Goal: Task Accomplishment & Management: Complete application form

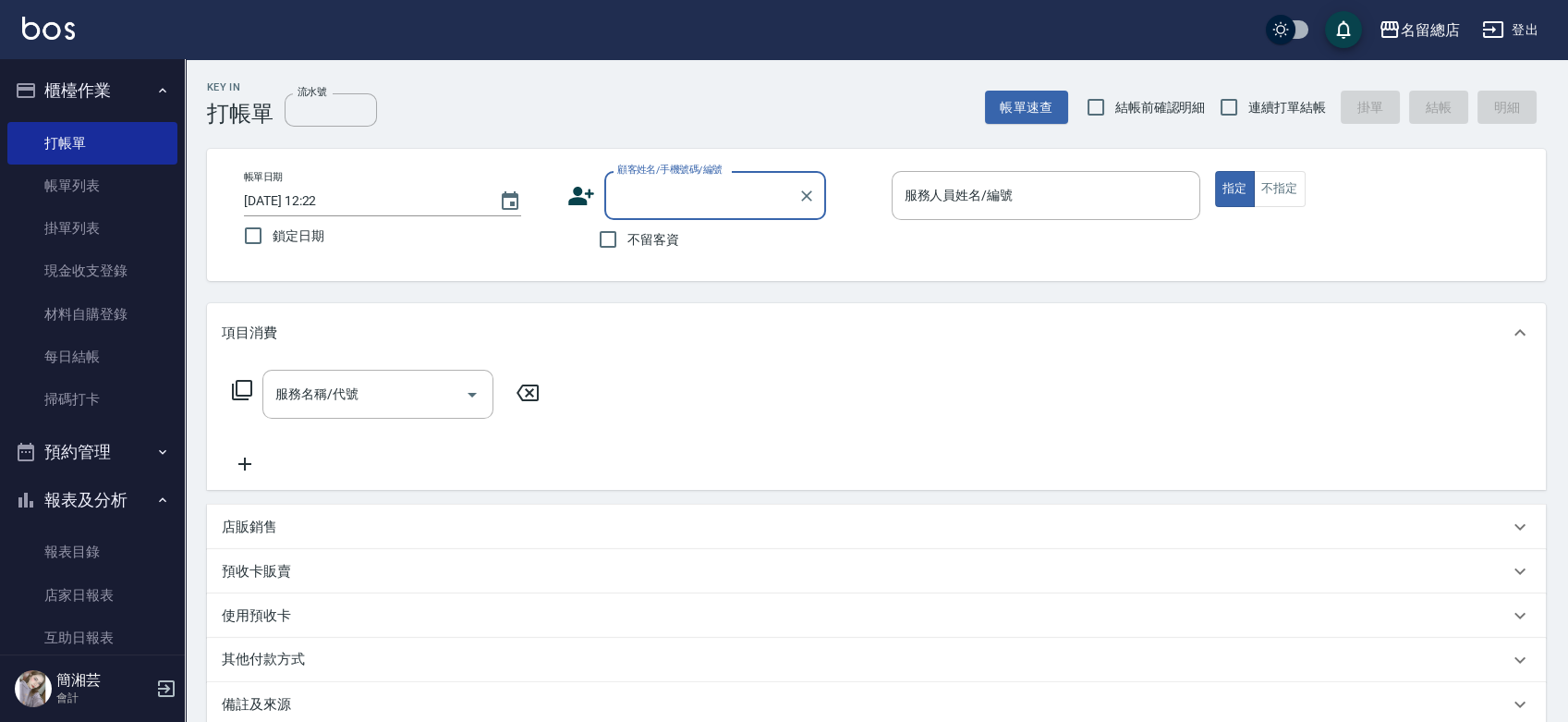
click at [1272, 105] on span "連續打單結帳" at bounding box center [1288, 107] width 78 height 19
click at [1249, 105] on input "連續打單結帳" at bounding box center [1229, 107] width 39 height 39
checkbox input "true"
click at [654, 246] on span "不留客資" at bounding box center [653, 239] width 52 height 19
click at [627, 246] on input "不留客資" at bounding box center [607, 239] width 39 height 39
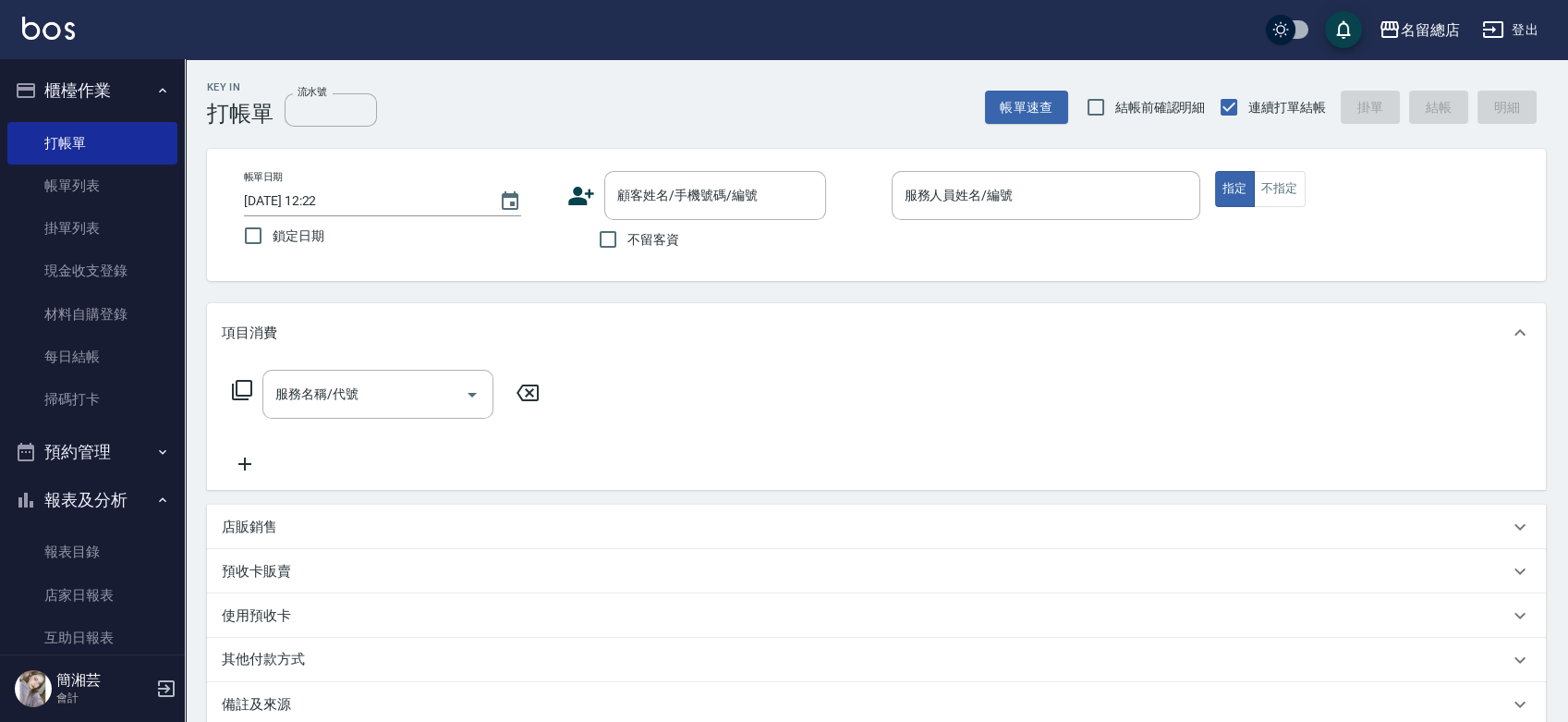
checkbox input "true"
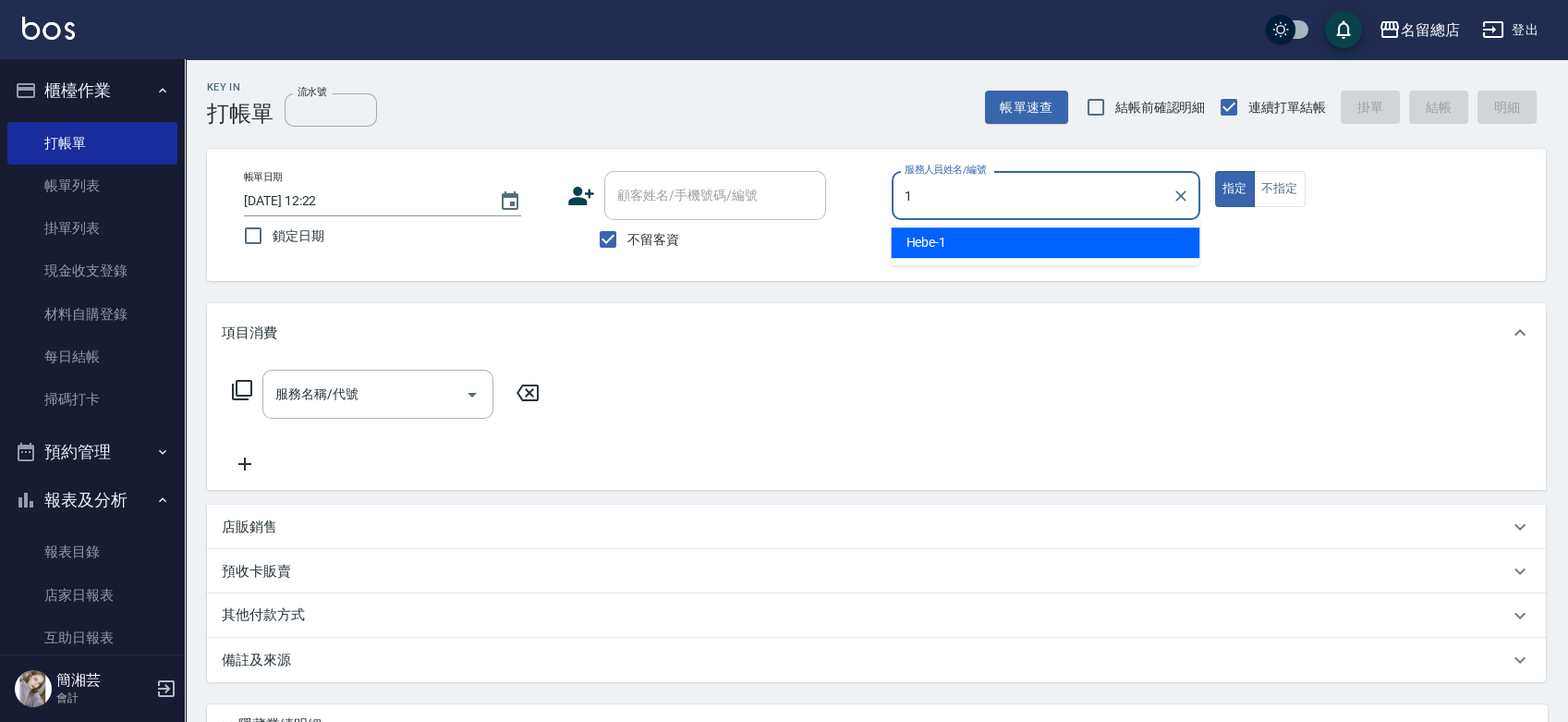
type input "Hebe-1"
type button "true"
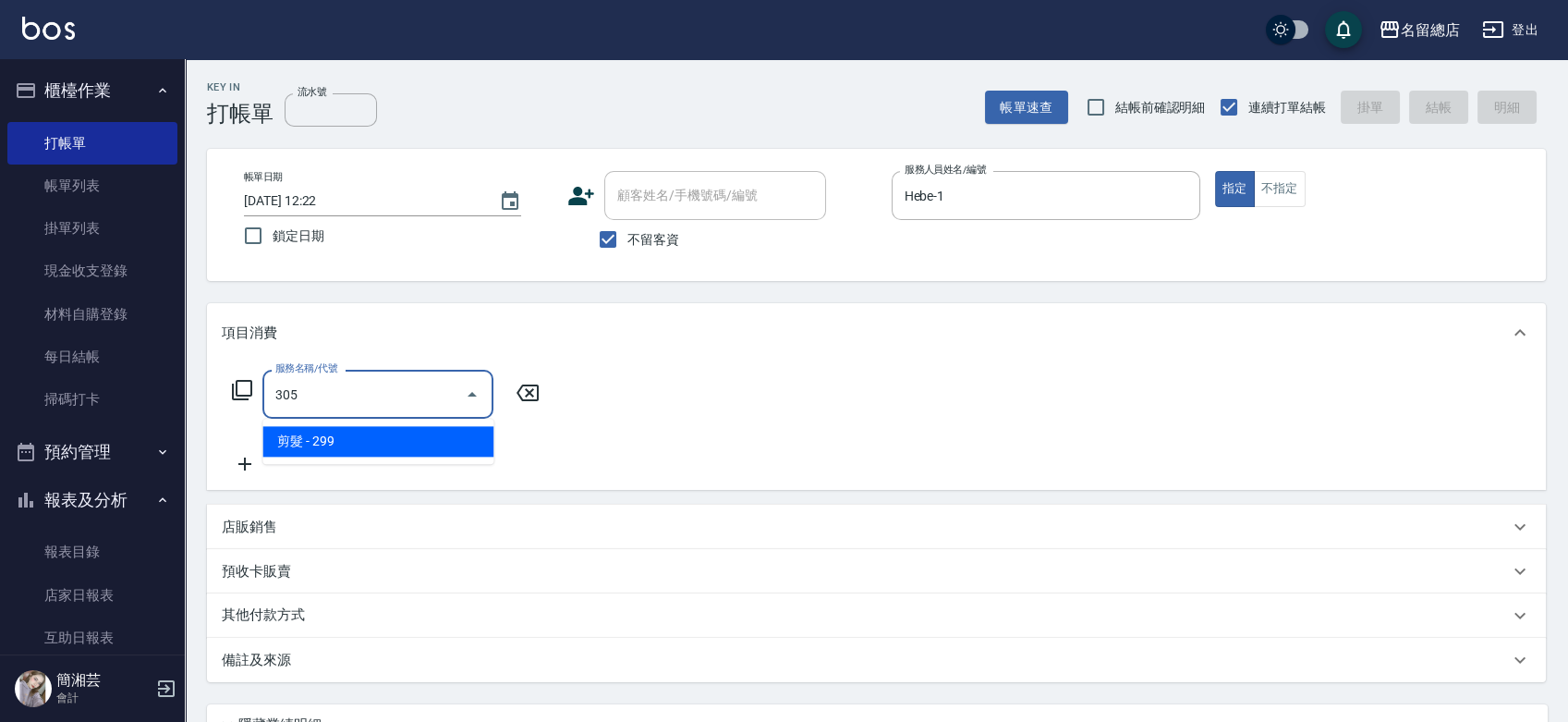
type input "剪髮(305)"
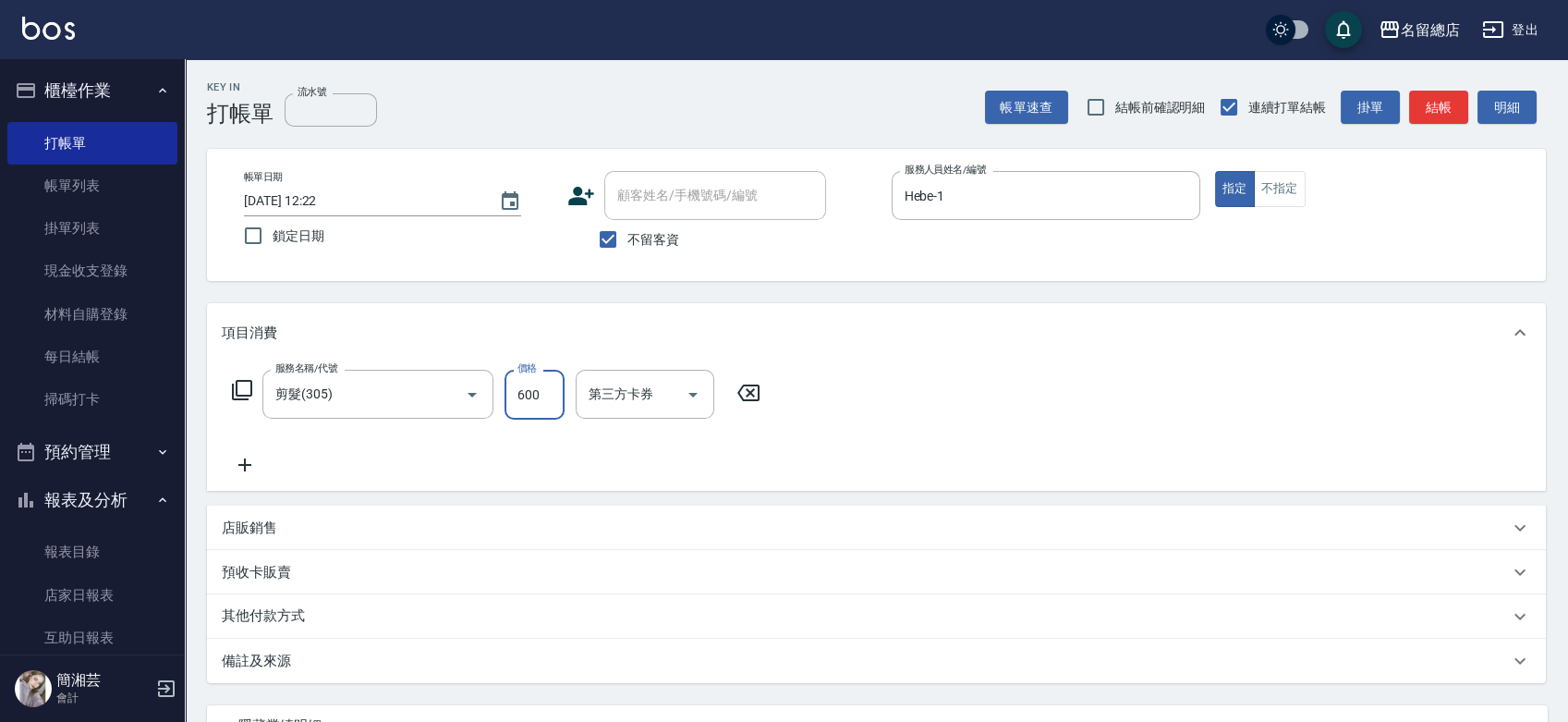
type input "600"
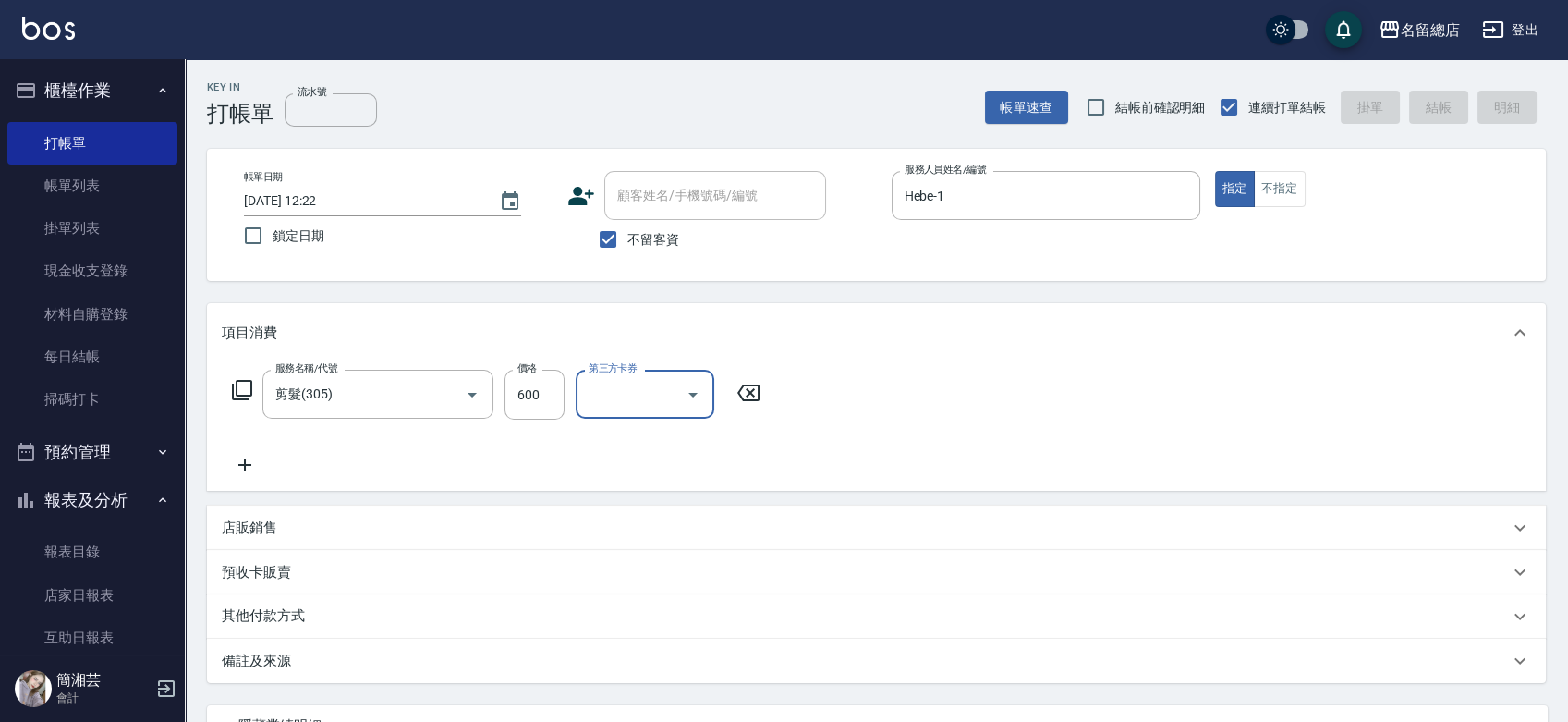
type input "[DATE] 13:27"
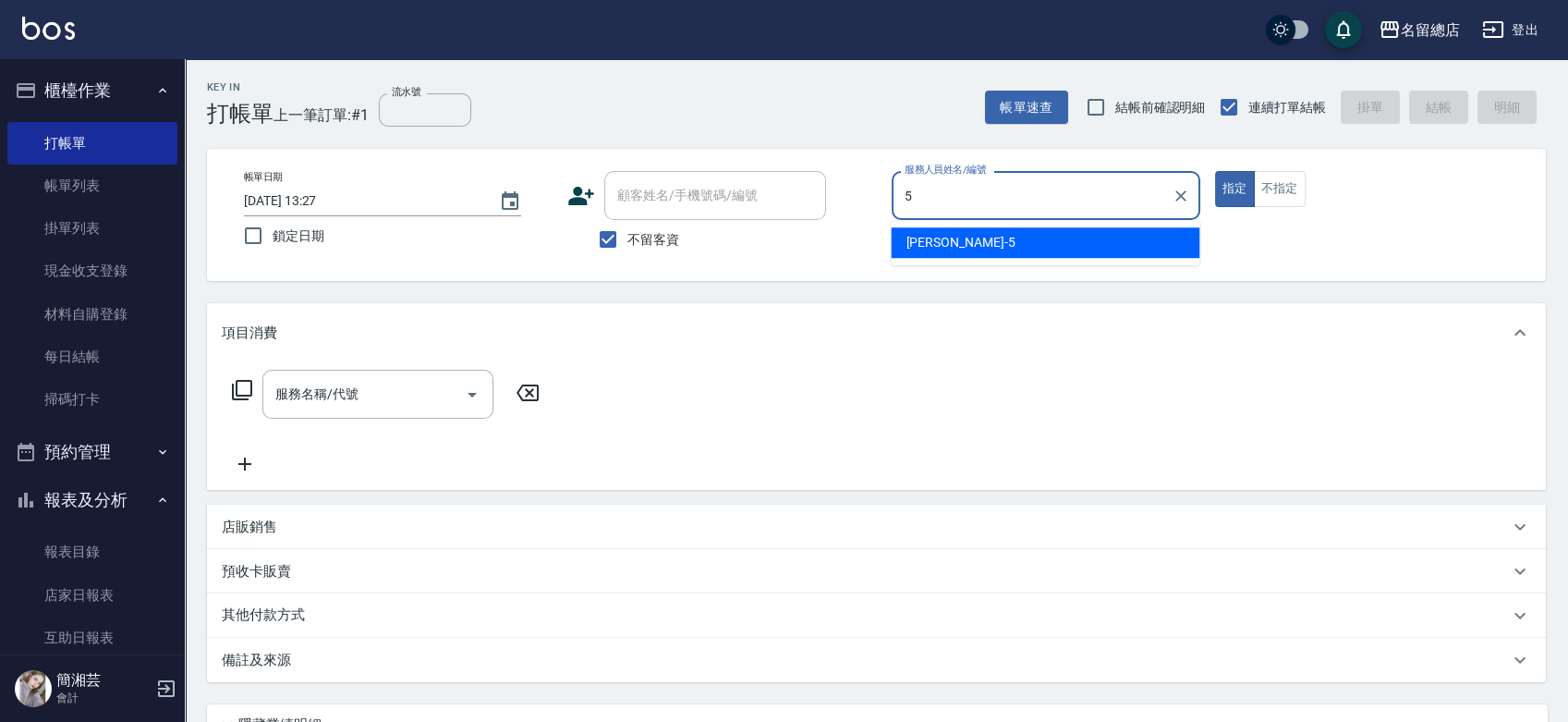
type input "[PERSON_NAME]-5"
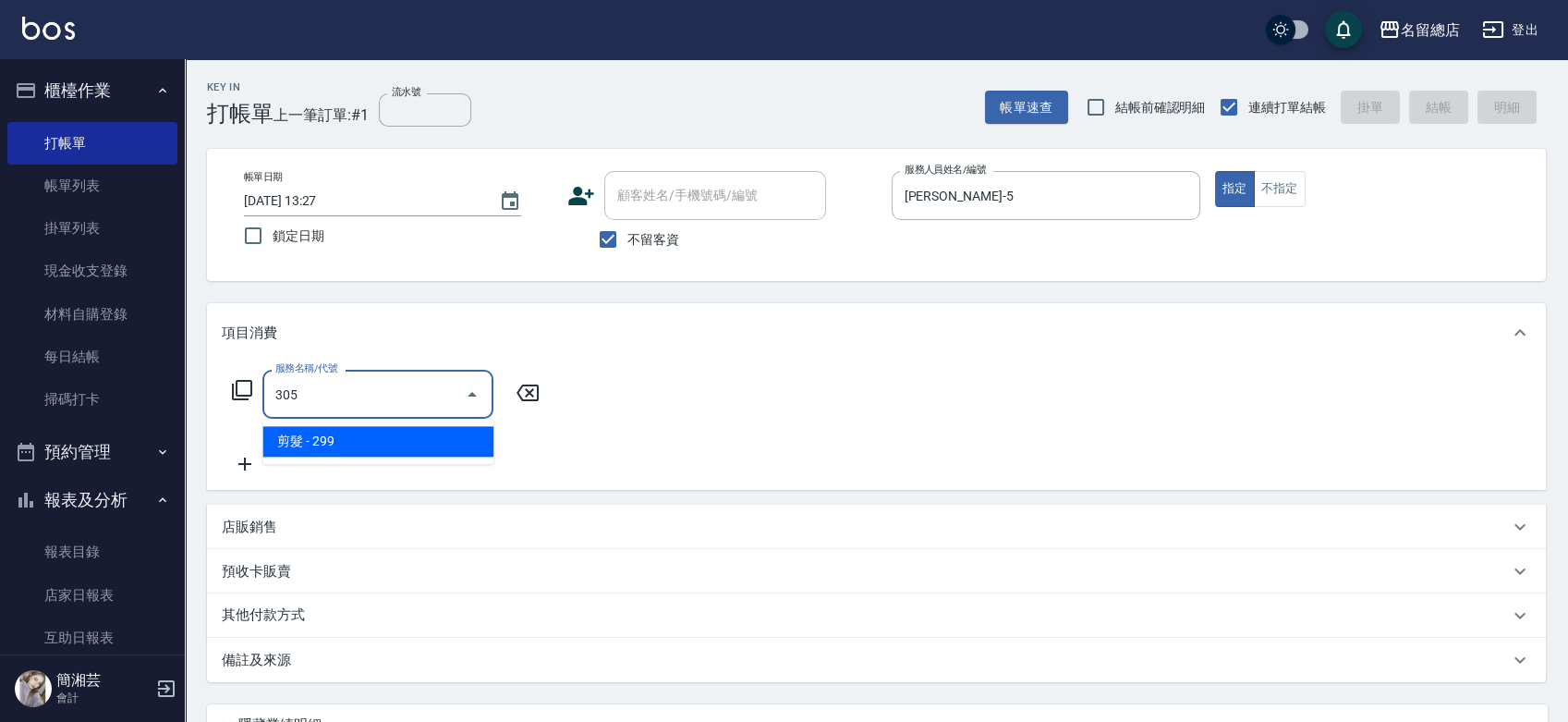
type input "剪髮(305)"
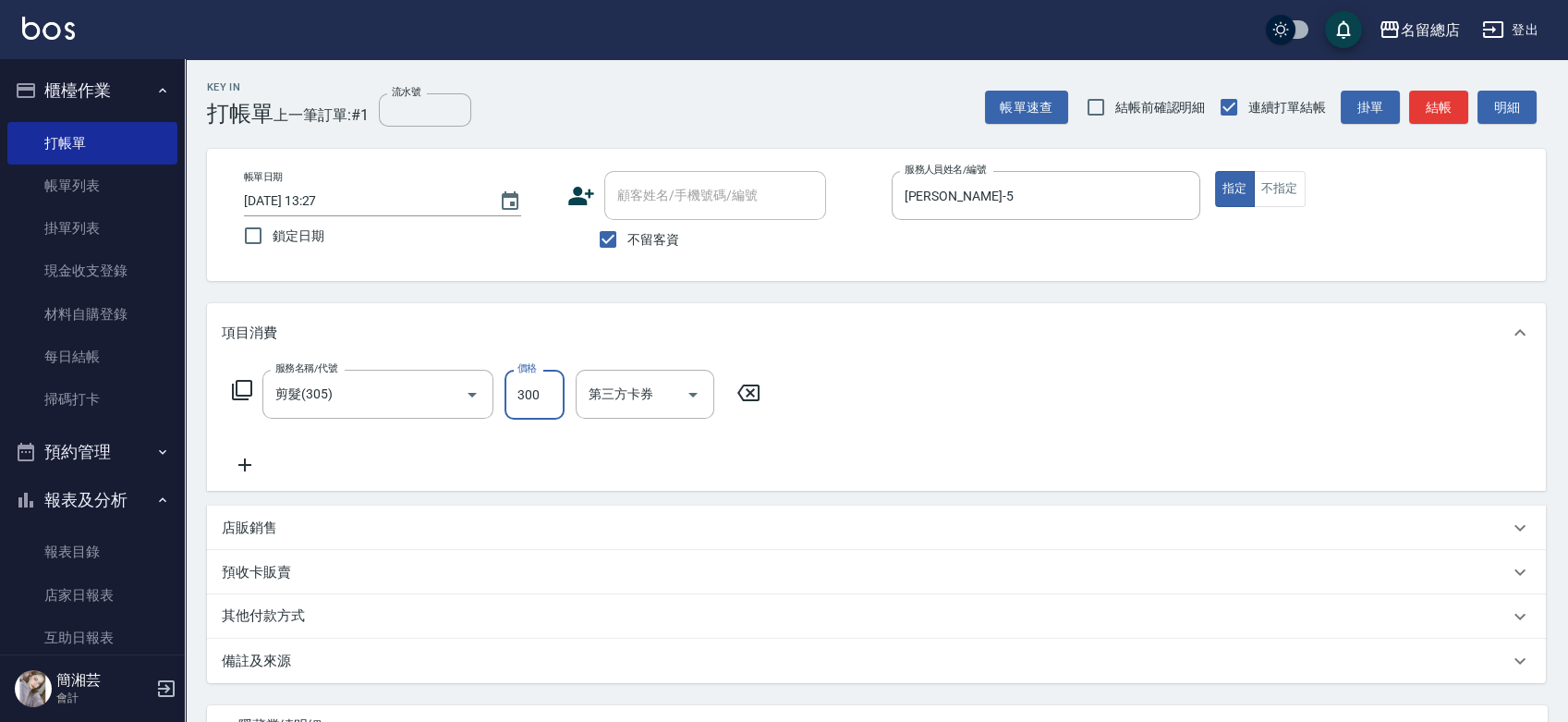
type input "300"
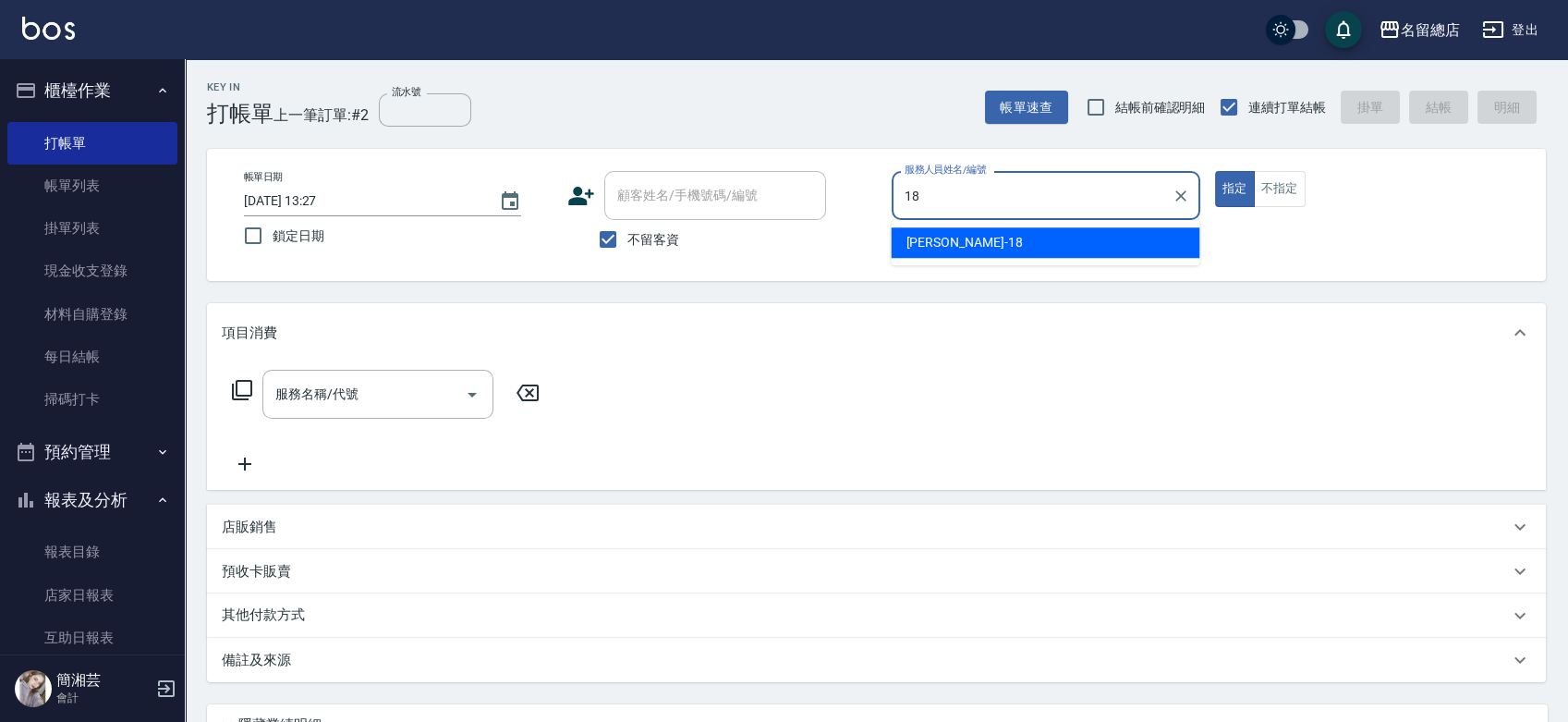
type input "[PERSON_NAME]-18"
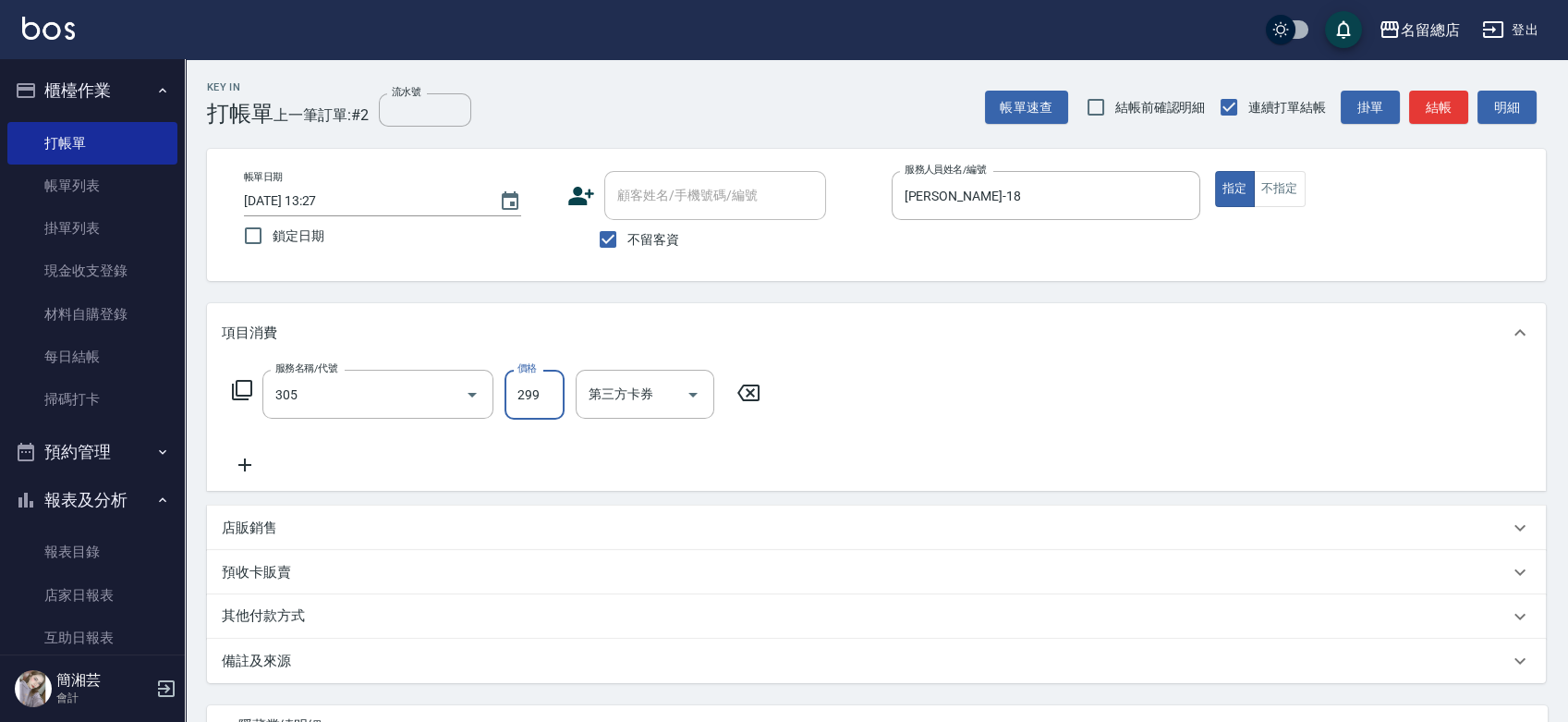
type input "剪髮(305)"
type input "500"
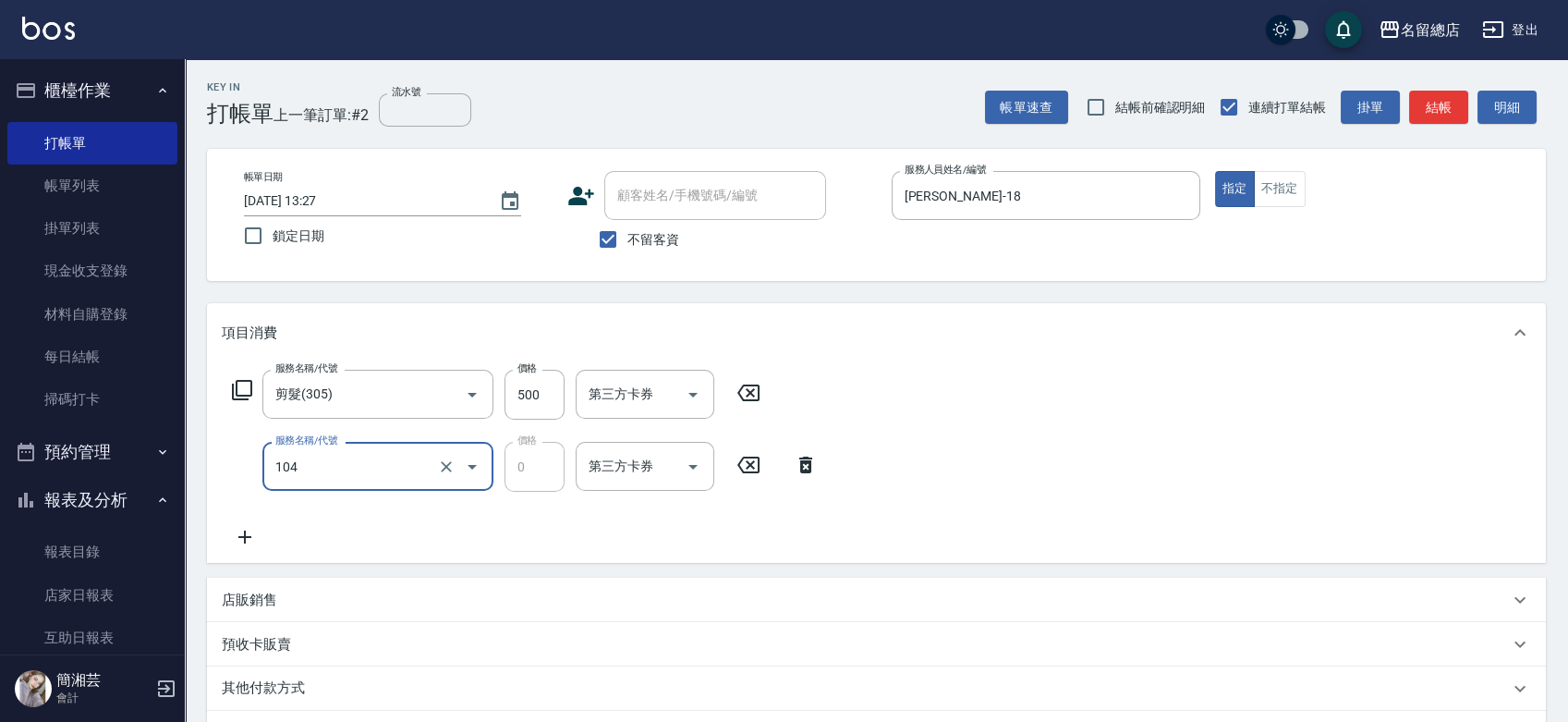
type input "頭皮蓋卡2點(104)"
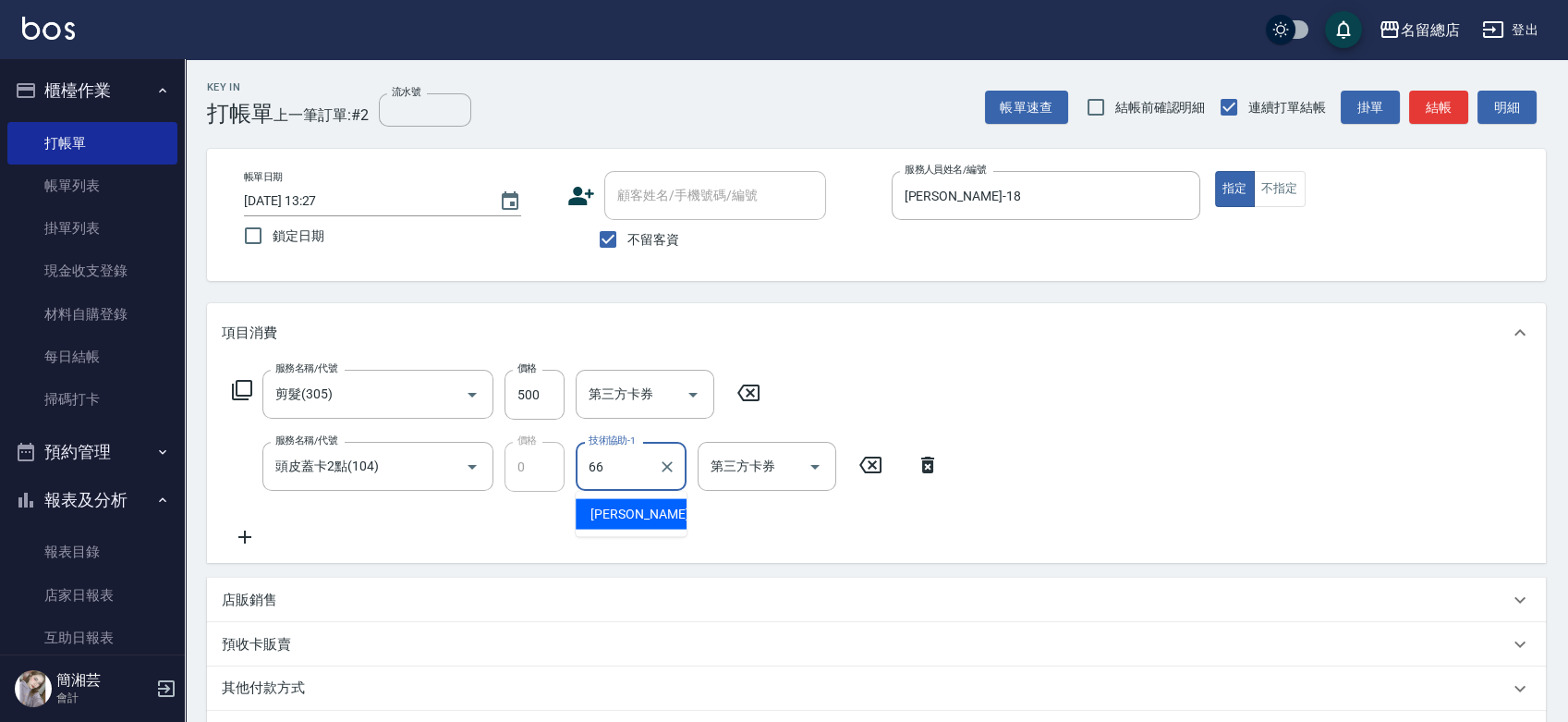
type input "[PERSON_NAME]-66"
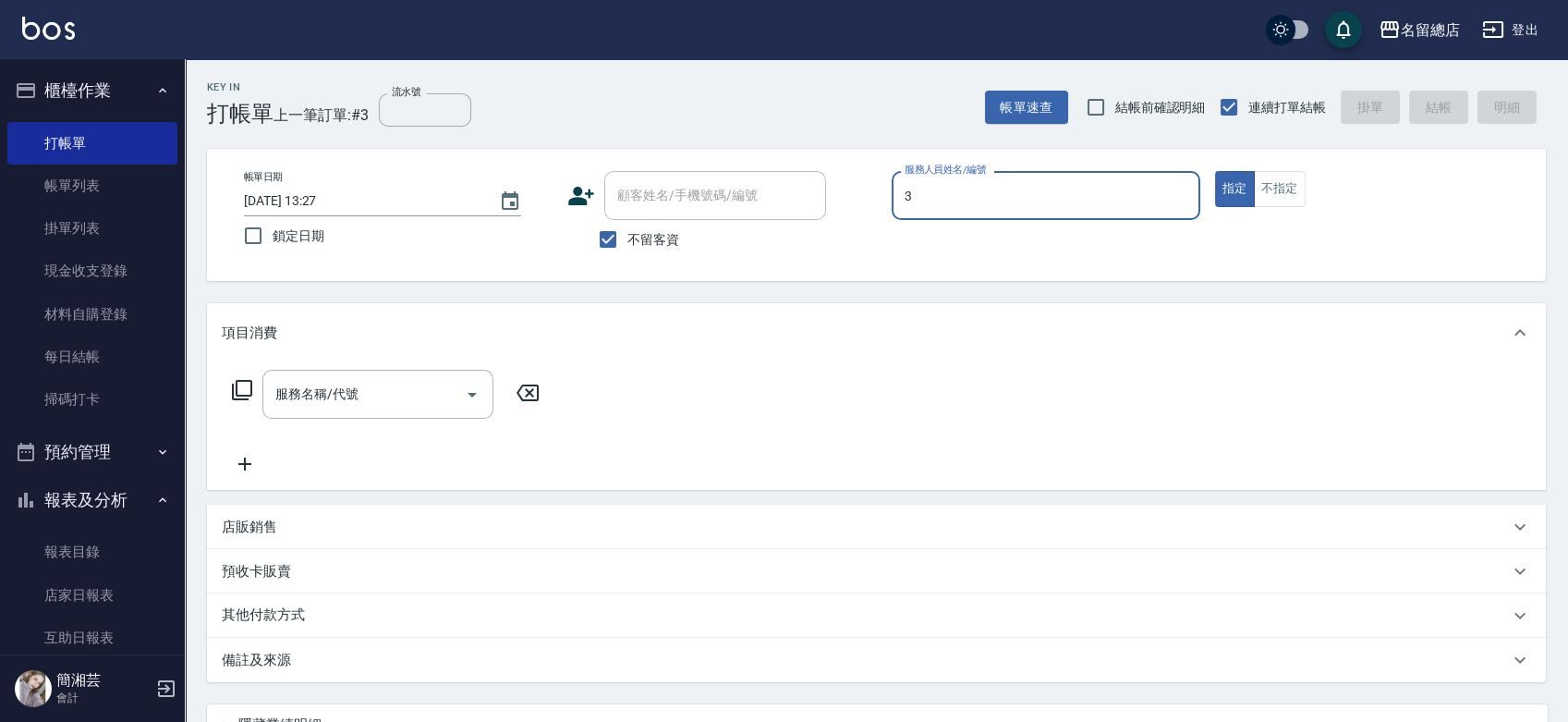
type input "芷涵-3"
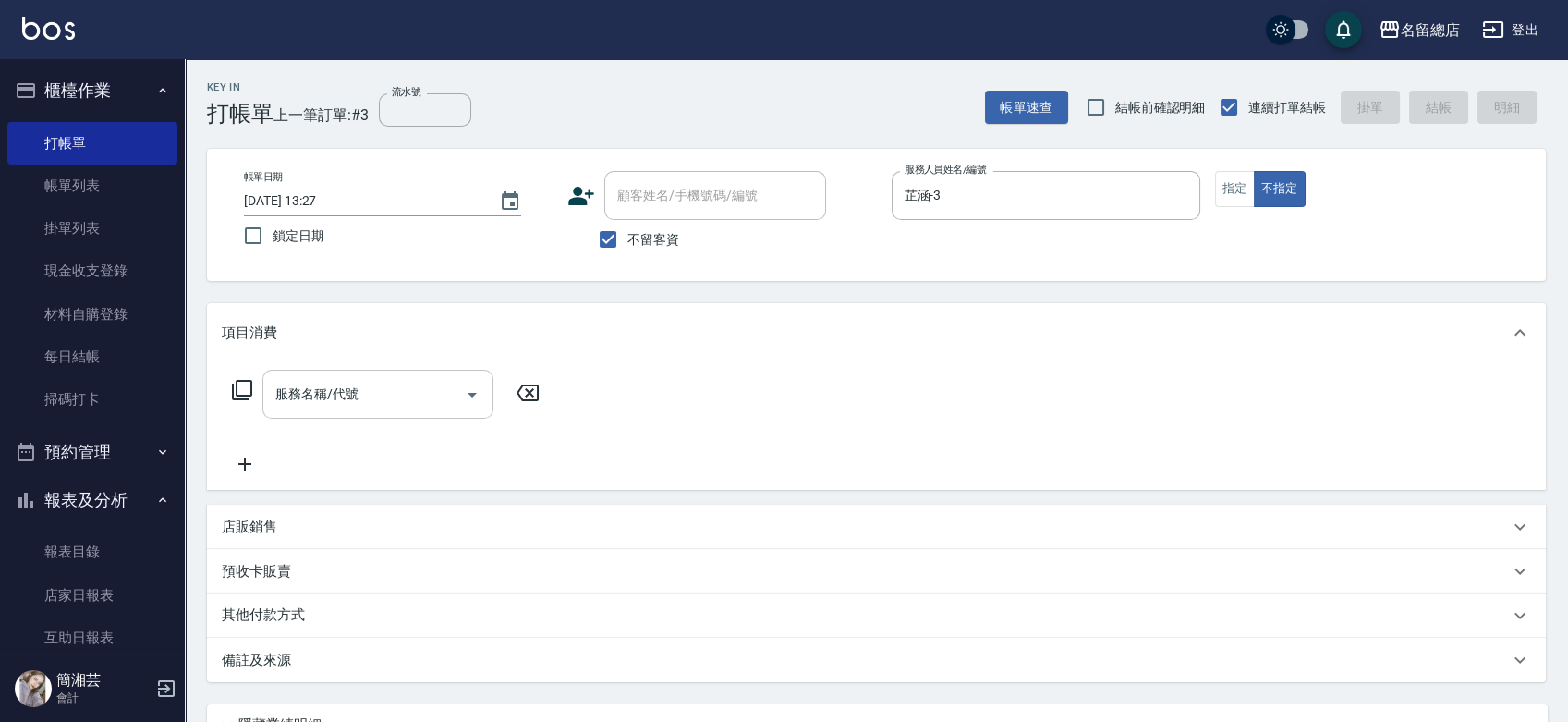
click at [384, 383] on input "服務名稱/代號" at bounding box center [363, 394] width 187 height 32
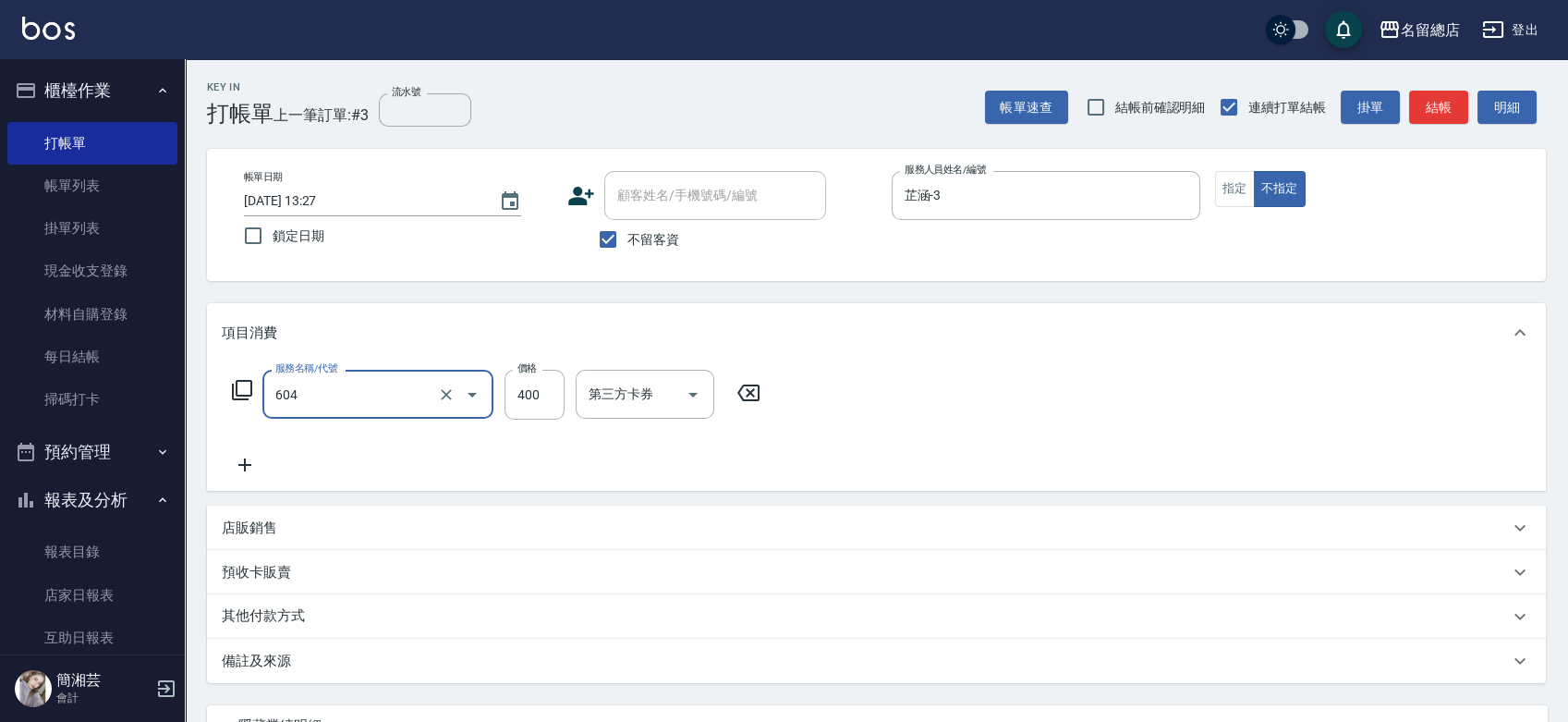
type input "健康洗髮(604)"
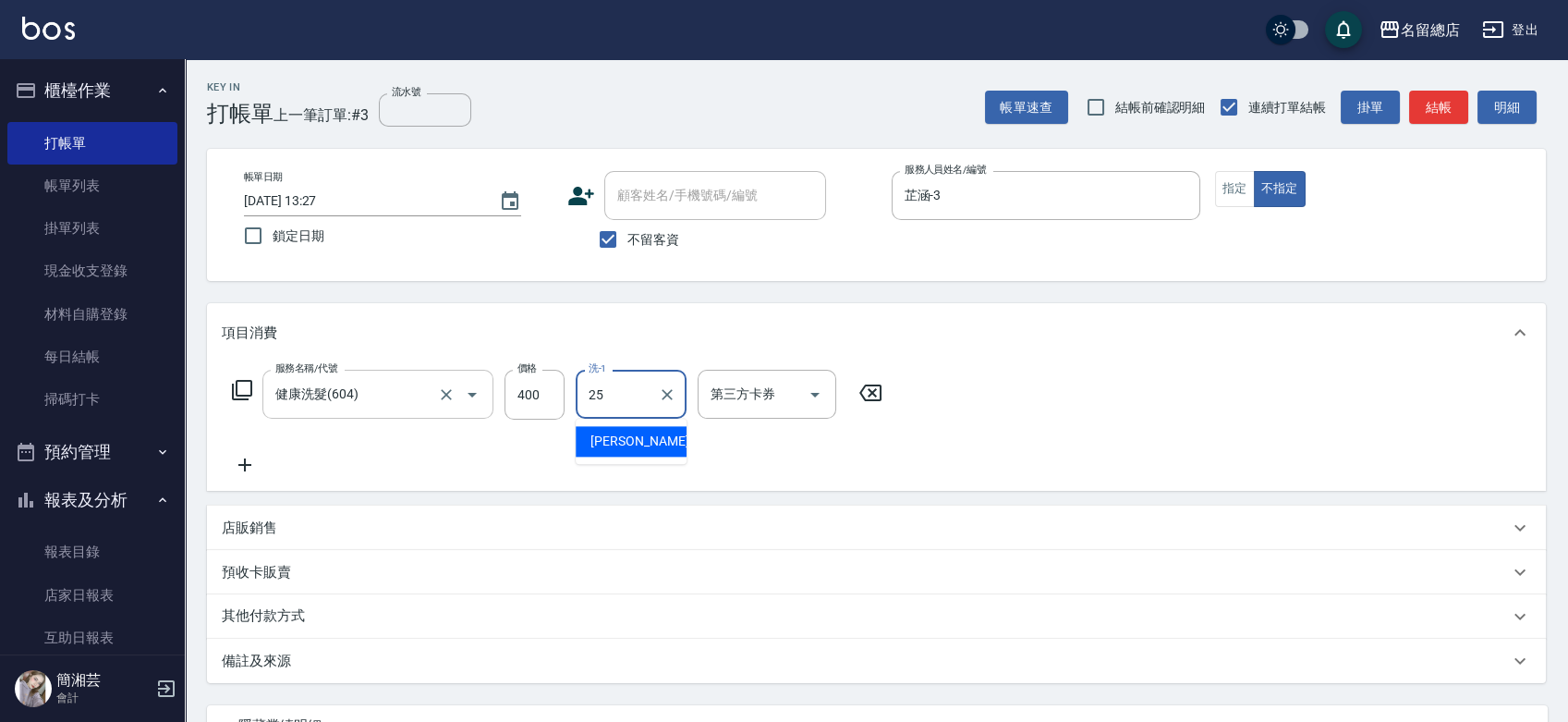
type input "[PERSON_NAME]-25"
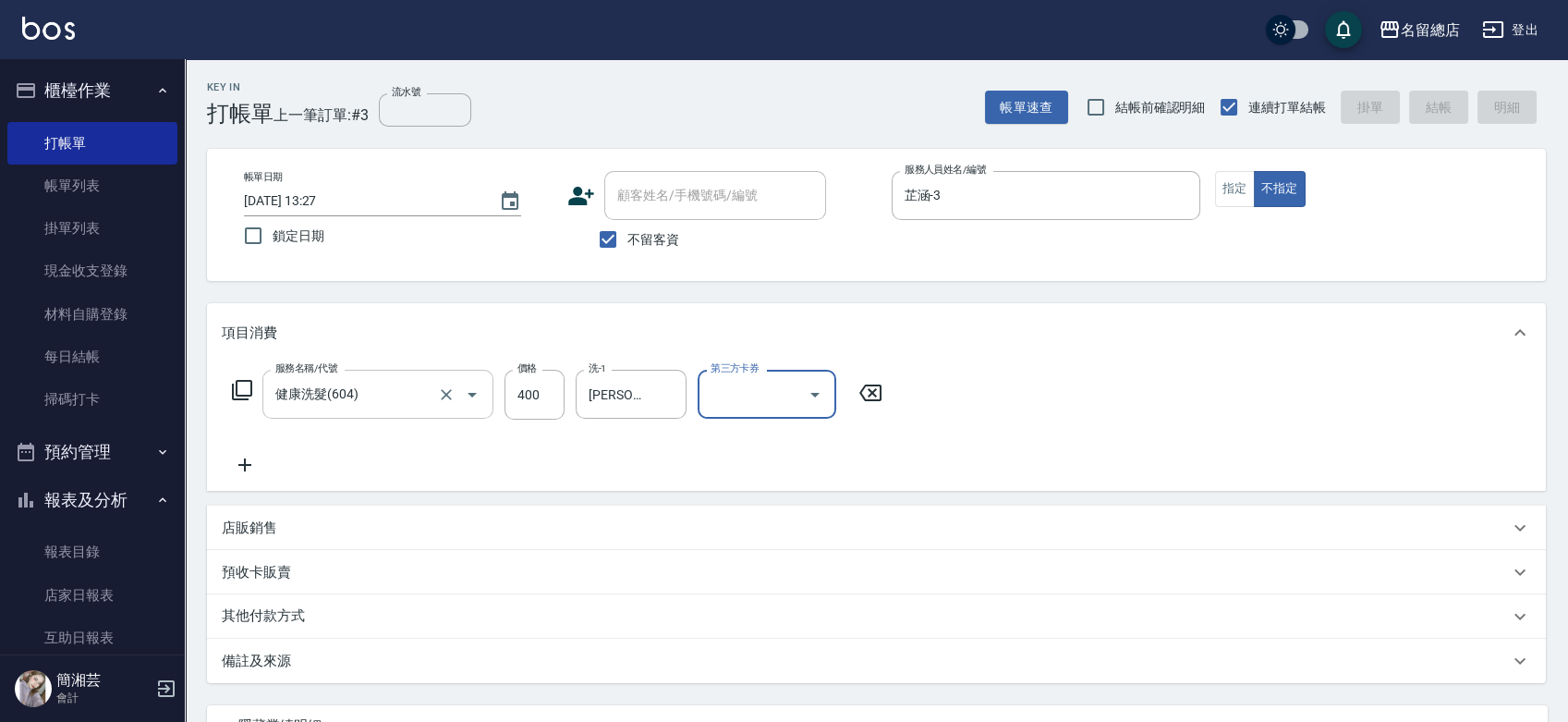
type input "[DATE] 13:28"
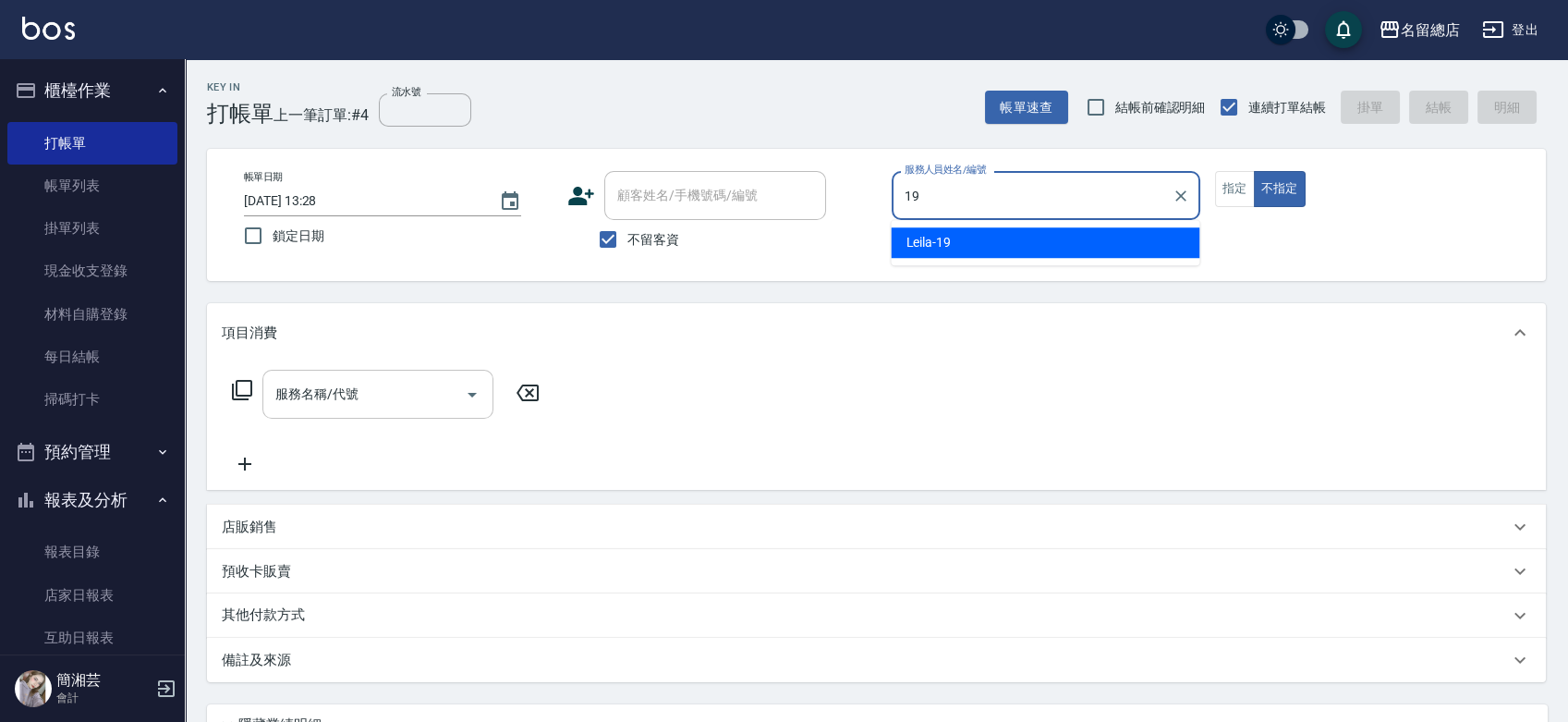
type input "Leila-19"
type button "false"
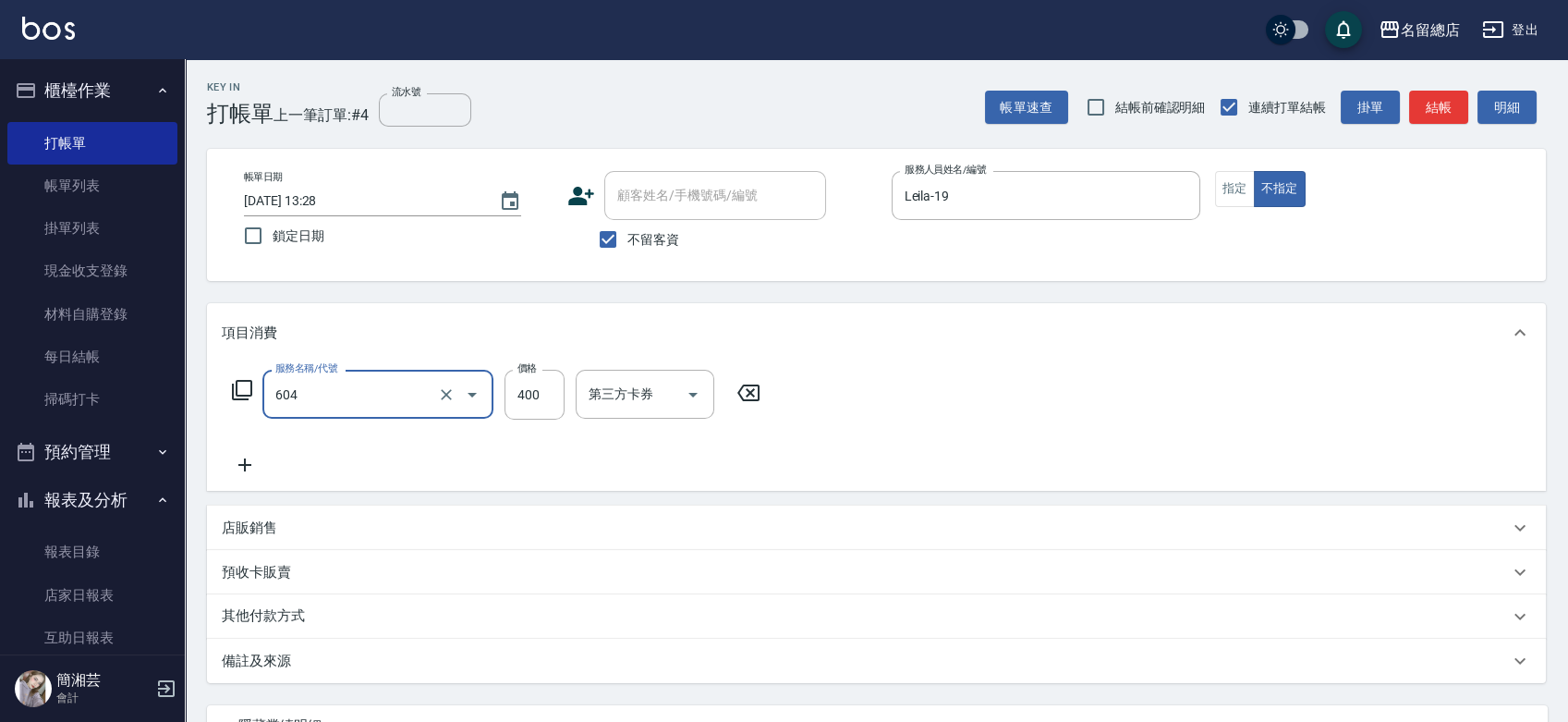
type input "健康洗髮(604)"
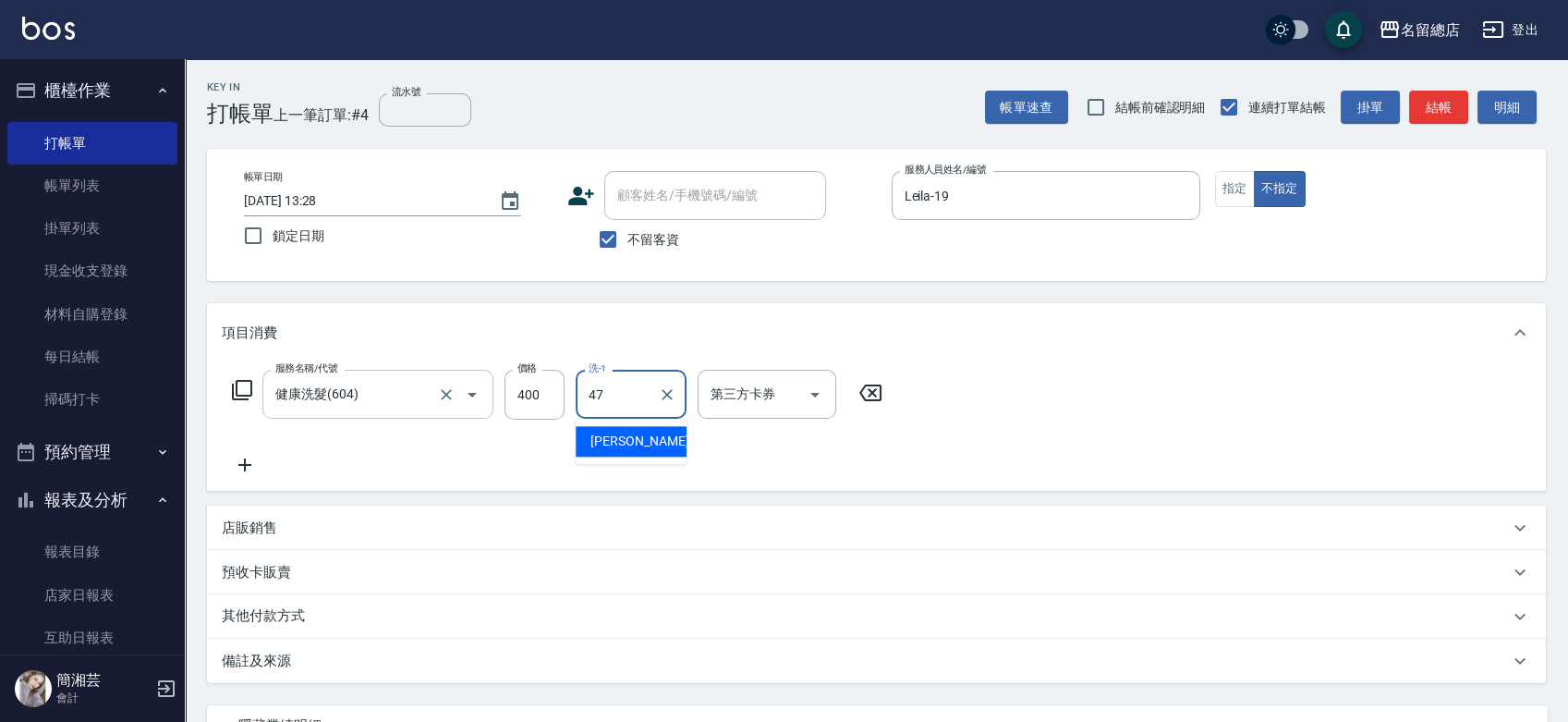
type input "[PERSON_NAME]-47"
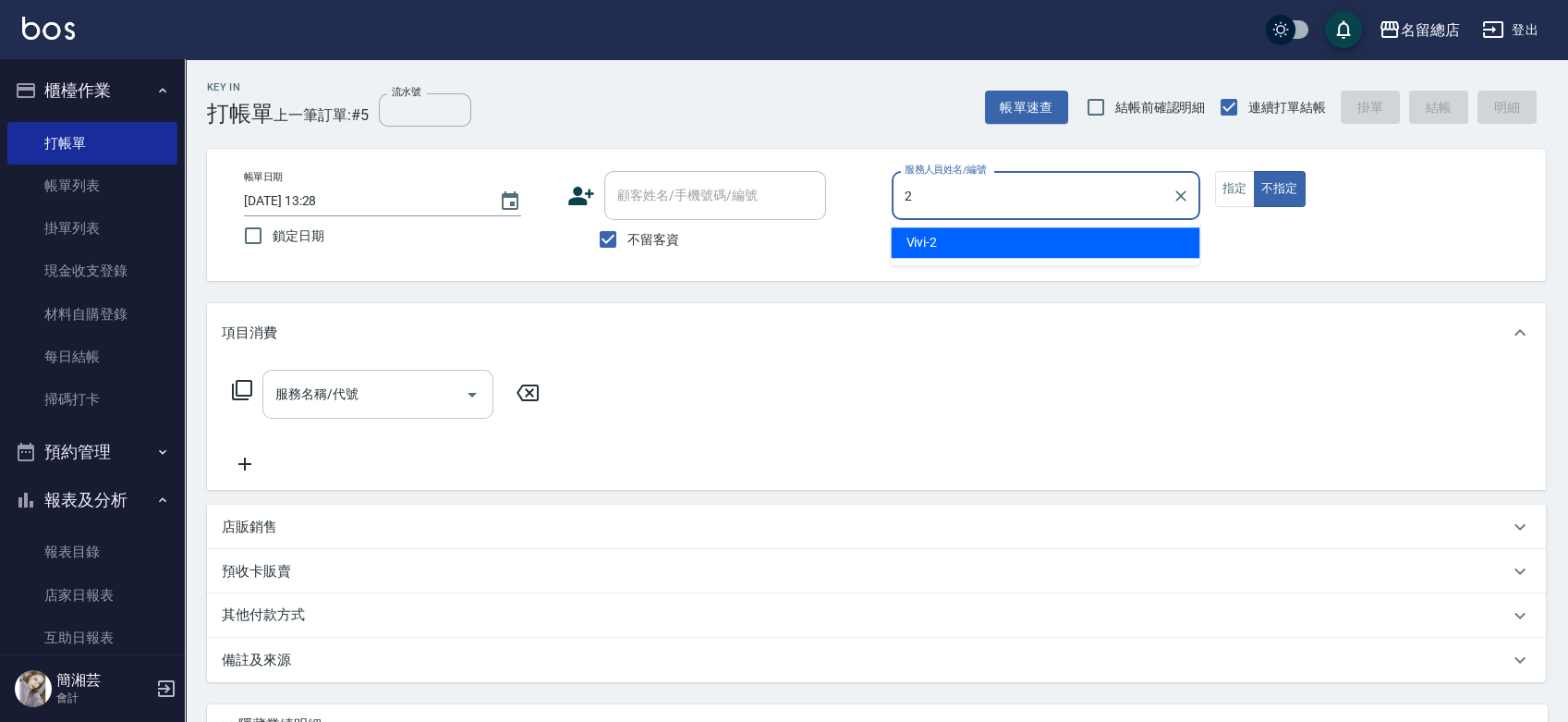
type input "Vivi-2"
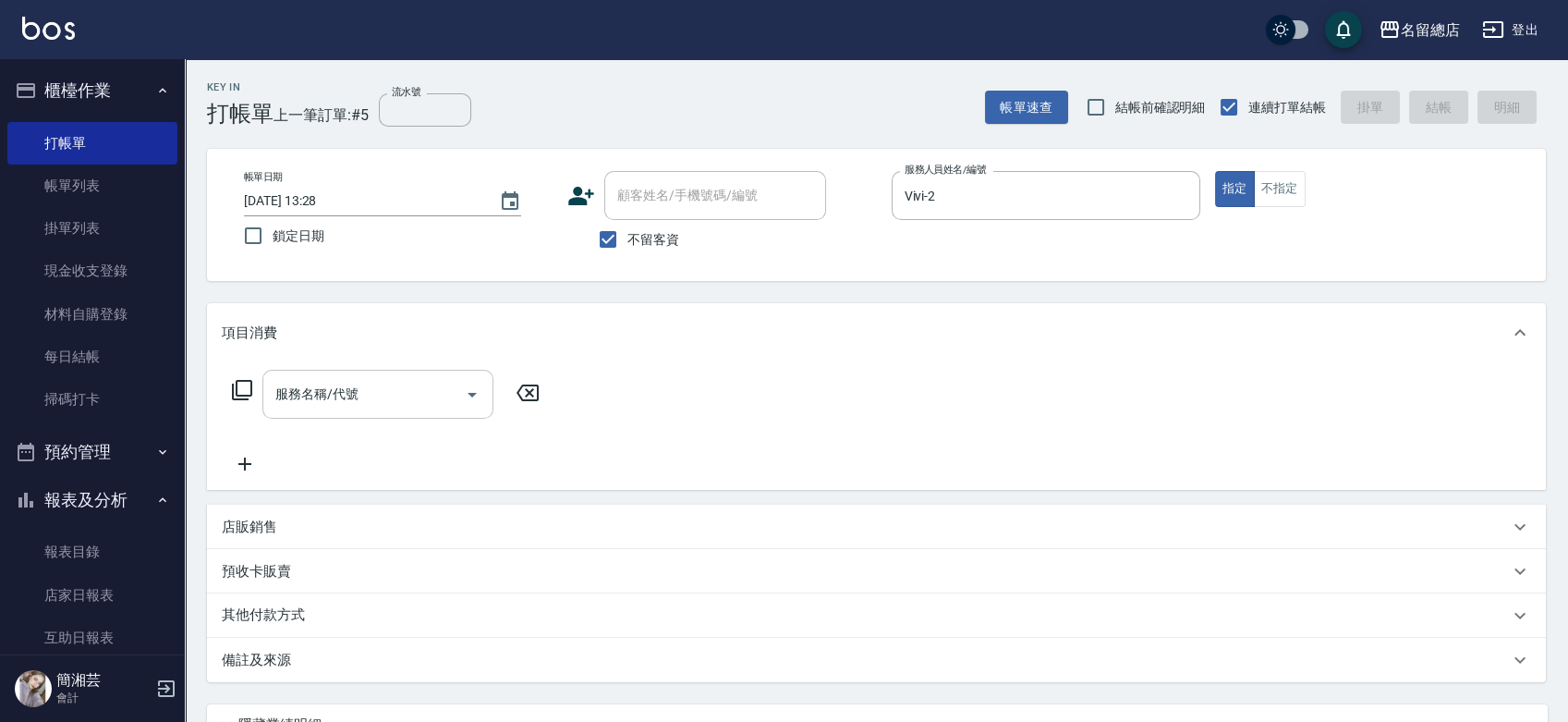
click at [325, 385] on input "服務名稱/代號" at bounding box center [363, 394] width 187 height 32
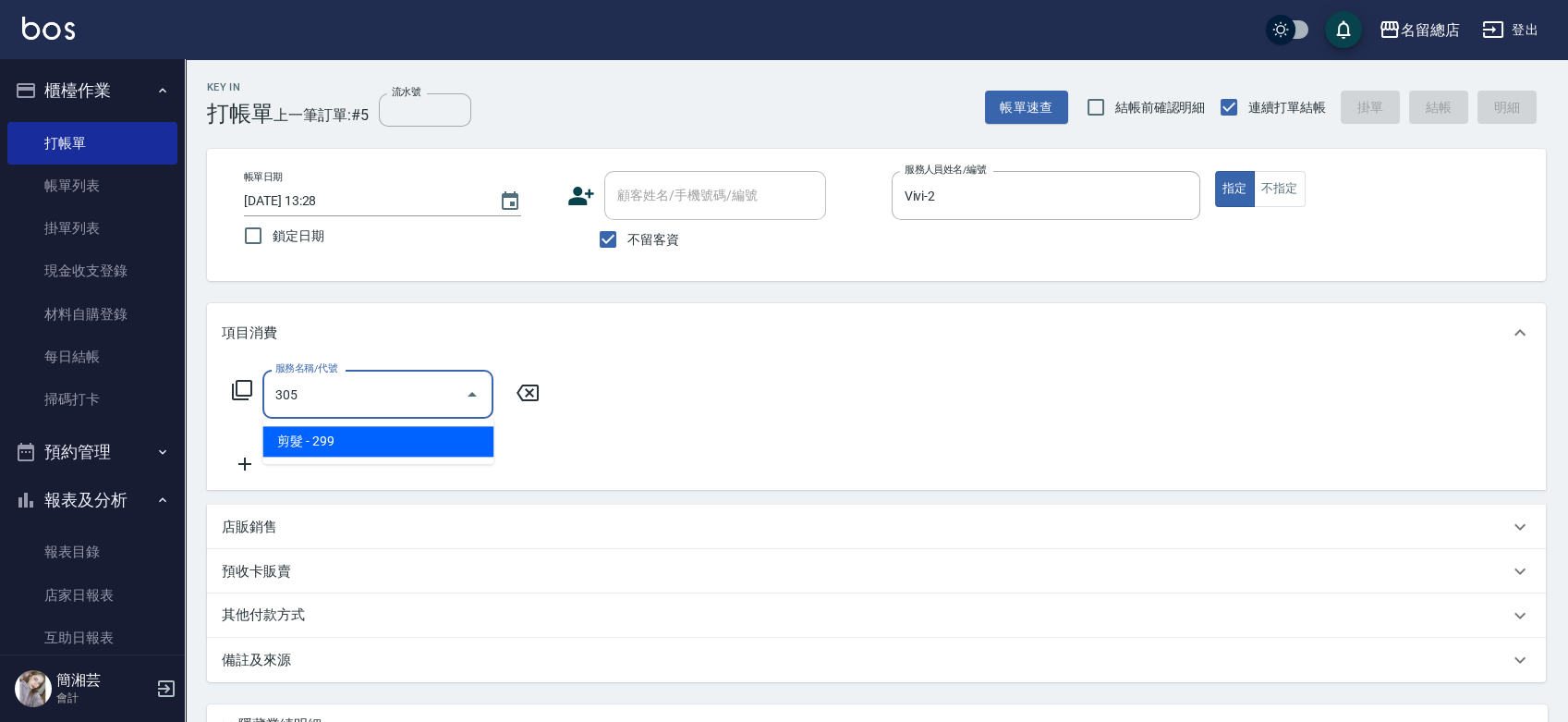
type input "剪髮(305)"
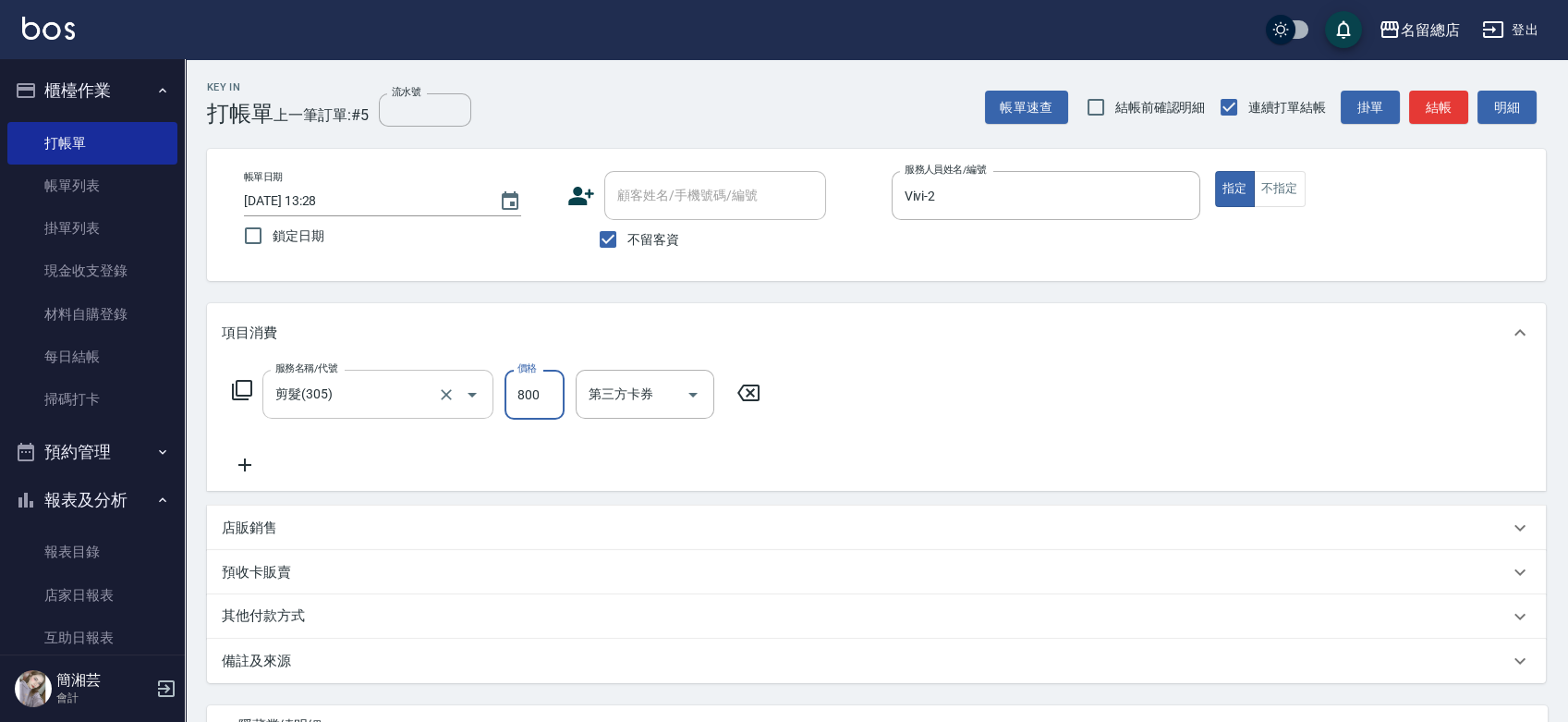
type input "800"
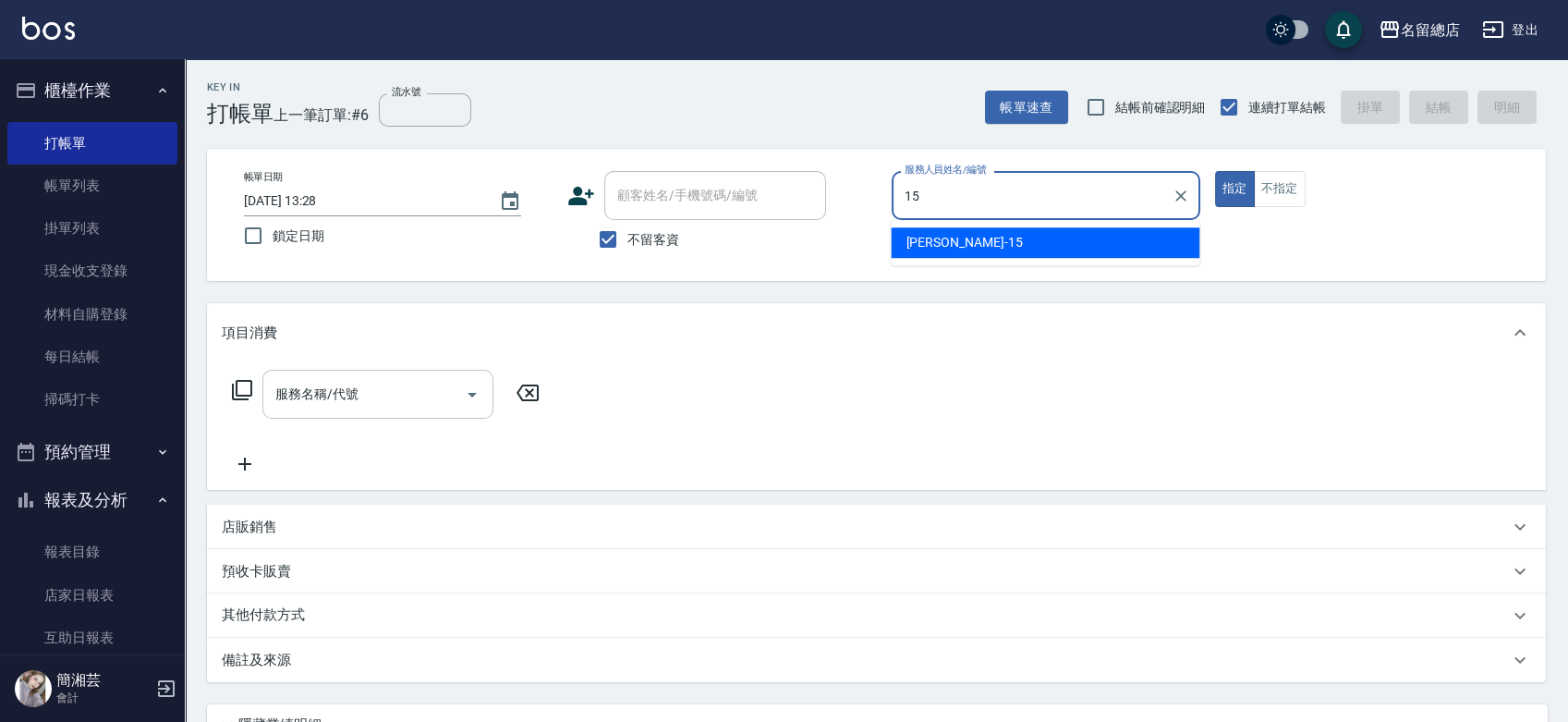
type input "[PERSON_NAME]-15"
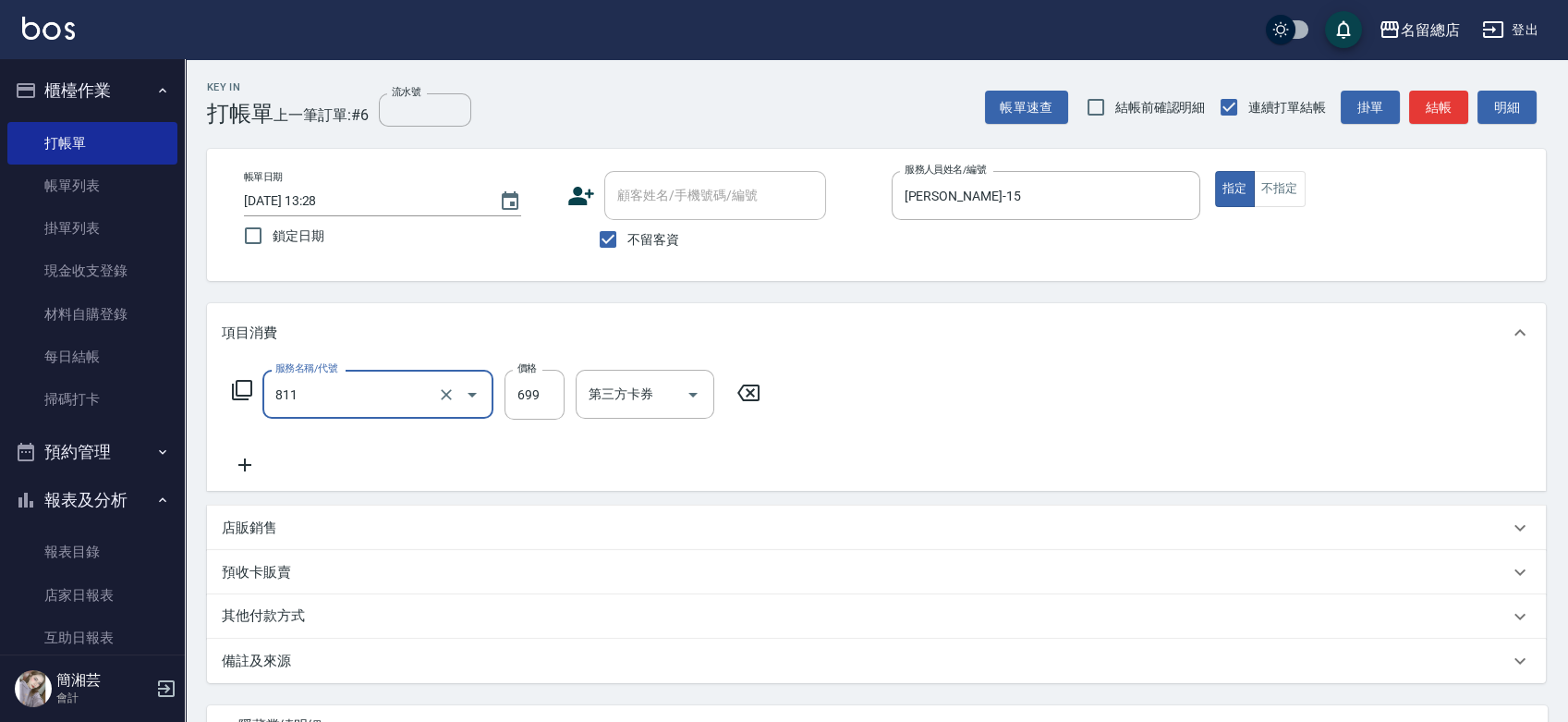
type input "洗+剪(811)"
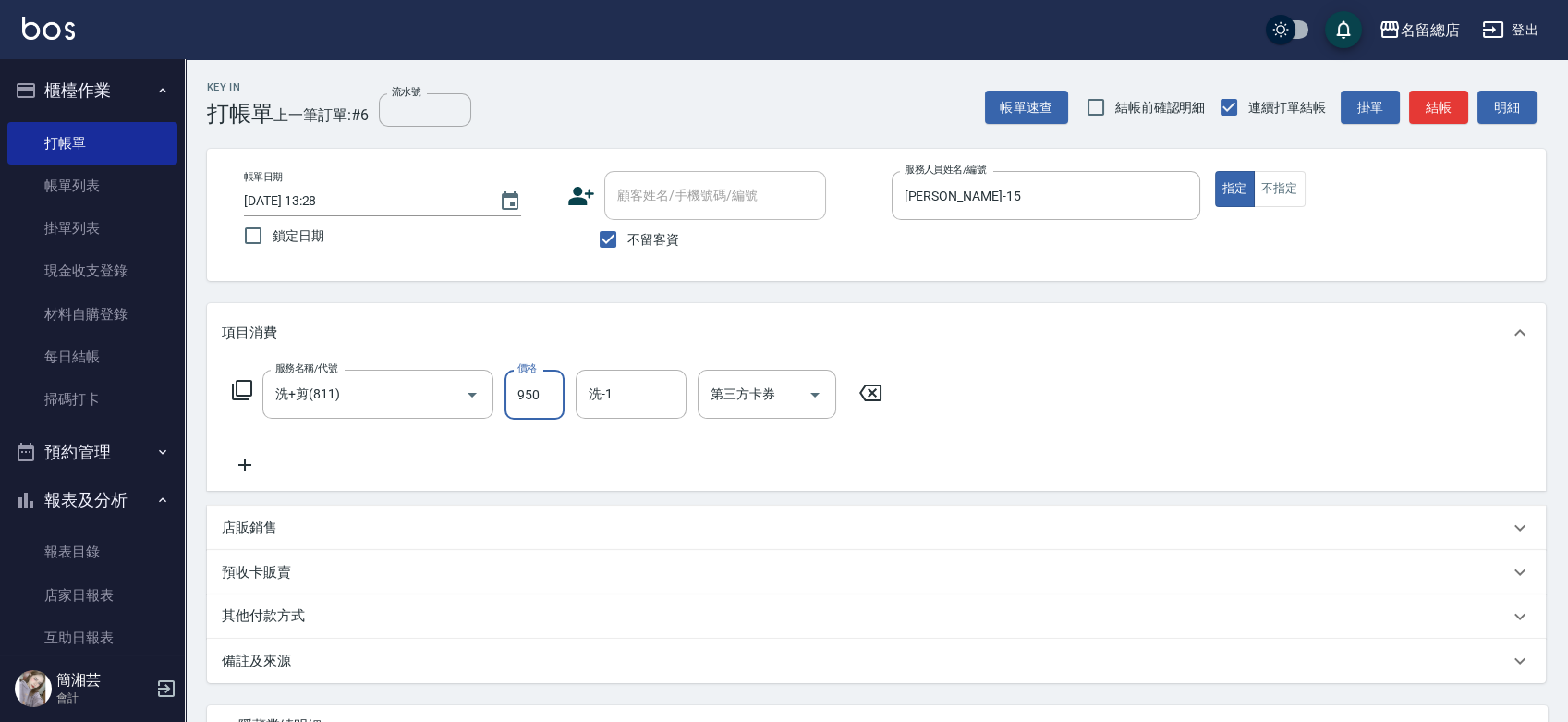
type input "950"
type input "陳予歆-28"
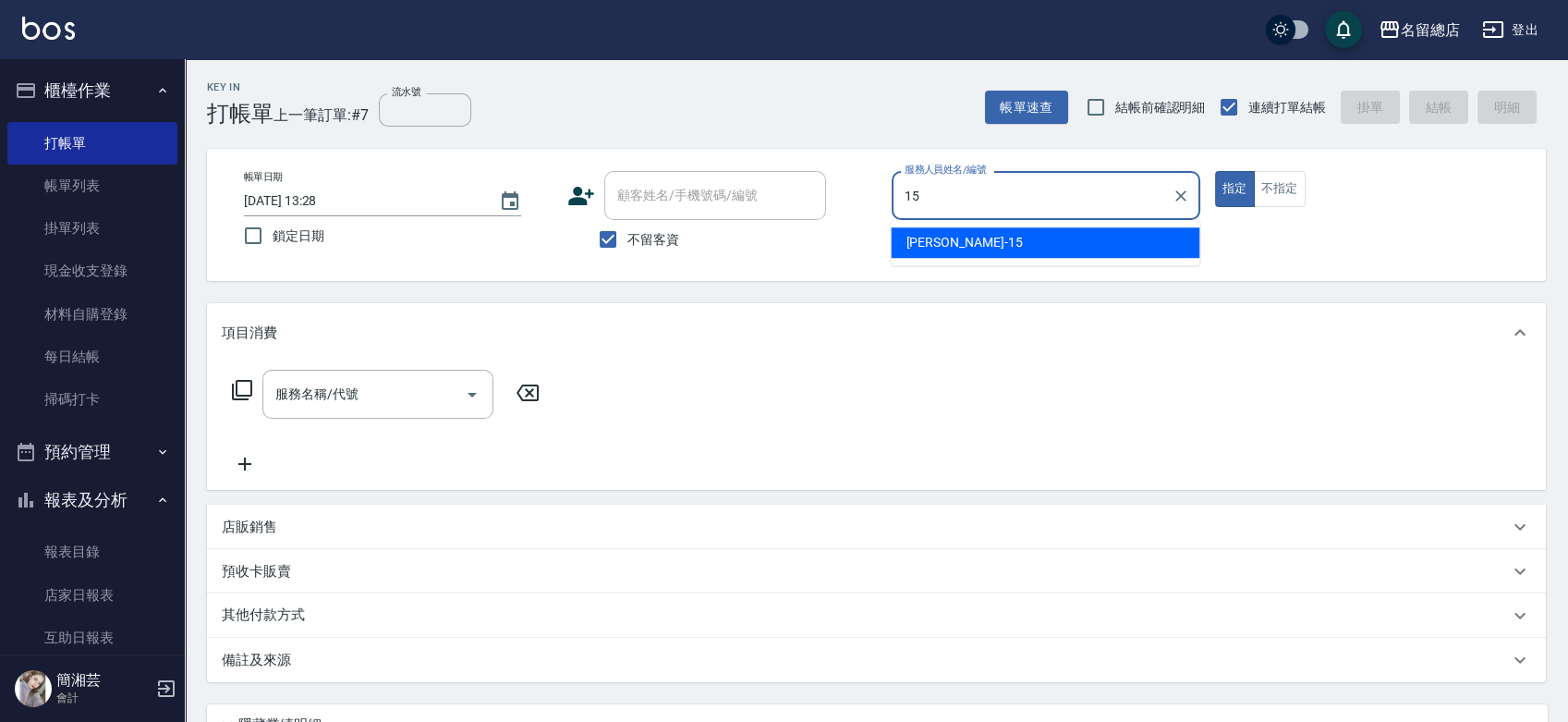
type input "[PERSON_NAME]-15"
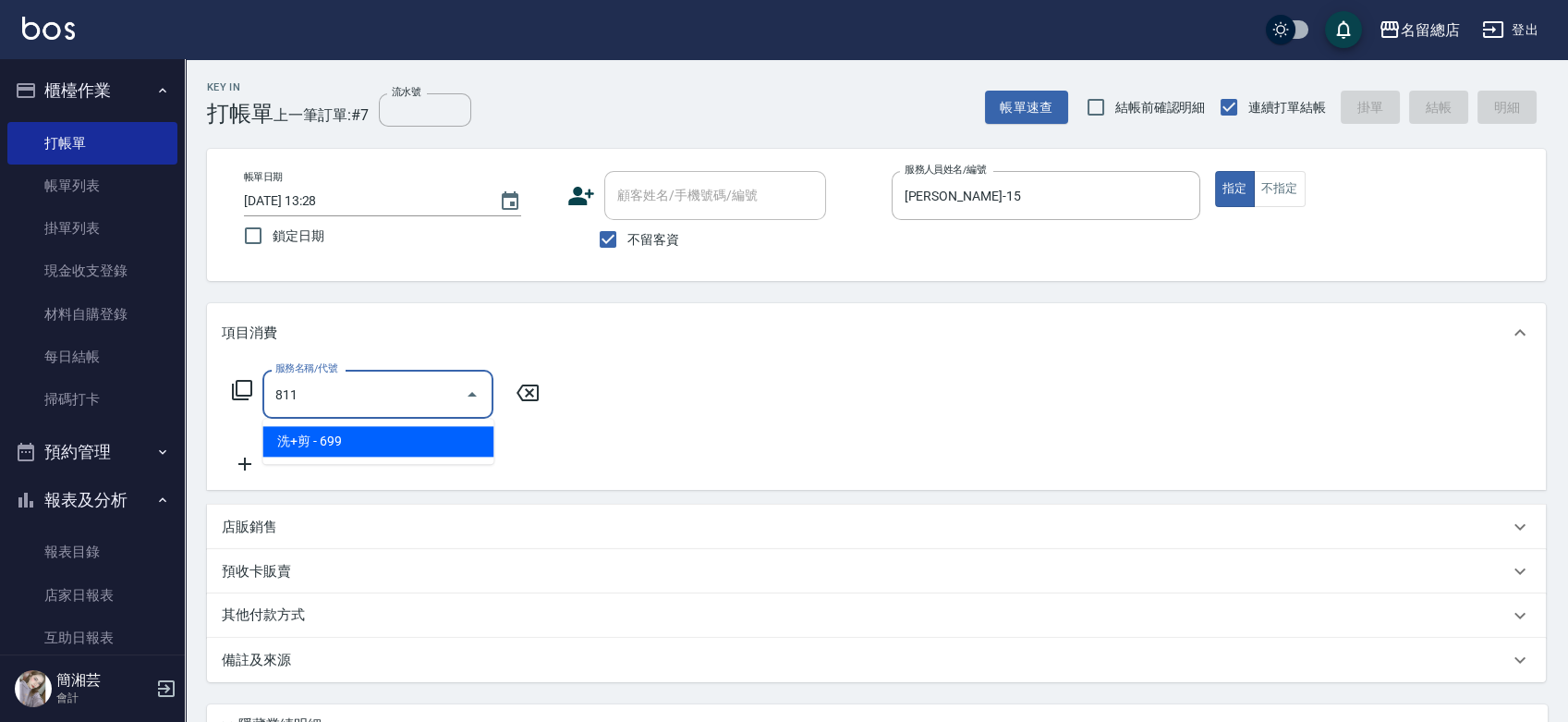
type input "洗+剪(811)"
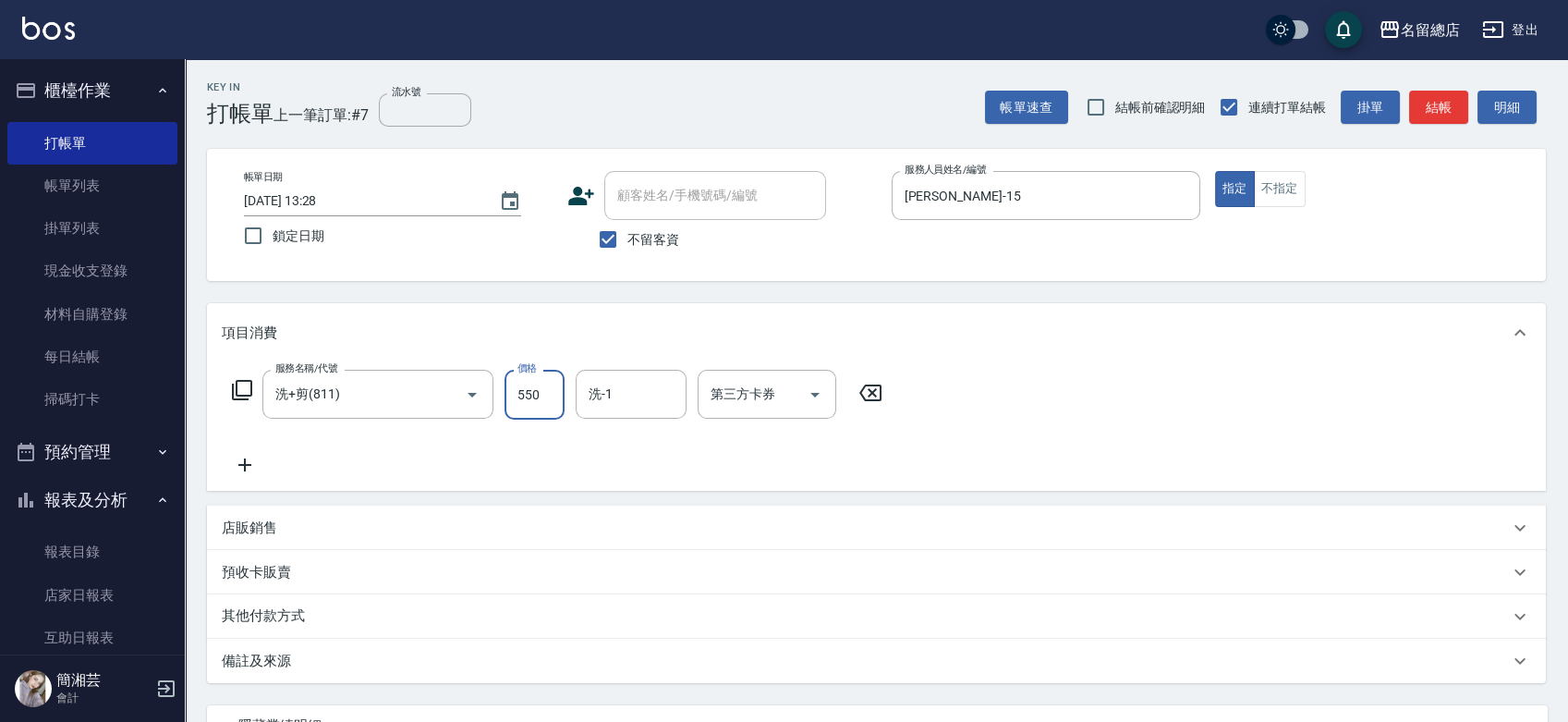
type input "550"
type input "游之語-48"
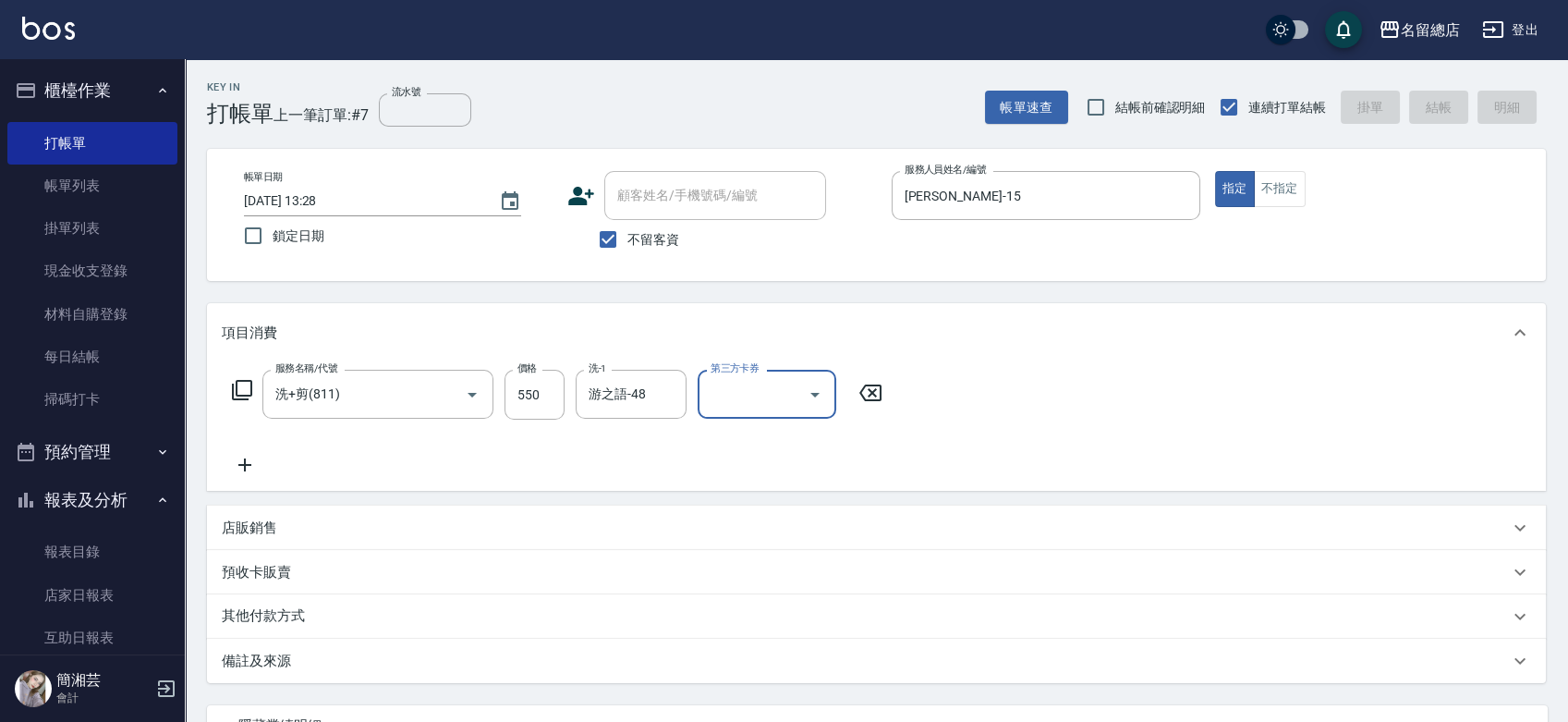
type input "[DATE] 13:30"
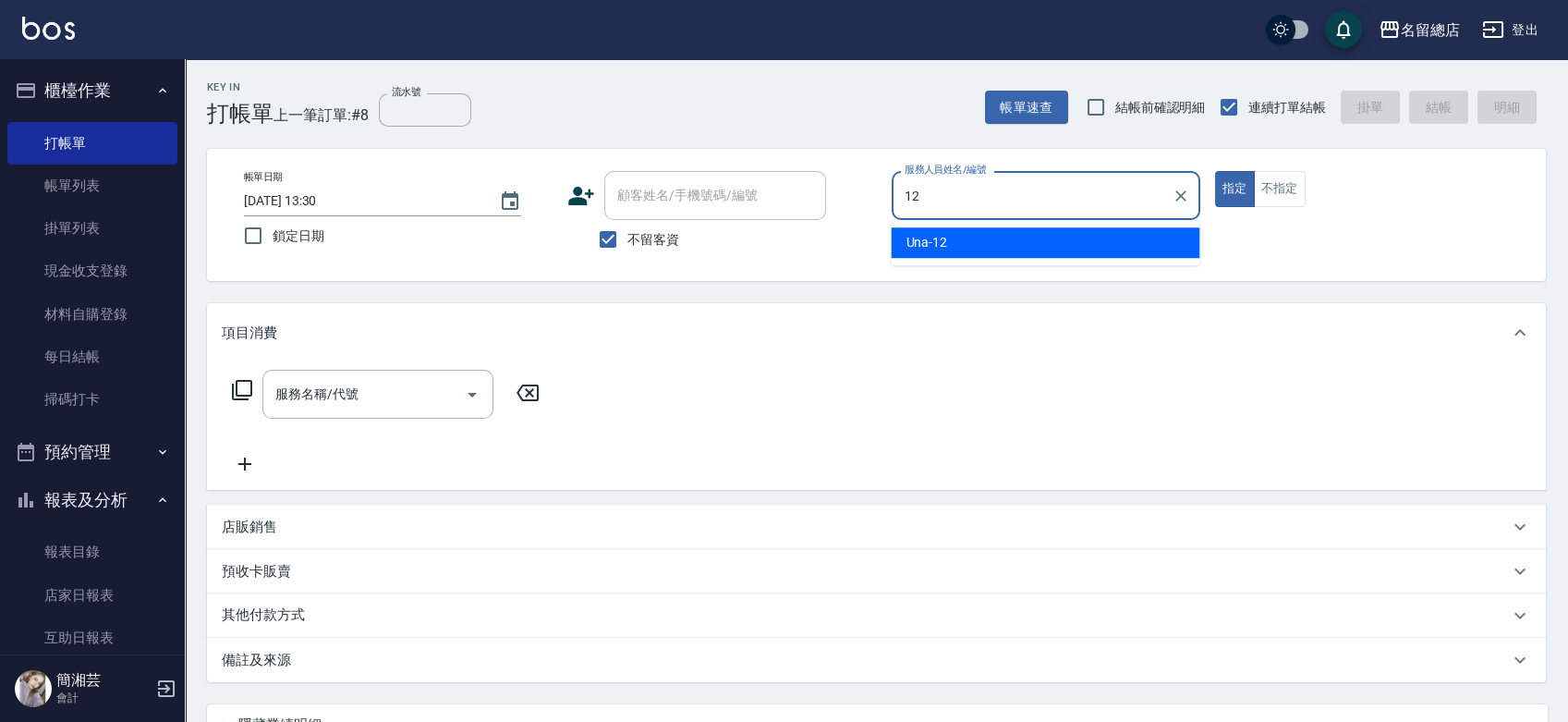
type input "Una-12"
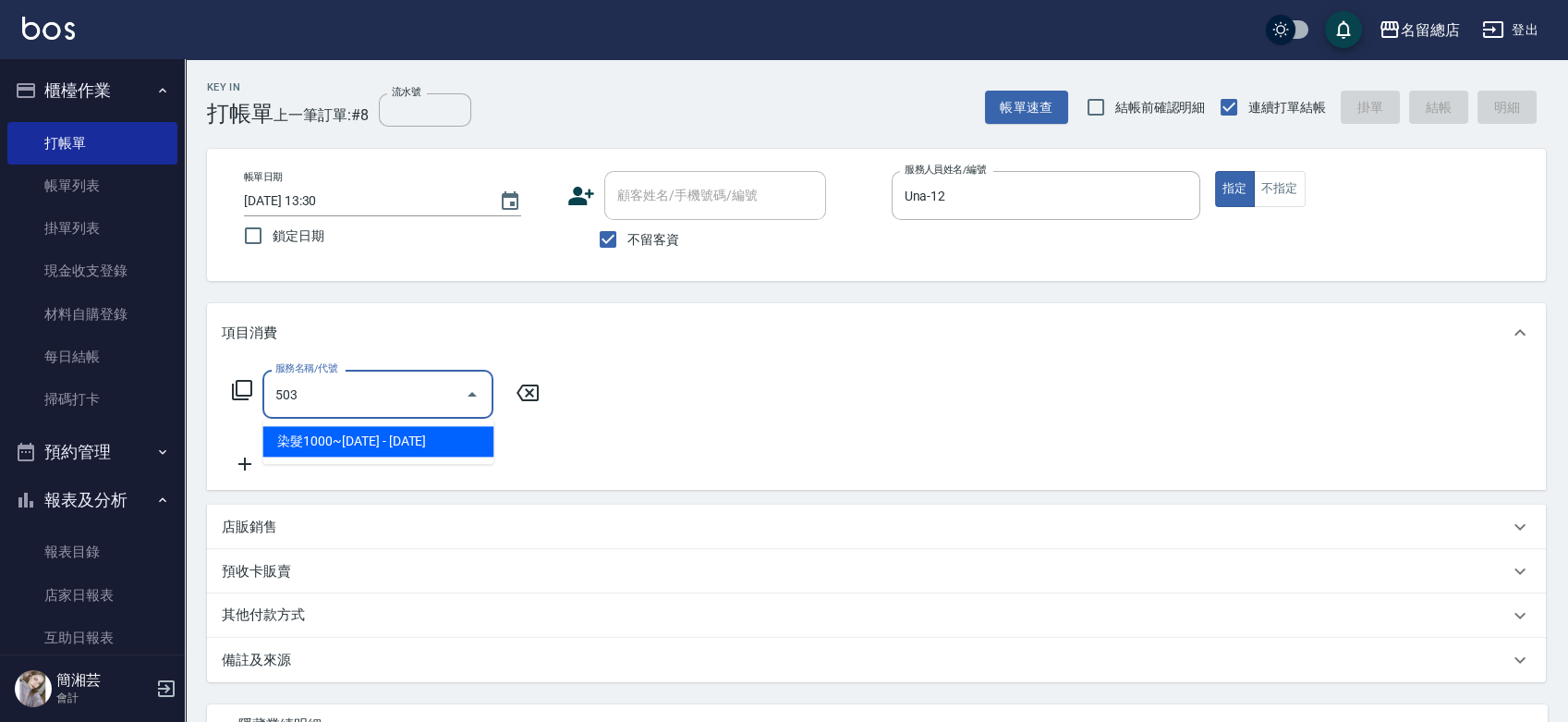
type input "染髮1000~1499(503)"
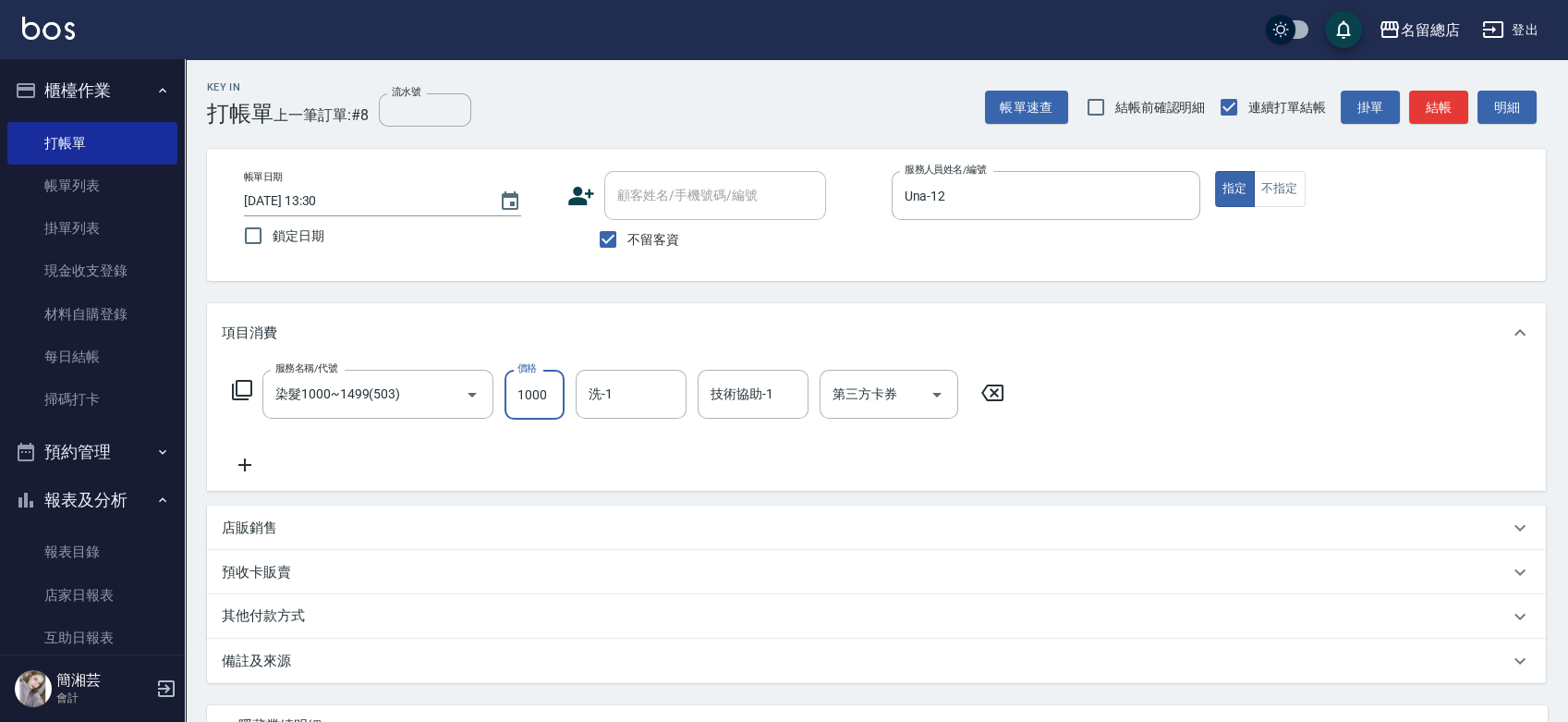
type input "1000"
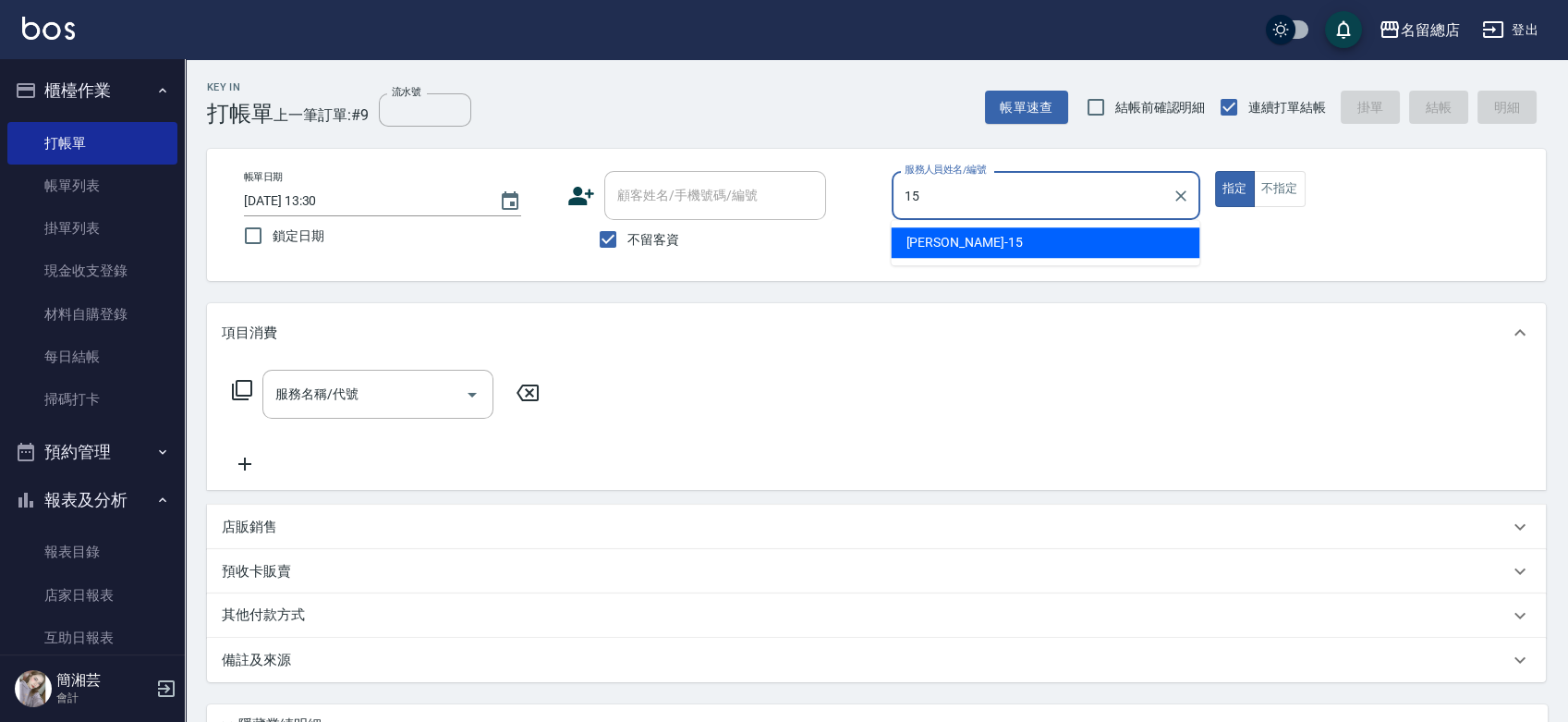
type input "[PERSON_NAME]-15"
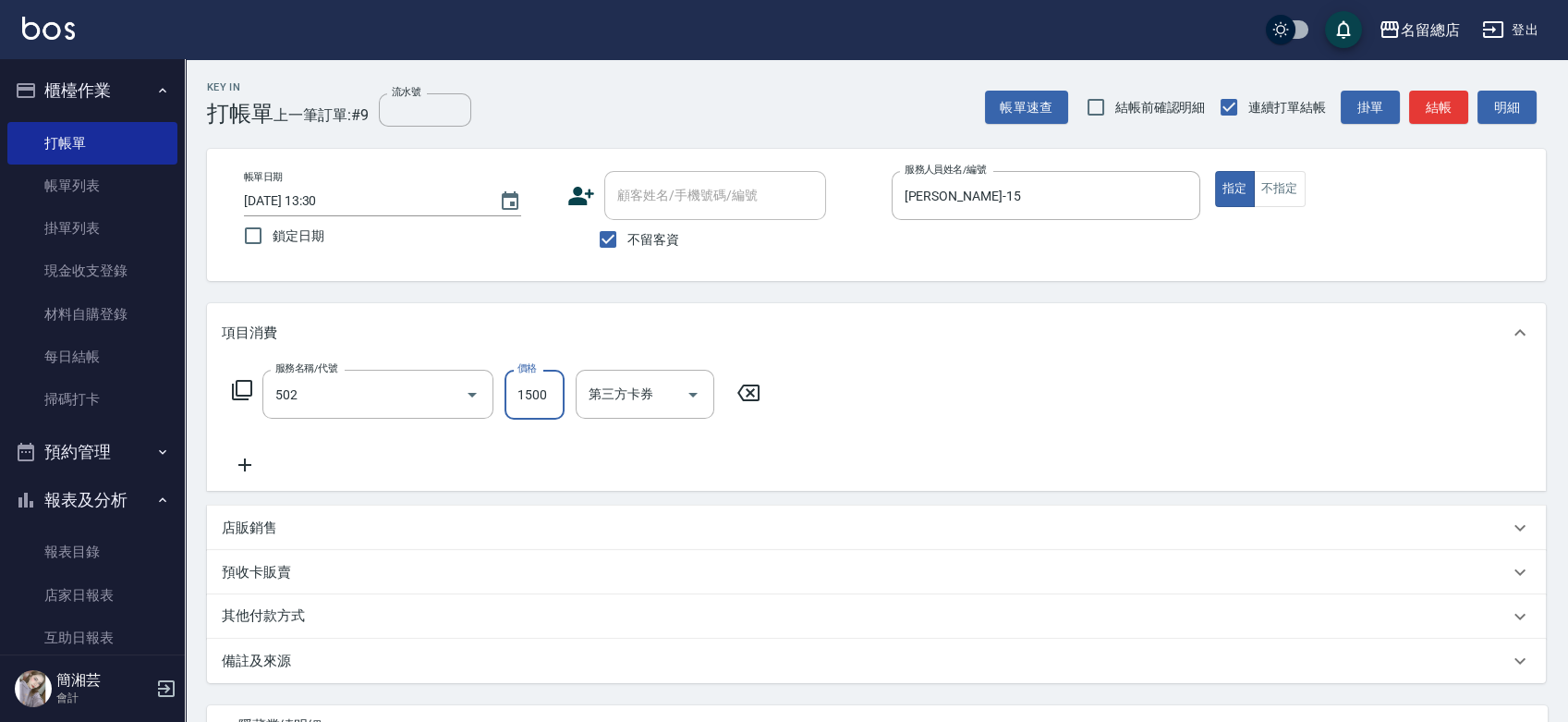
type input "染髮1500以上(502)"
type input "2500"
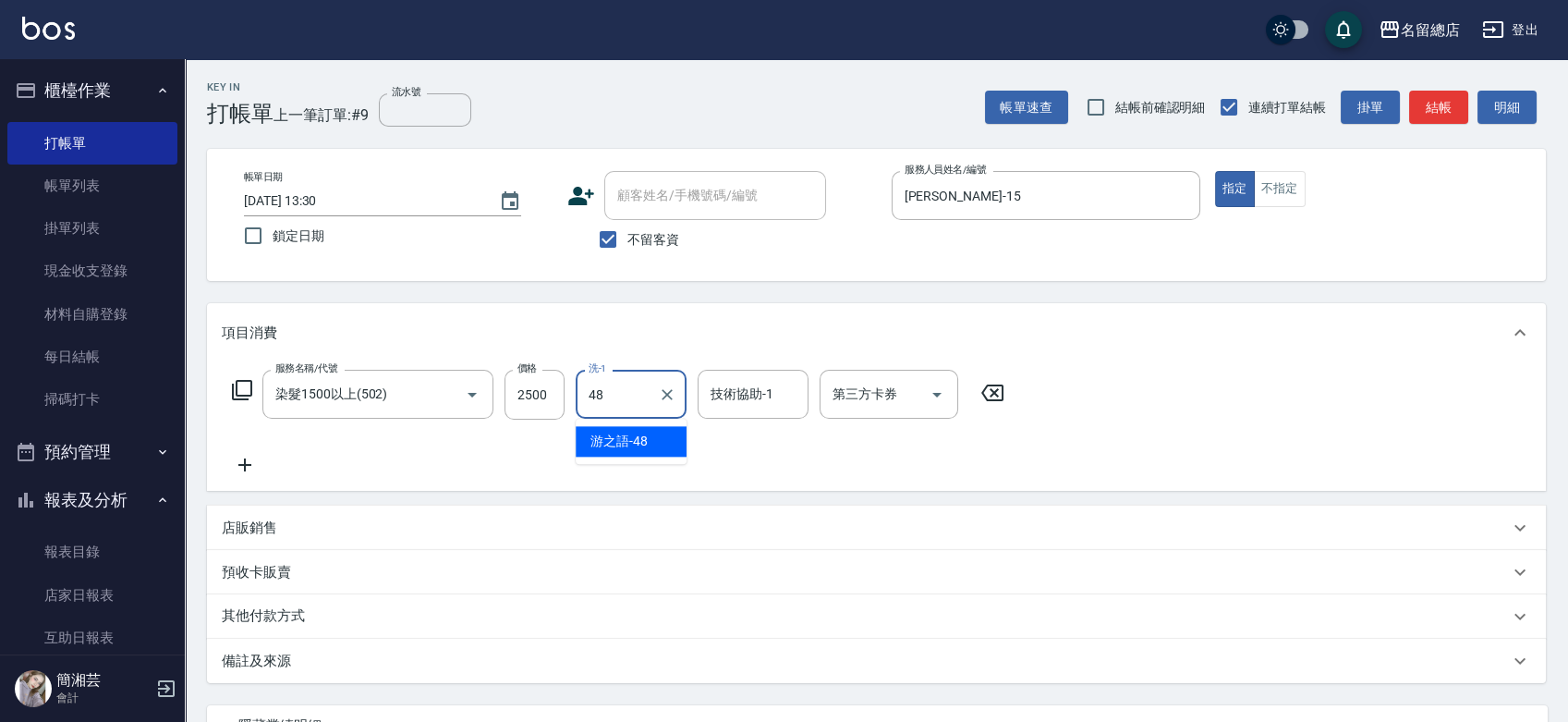
type input "游之語-48"
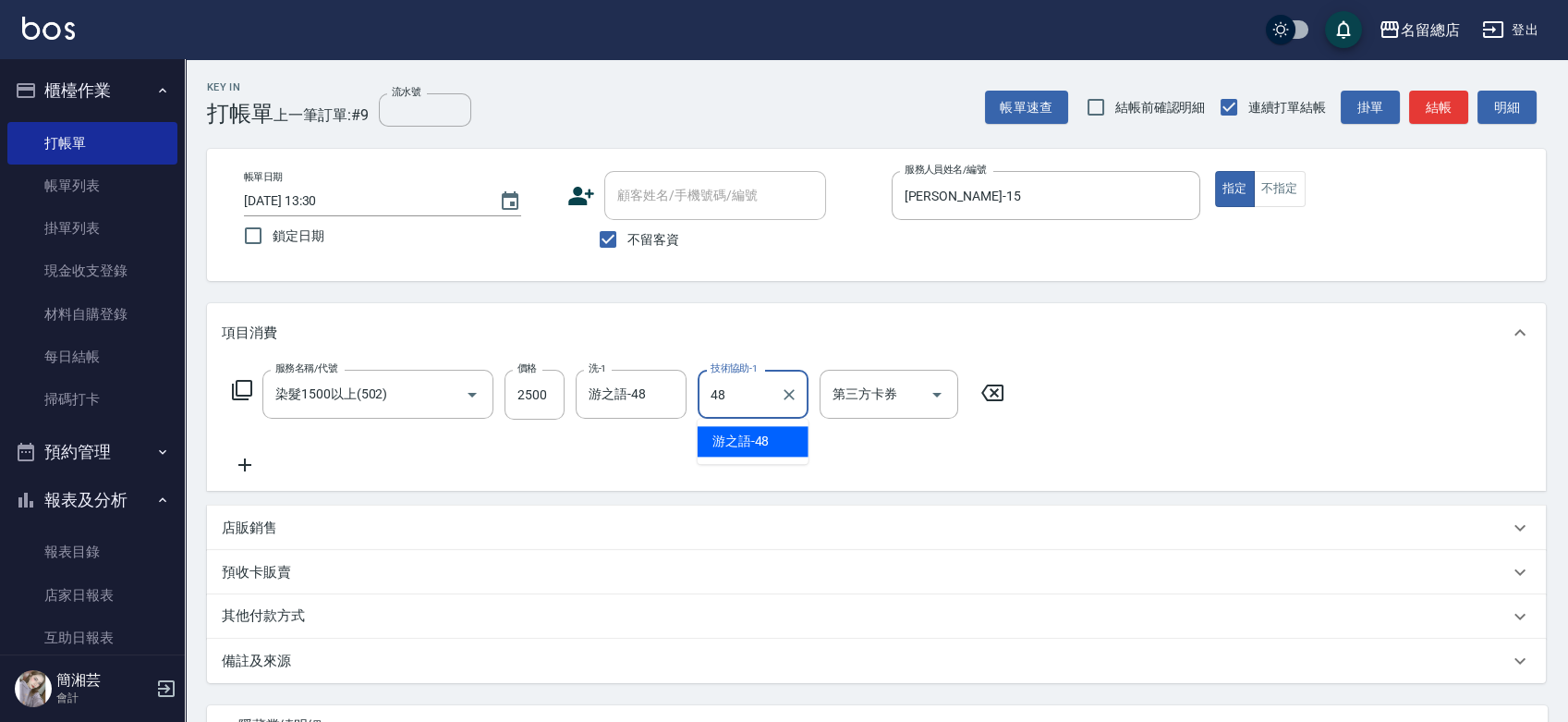
type input "游之語-48"
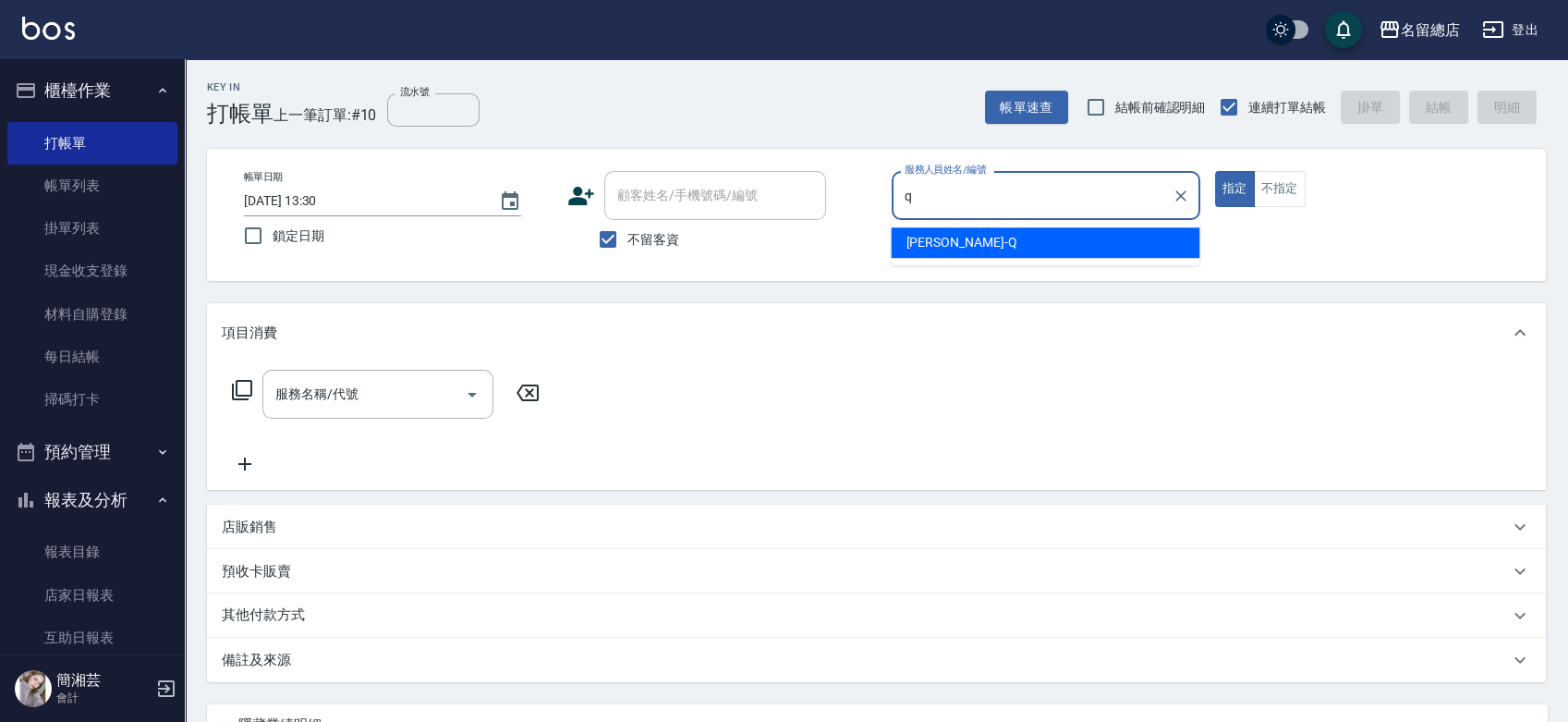
type input "[PERSON_NAME]"
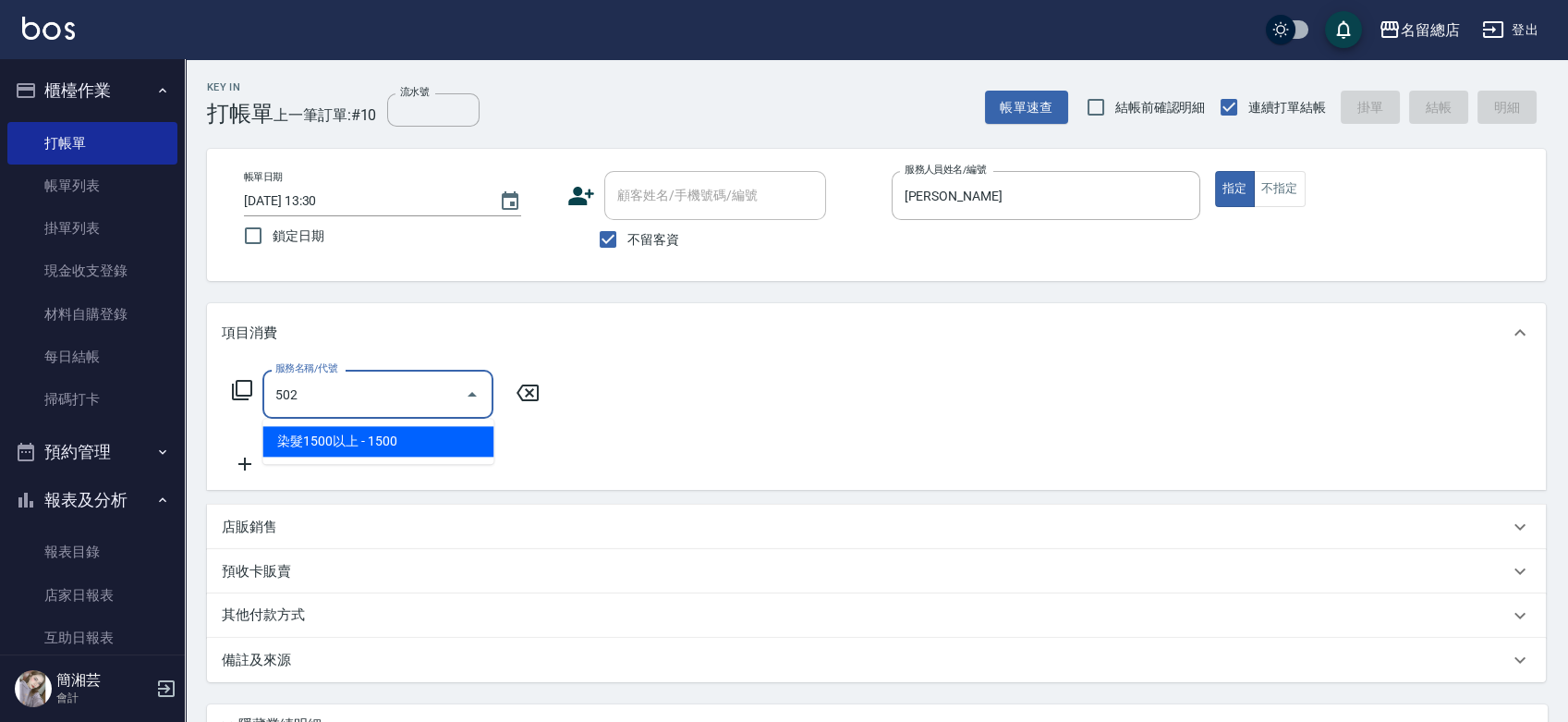
type input "染髮1500以上(502)"
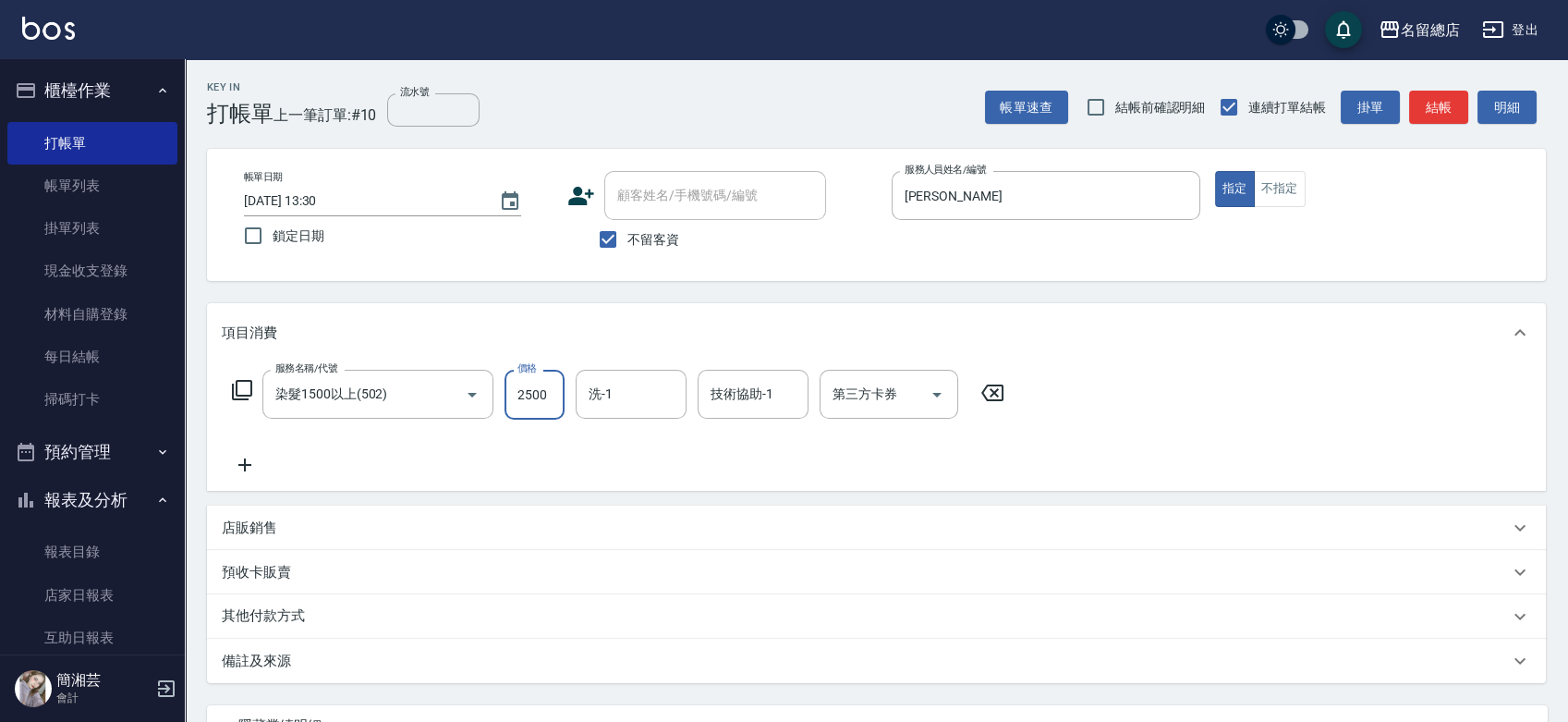
type input "2500"
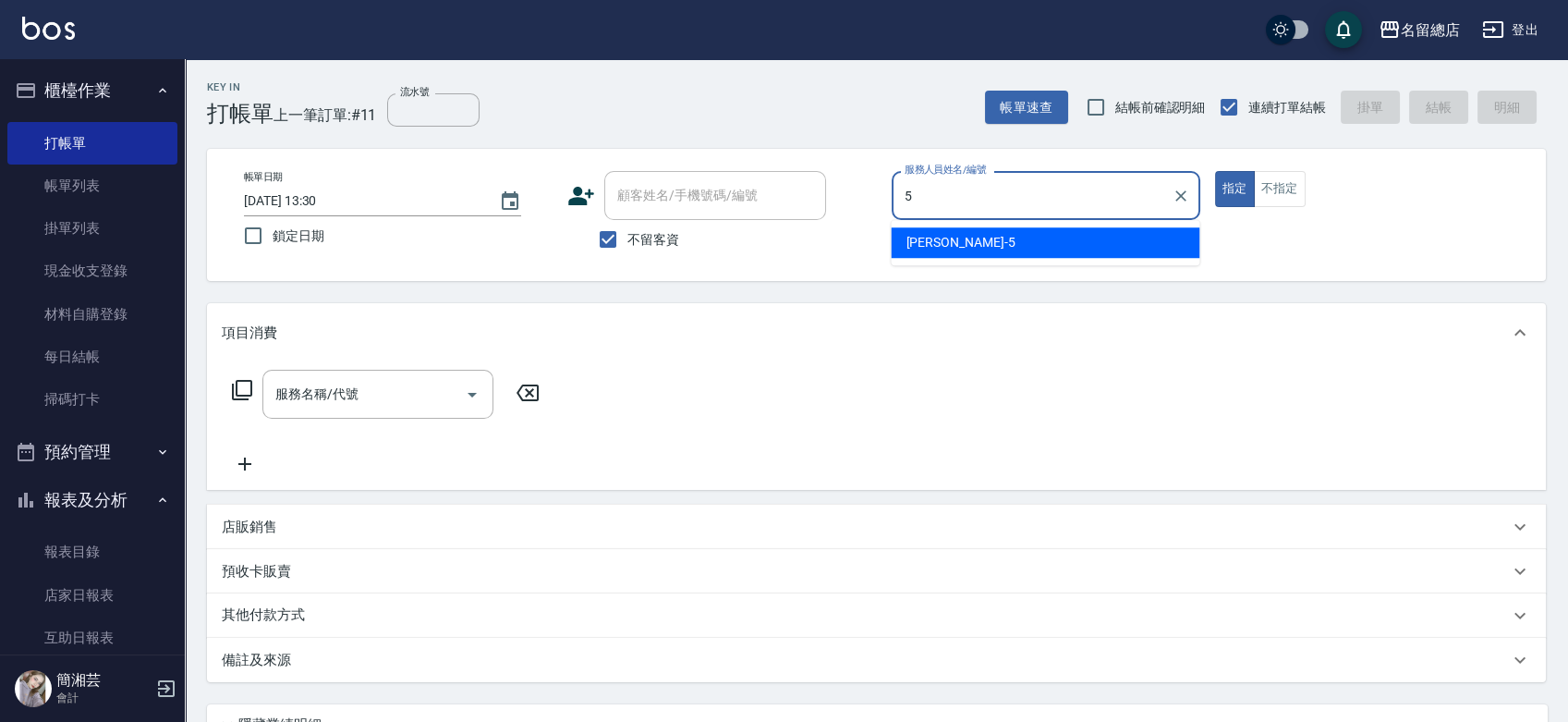
type input "[PERSON_NAME]-5"
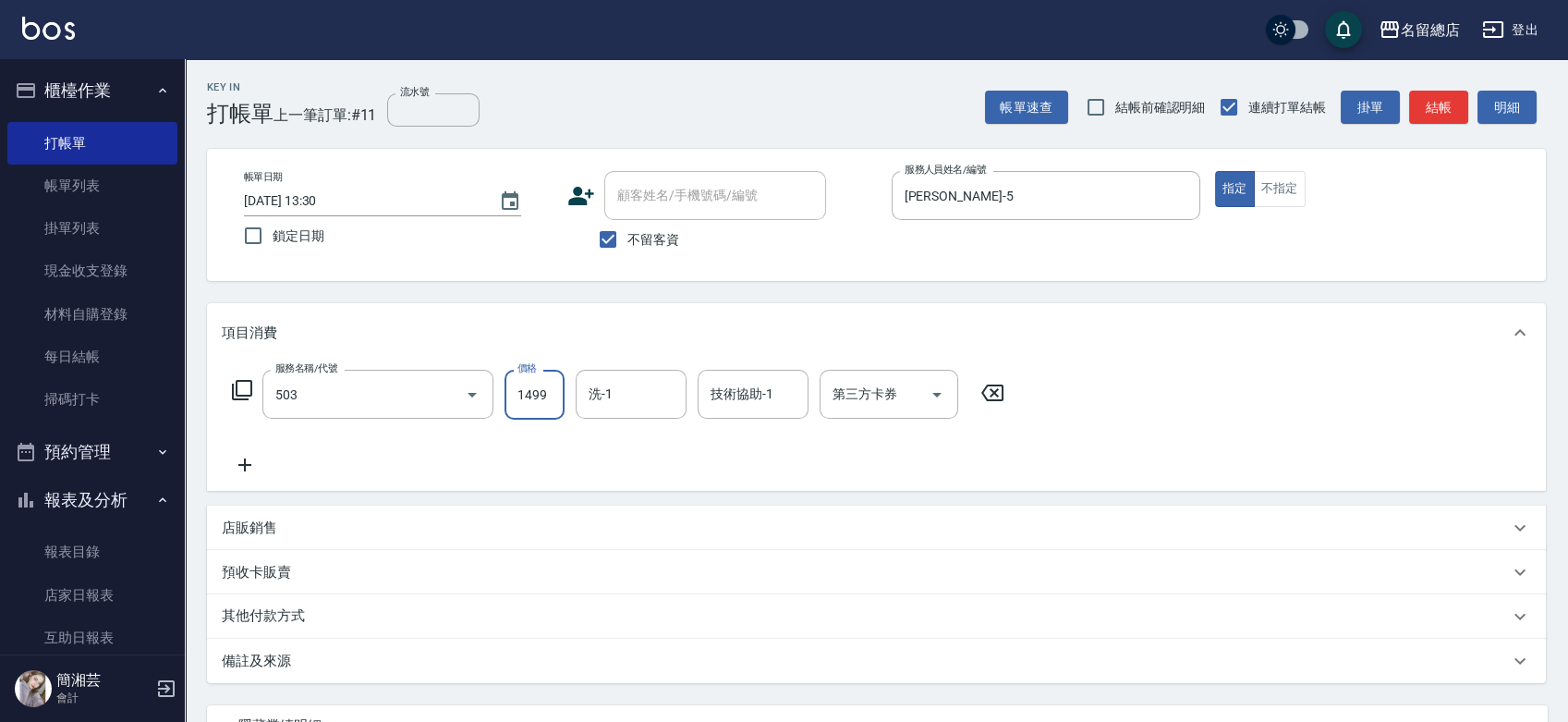
type input "染髮1000~1499(503)"
type input "1200"
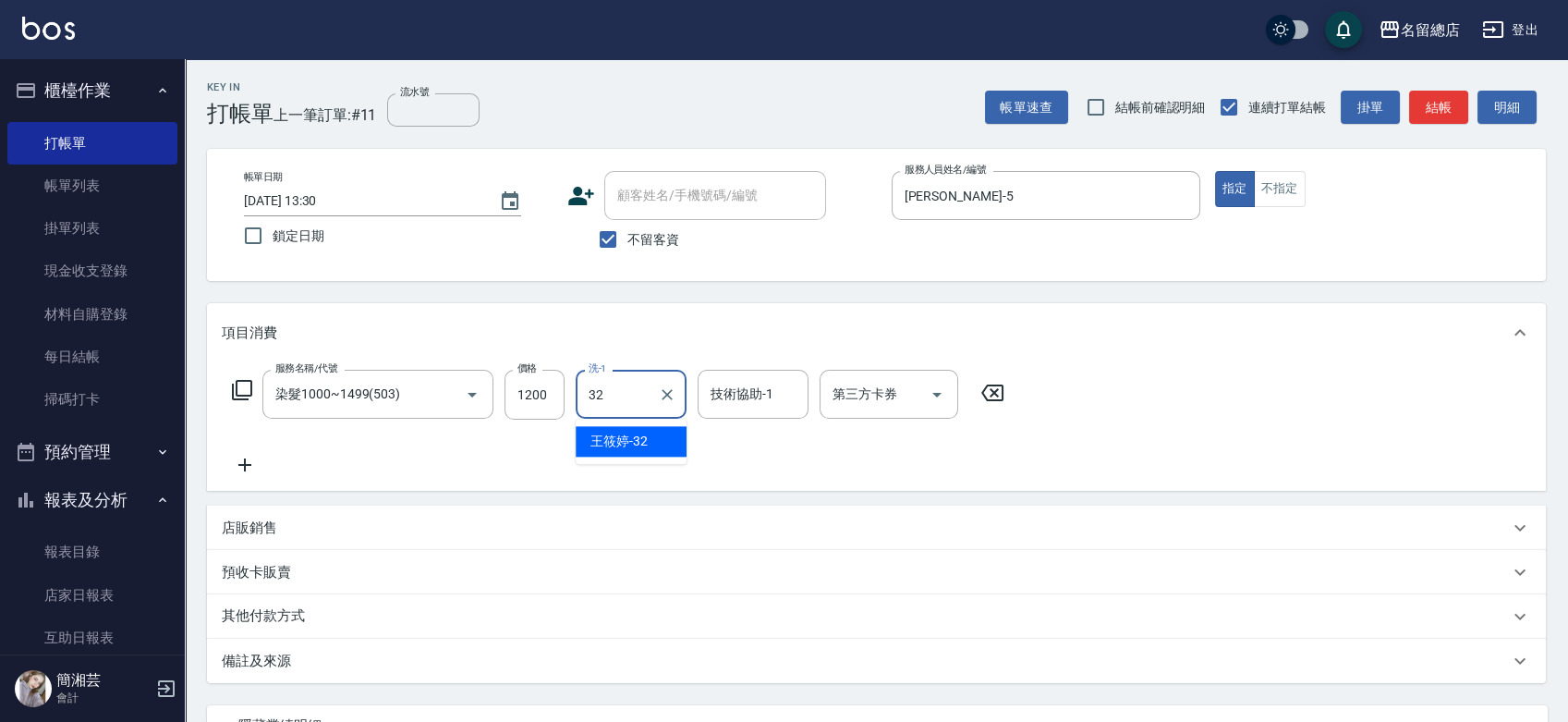
type input "[PERSON_NAME]-32"
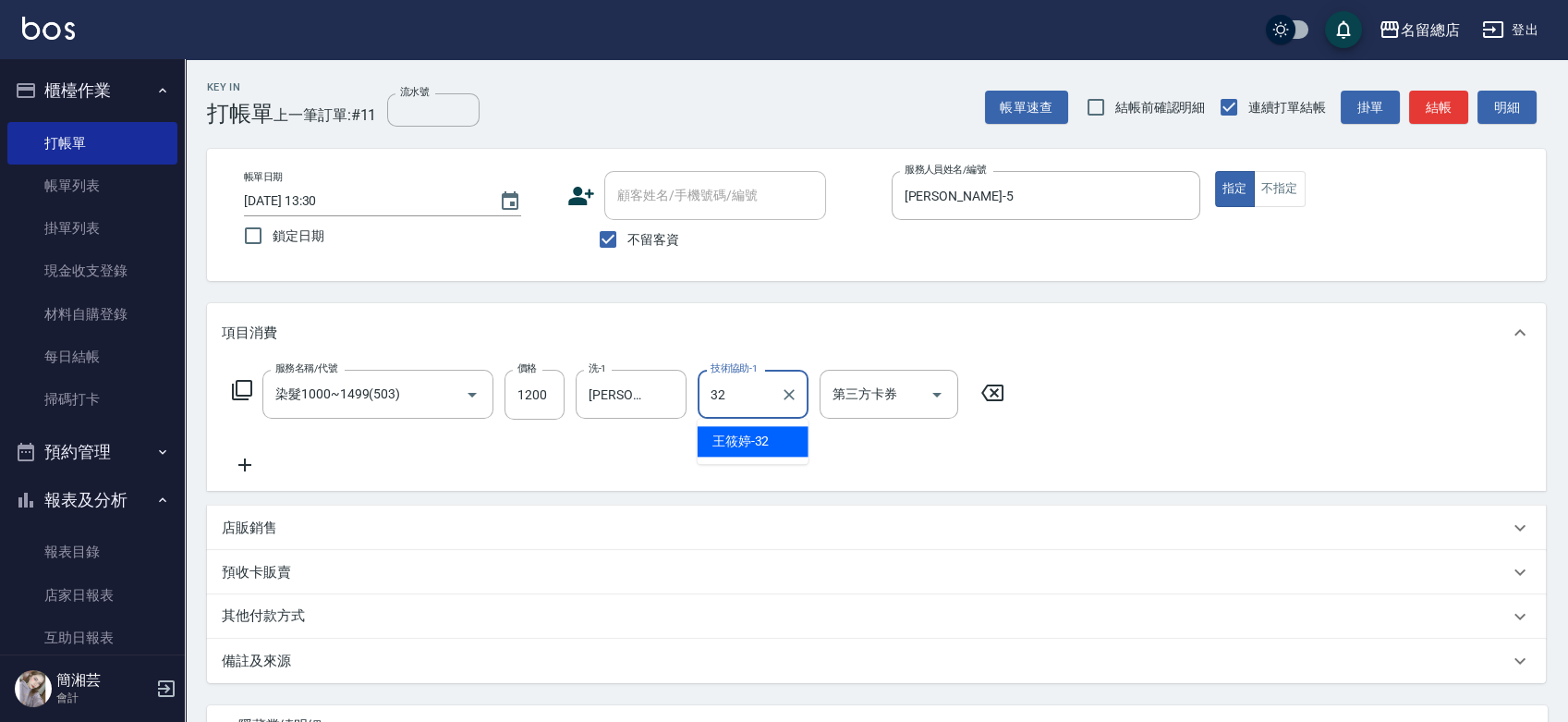
type input "[PERSON_NAME]-32"
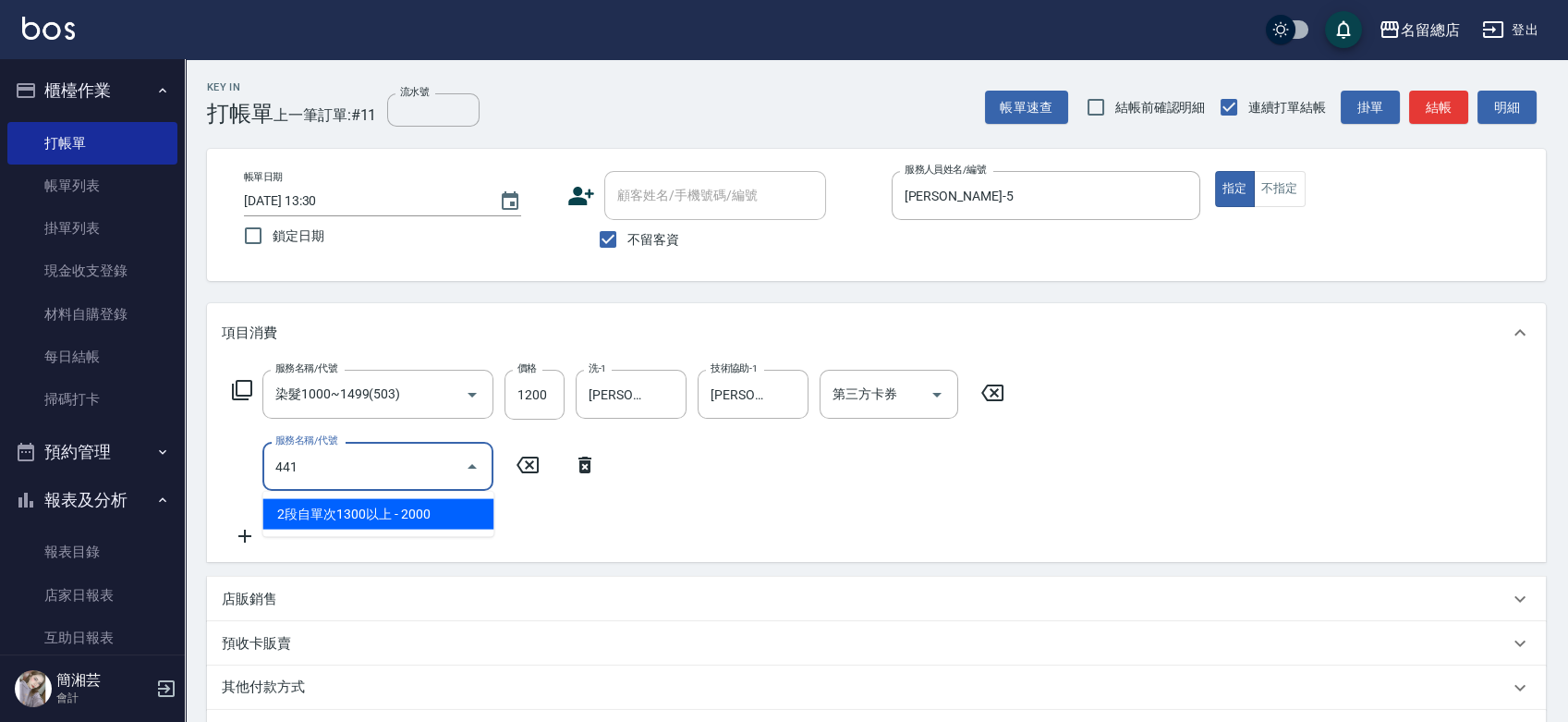
type input "2段自單次1300以上(441)"
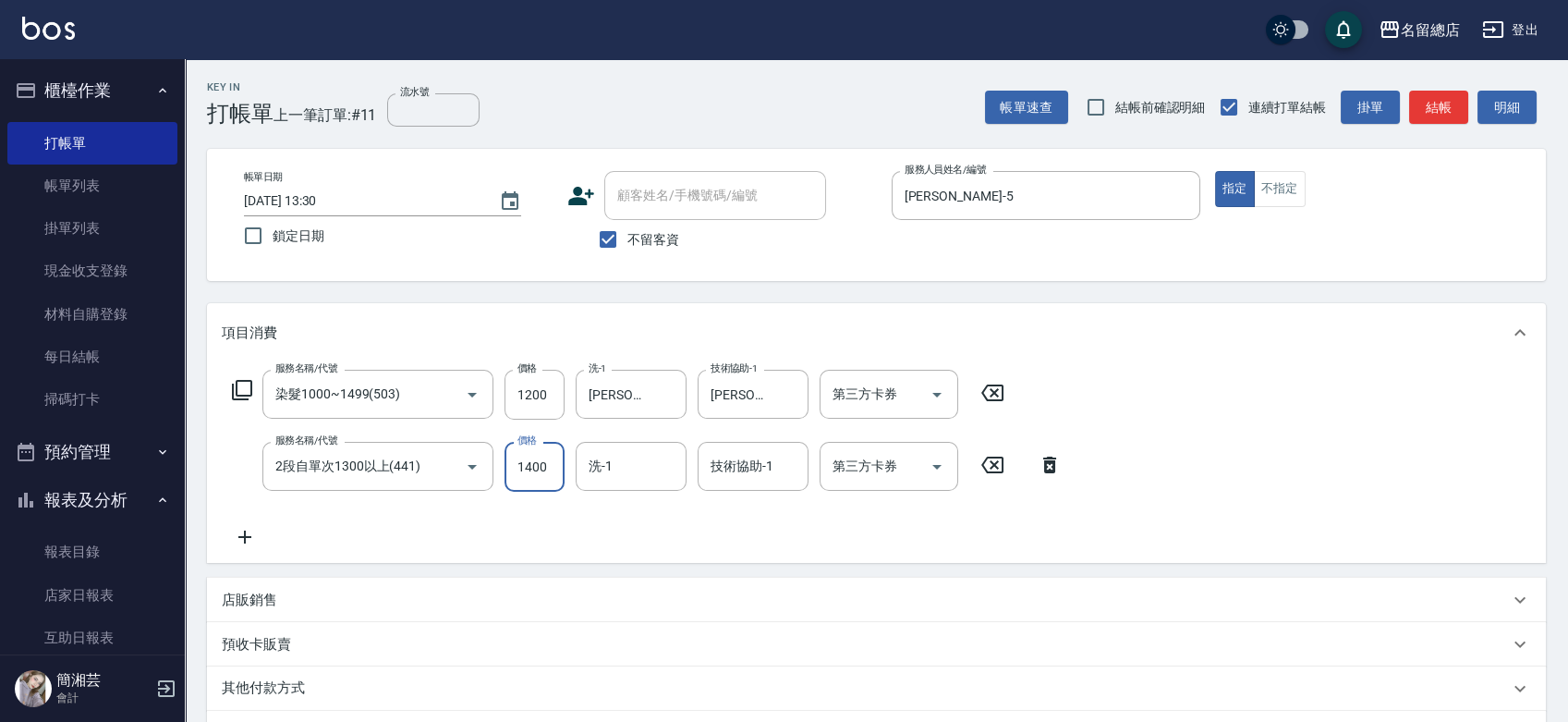
type input "1400"
type input "[PERSON_NAME]-32"
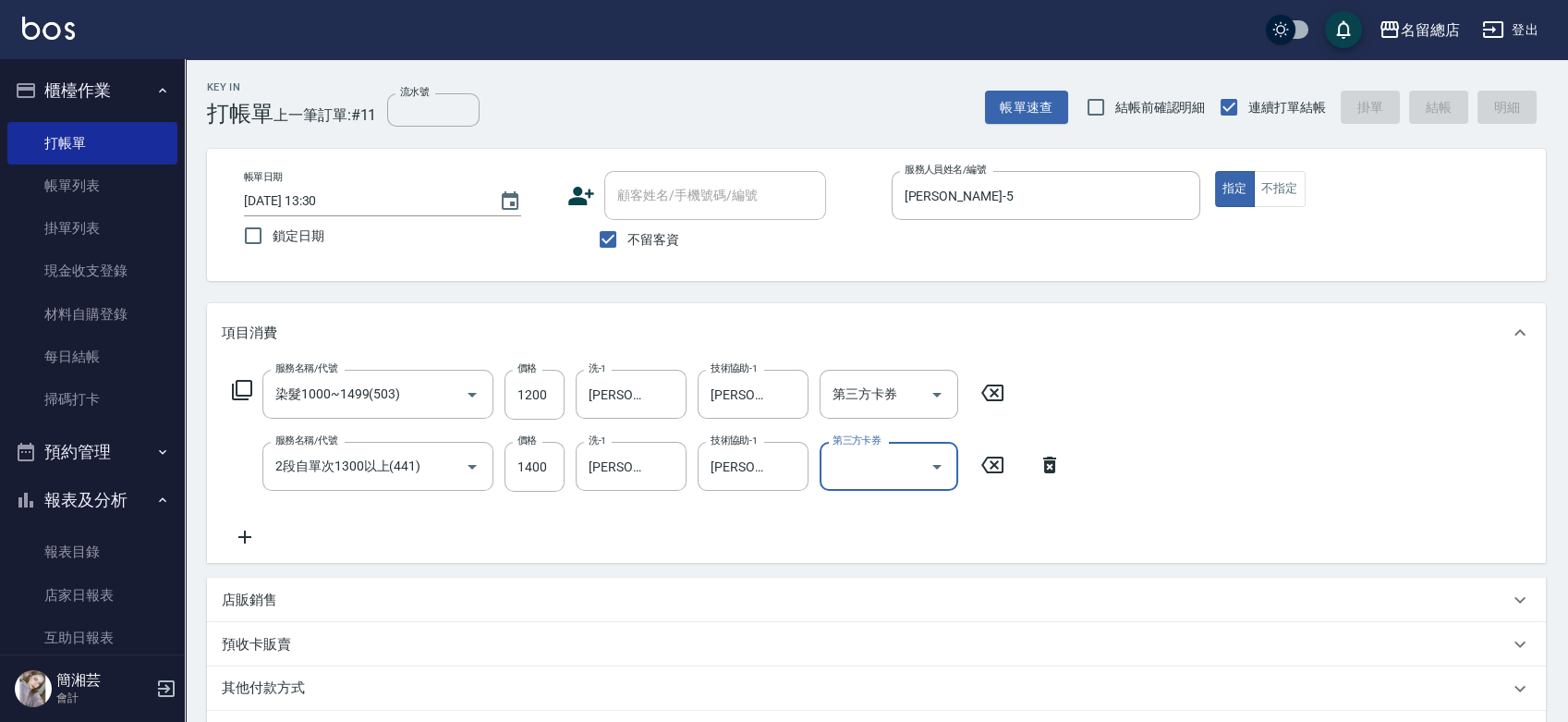
type input "[DATE] 13:31"
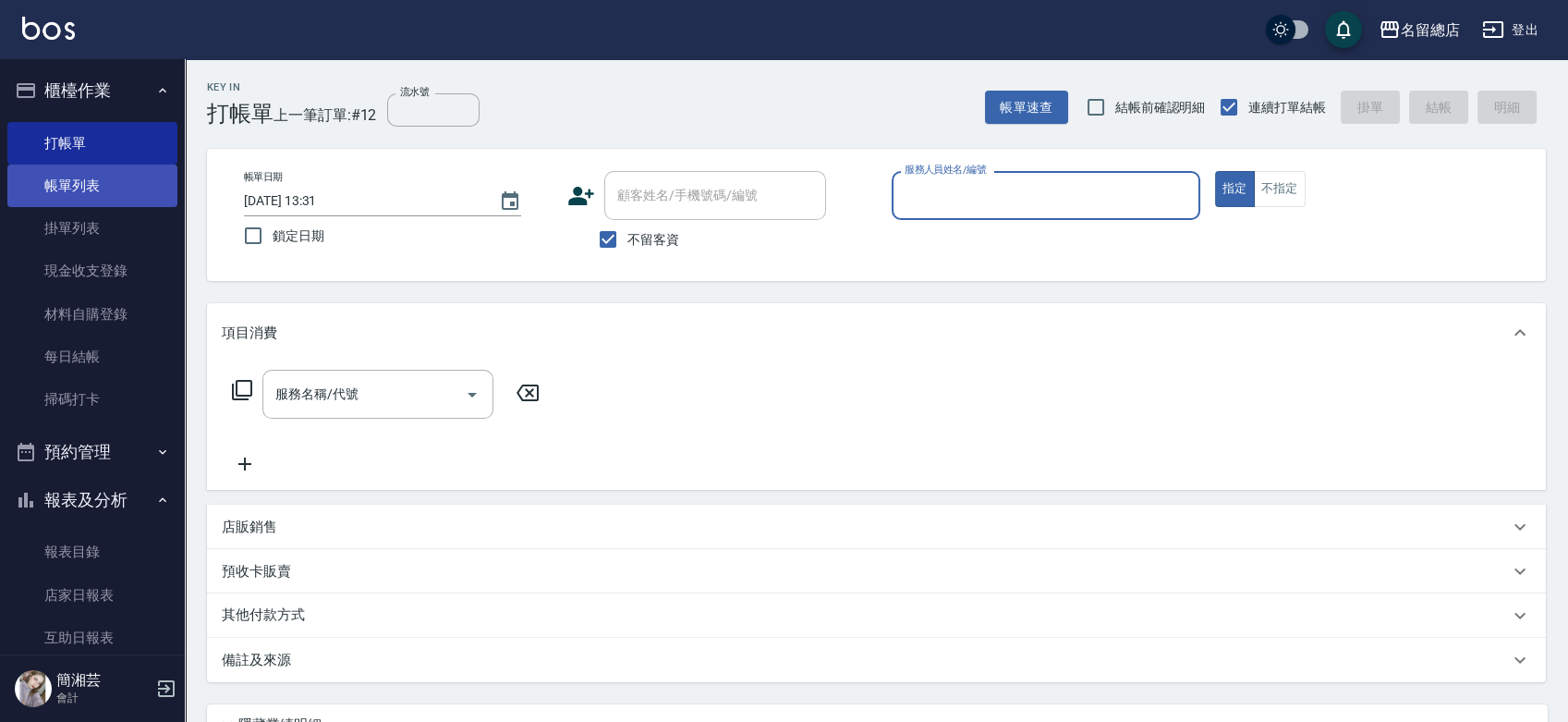
click at [132, 187] on link "帳單列表" at bounding box center [92, 185] width 170 height 43
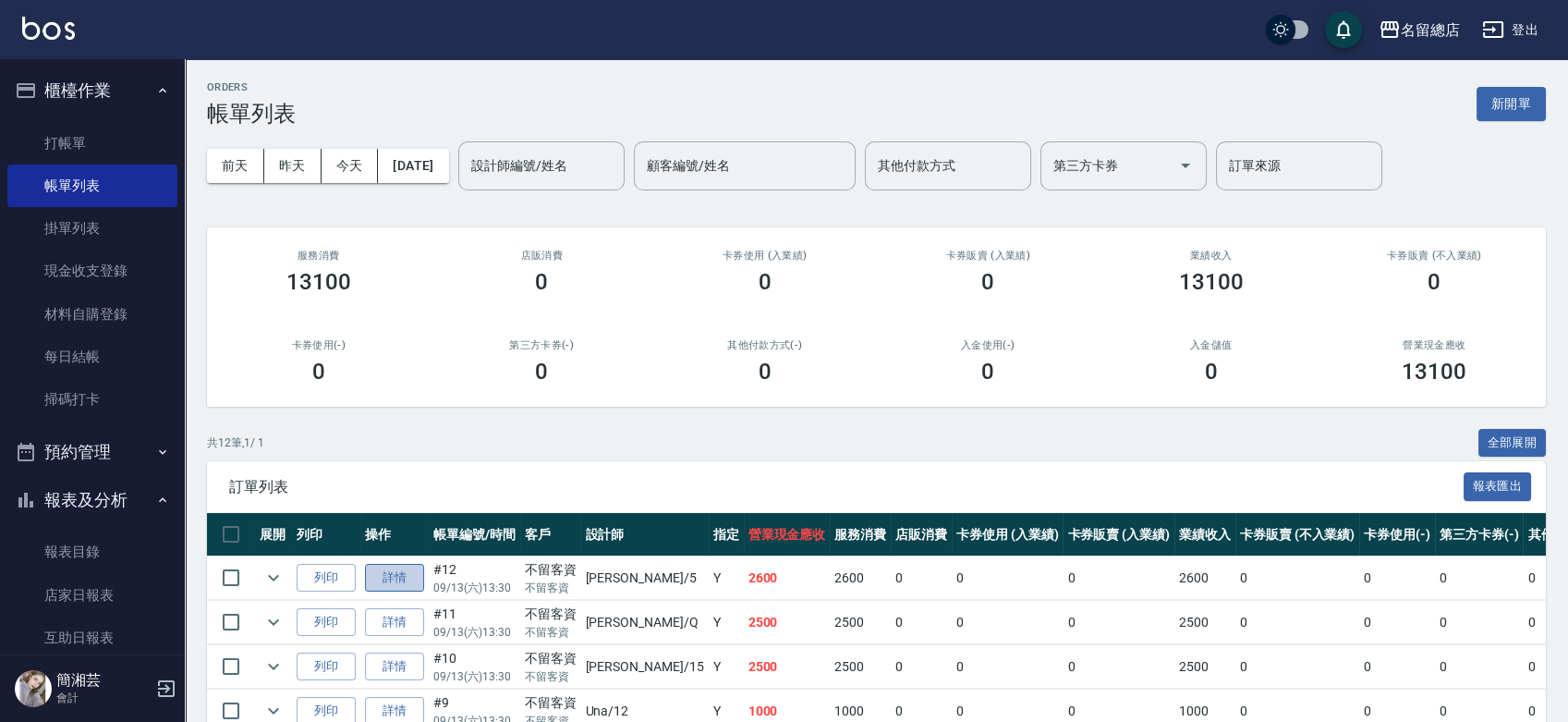
click at [393, 573] on link "詳情" at bounding box center [394, 577] width 59 height 29
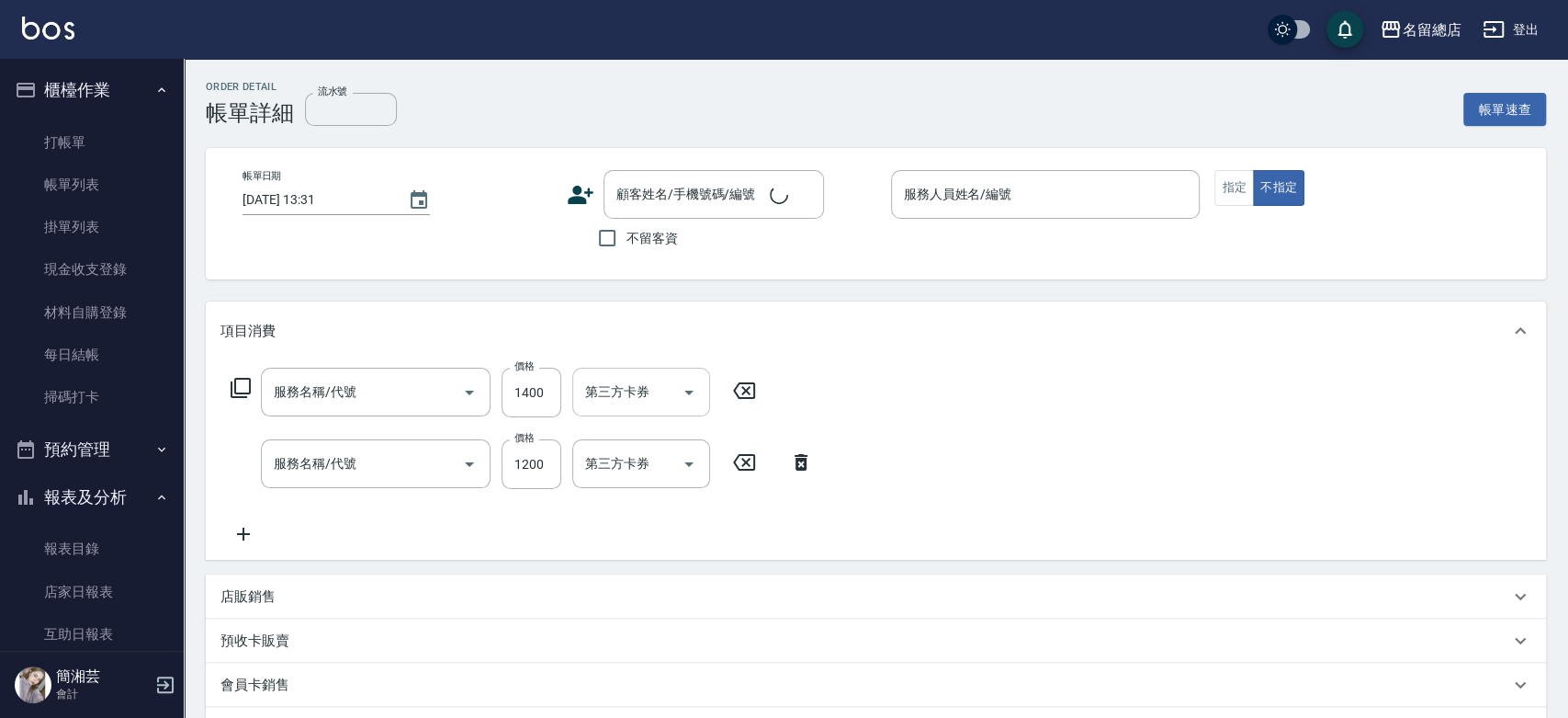
type input "[DATE] 13:30"
checkbox input "true"
type input "[PERSON_NAME]-5"
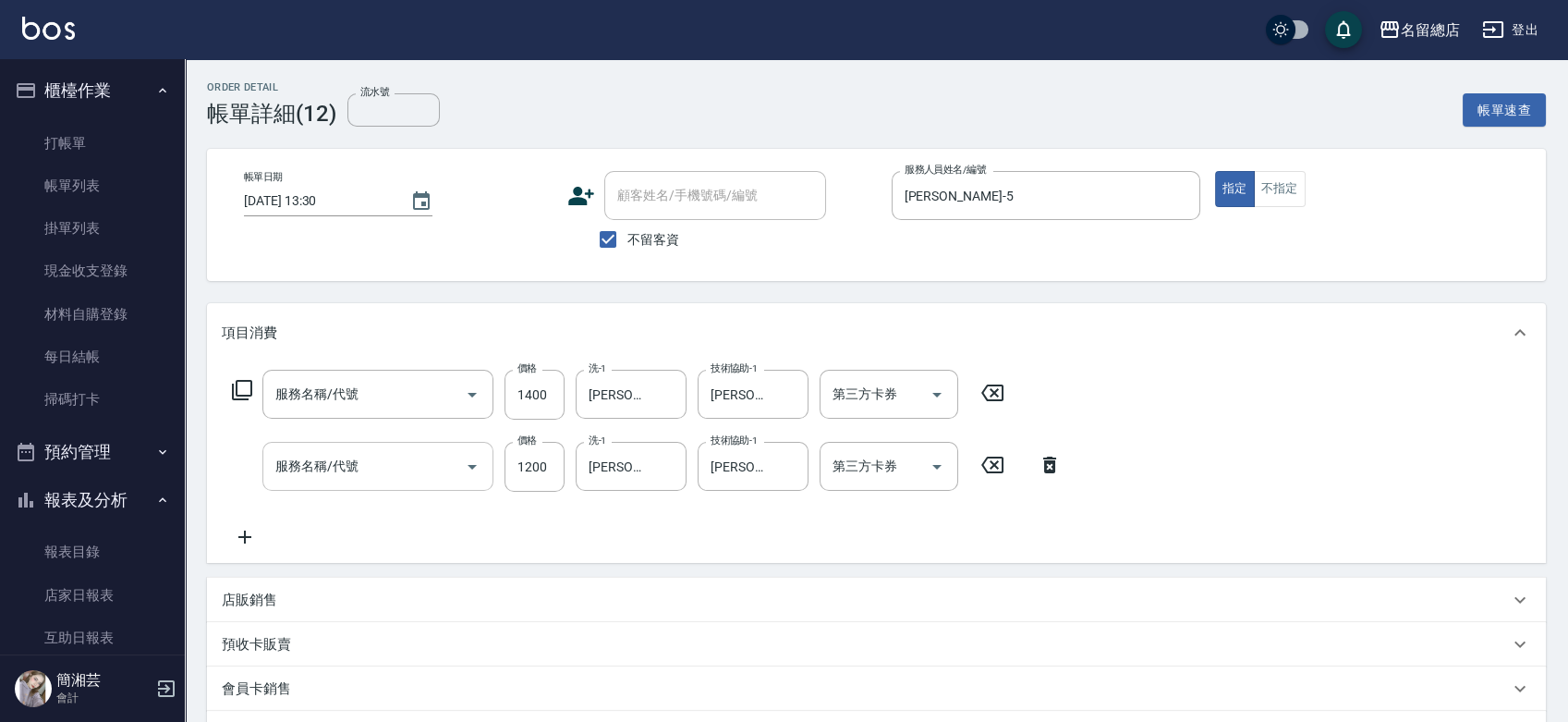
type input "2段自單次1300以上(441)"
type input "染髮1000~1499(503)"
click at [441, 395] on icon "Clear" at bounding box center [446, 394] width 19 height 19
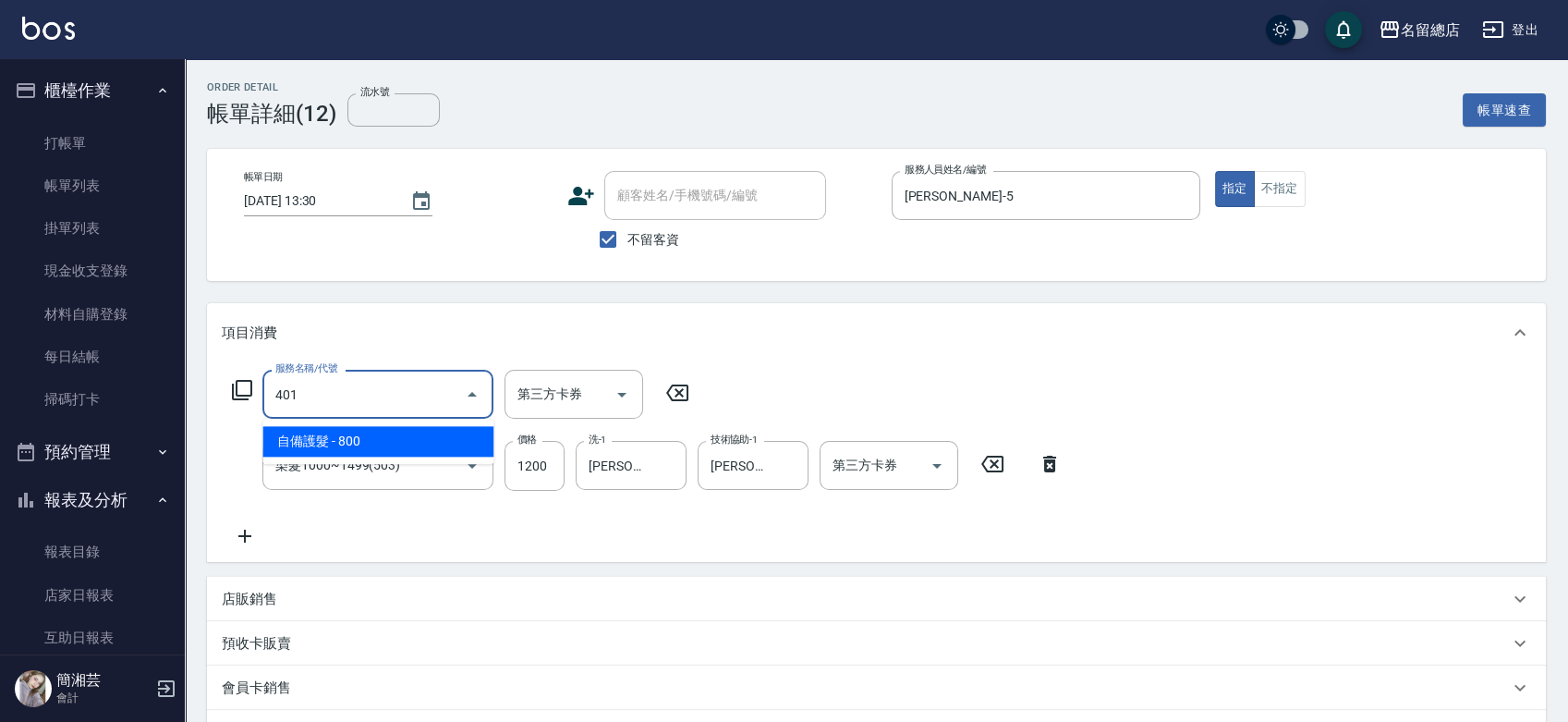
type input "自備護髮(401)"
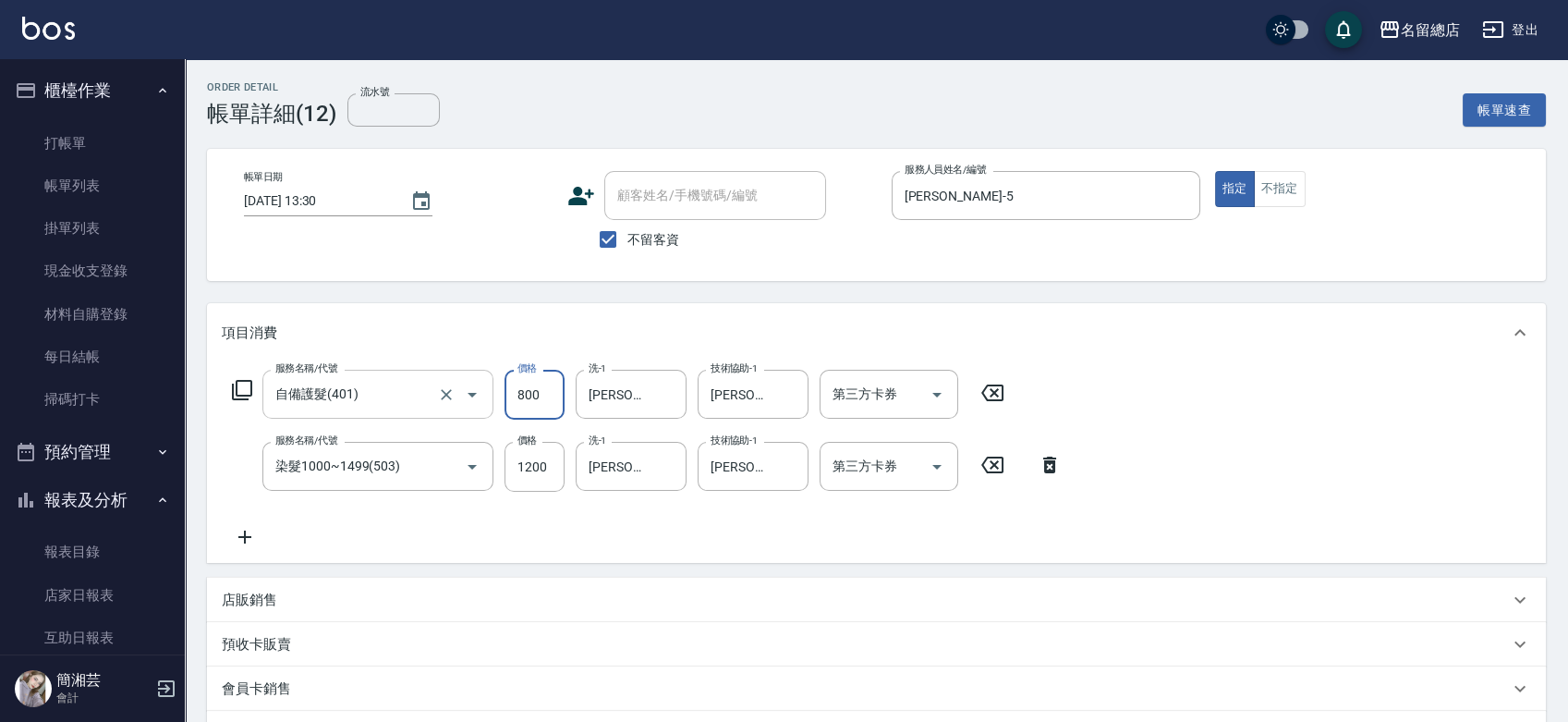
click at [514, 405] on input "800" at bounding box center [535, 395] width 60 height 50
type input "1400"
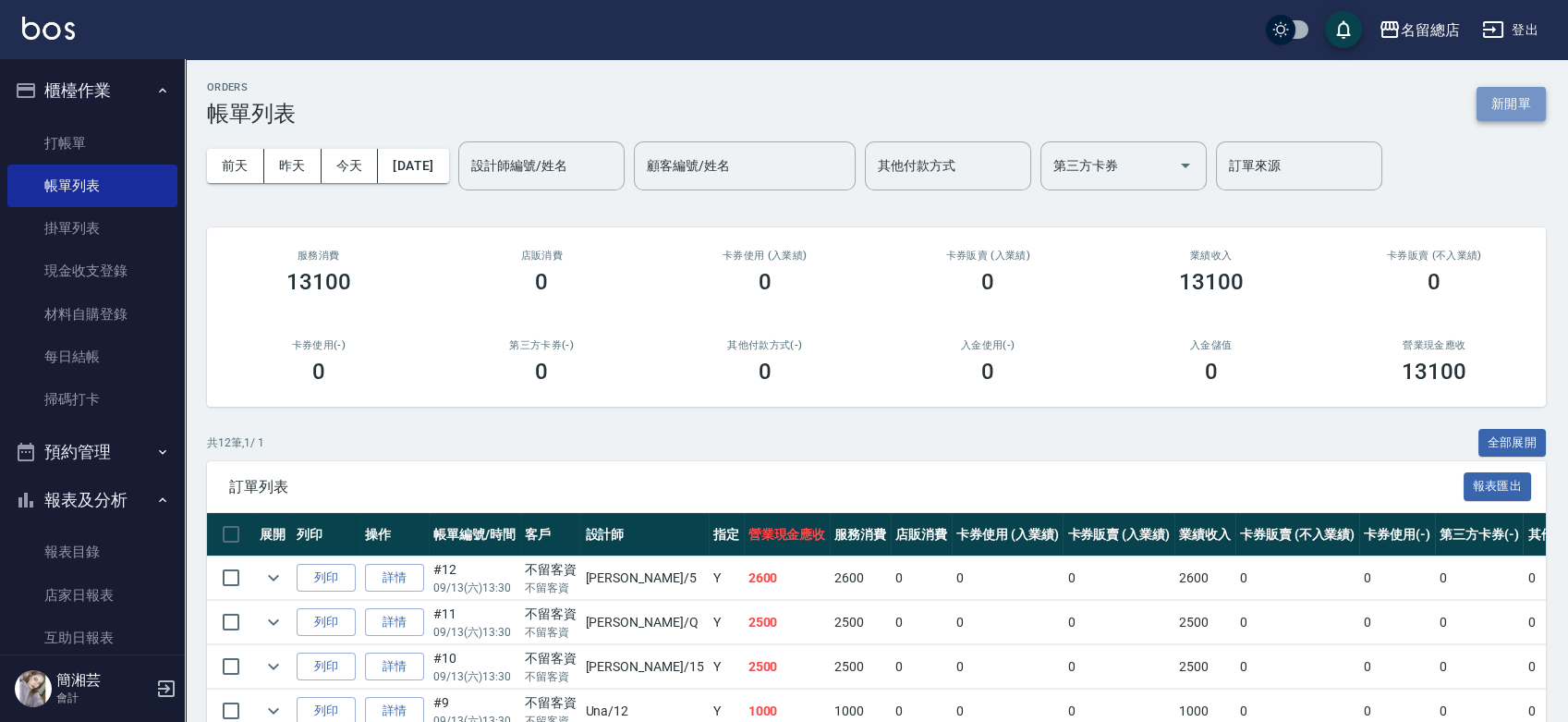
click at [1491, 97] on button "新開單" at bounding box center [1511, 104] width 69 height 34
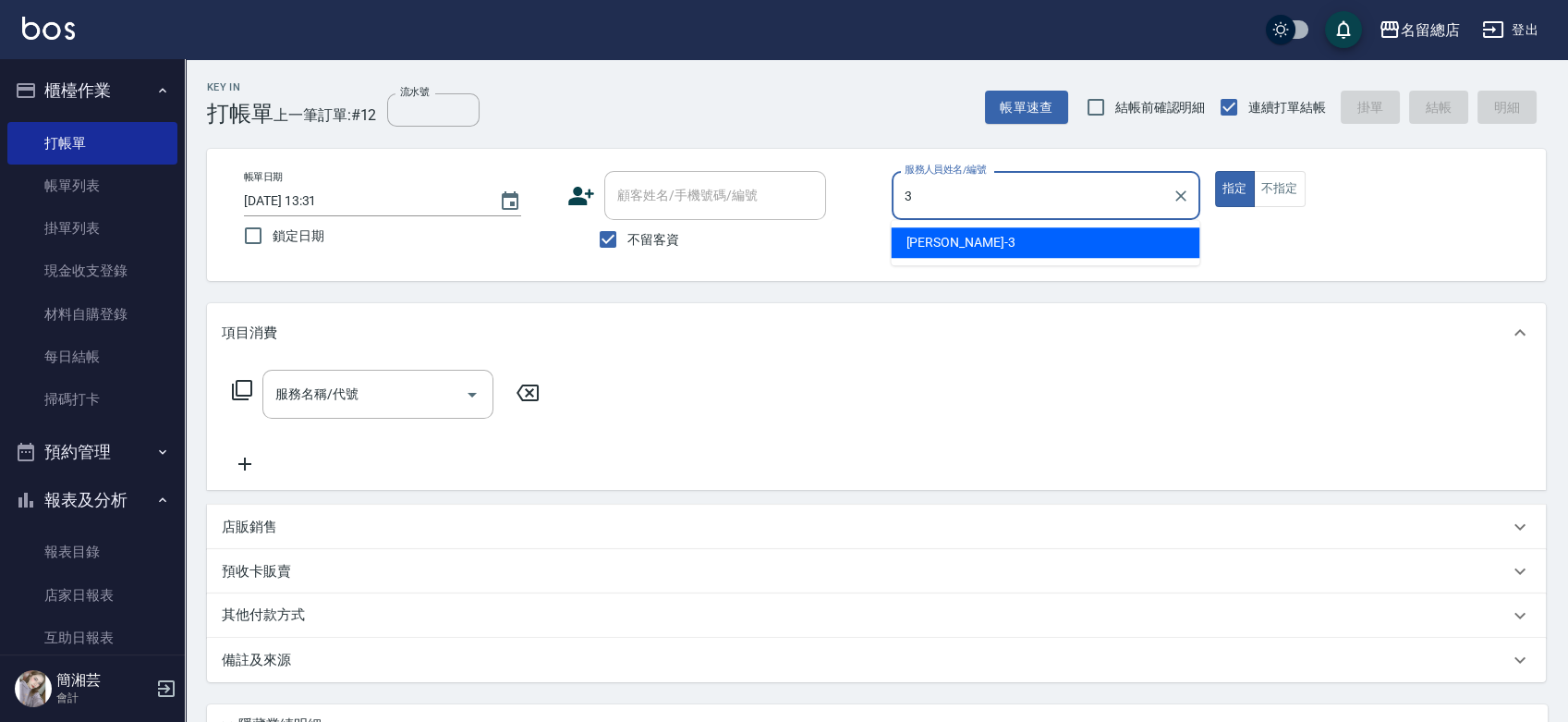
type input "芷涵-3"
type button "true"
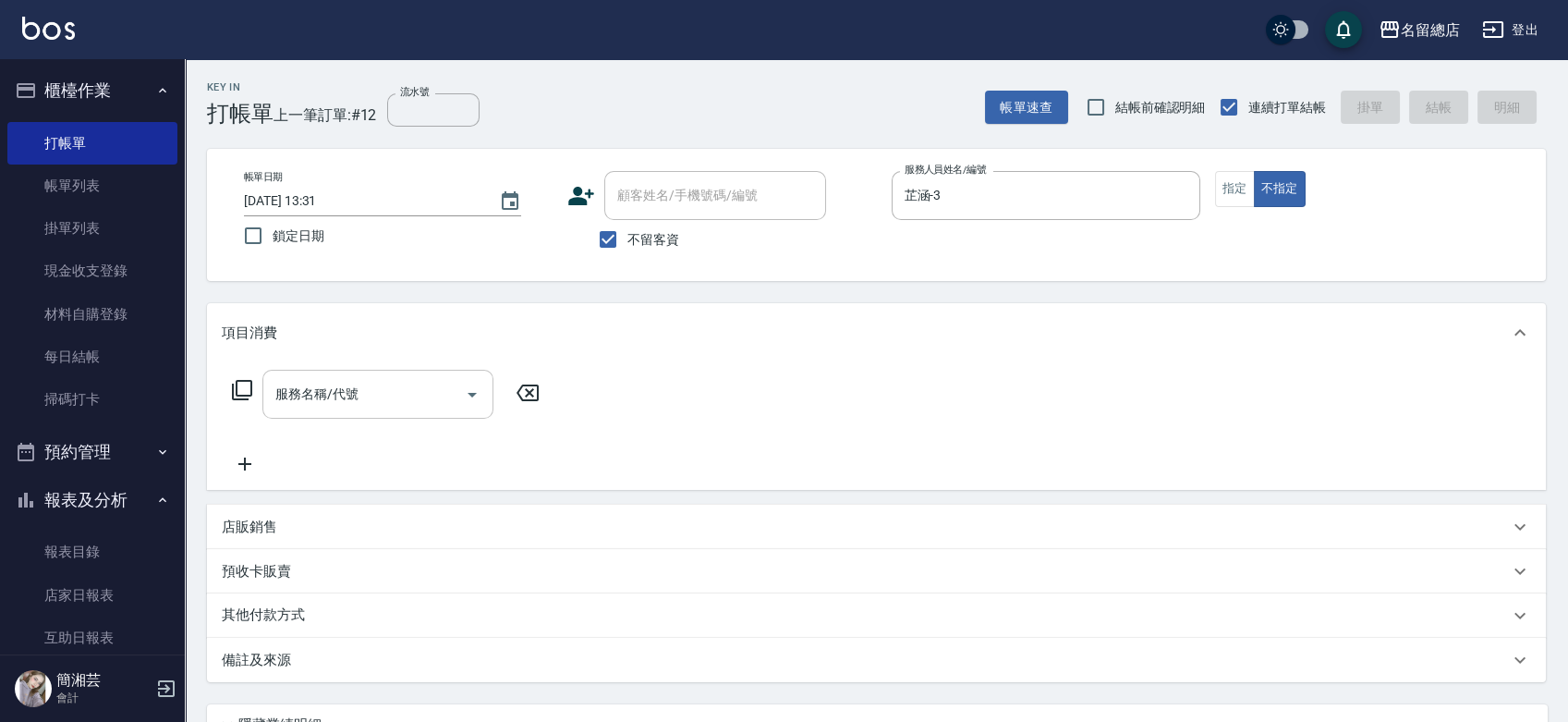
click at [425, 407] on input "服務名稱/代號" at bounding box center [363, 394] width 187 height 32
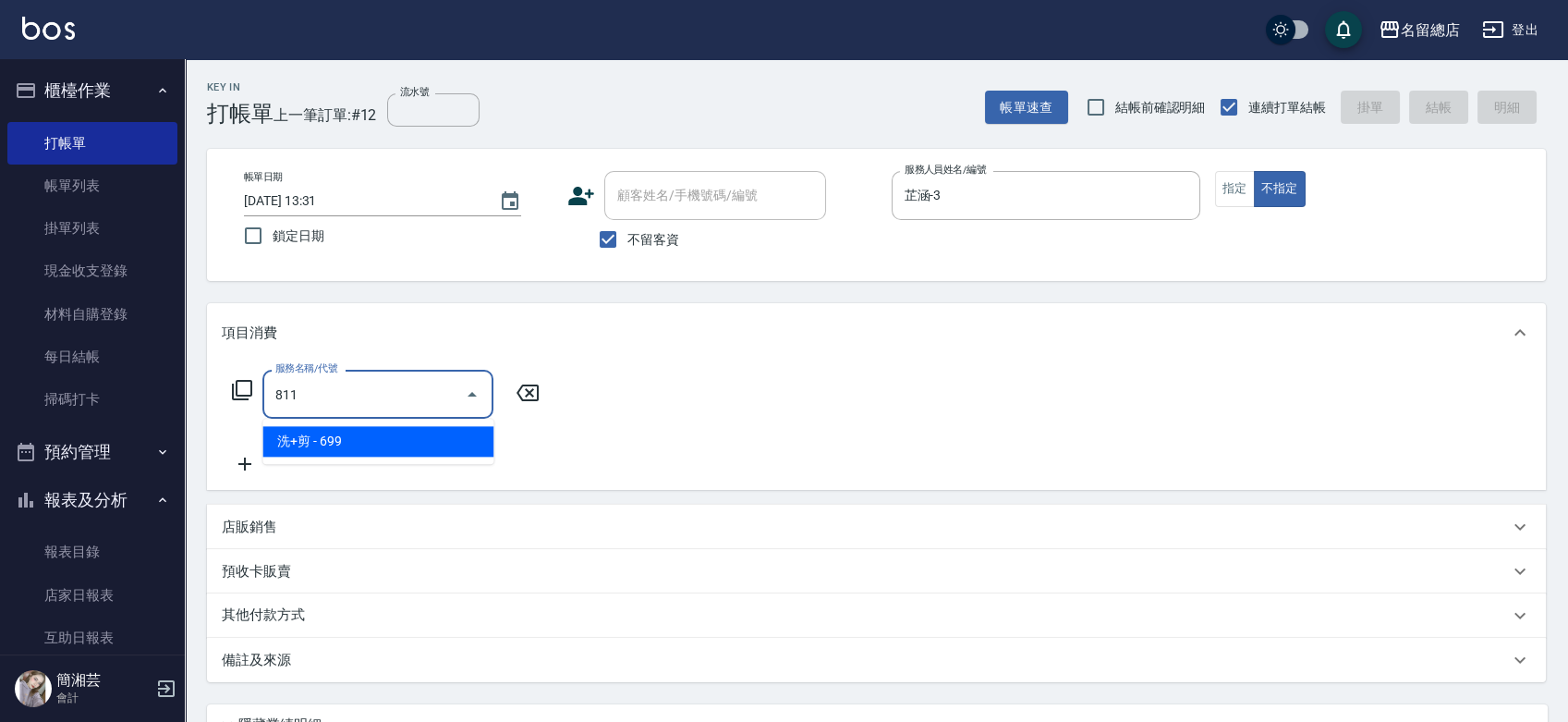
type input "洗+剪(811)"
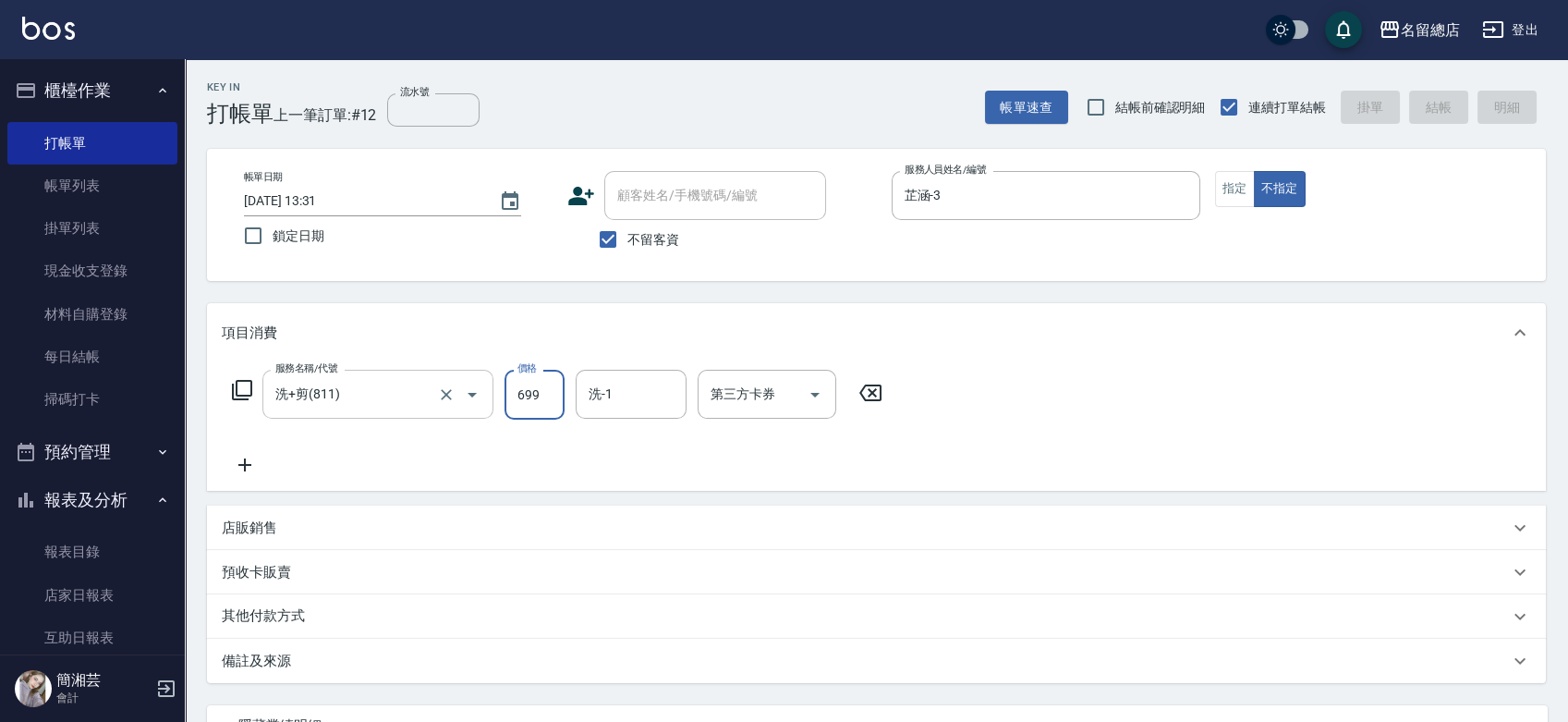
type input "[DATE] 13:32"
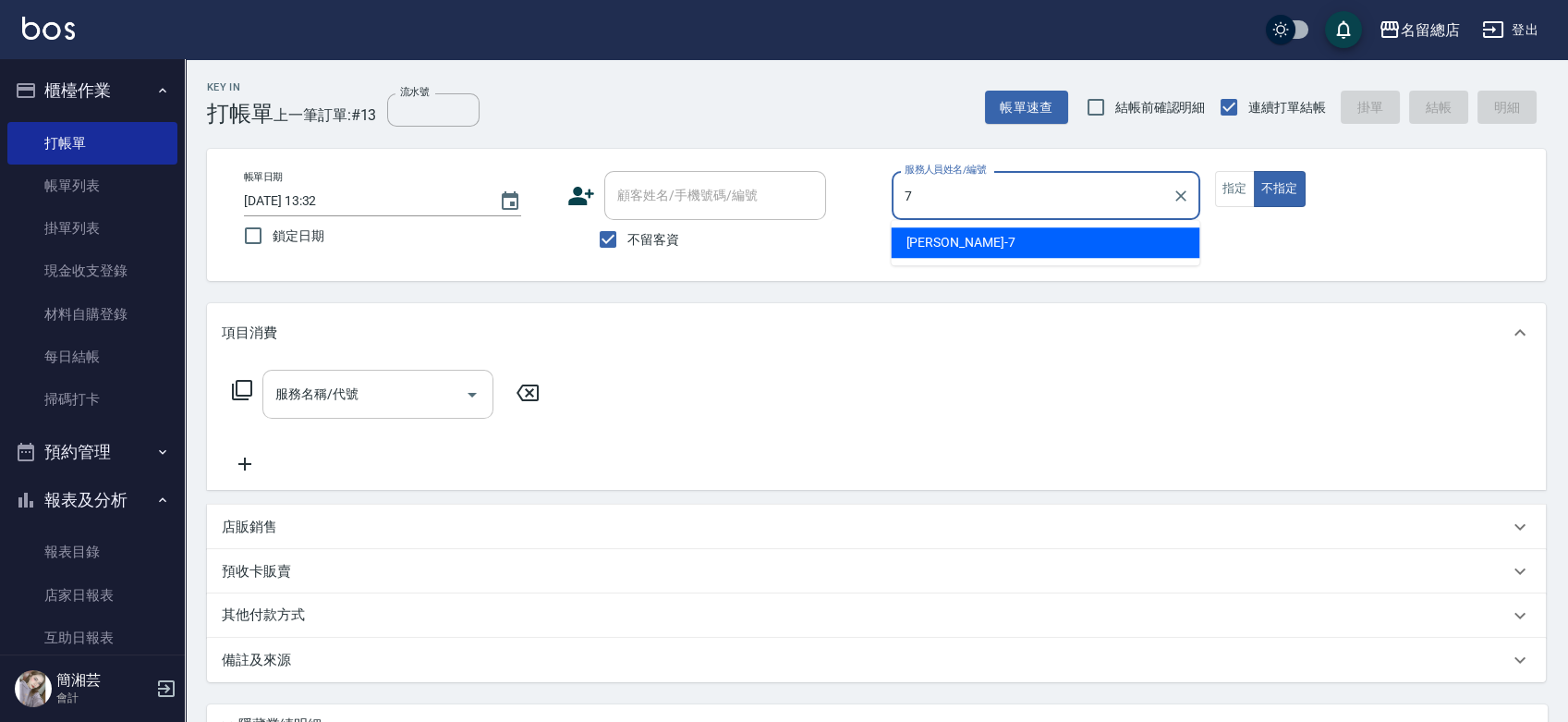
type input "Mick-7"
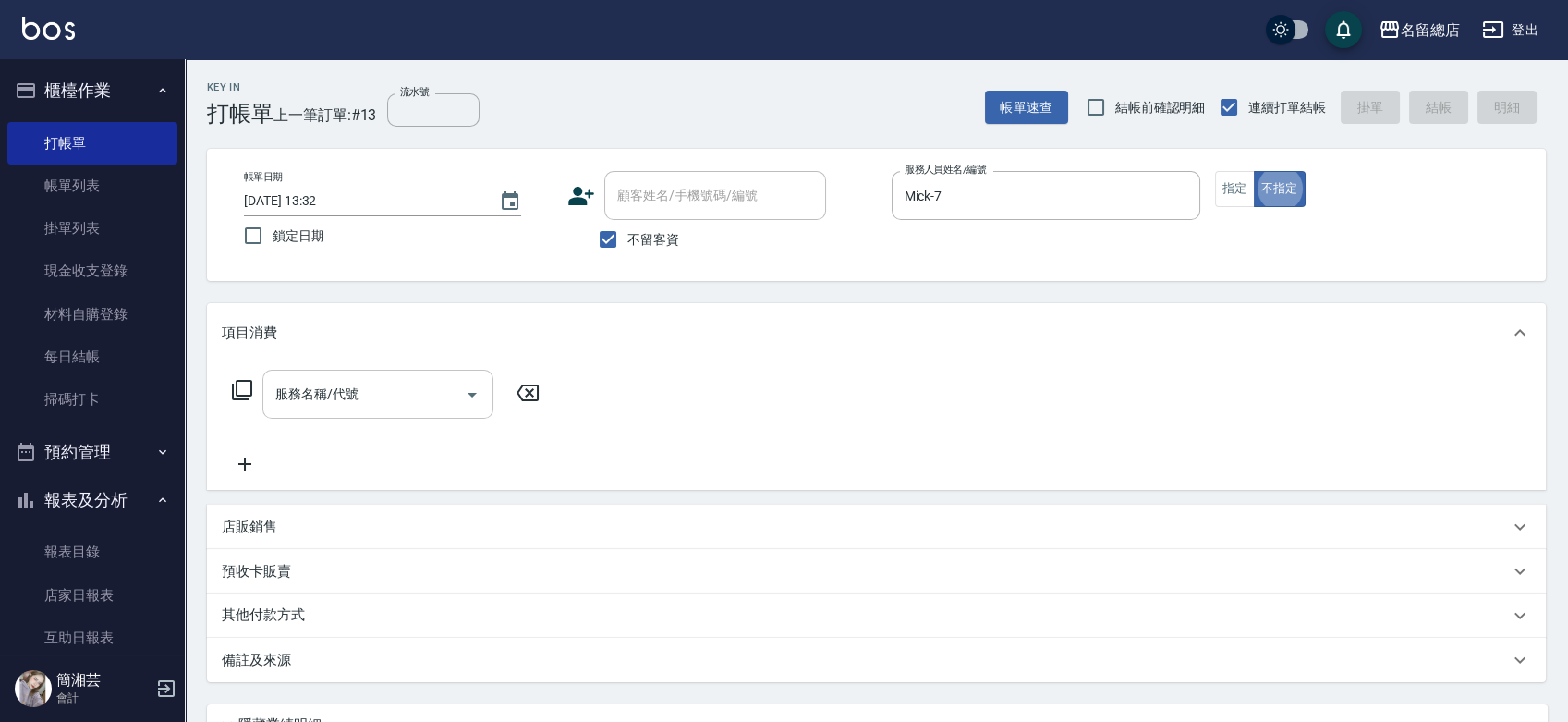
type button "false"
click at [332, 399] on input "服務名稱/代號" at bounding box center [363, 394] width 187 height 32
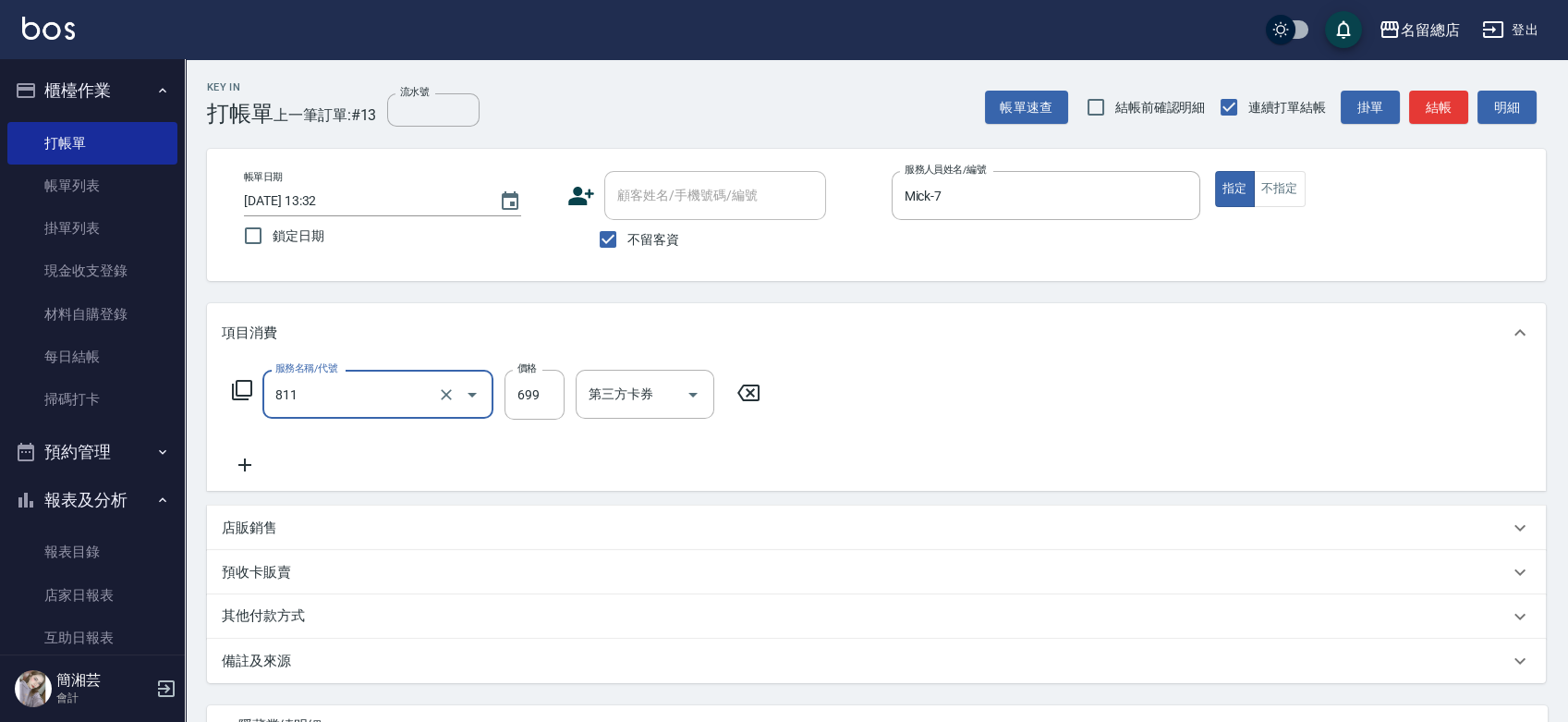
type input "洗+剪(811)"
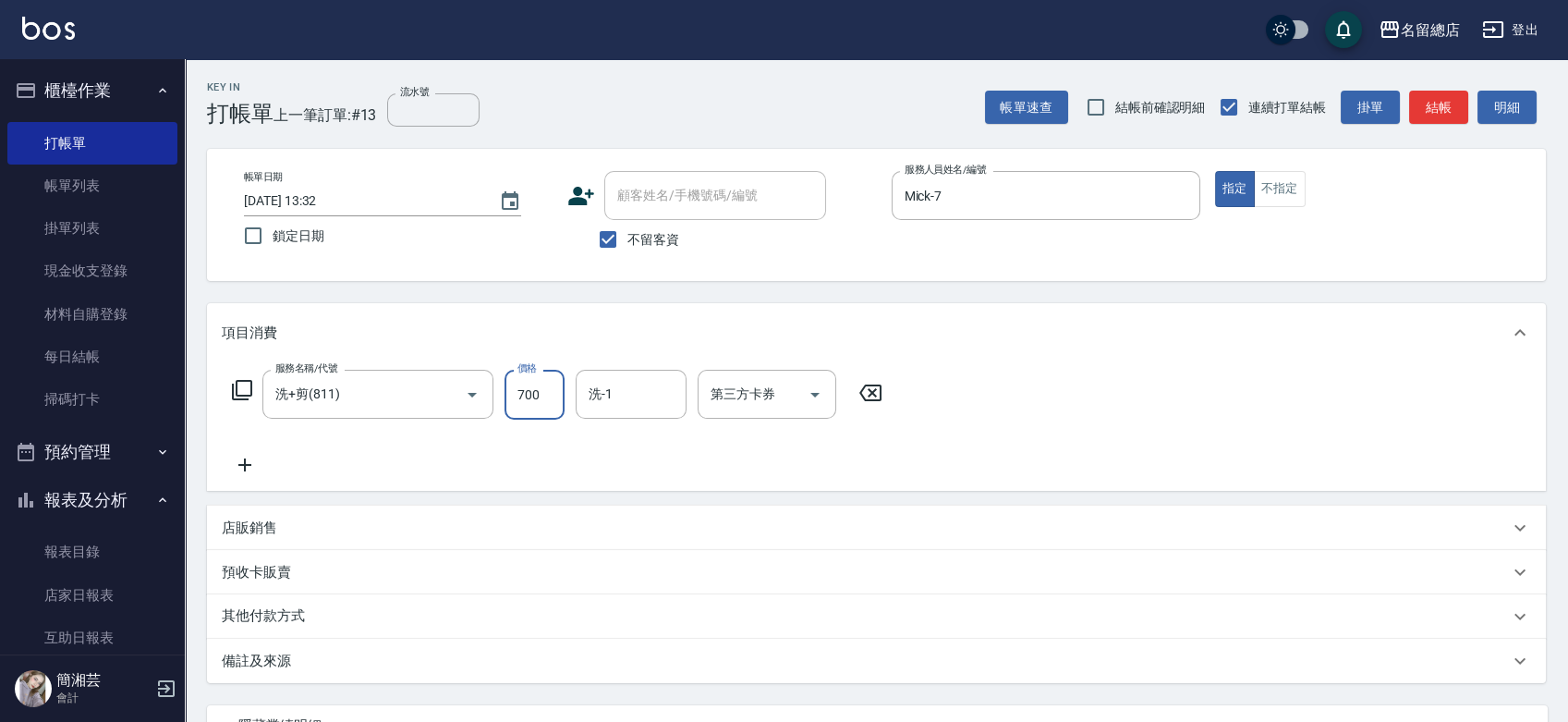
type input "700"
click at [59, 183] on link "帳單列表" at bounding box center [92, 185] width 170 height 43
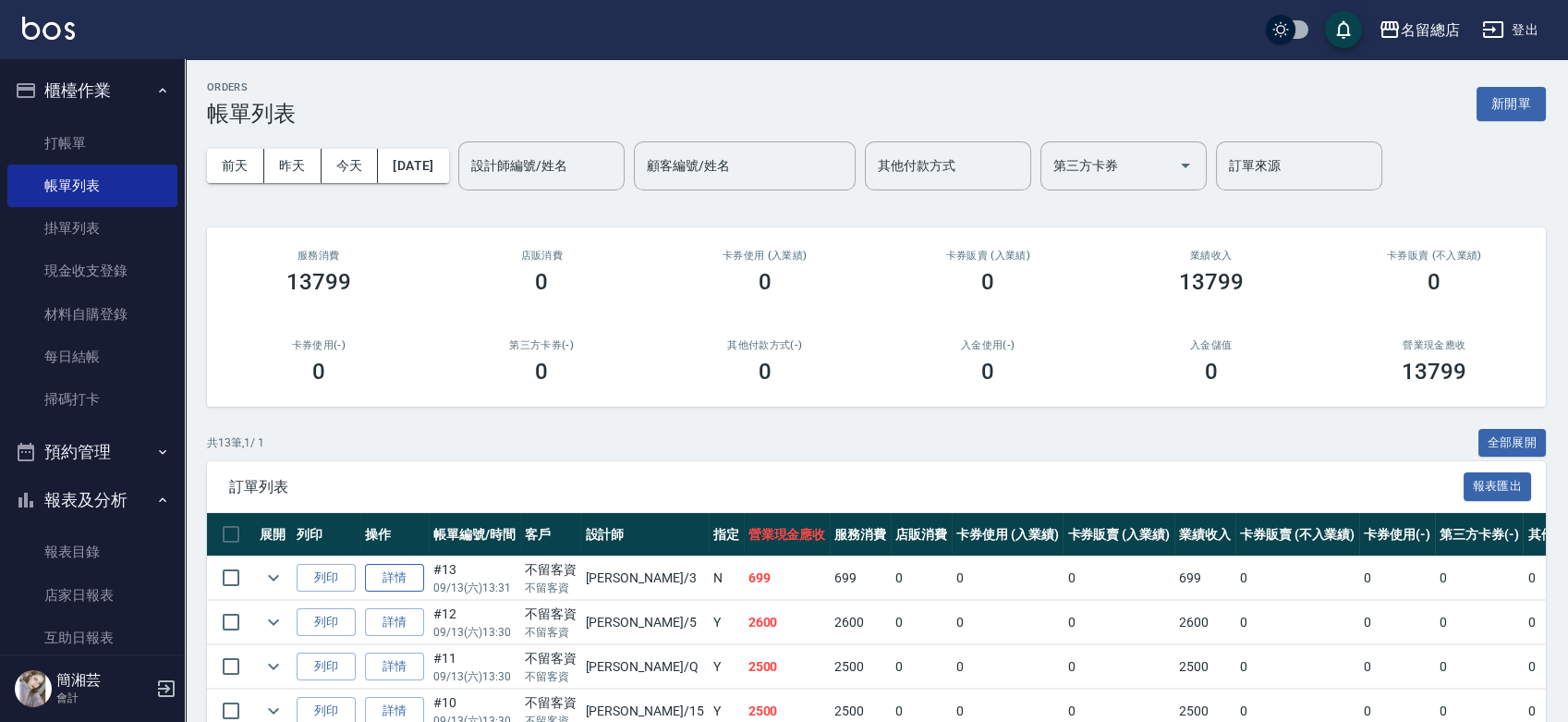
click at [384, 573] on link "詳情" at bounding box center [394, 577] width 59 height 29
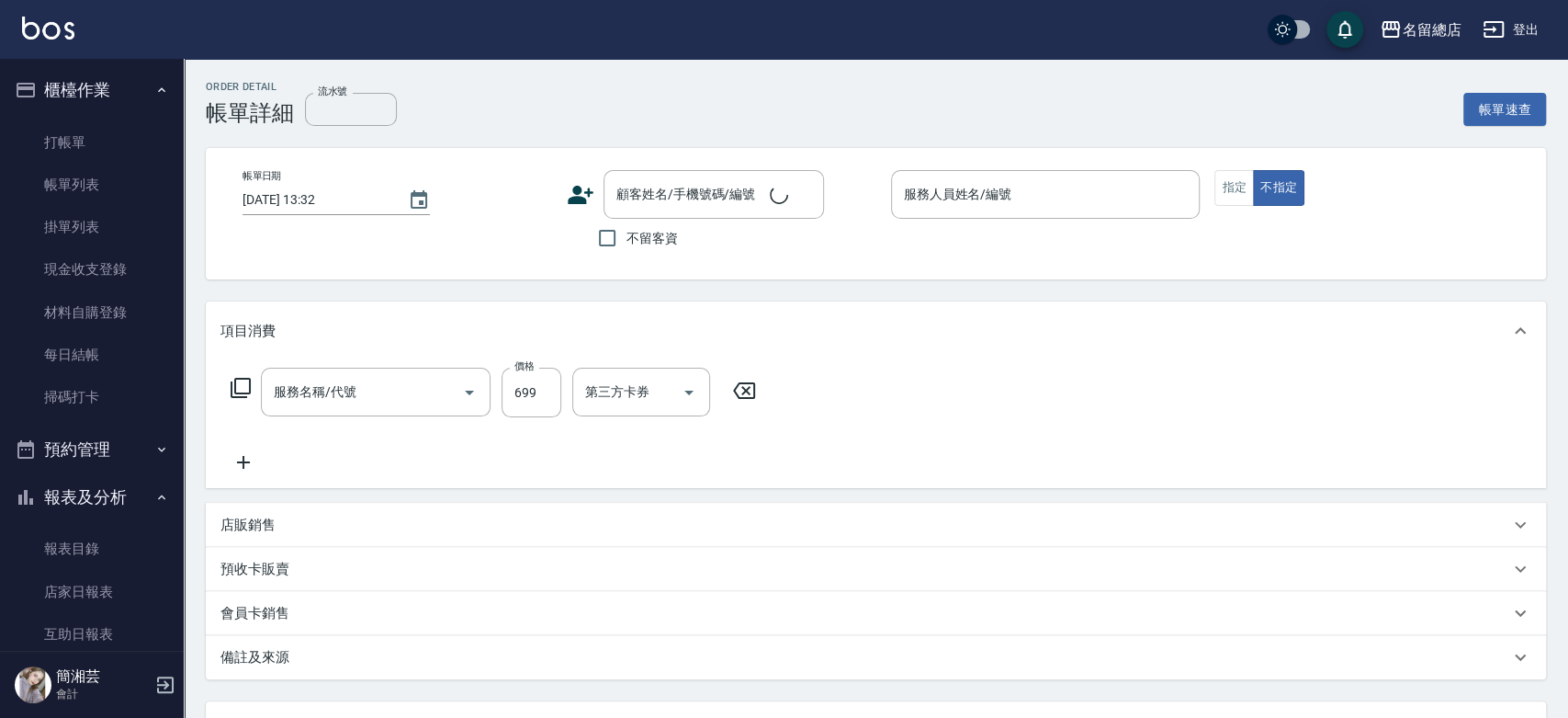
type input "[DATE] 13:31"
checkbox input "true"
type input "芷涵-3"
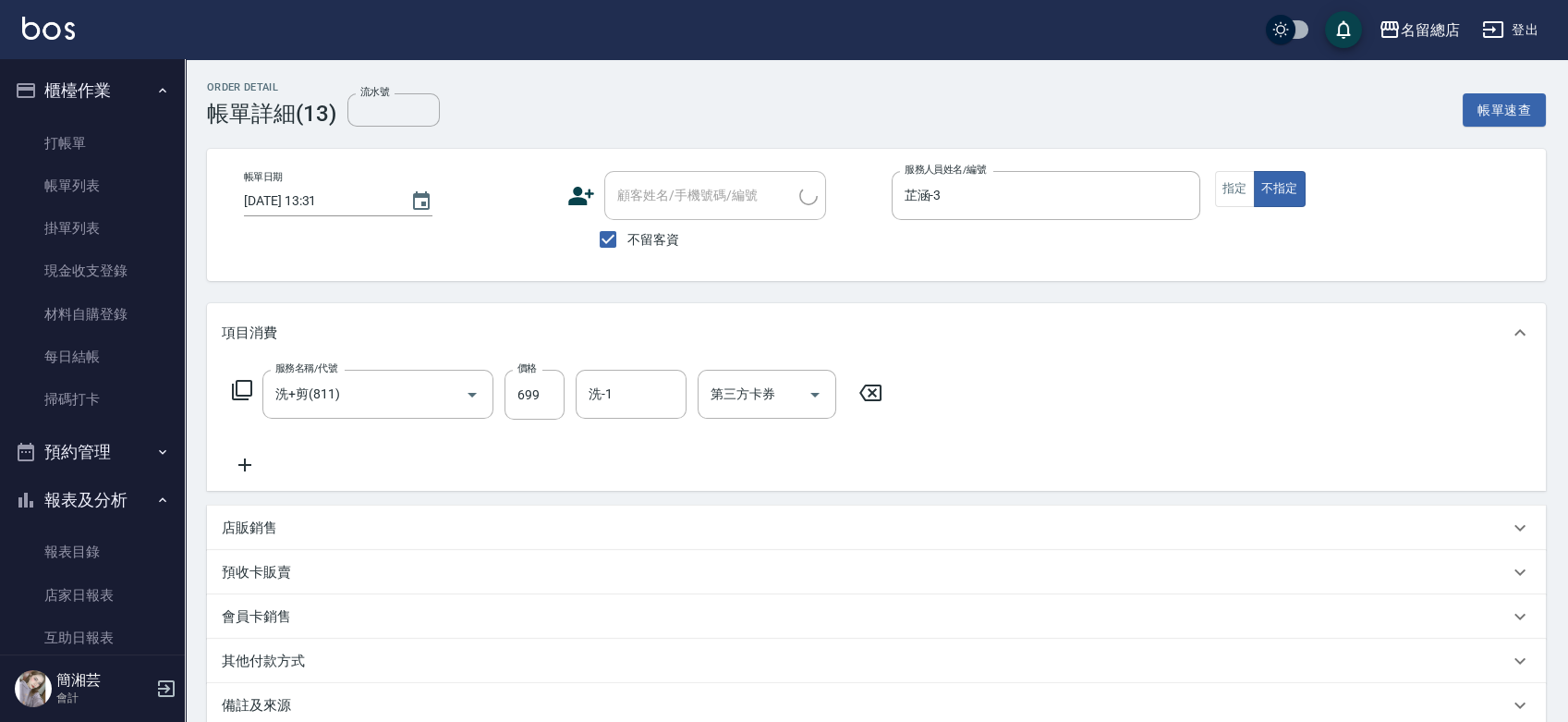
type input "洗+剪(811)"
click at [1180, 197] on icon "Clear" at bounding box center [1181, 195] width 19 height 19
click at [1245, 201] on button "指定" at bounding box center [1235, 188] width 40 height 36
click at [886, 393] on icon at bounding box center [871, 393] width 46 height 22
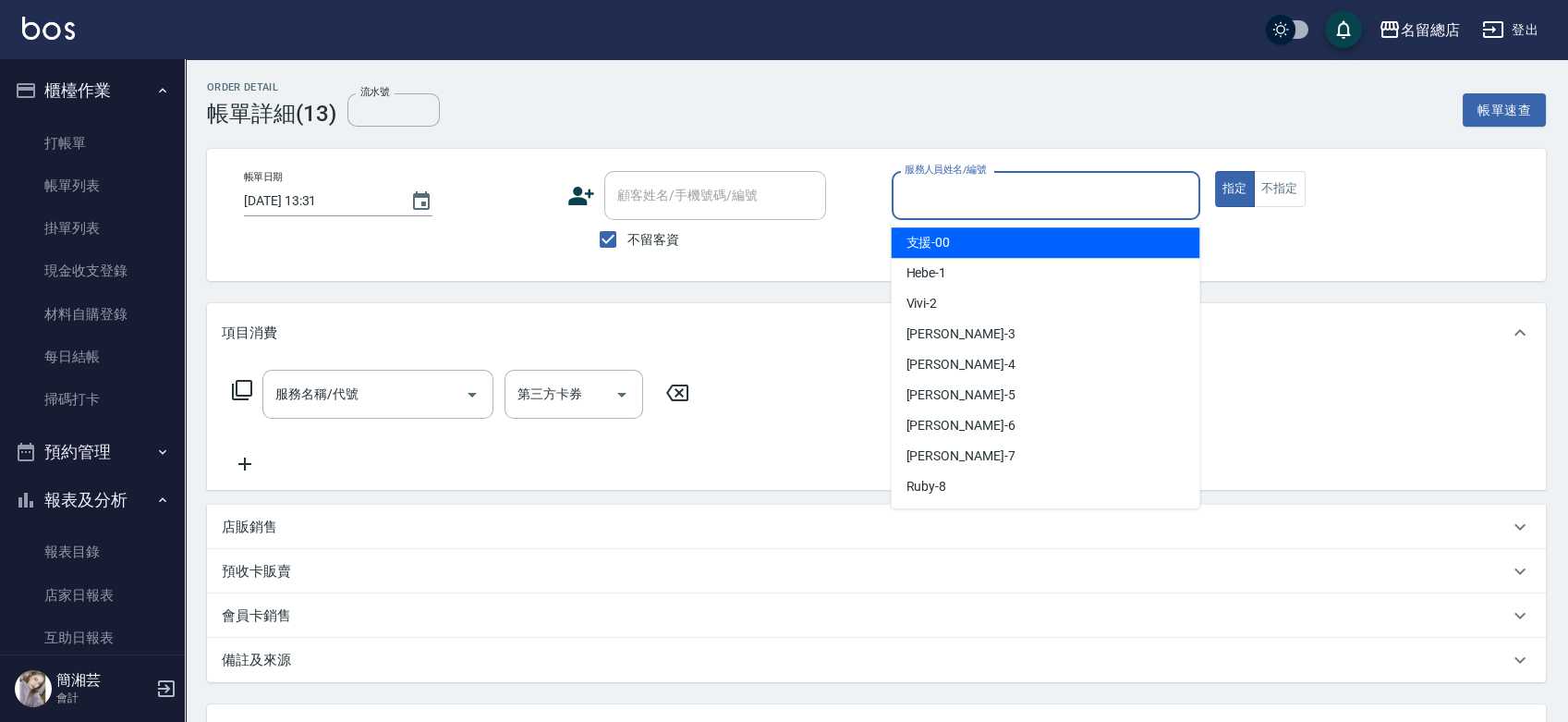
click at [964, 200] on input "服務人員姓名/編號" at bounding box center [1046, 195] width 292 height 32
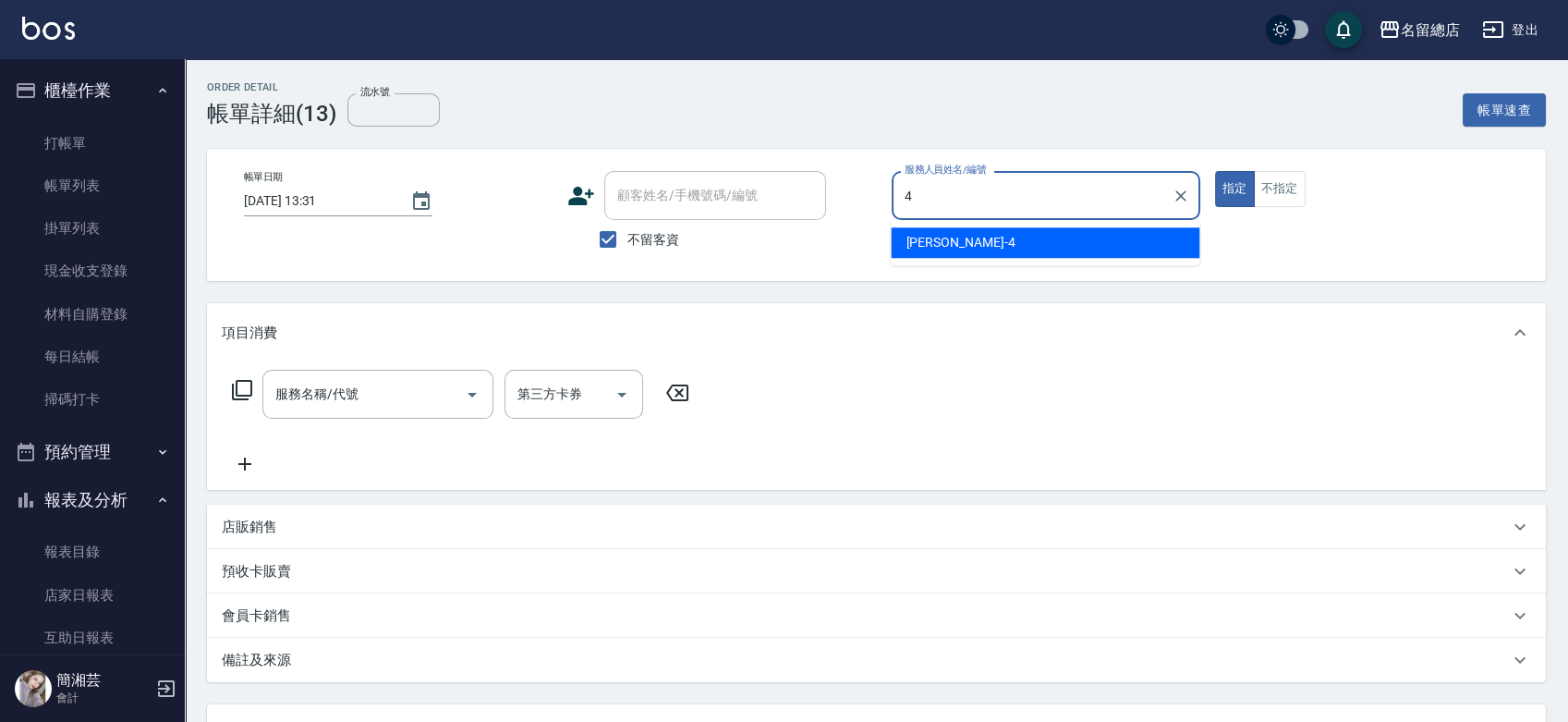
type input "[PERSON_NAME]-4"
type button "true"
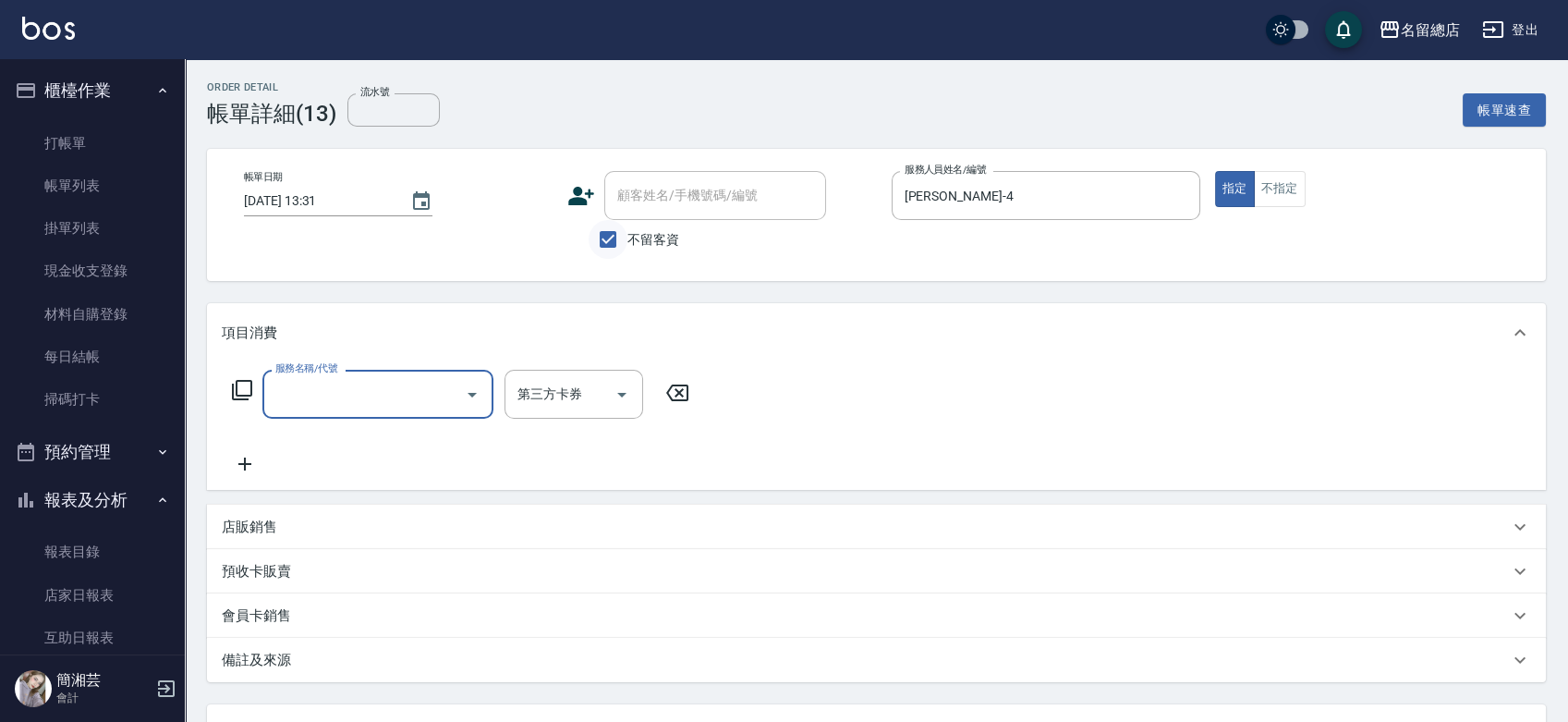
click at [615, 235] on input "不留客資" at bounding box center [607, 239] width 39 height 39
checkbox input "false"
click at [657, 174] on div "顧客姓名/手機號碼/編號" at bounding box center [715, 194] width 221 height 49
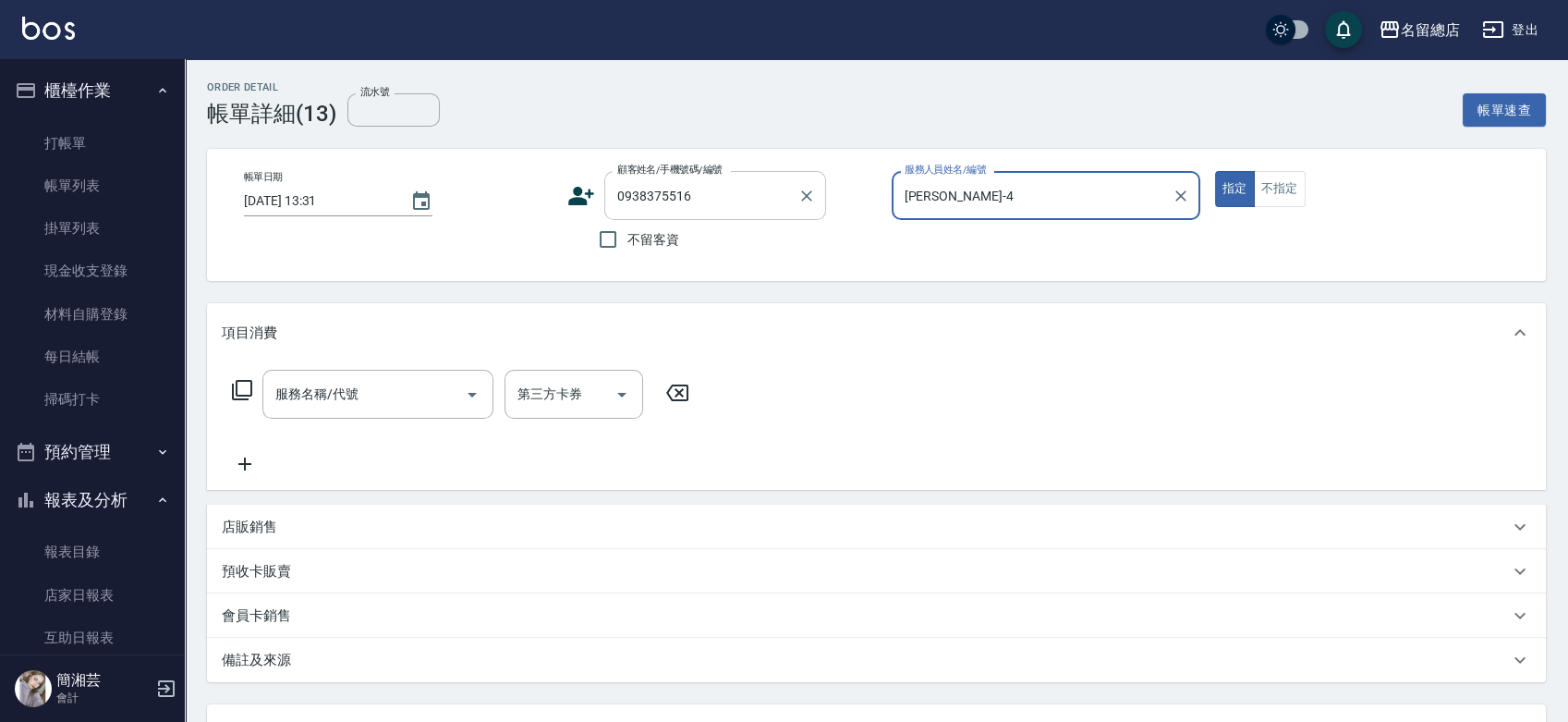
click at [1215, 171] on button "指定" at bounding box center [1235, 188] width 40 height 36
type input "琪靈/0938375516/null"
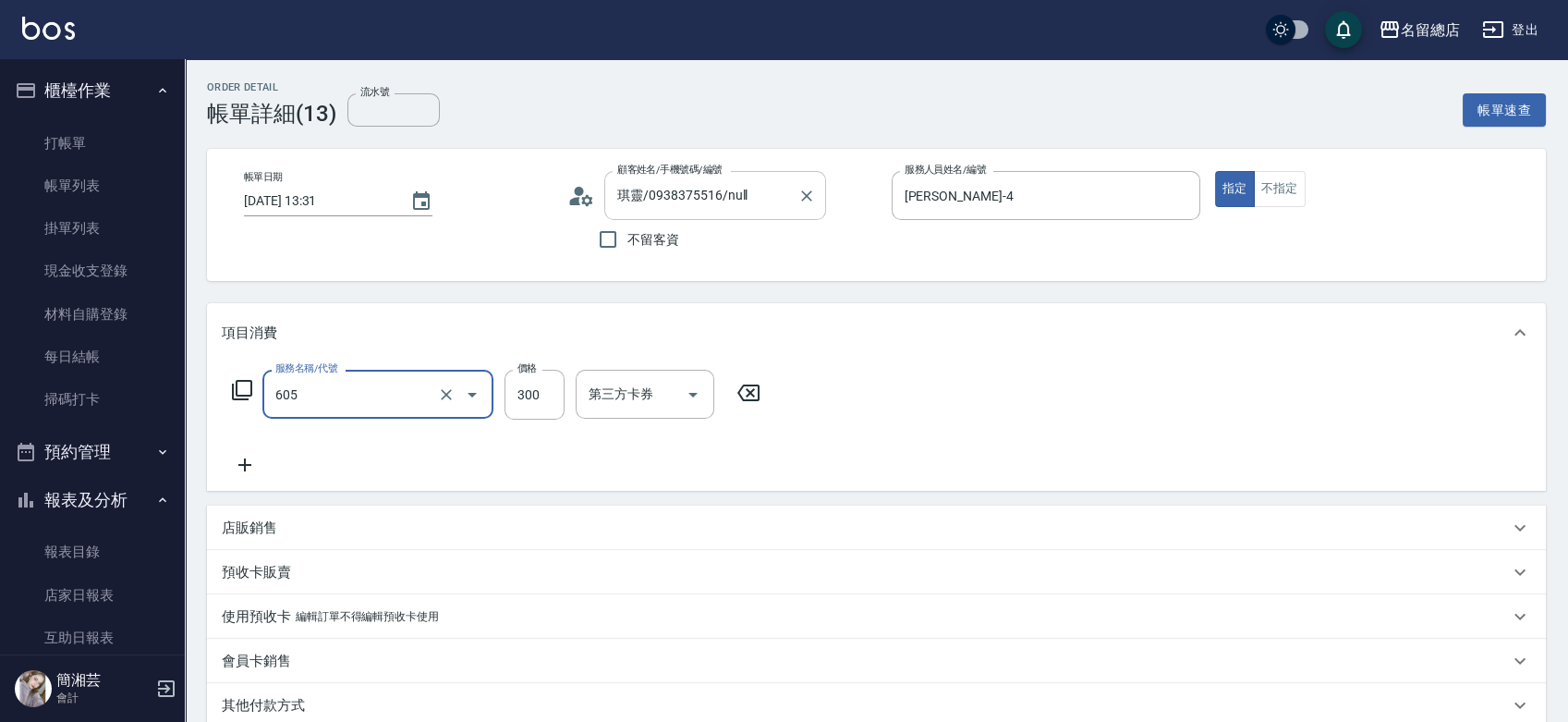
type input "洗髮 (女)(605)"
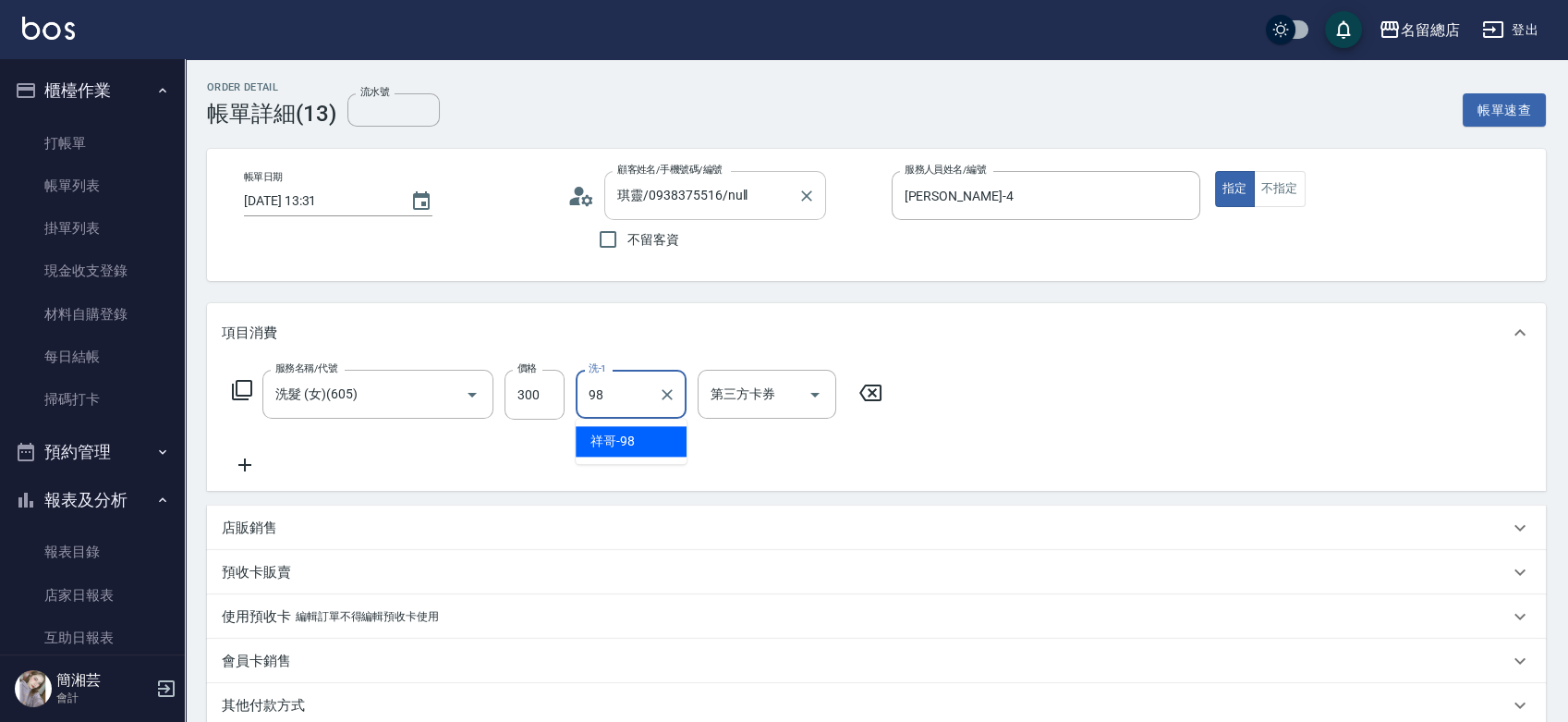
type input "祥哥-98"
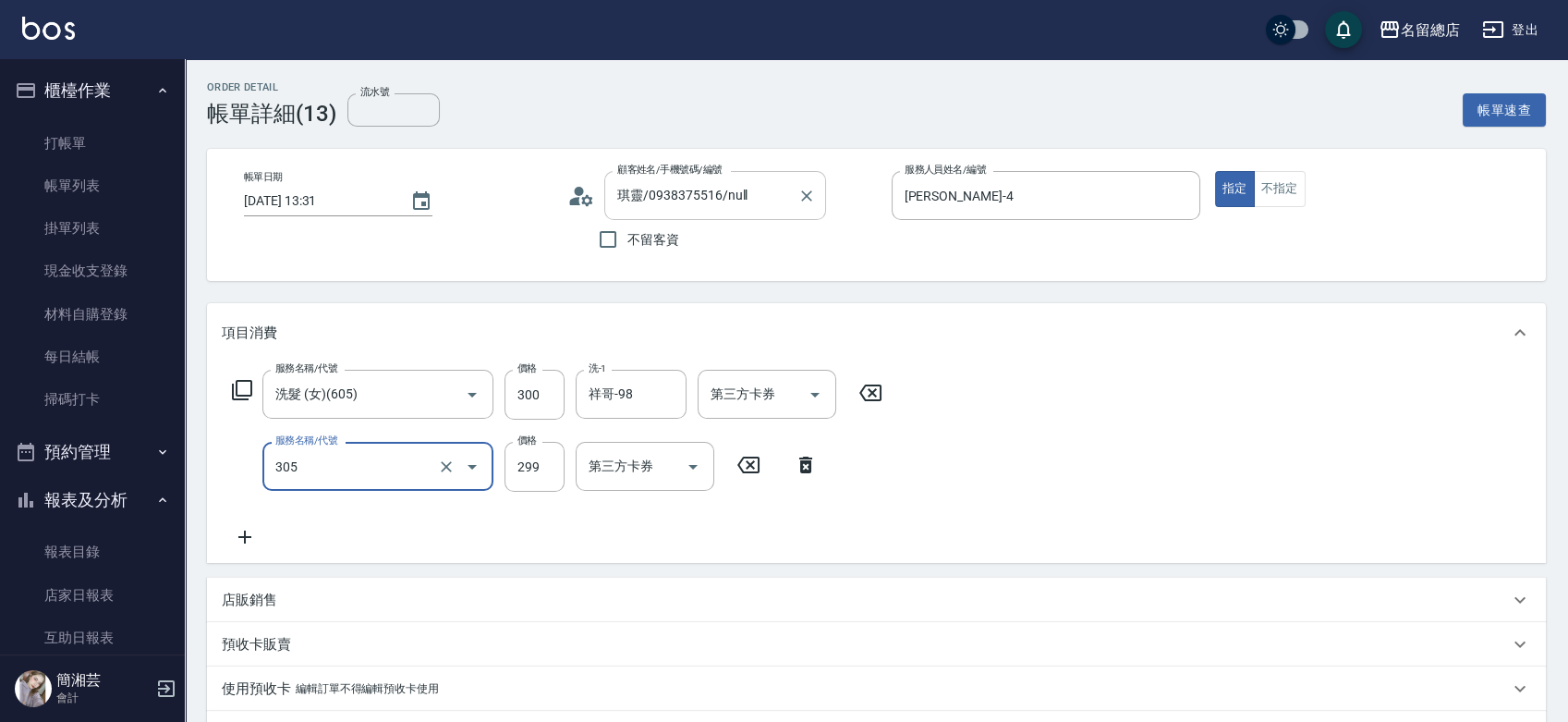
type input "剪髮(305)"
type input "500"
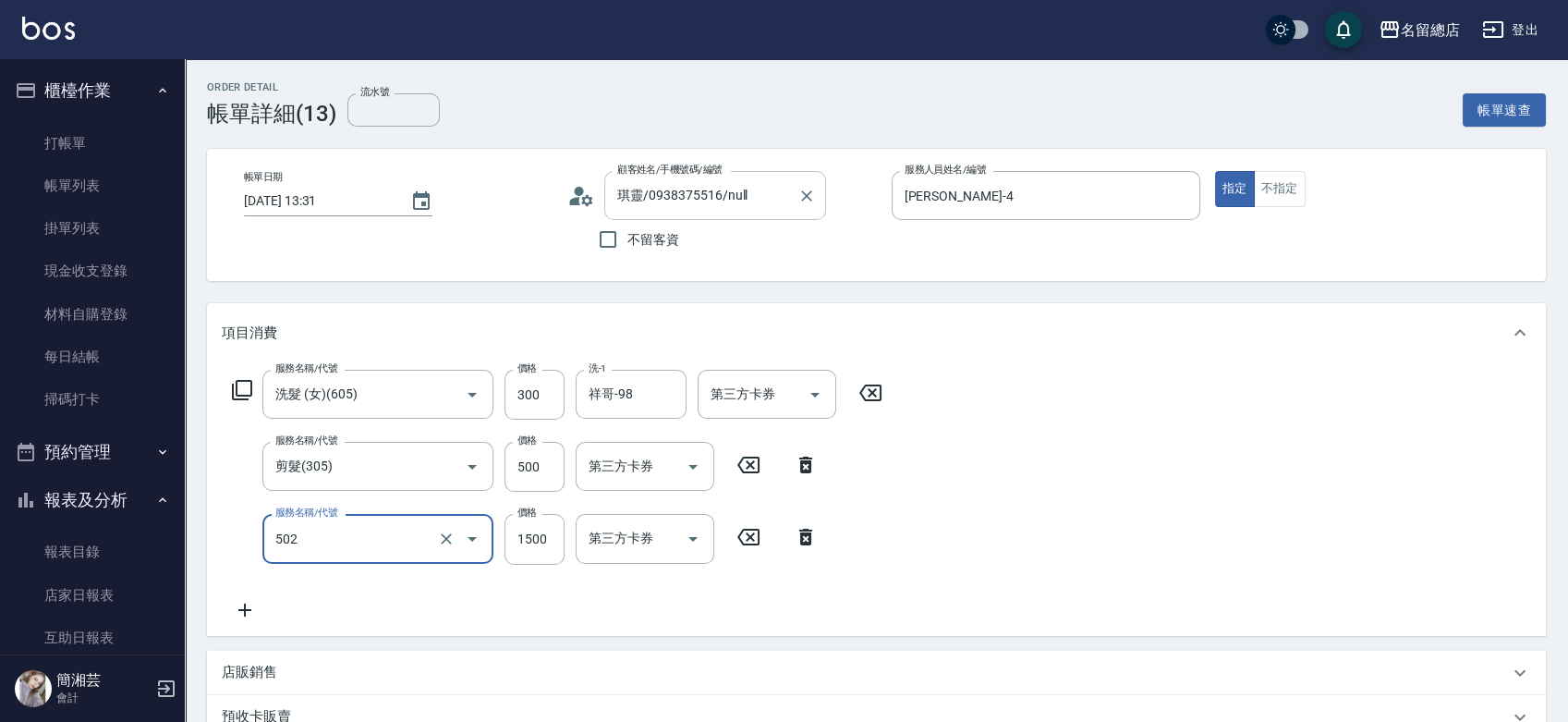
type input "染髮1500以上(502)"
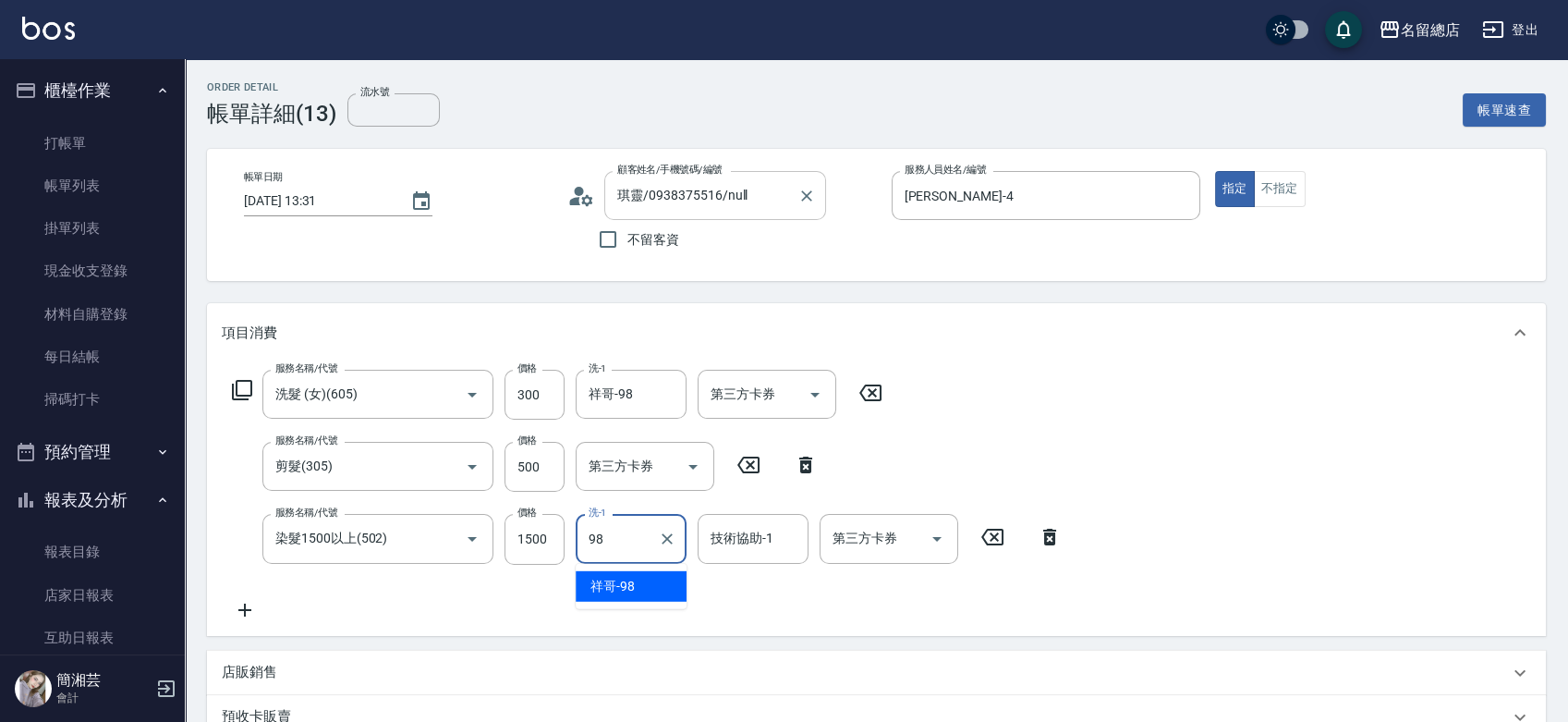
type input "祥哥-98"
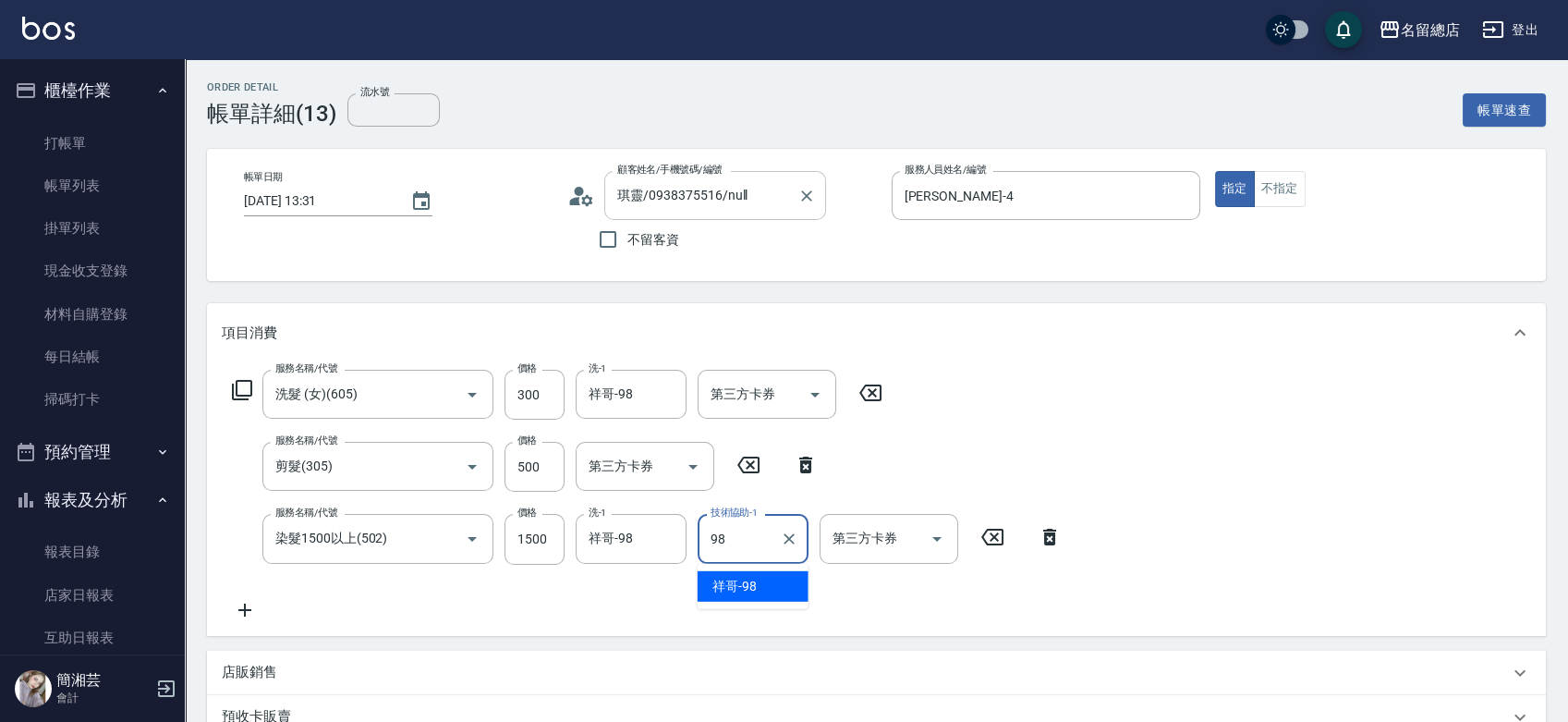
type input "祥哥-98"
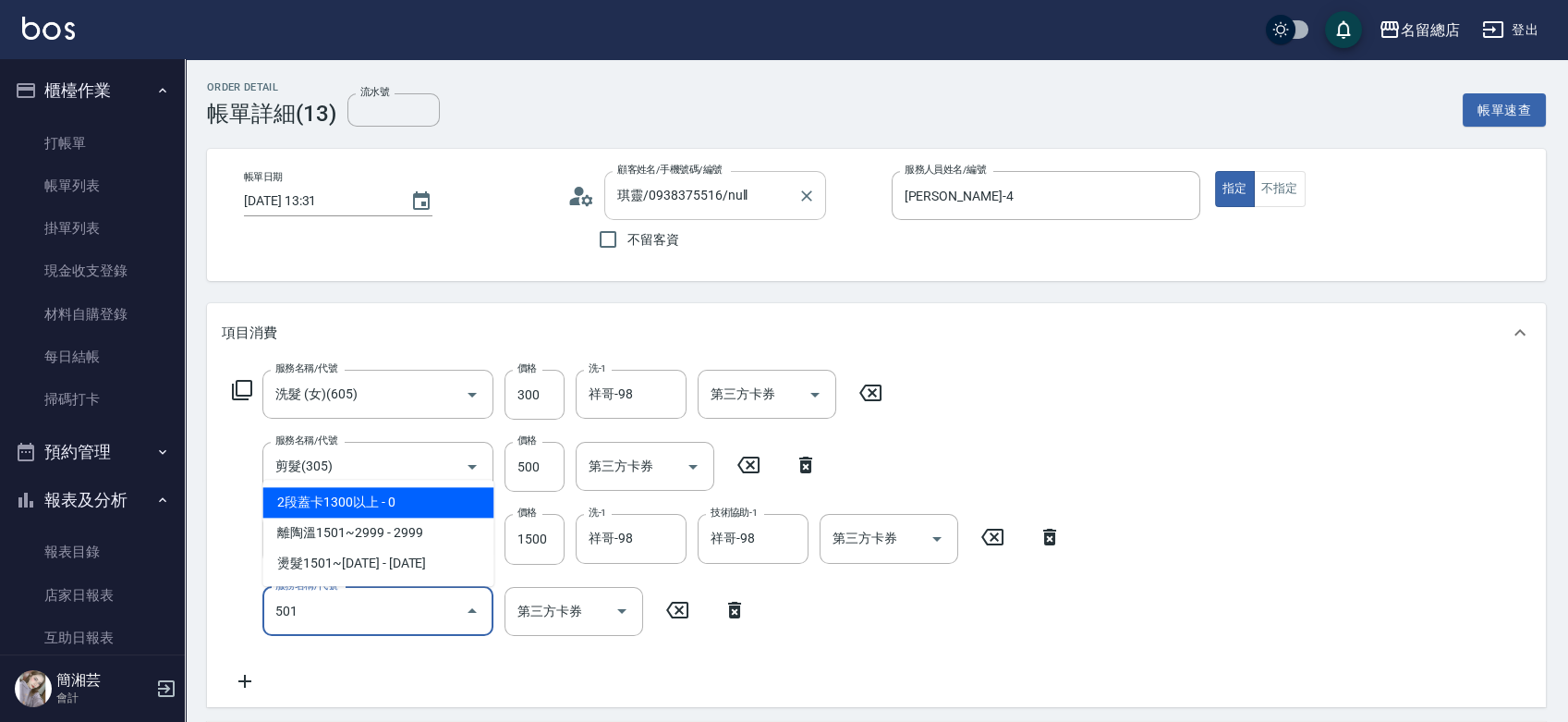
type input "2段蓋卡1300以上(501)"
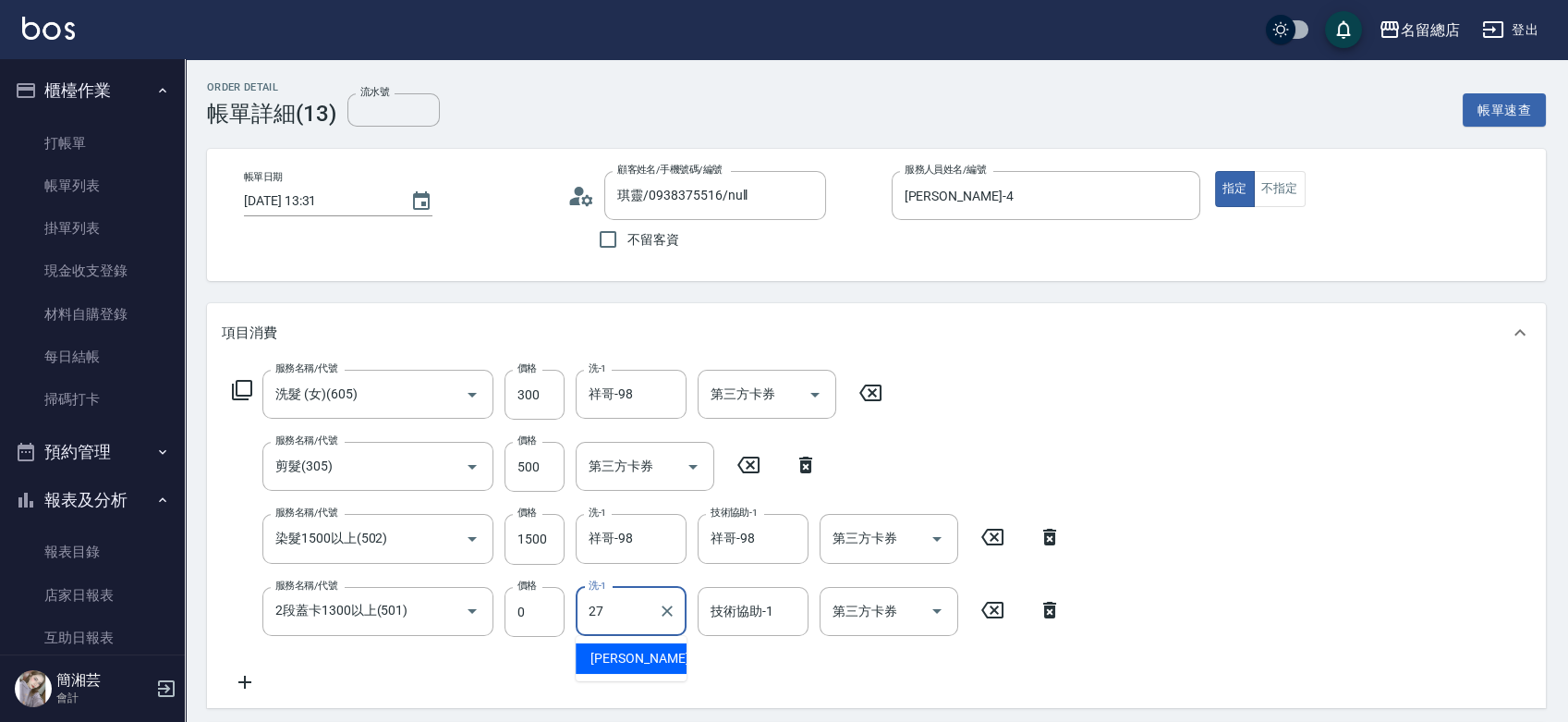
type input "[PERSON_NAME]-27"
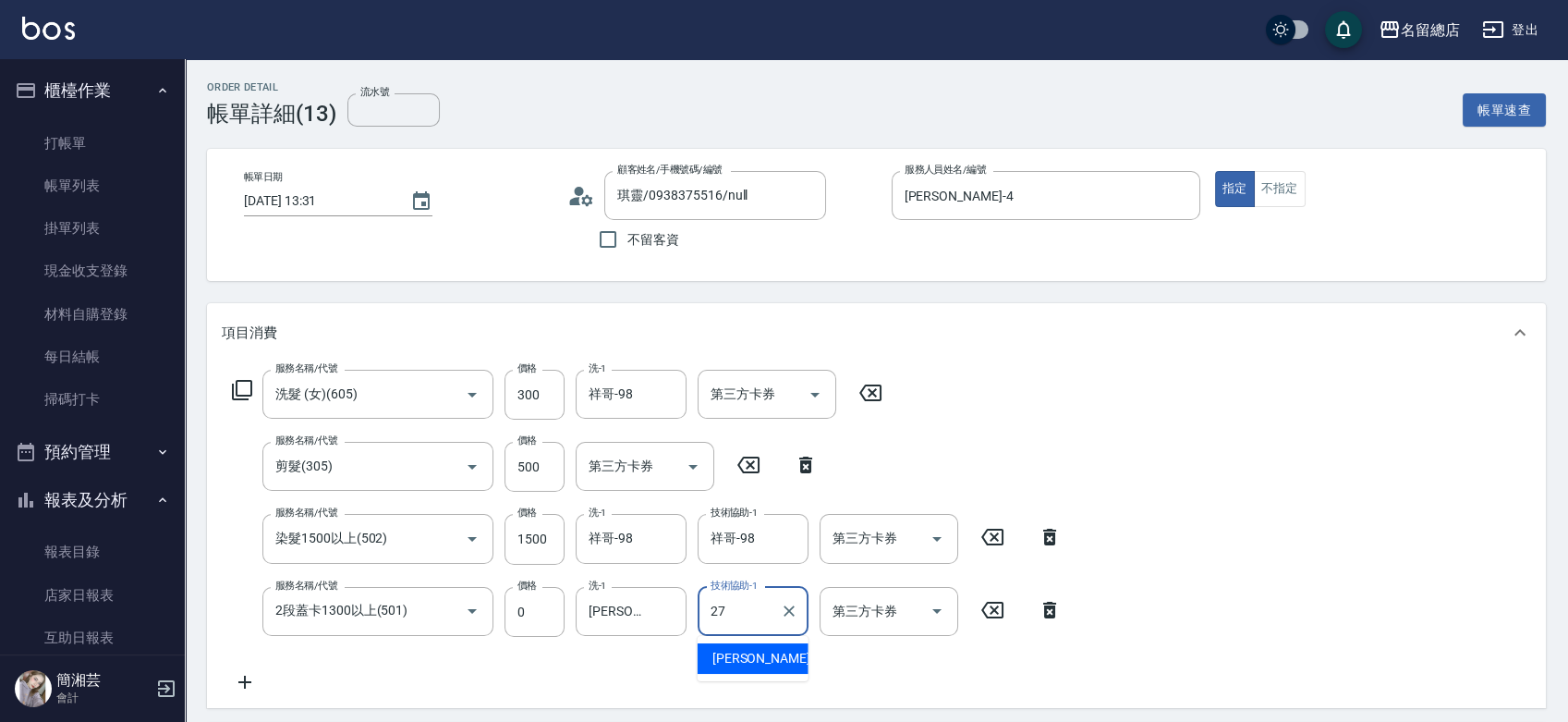
type input "[PERSON_NAME]-27"
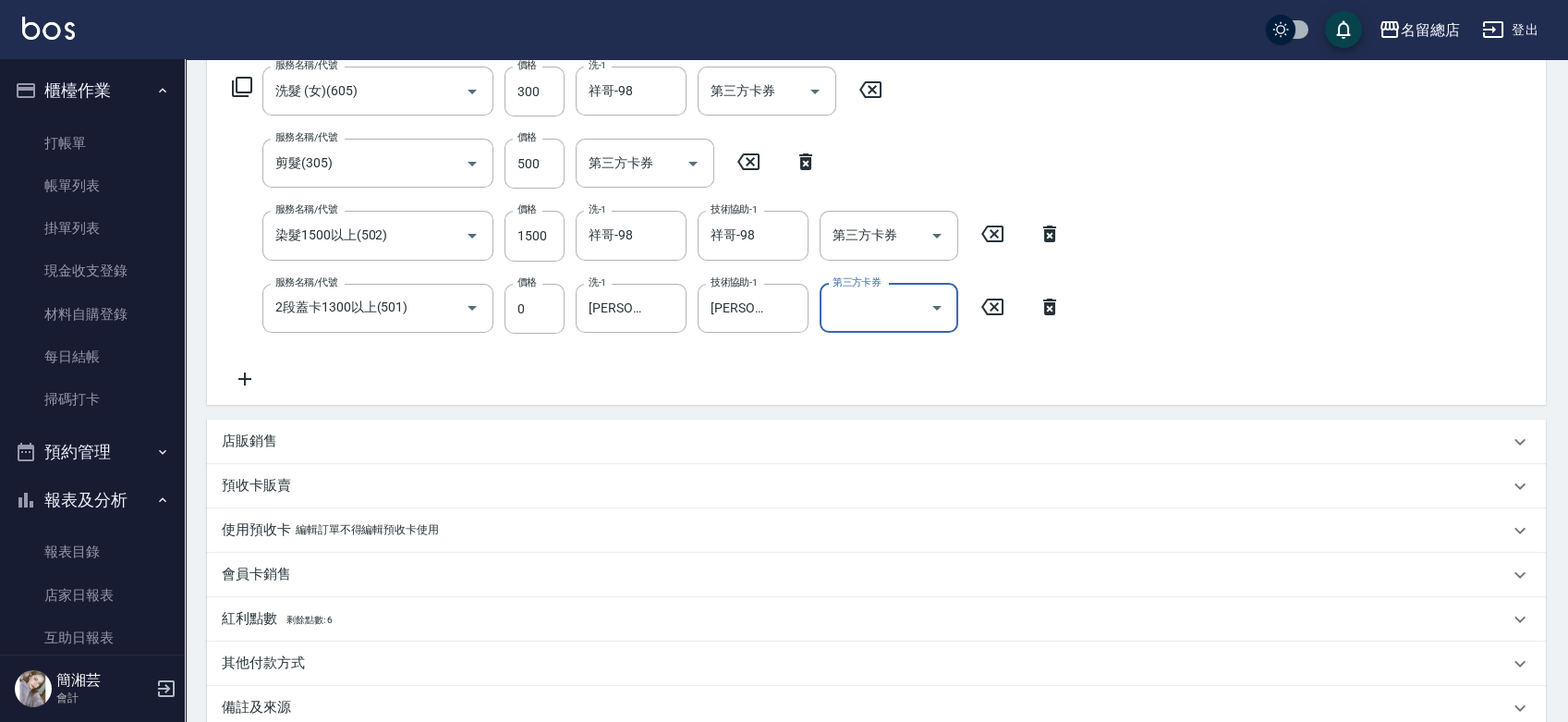
scroll to position [308, 0]
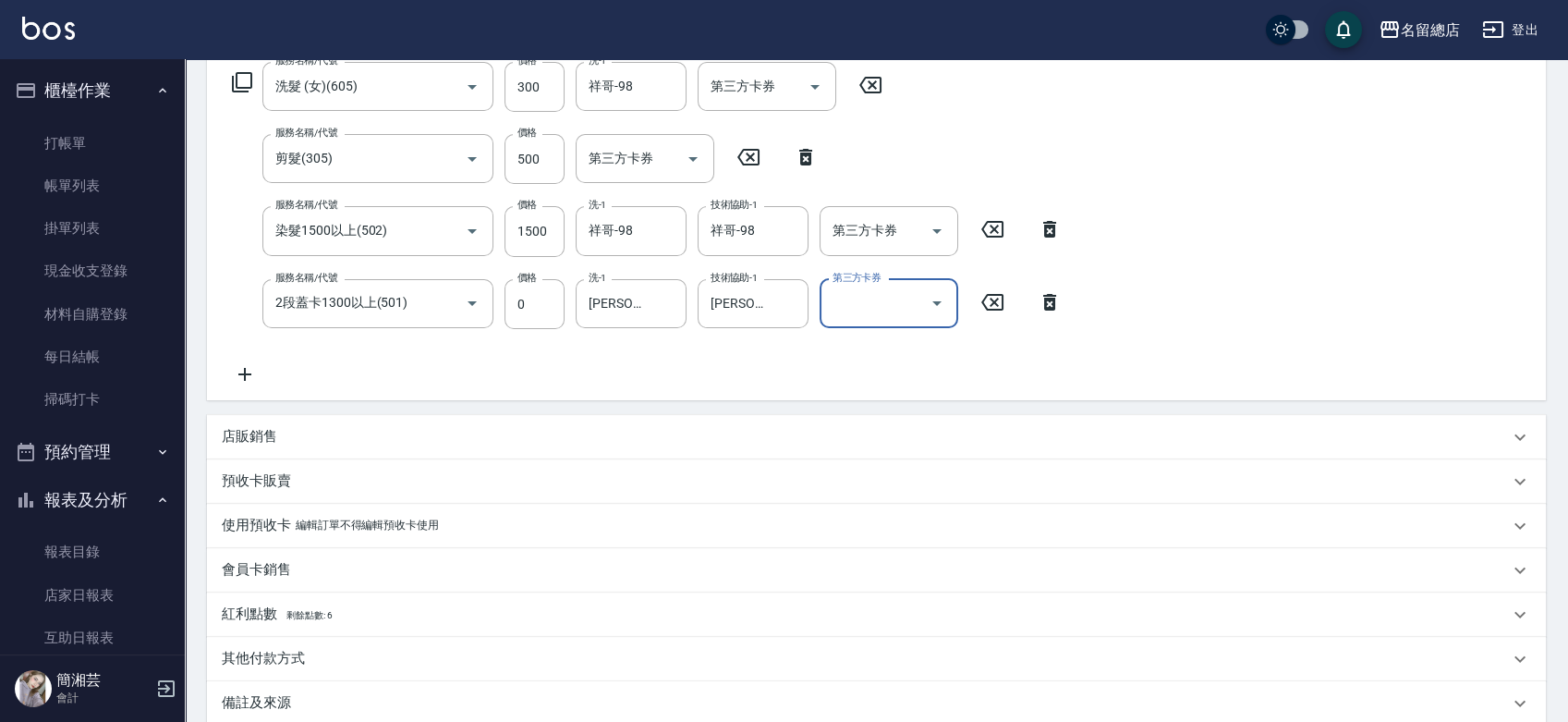
click at [303, 529] on p "編輯訂單不得編輯預收卡使用" at bounding box center [368, 525] width 144 height 19
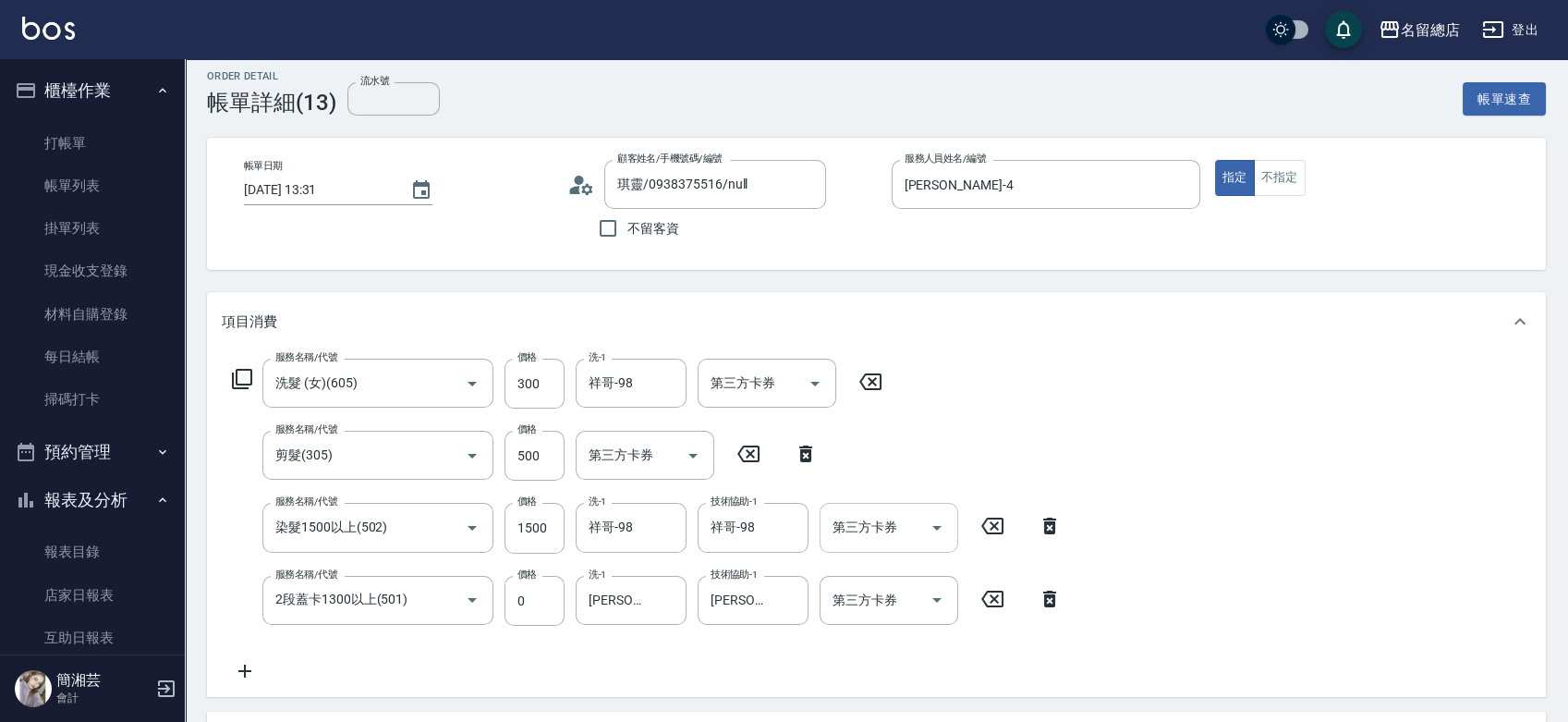
scroll to position [0, 0]
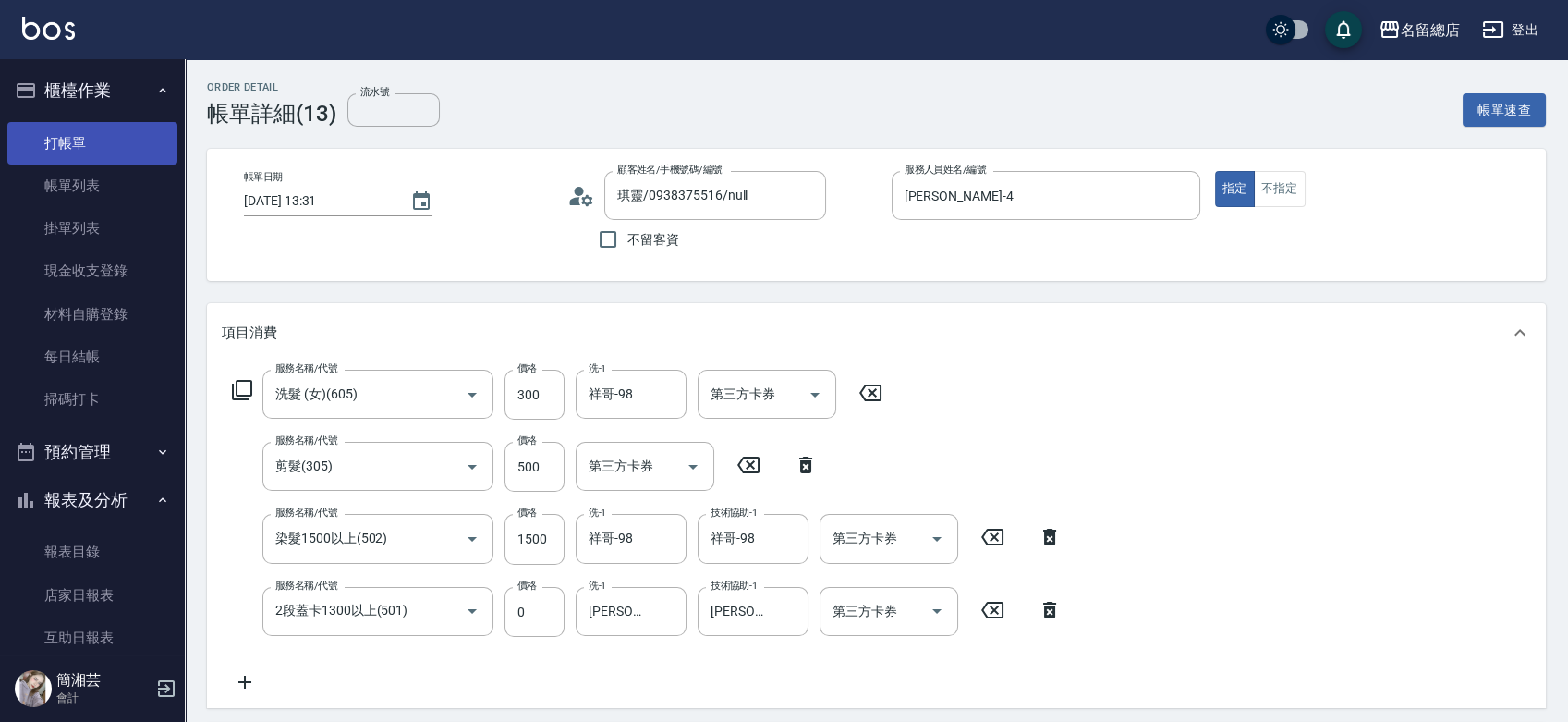
click at [82, 140] on link "打帳單" at bounding box center [92, 143] width 170 height 43
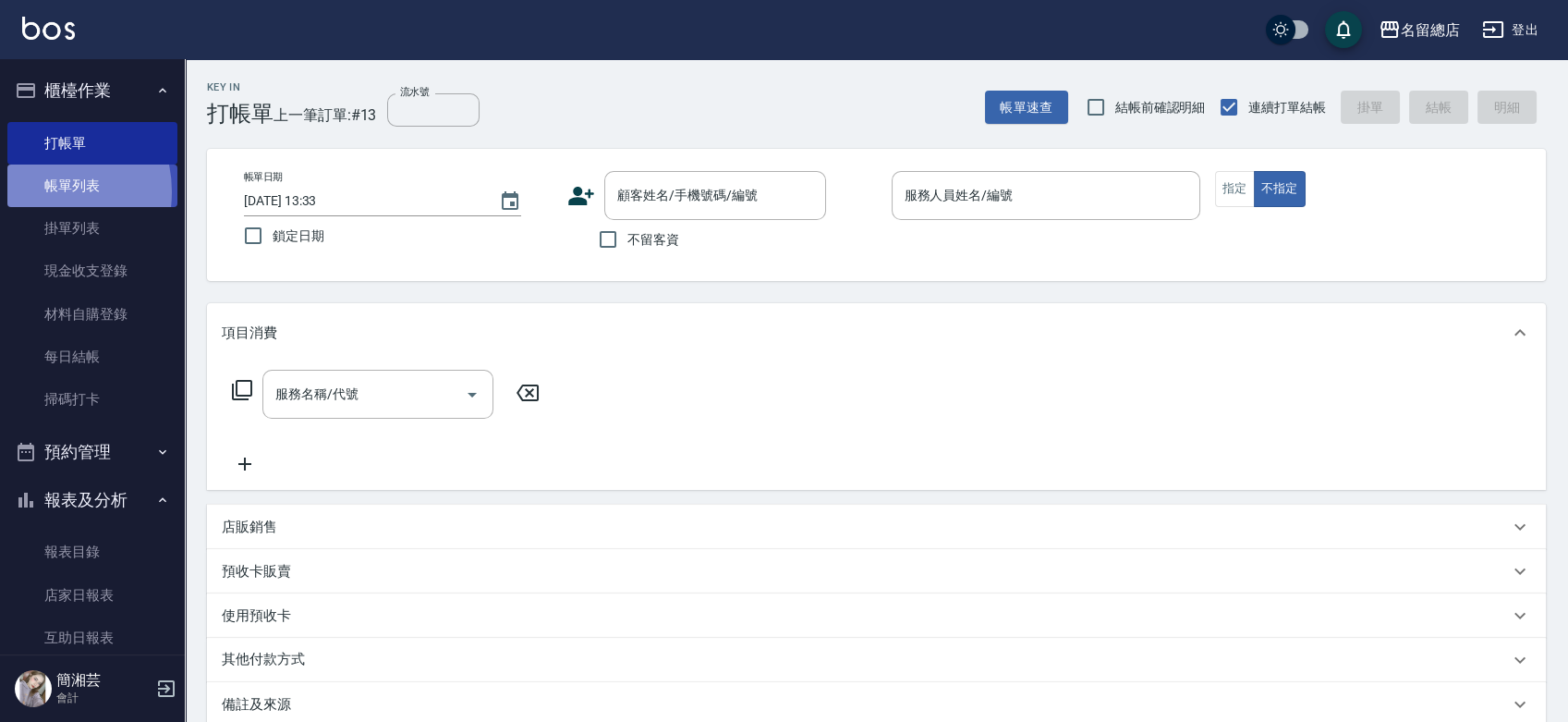
click at [42, 192] on link "帳單列表" at bounding box center [92, 185] width 170 height 43
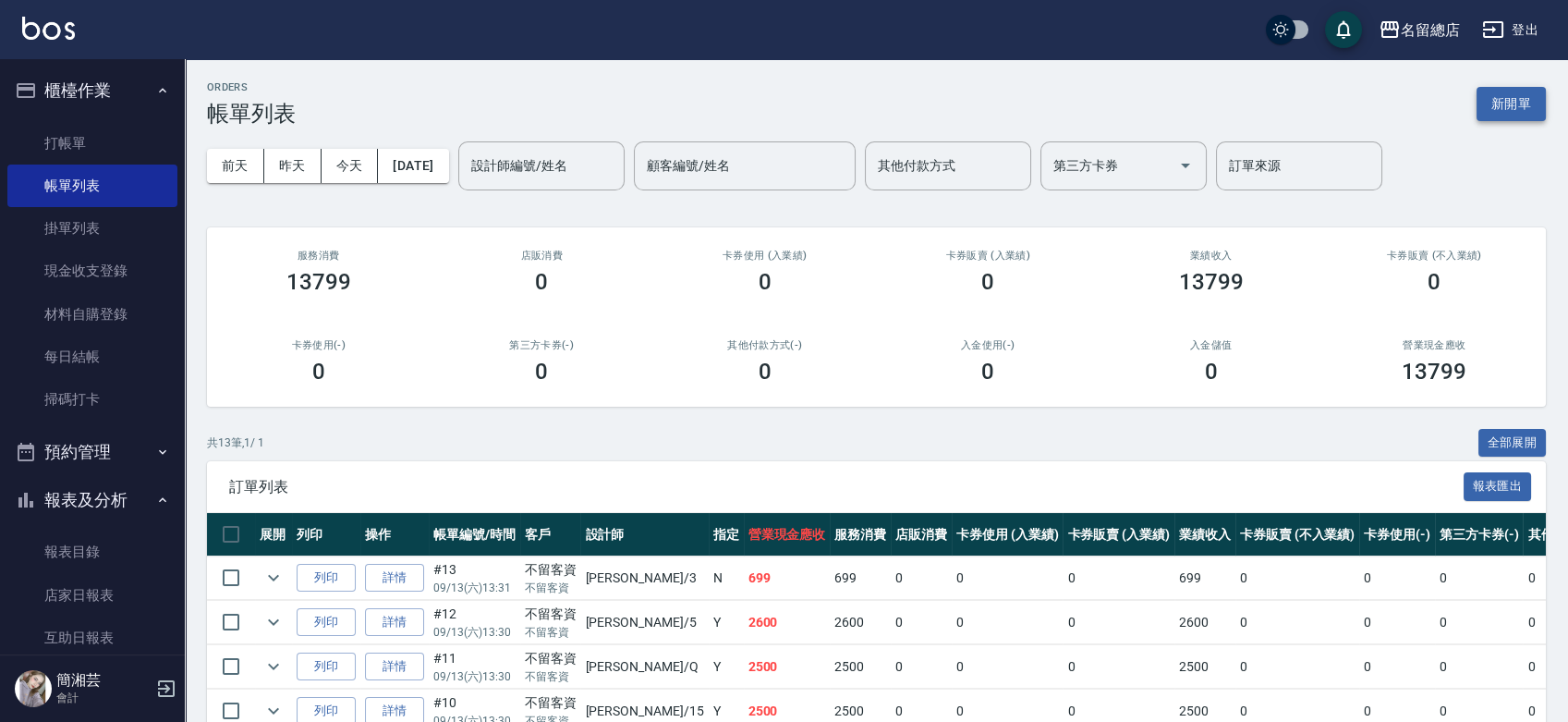
click at [1522, 95] on button "新開單" at bounding box center [1511, 104] width 69 height 34
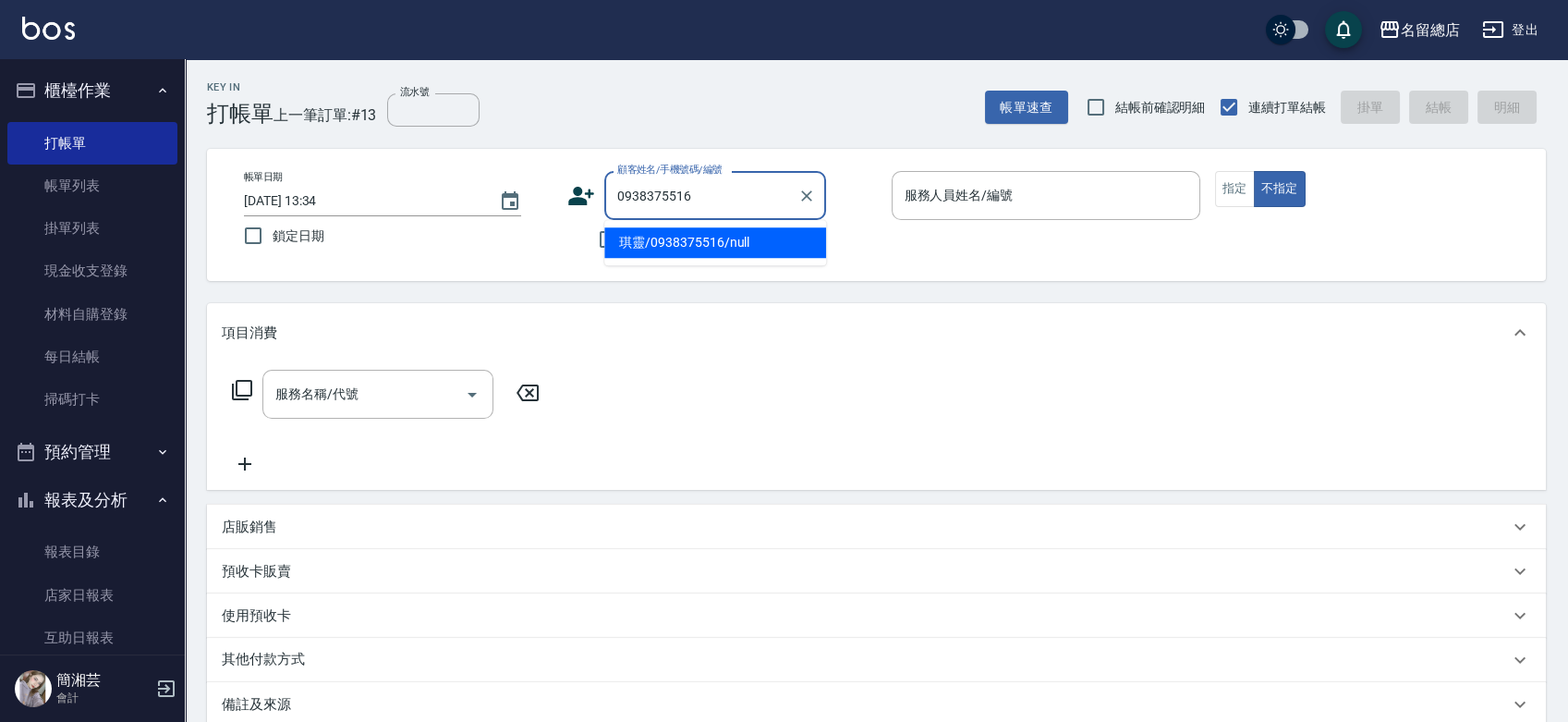
type input "琪靈/0938375516/null"
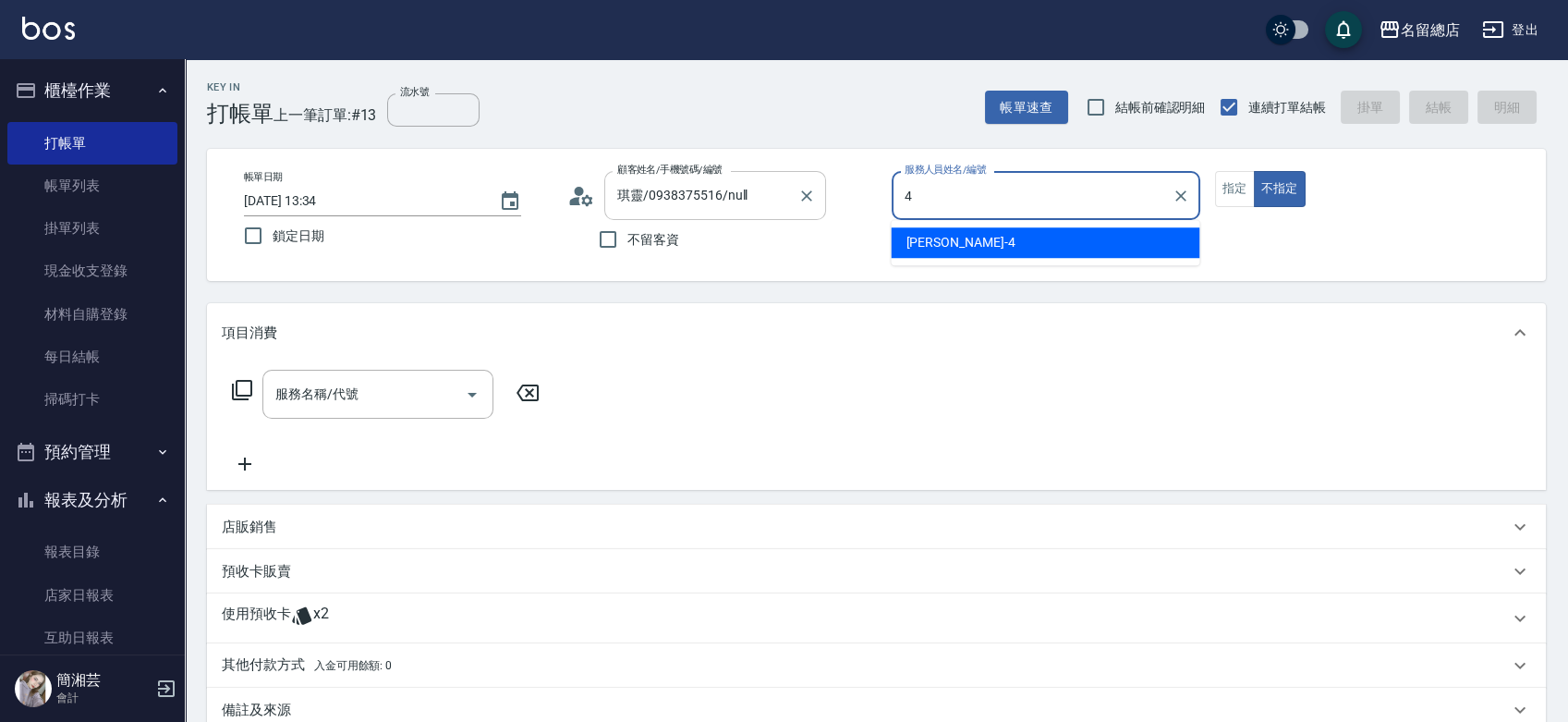
type input "[PERSON_NAME]-4"
type button "false"
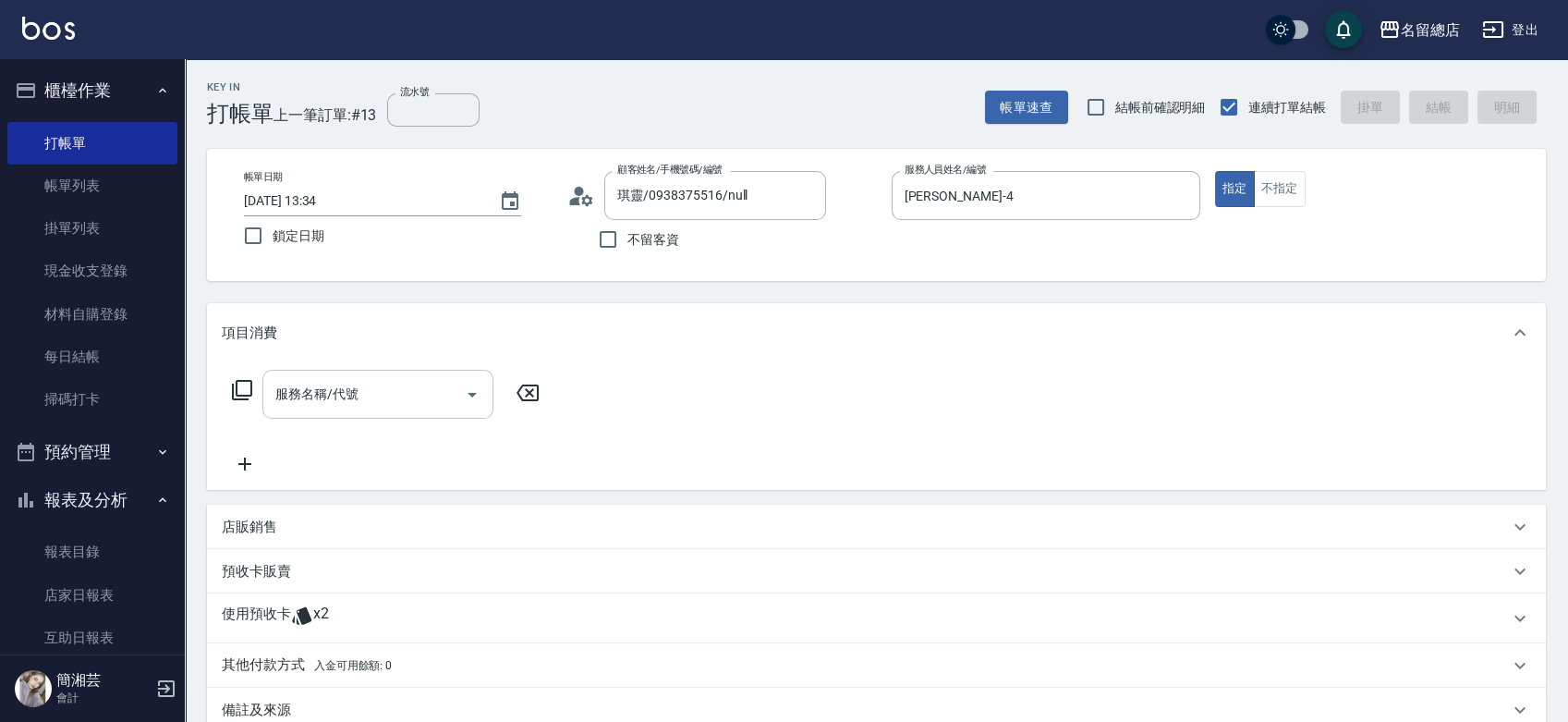
click at [403, 399] on input "服務名稱/代號" at bounding box center [363, 394] width 187 height 32
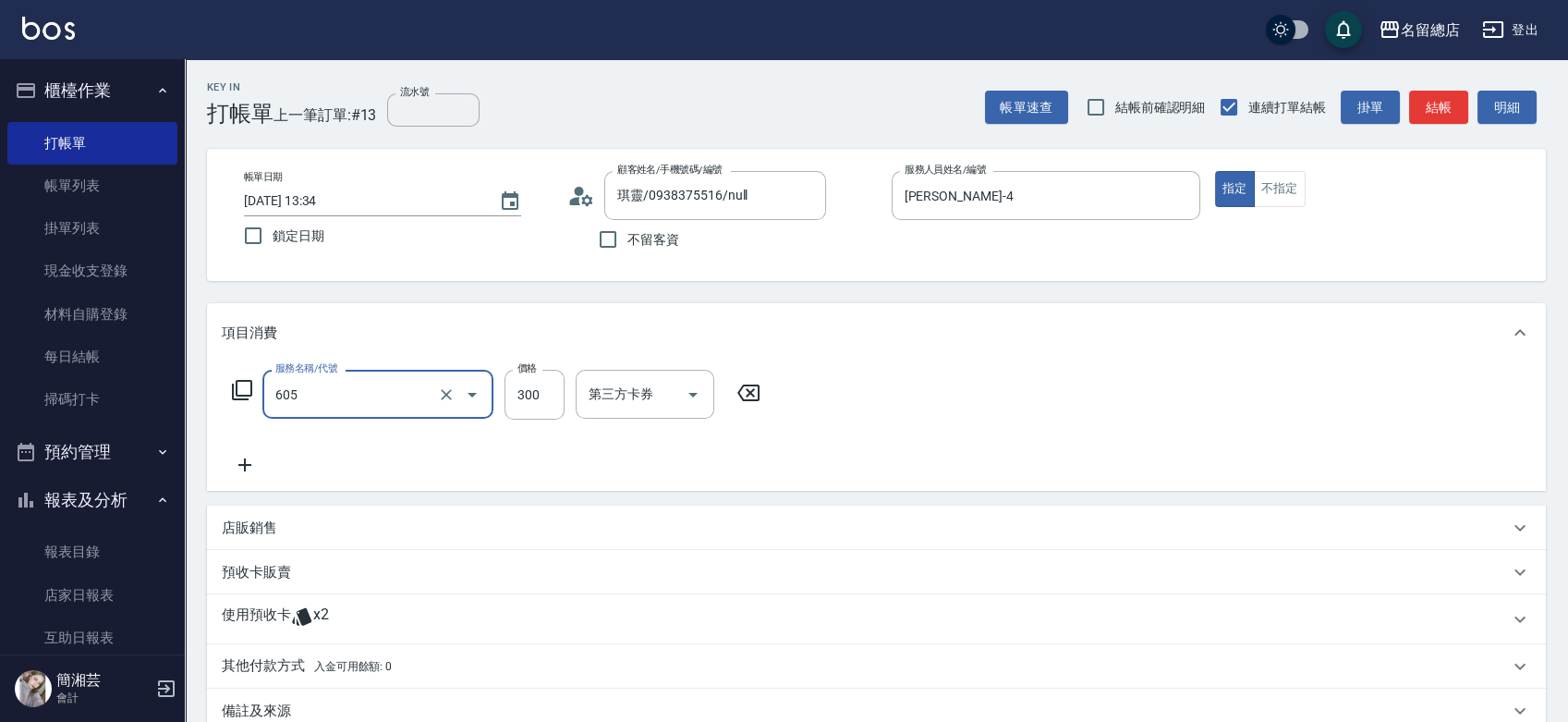
type input "洗髮 (女)(605)"
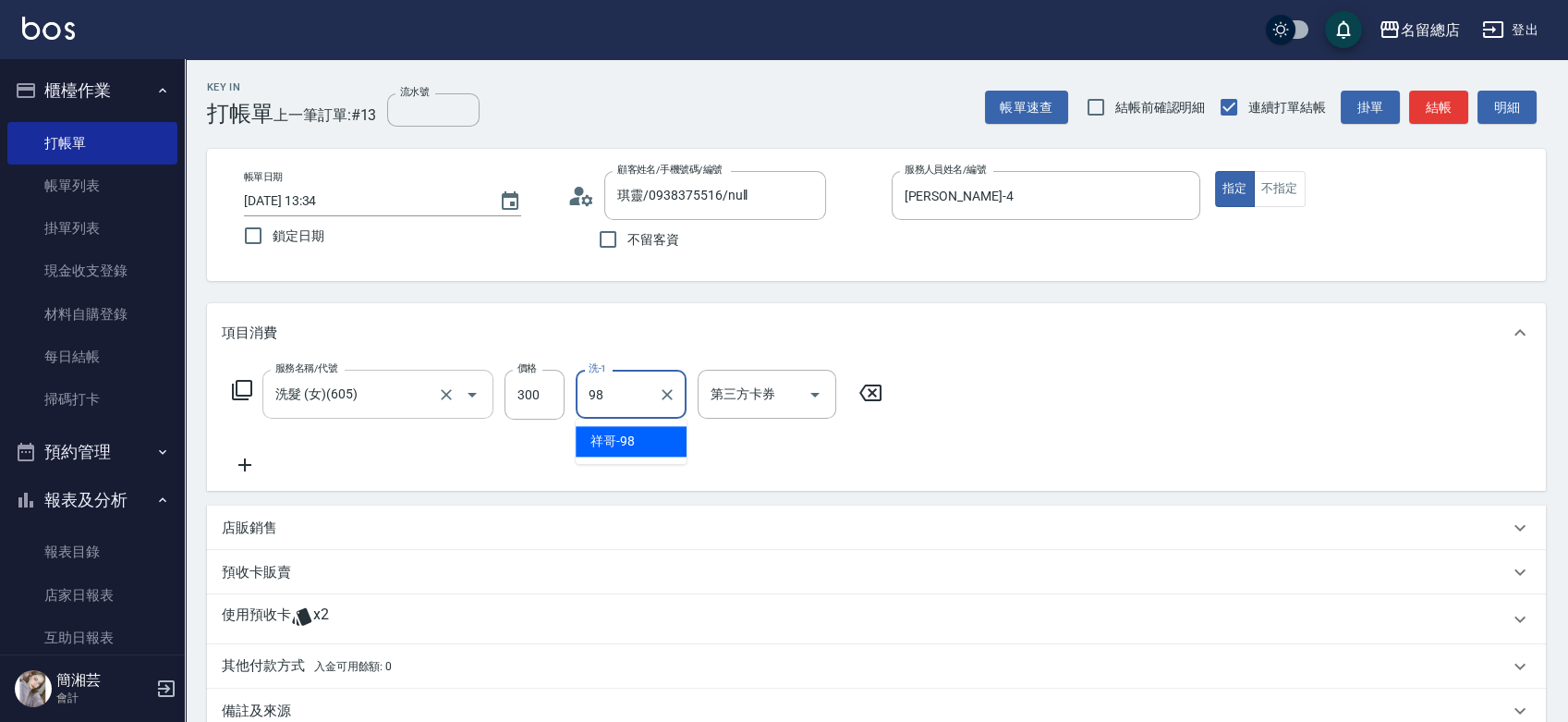
type input "祥哥-98"
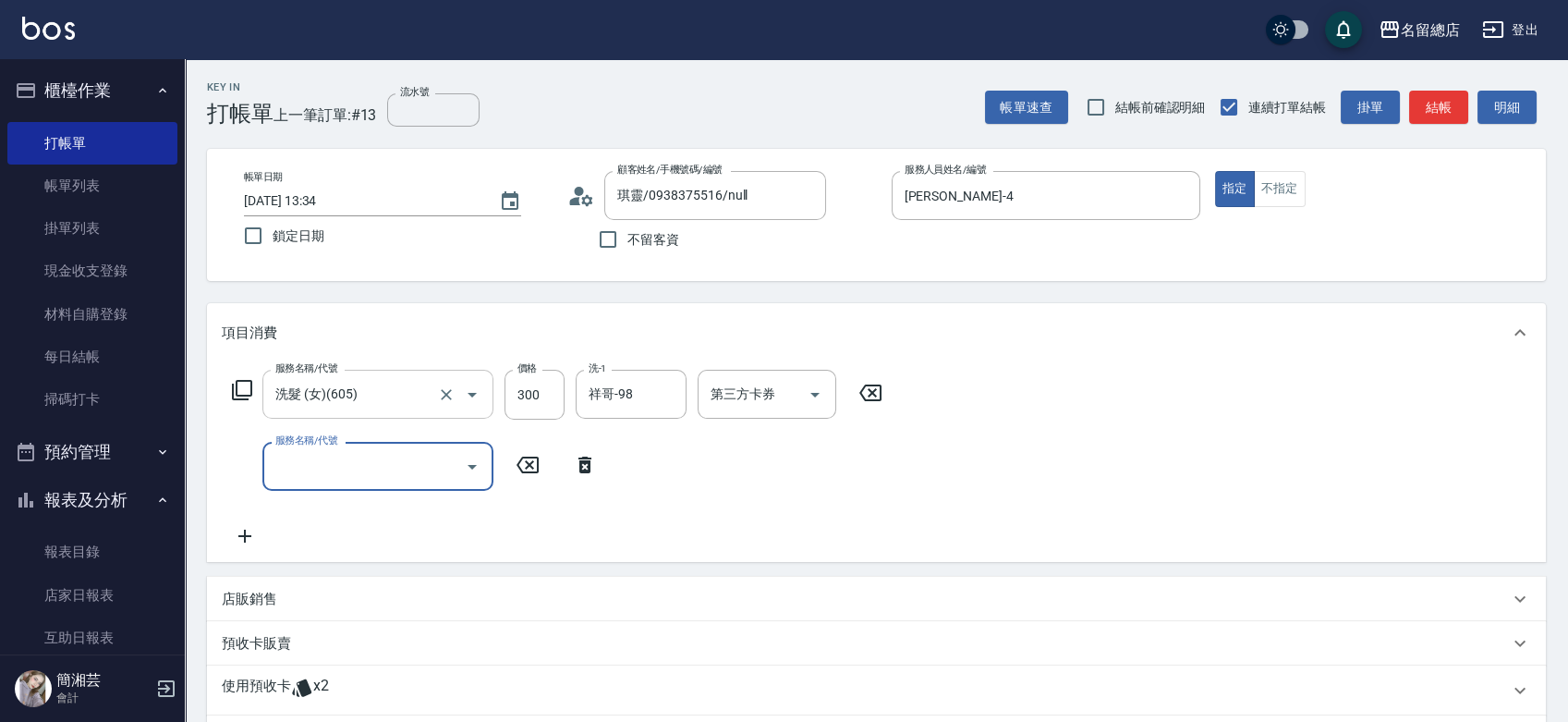
type input "5"
type input "剪髮(305)"
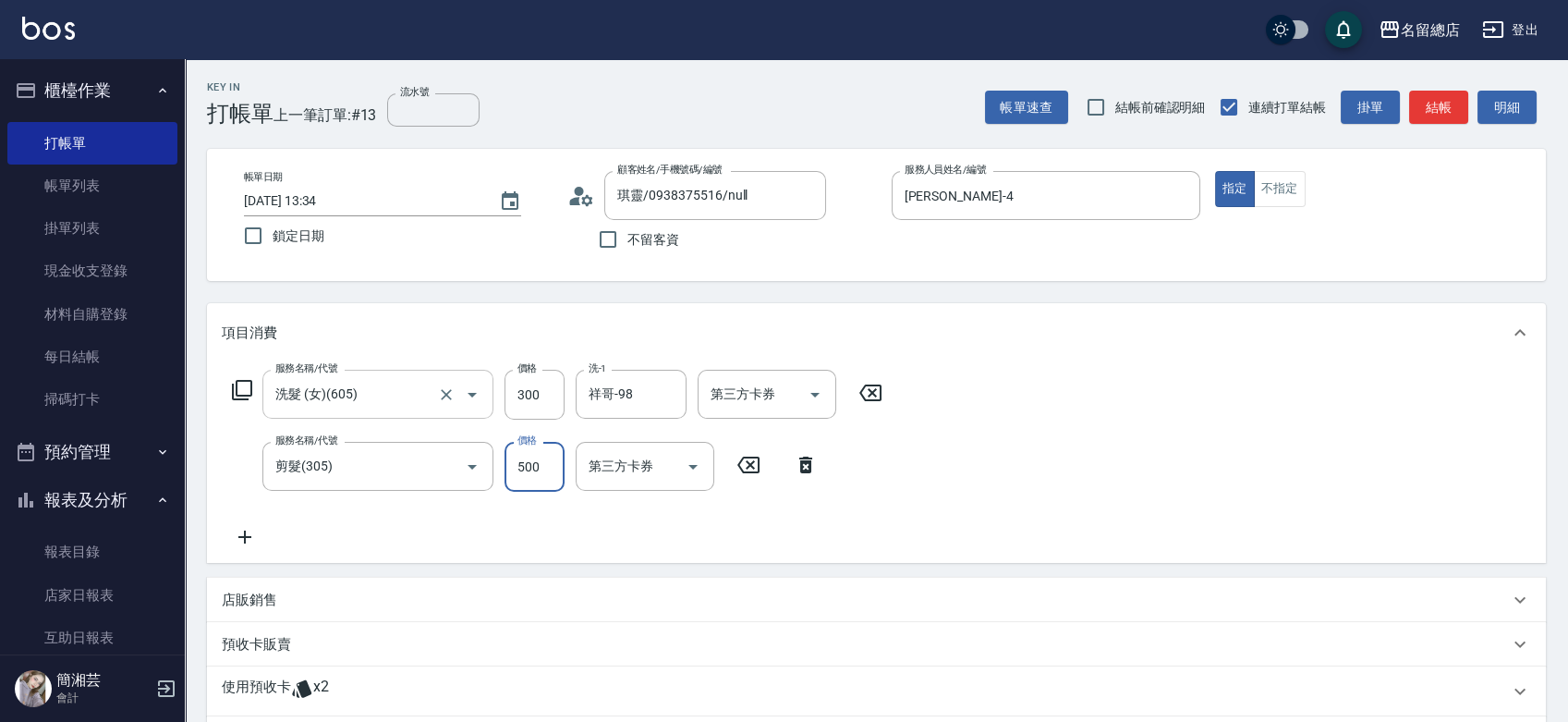
type input "500"
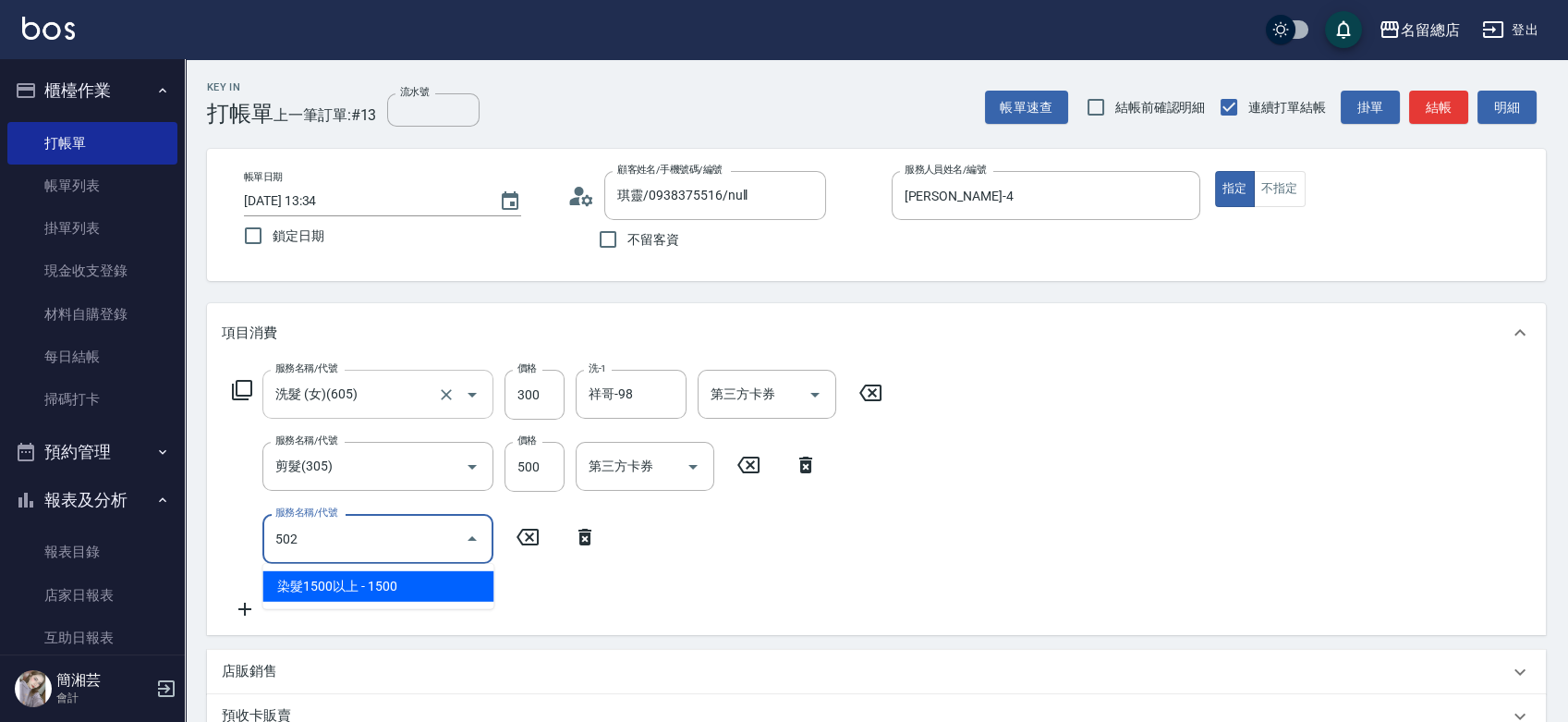
type input "染髮1500以上(502)"
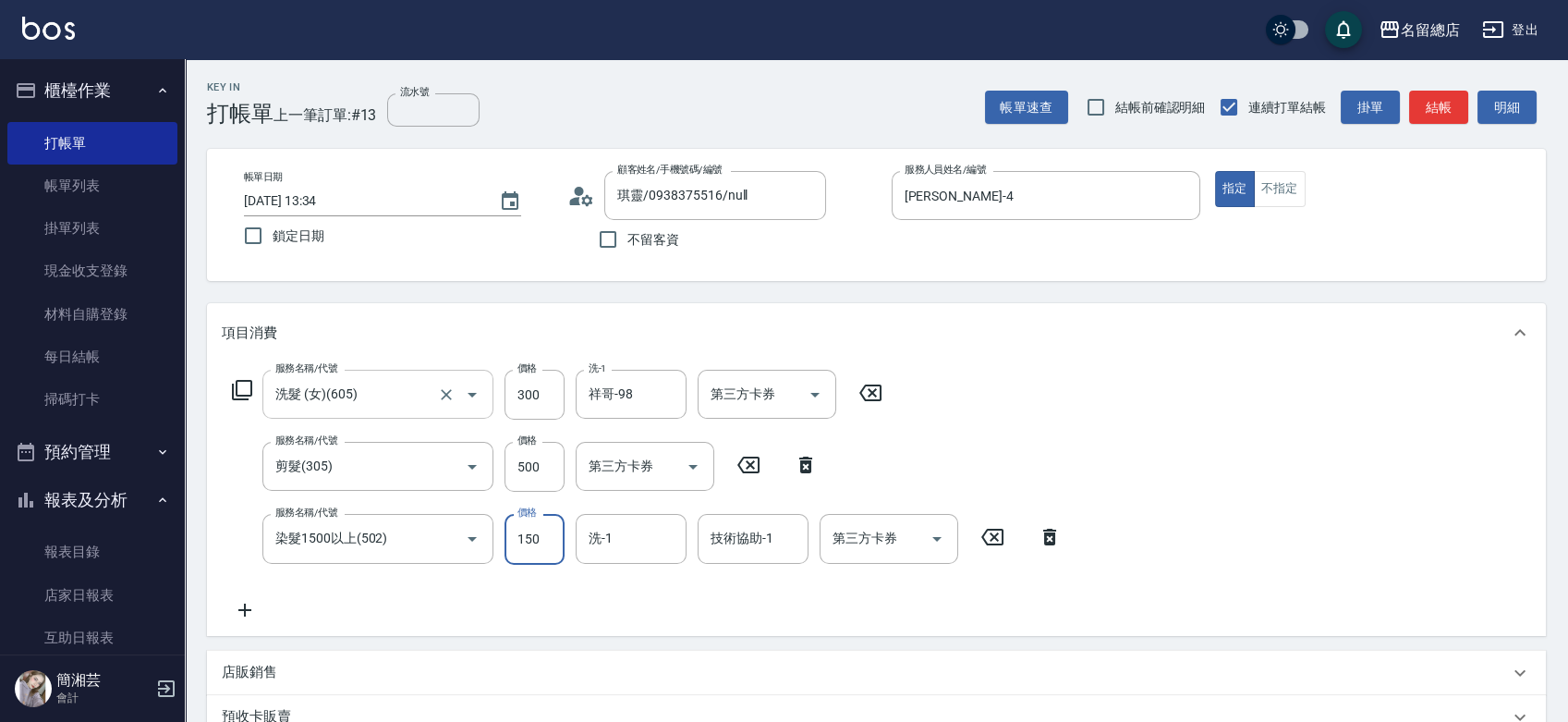
type input "1500"
type input "祥哥-98"
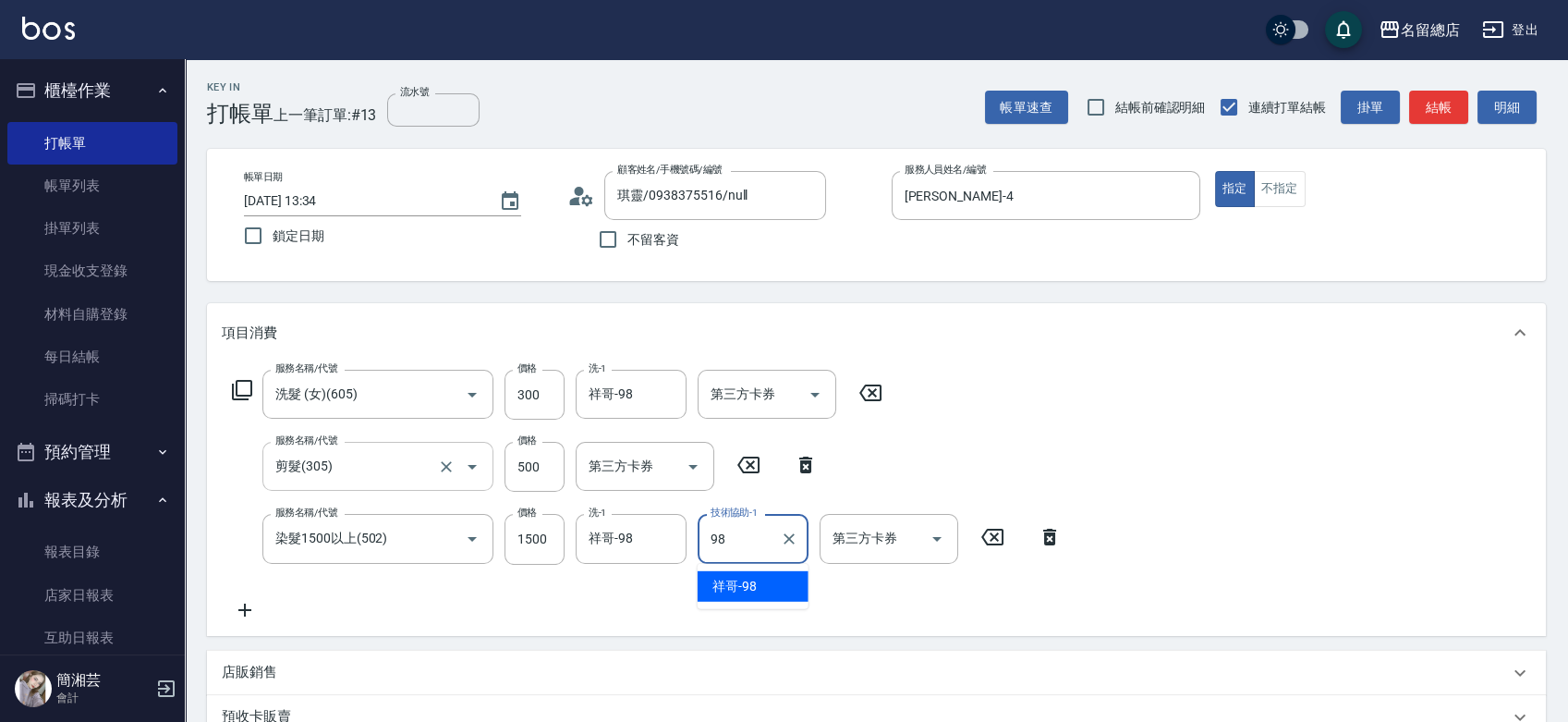
type input "祥哥-98"
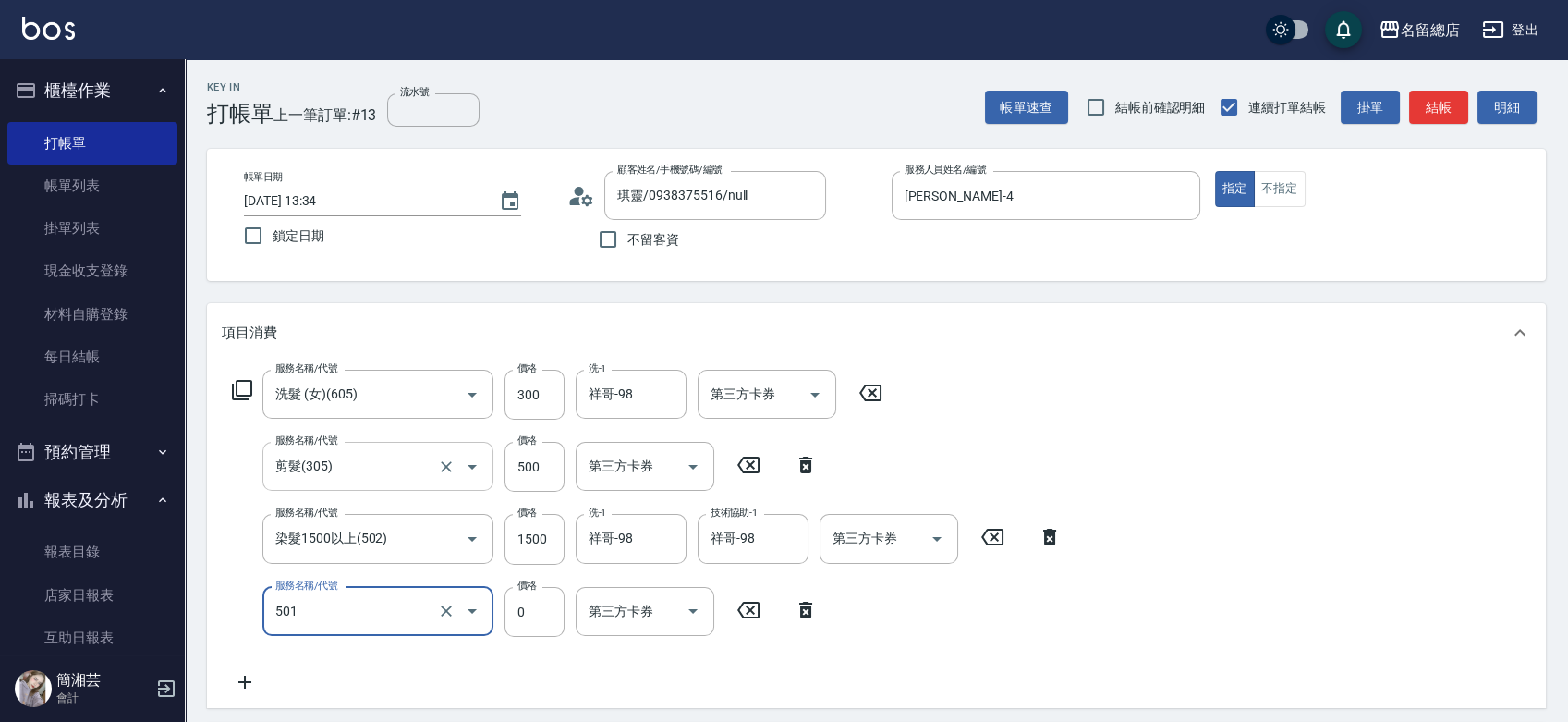
type input "2段蓋卡1300以上(501)"
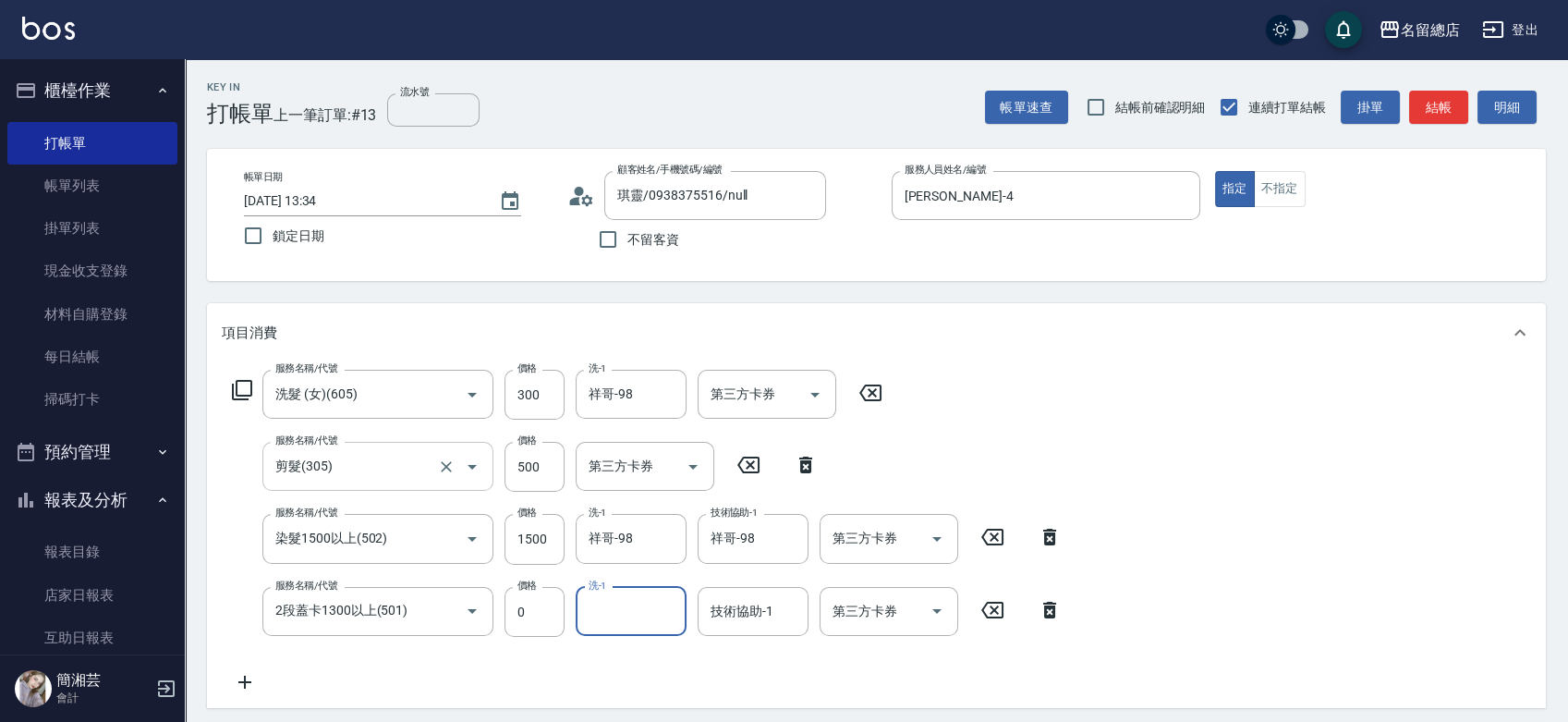
type input "9"
type input "[PERSON_NAME]-27"
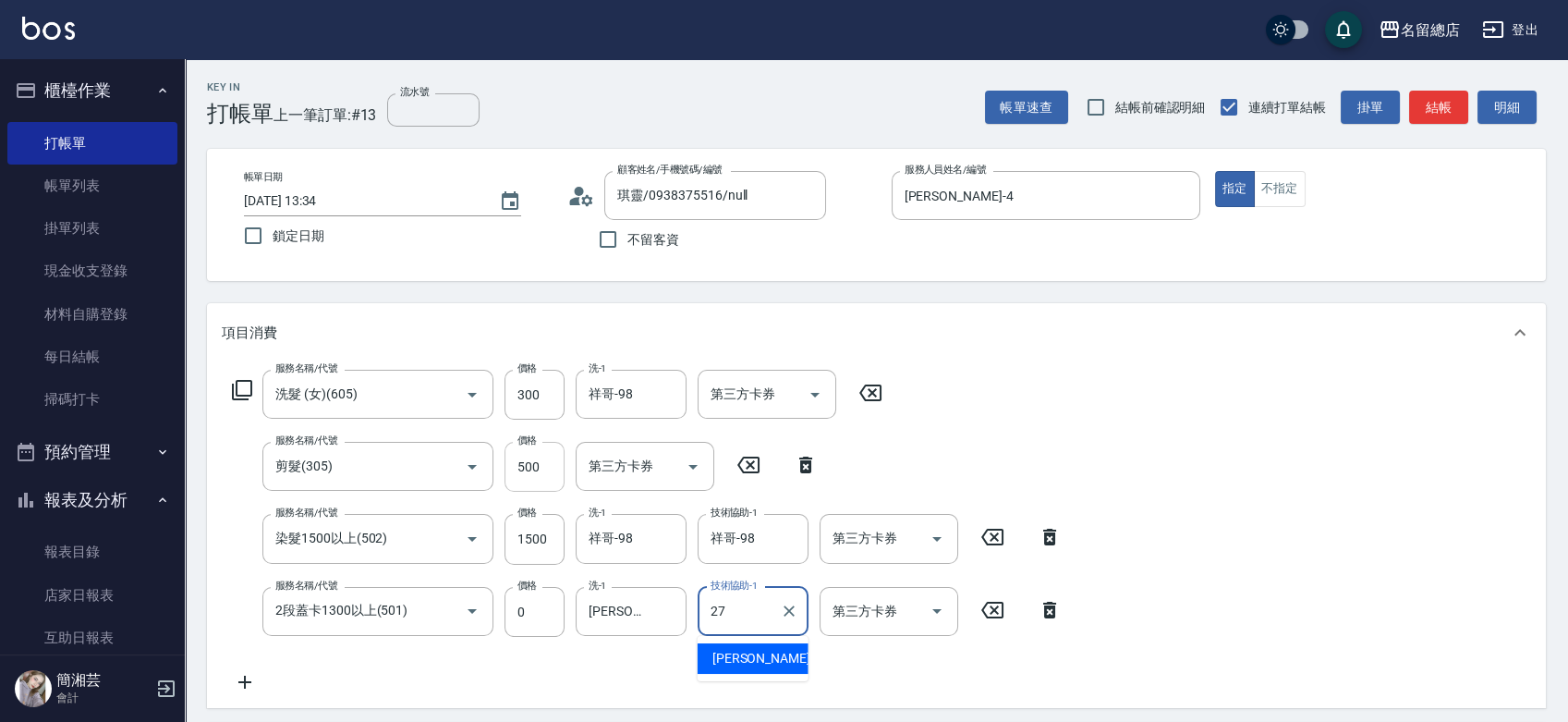
type input "[PERSON_NAME]-27"
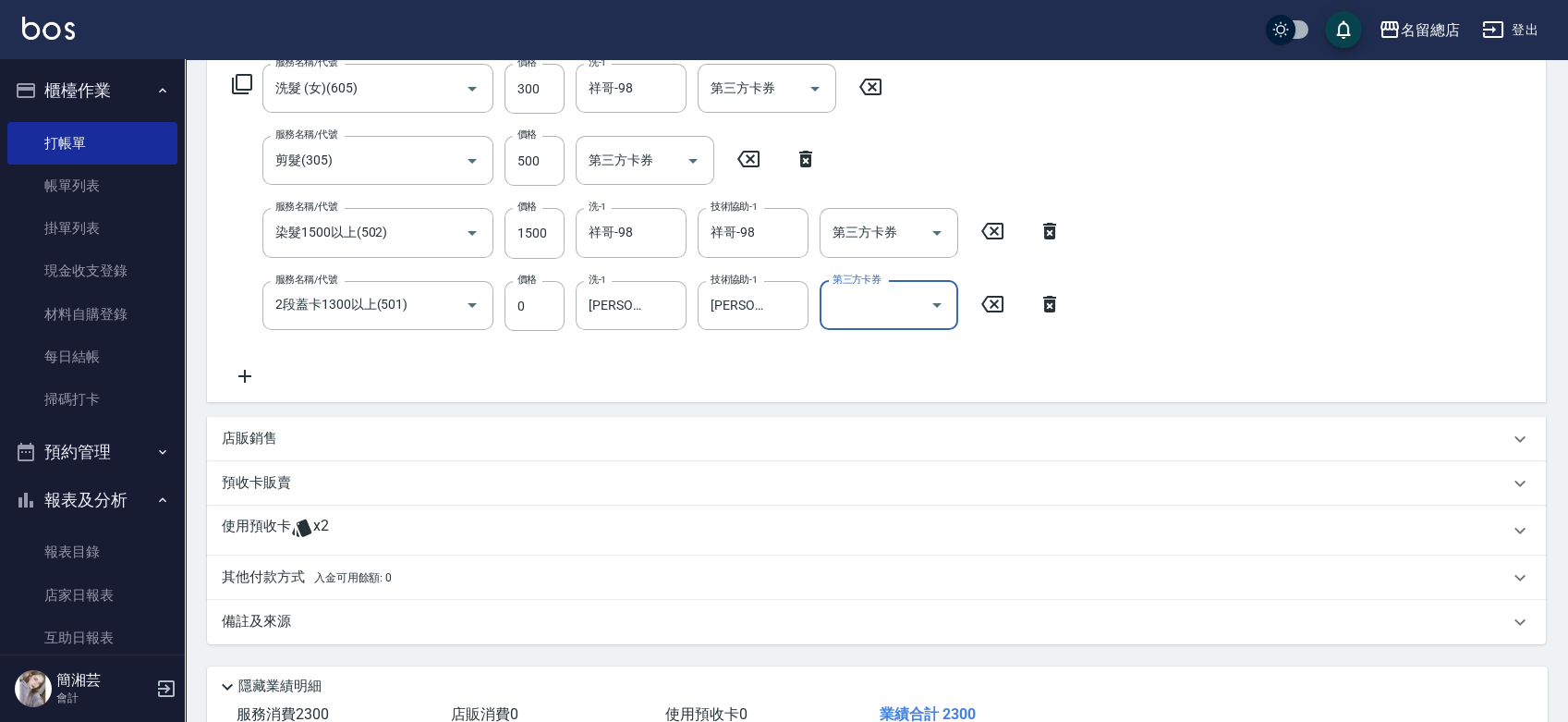
scroll to position [308, 0]
click at [371, 519] on div "使用預收卡 x2" at bounding box center [865, 529] width 1288 height 28
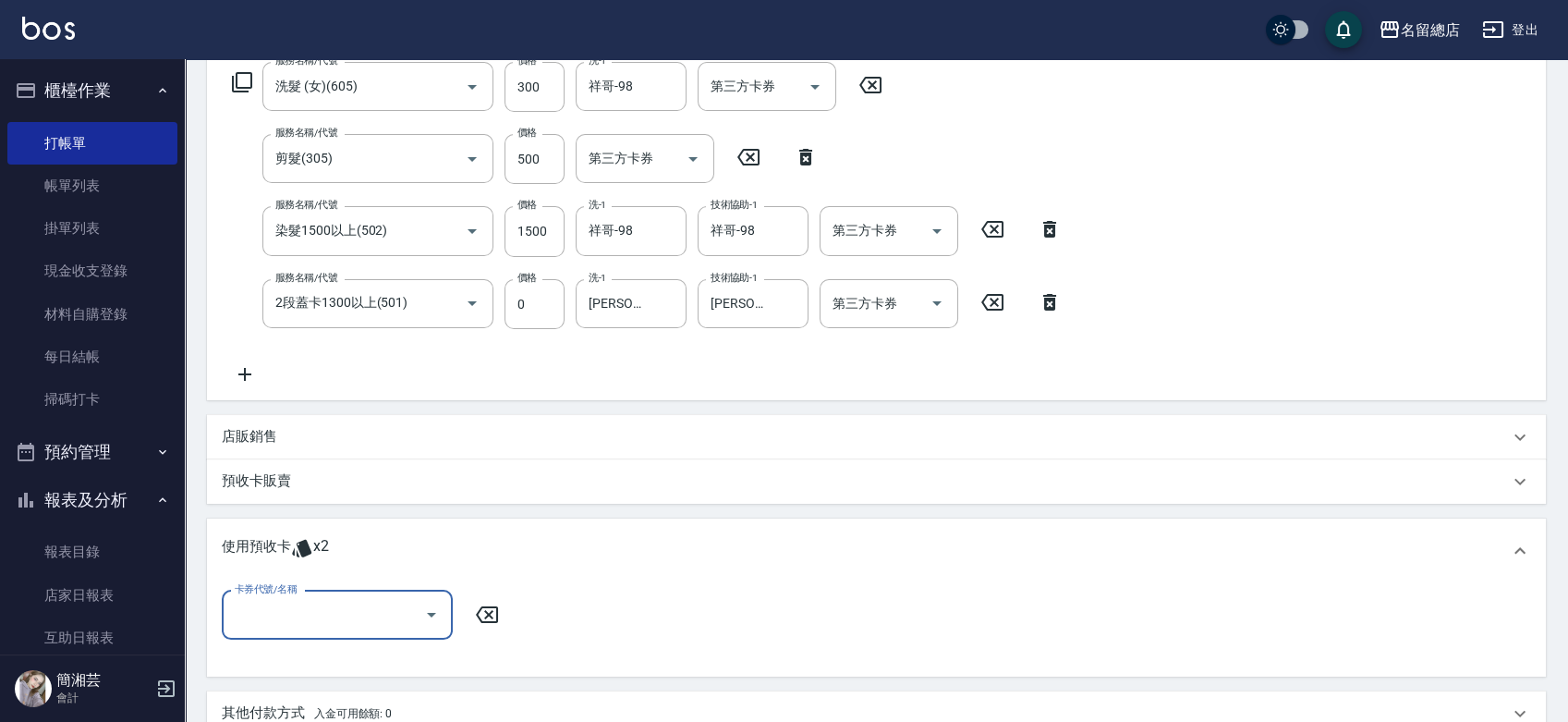
scroll to position [0, 0]
click at [324, 629] on input "卡券代號/名稱" at bounding box center [323, 614] width 187 height 32
click at [370, 648] on div "二段自備卡 剩餘2張 9151" at bounding box center [337, 662] width 231 height 31
type input "二段自備卡 9151"
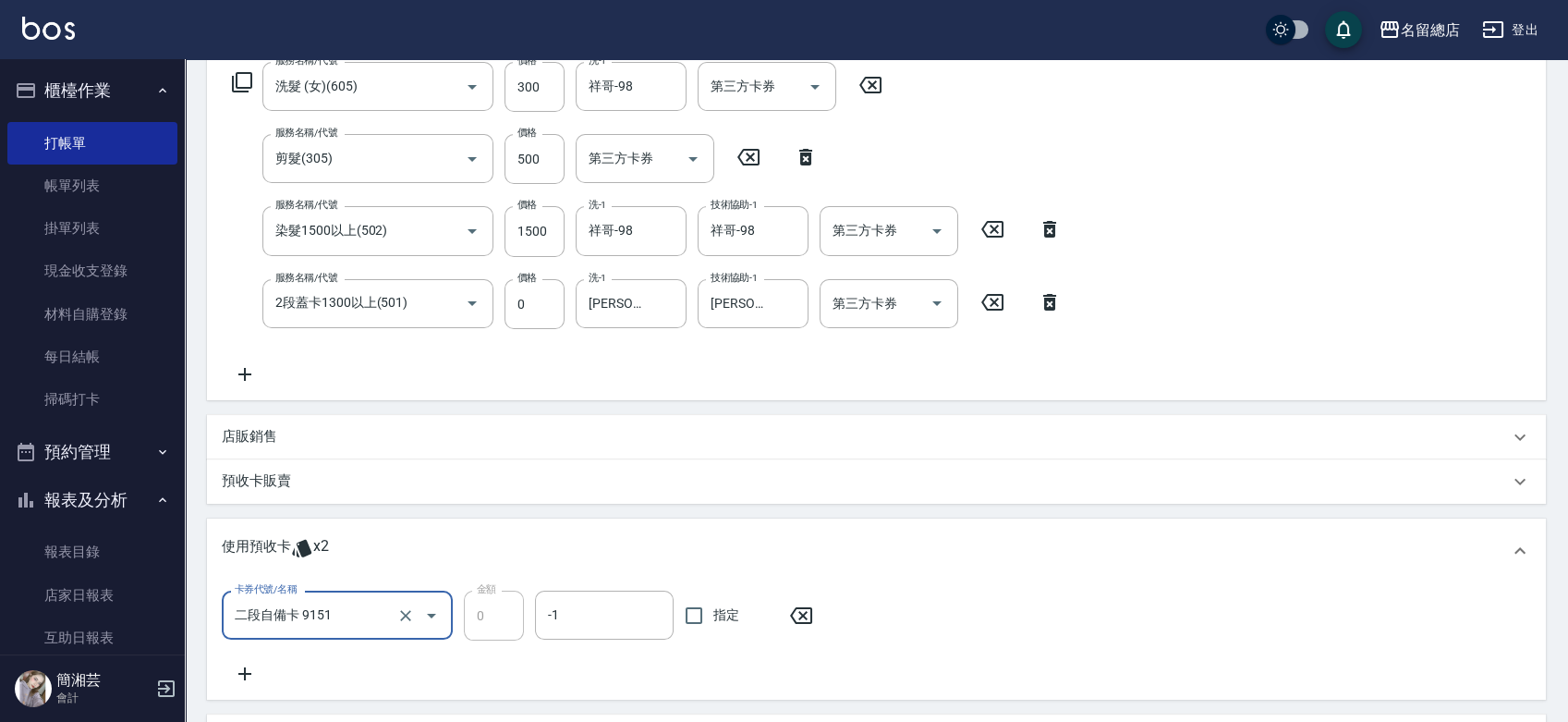
click at [734, 611] on span "指定" at bounding box center [726, 614] width 26 height 19
click at [713, 611] on input "指定" at bounding box center [693, 615] width 39 height 39
checkbox input "true"
type input "[DATE] 13:35"
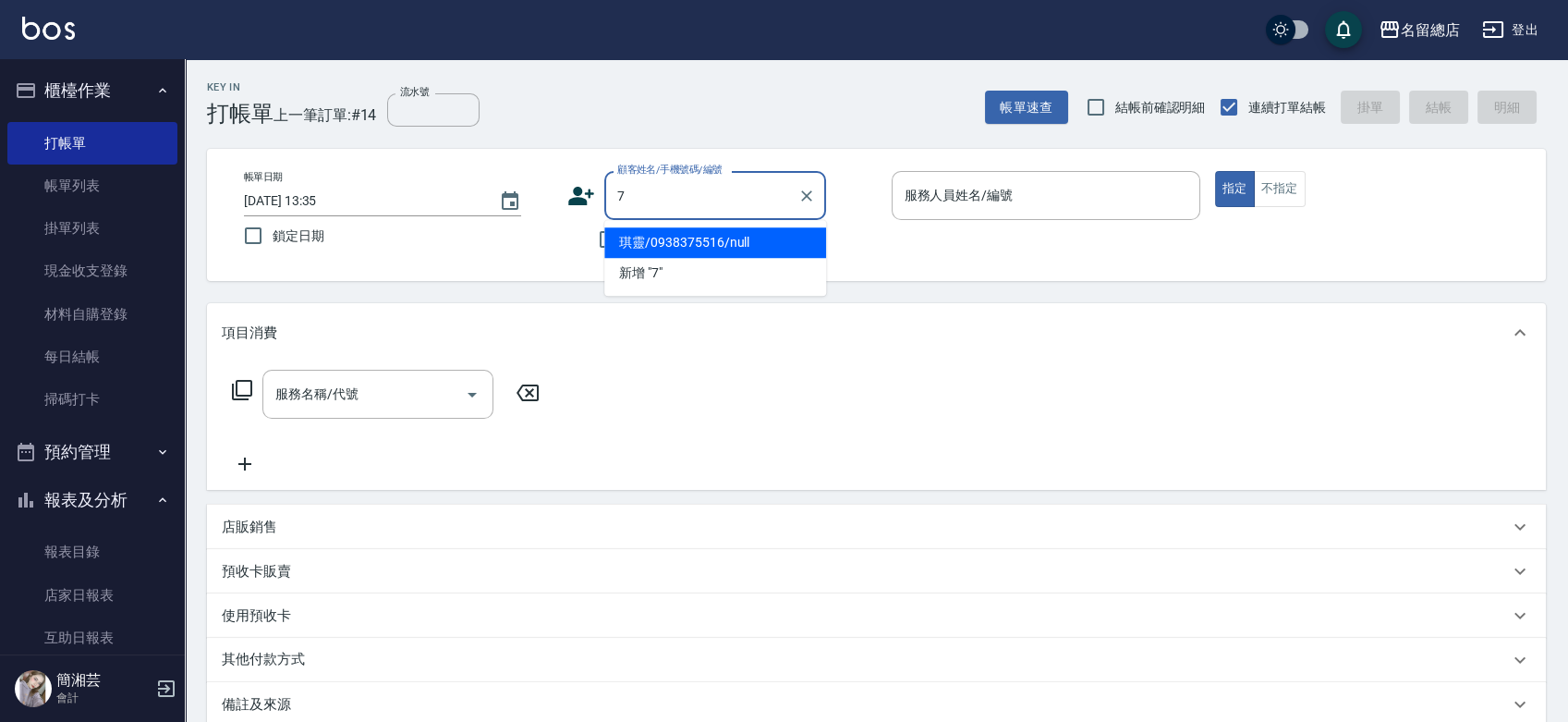
type input "琪靈/0938375516/null"
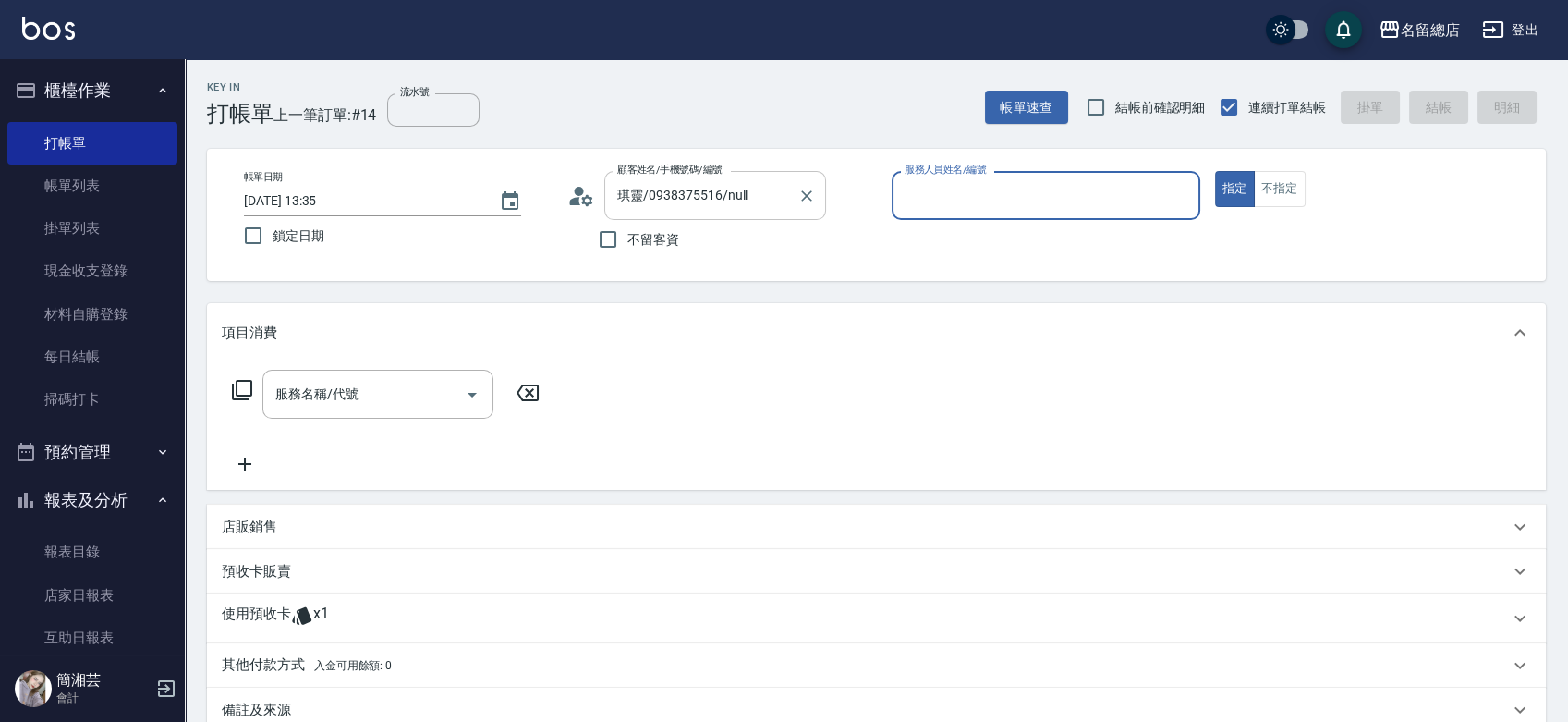
drag, startPoint x: 800, startPoint y: 194, endPoint x: 786, endPoint y: 194, distance: 14.0
click at [800, 194] on icon "Clear" at bounding box center [807, 195] width 19 height 19
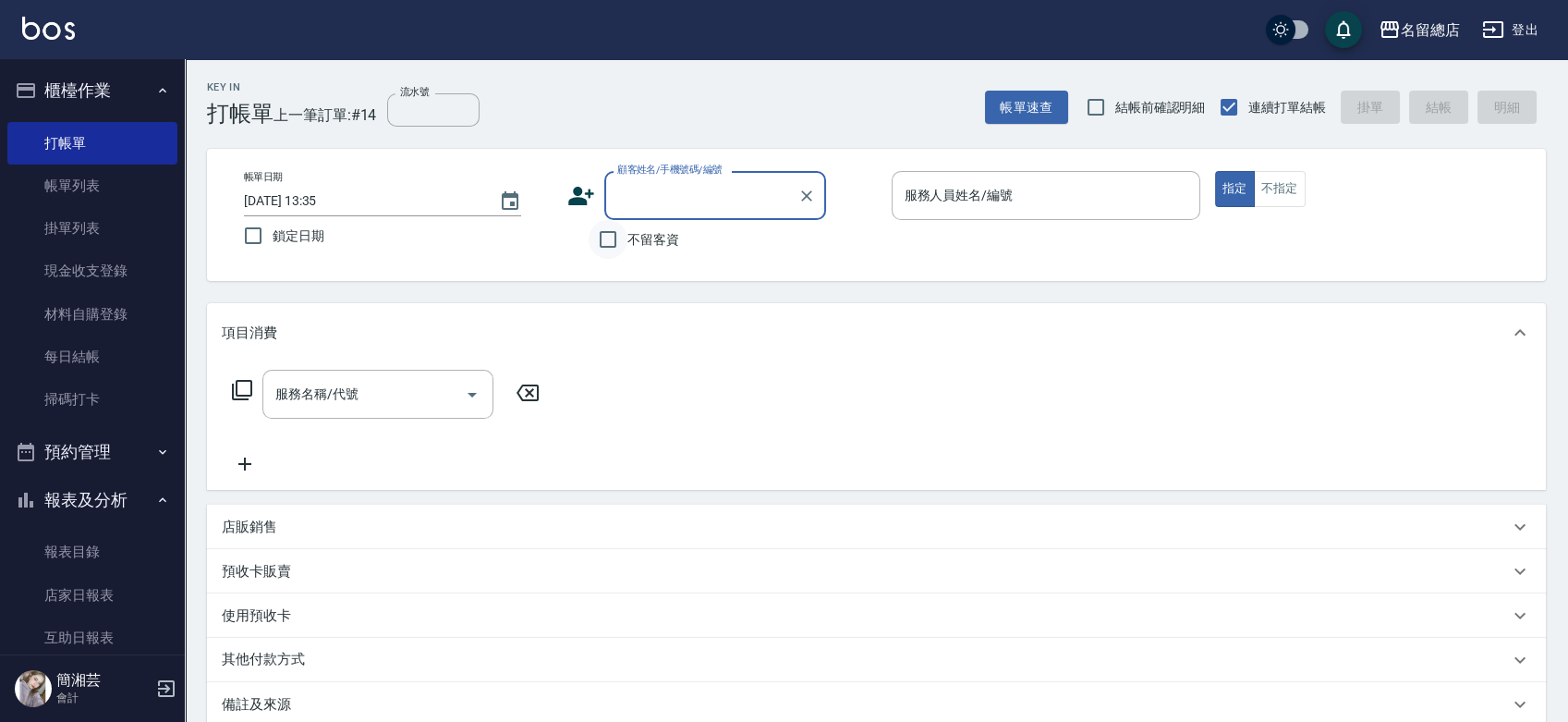
click at [598, 236] on input "不留客資" at bounding box center [607, 239] width 39 height 39
checkbox input "true"
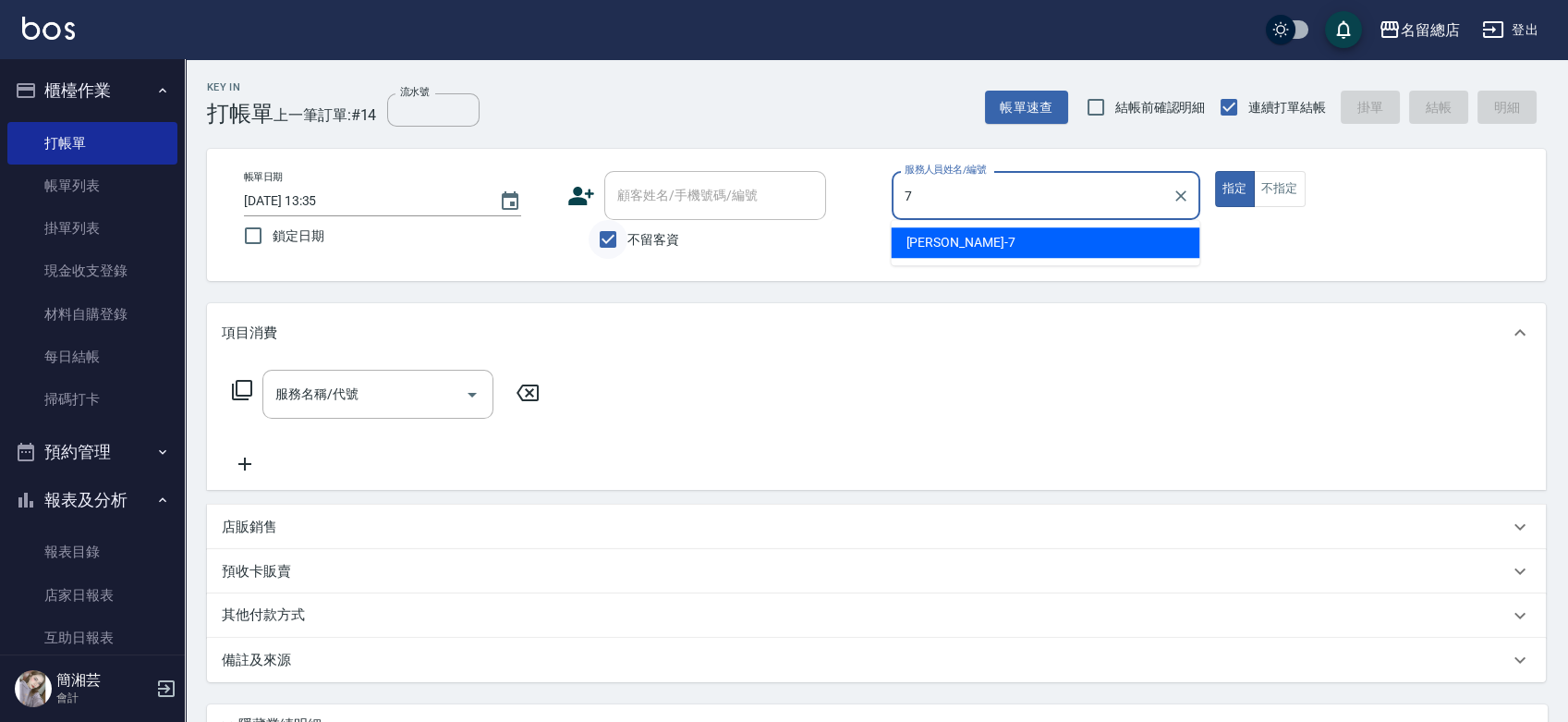
type input "Mick-7"
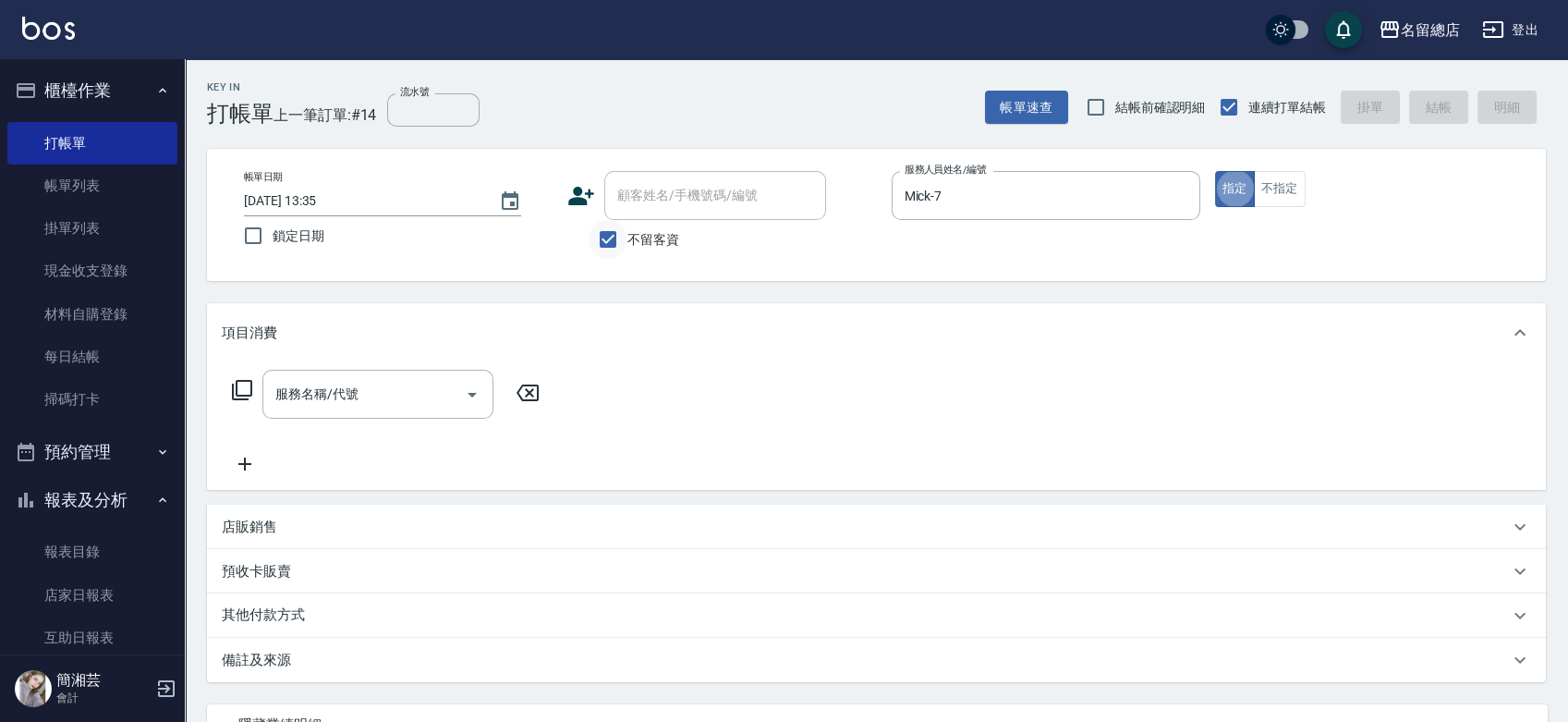
type button "true"
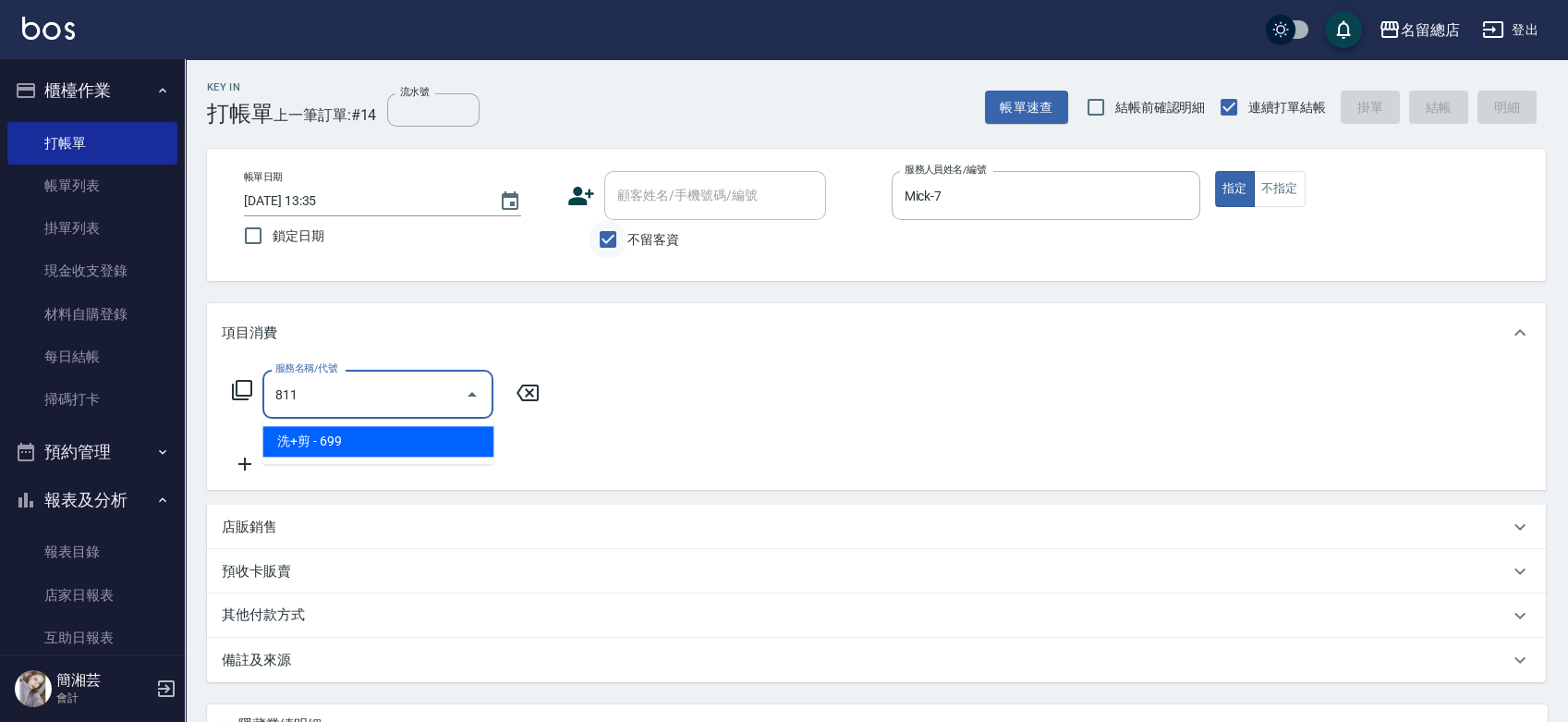
type input "洗+剪(811)"
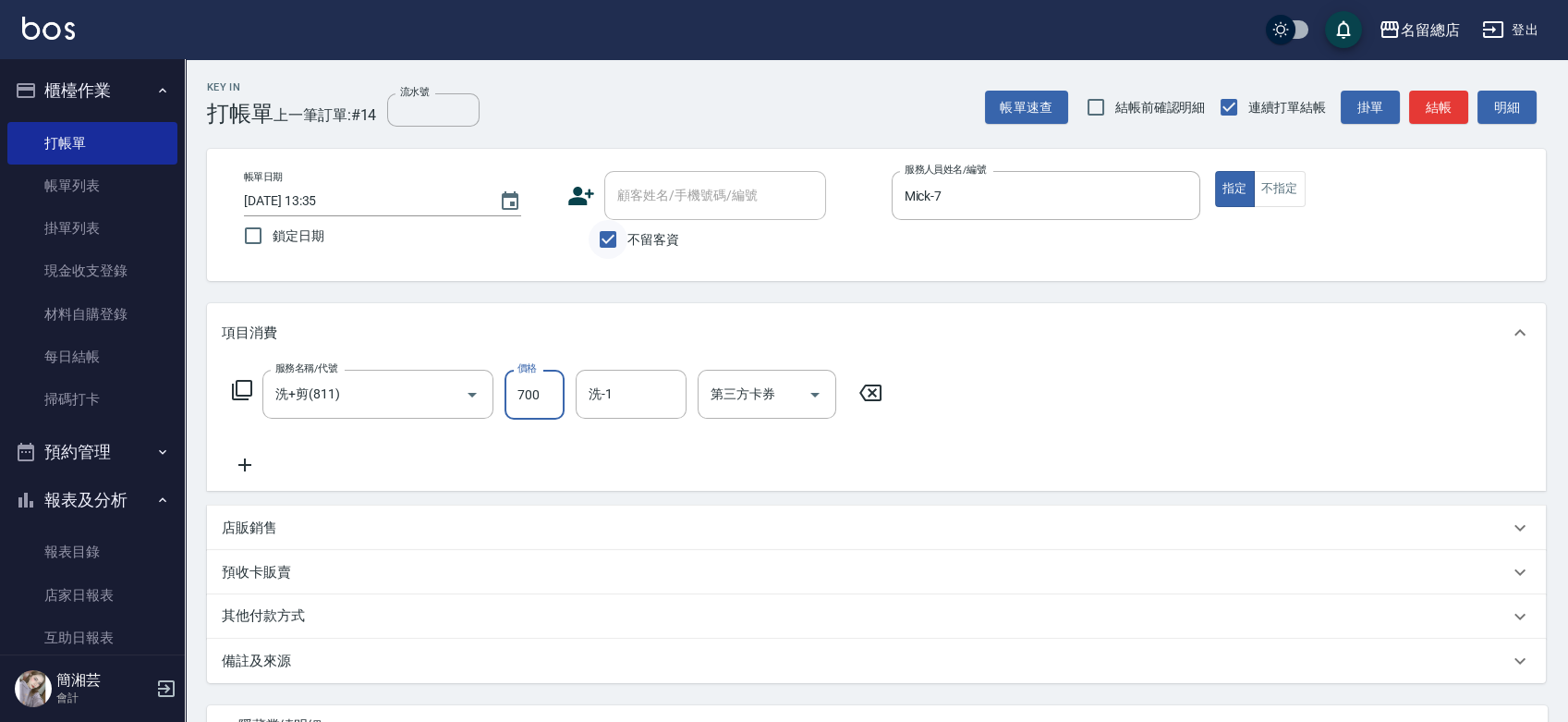
type input "700"
type input "[PERSON_NAME]-34"
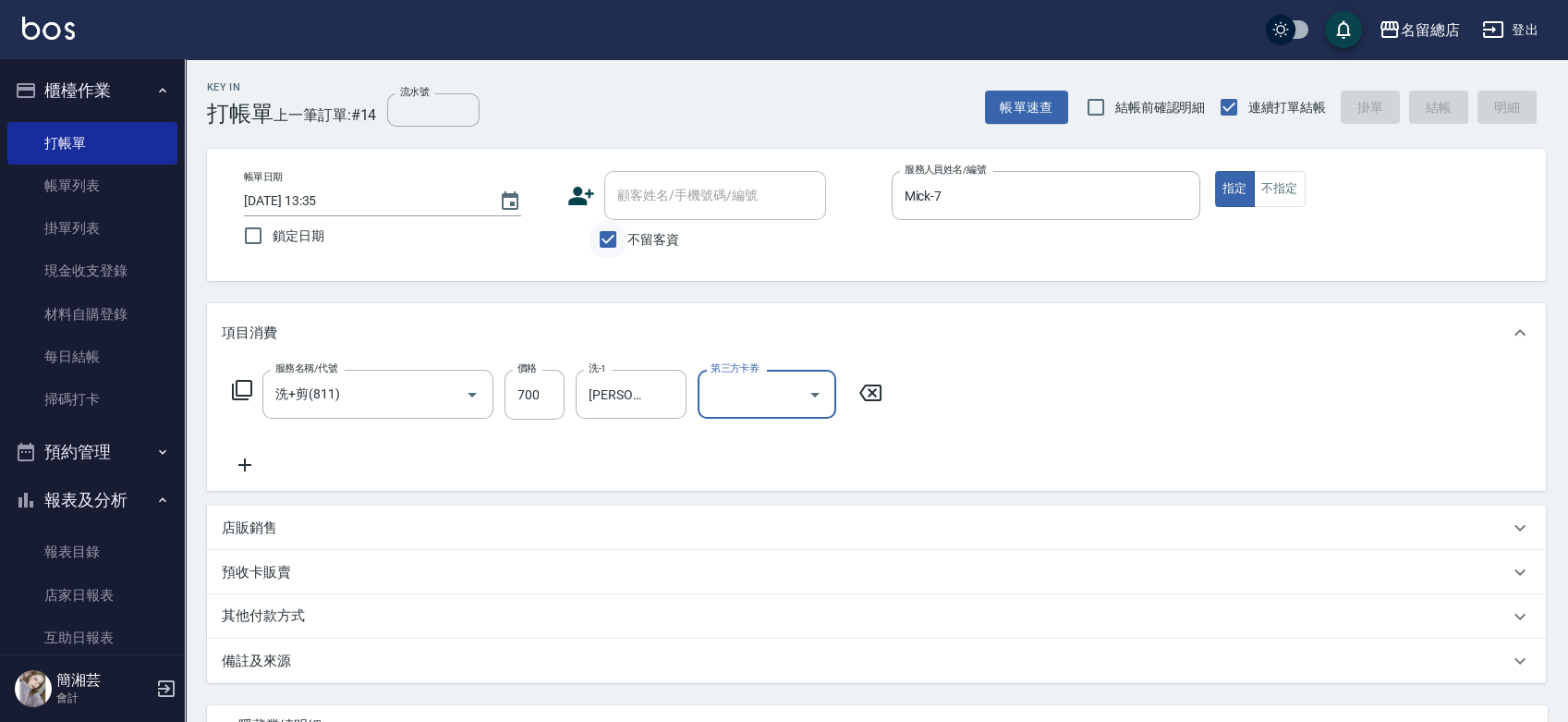
type input "[DATE] 13:46"
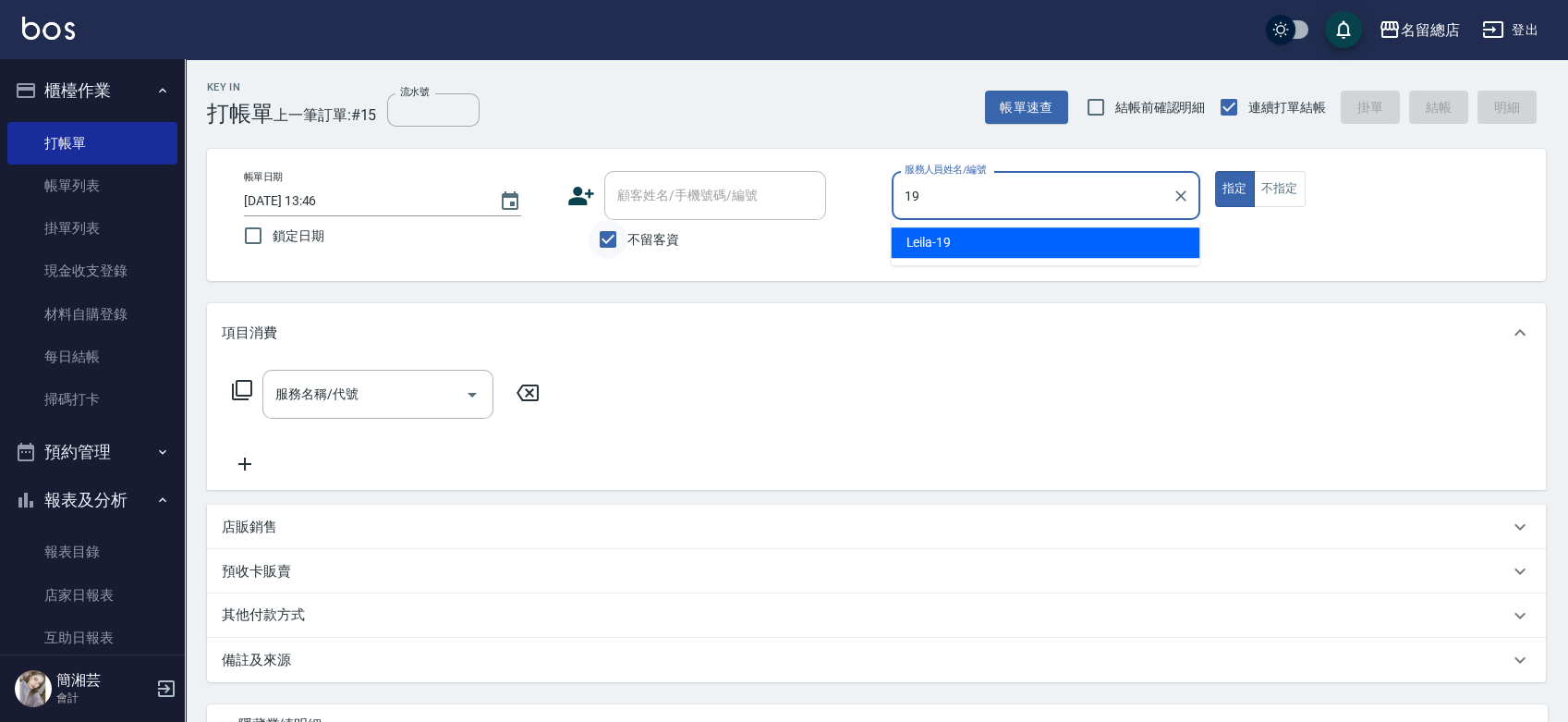
type input "Leila-19"
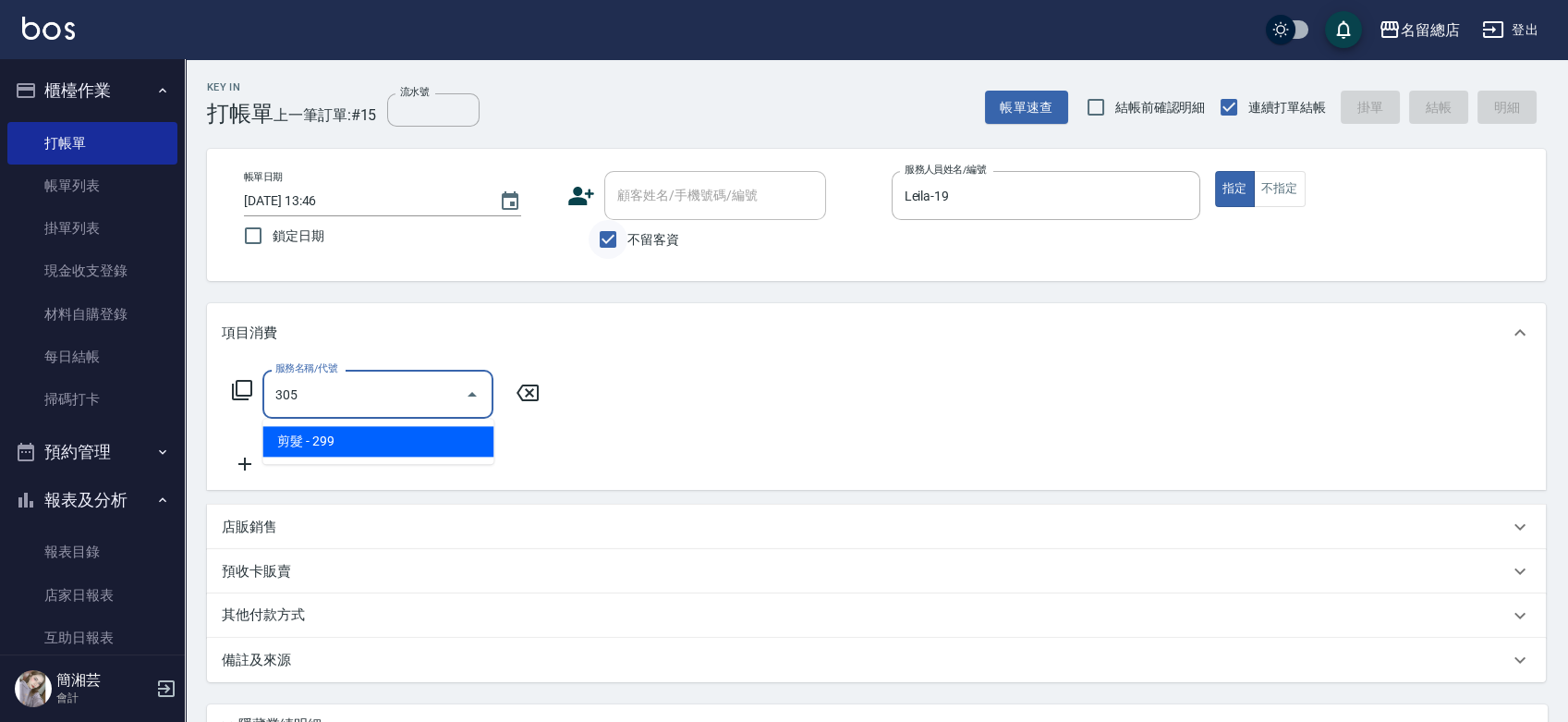
type input "剪髮(305)"
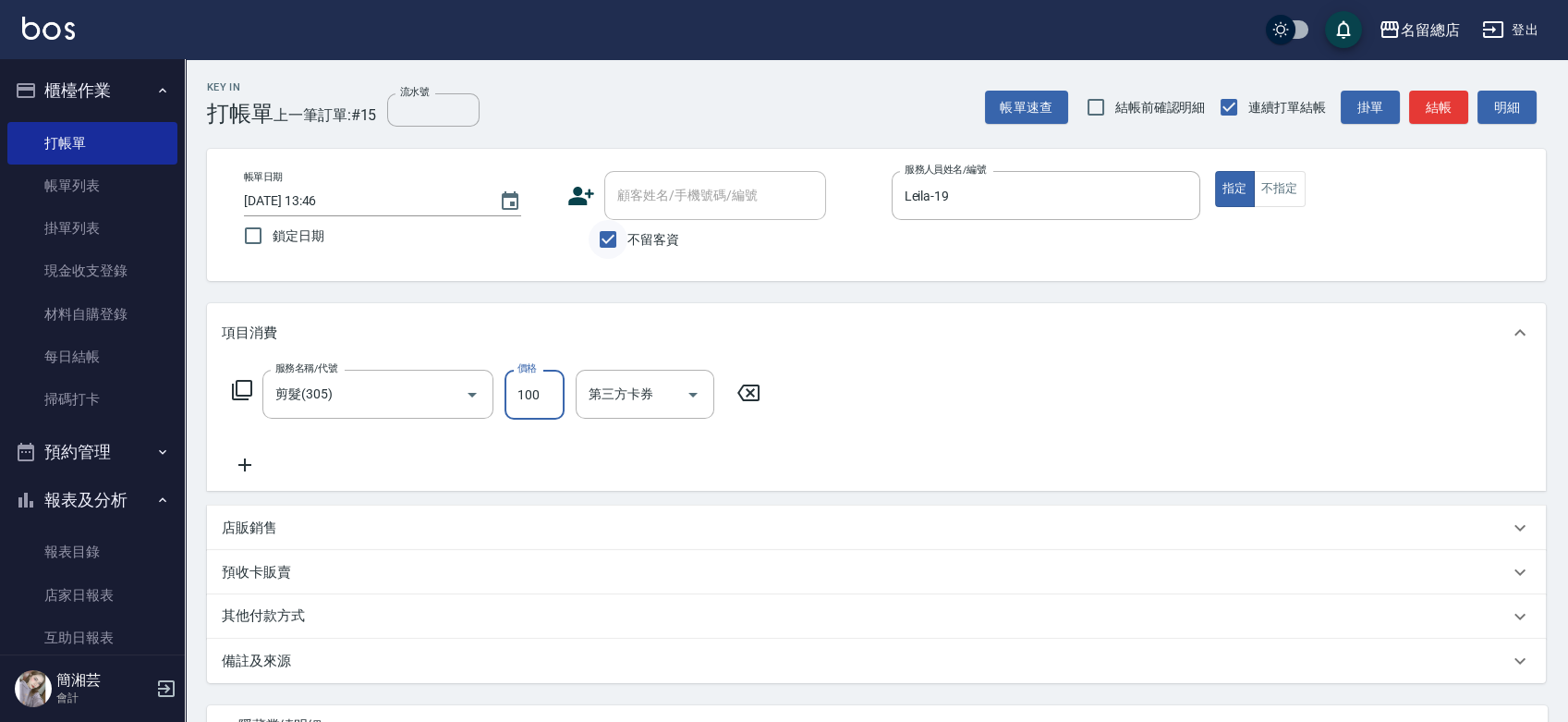
type input "100"
click at [442, 387] on icon "Clear" at bounding box center [446, 394] width 19 height 19
type input "梳髮(800)"
click at [257, 623] on p "其他付款方式" at bounding box center [267, 616] width 93 height 20
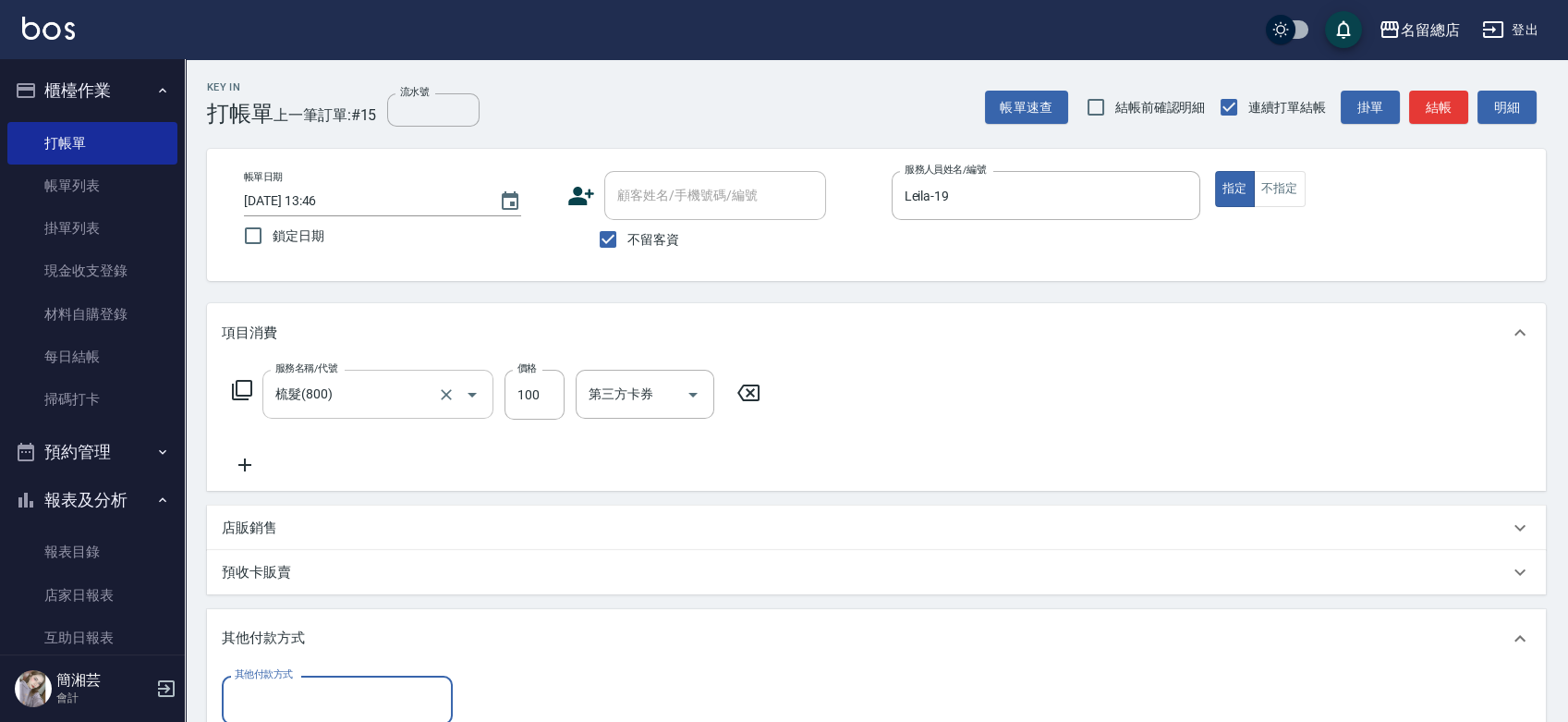
click at [304, 696] on input "其他付款方式" at bounding box center [337, 700] width 214 height 32
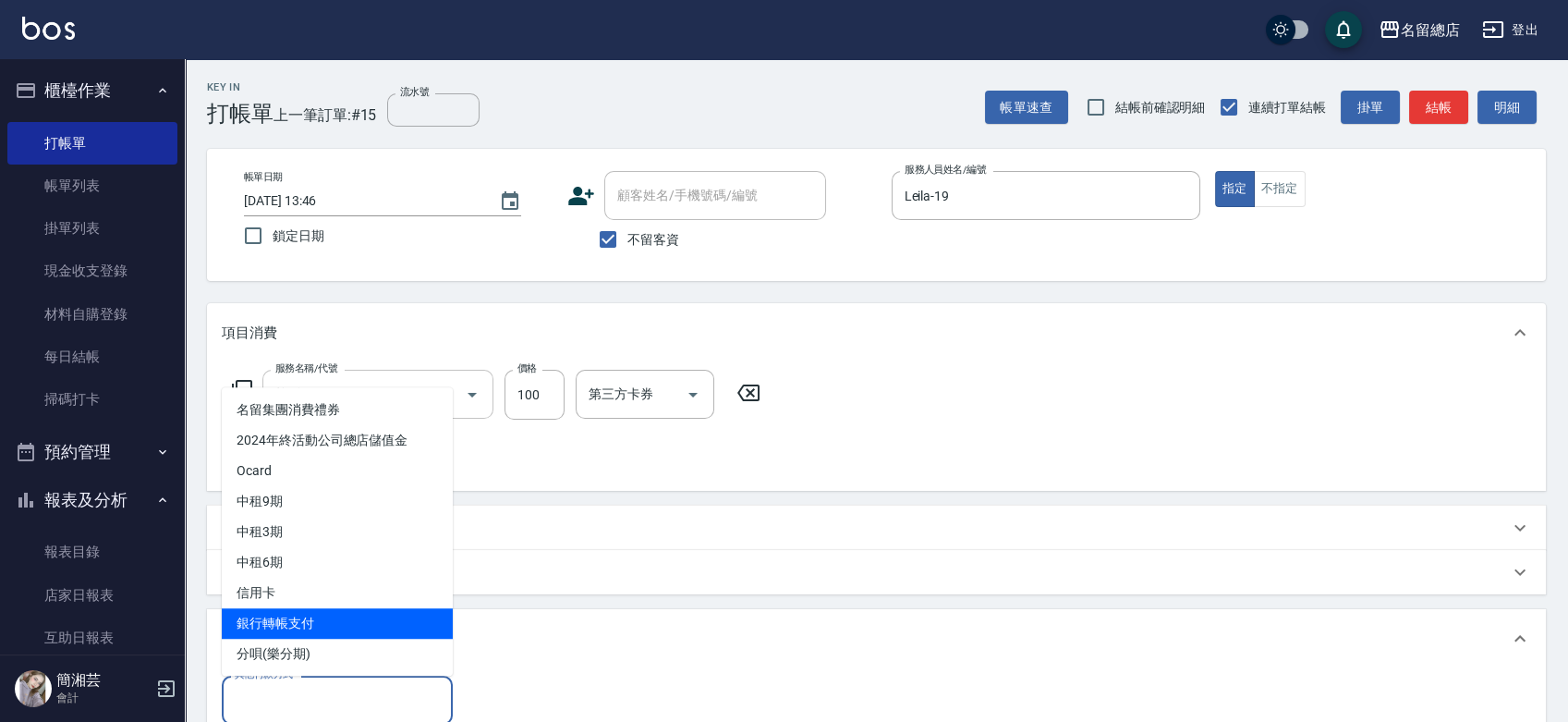
click at [283, 619] on span "銀行轉帳支付" at bounding box center [337, 623] width 231 height 31
type input "銀行轉帳支付"
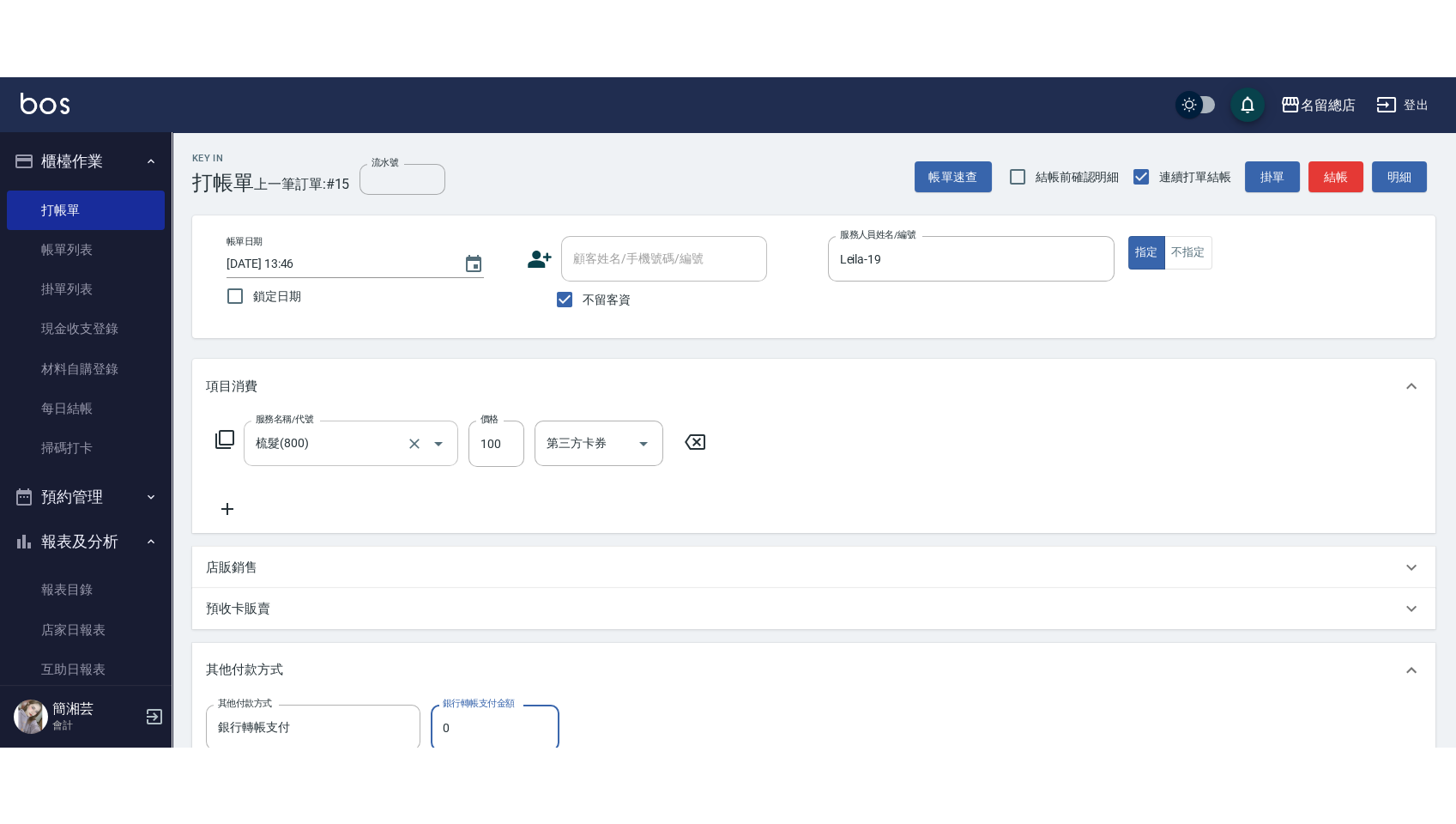
scroll to position [4, 0]
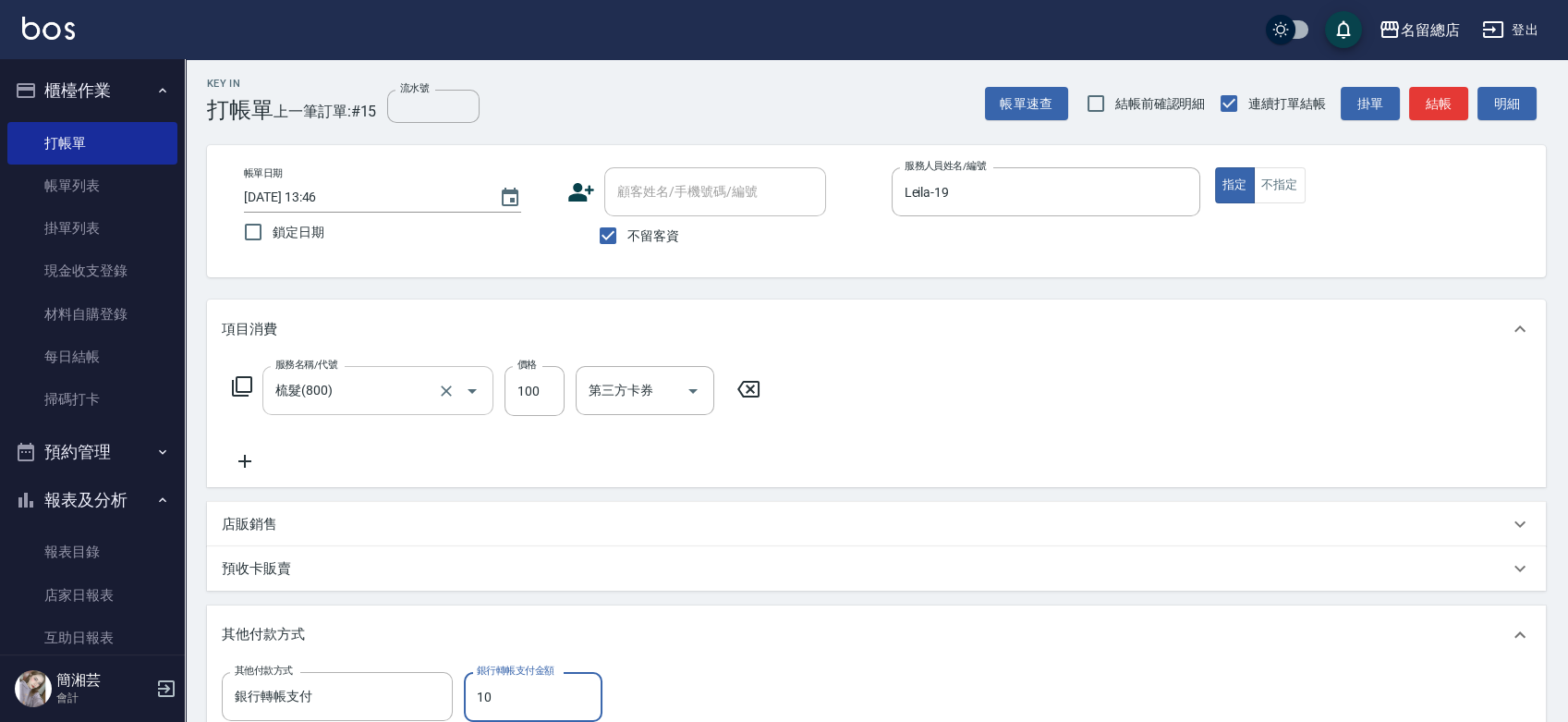
type input "100"
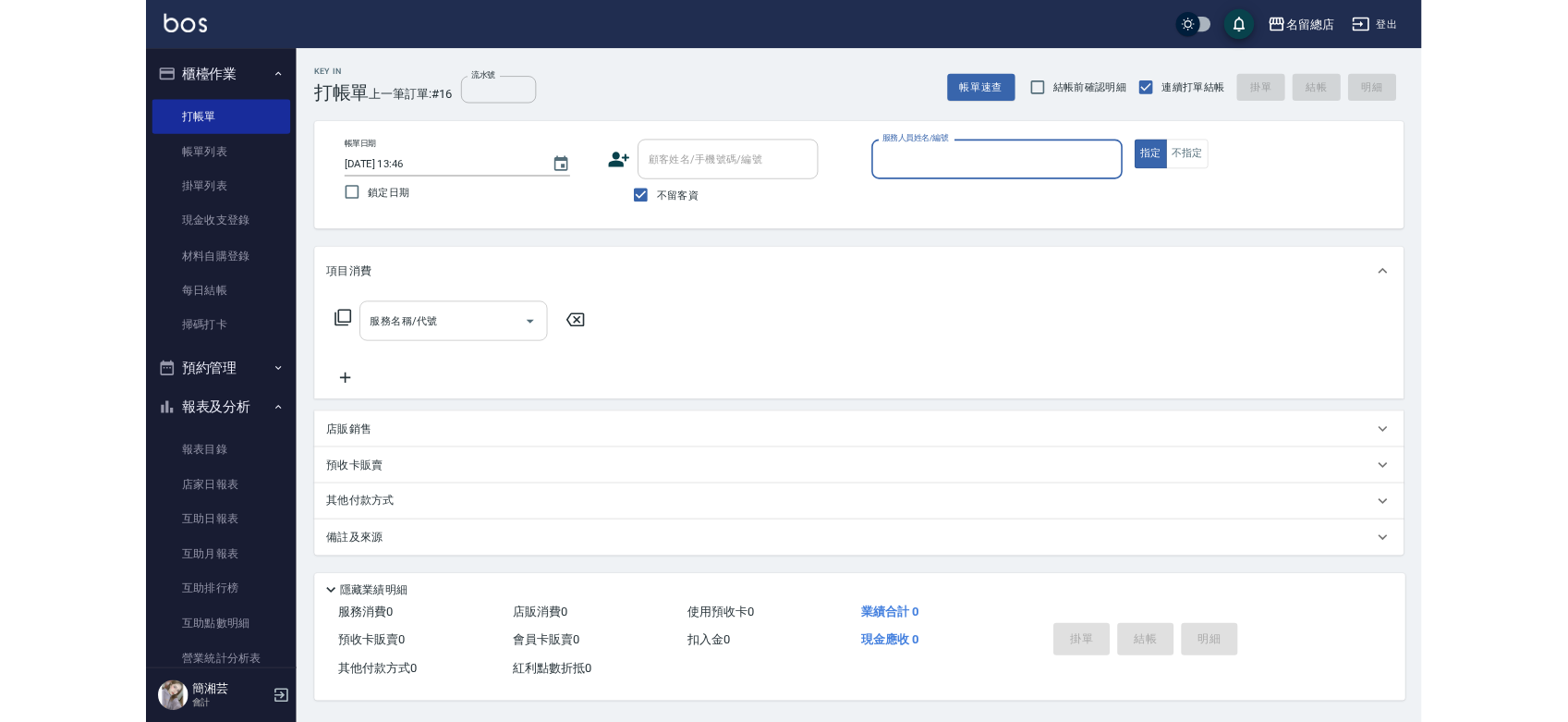
scroll to position [0, 0]
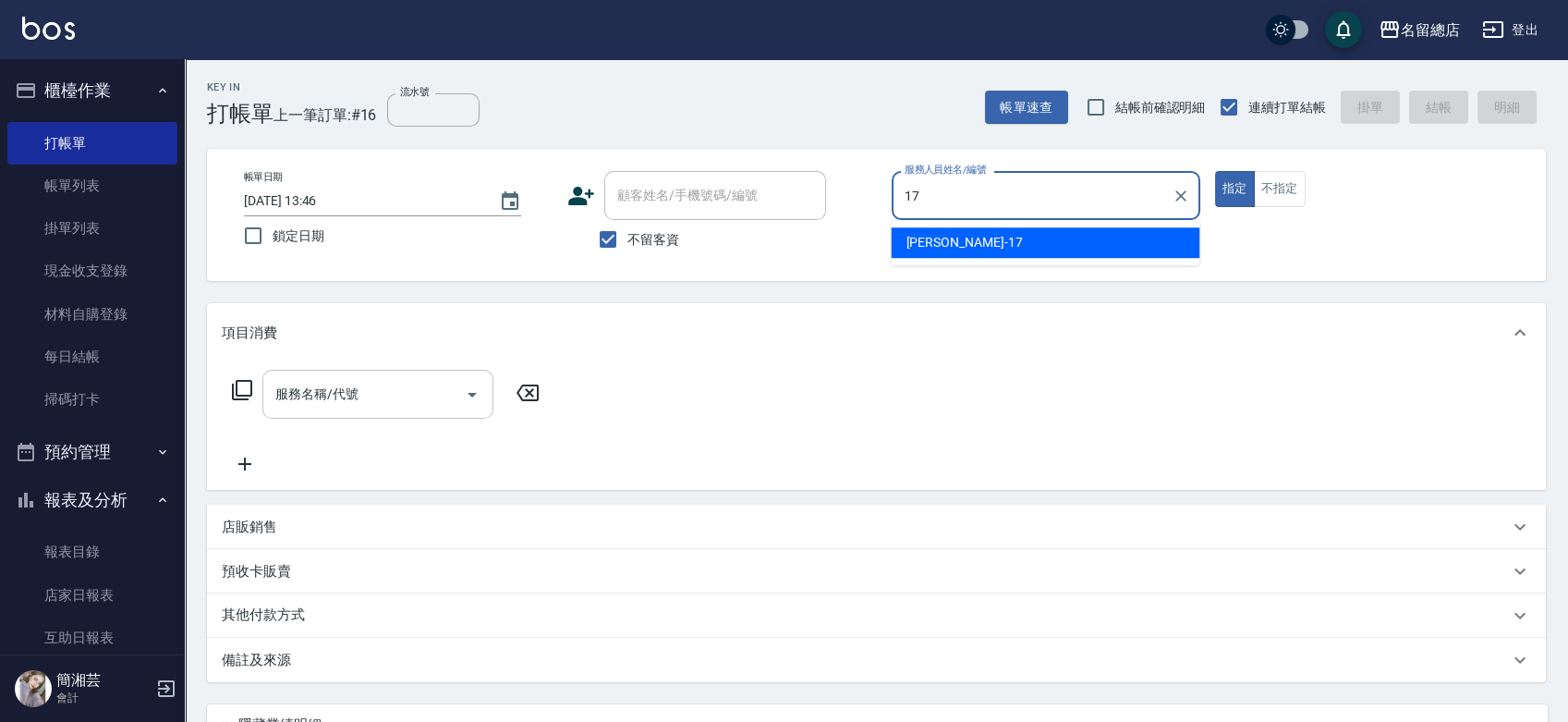
type input "[PERSON_NAME]-17"
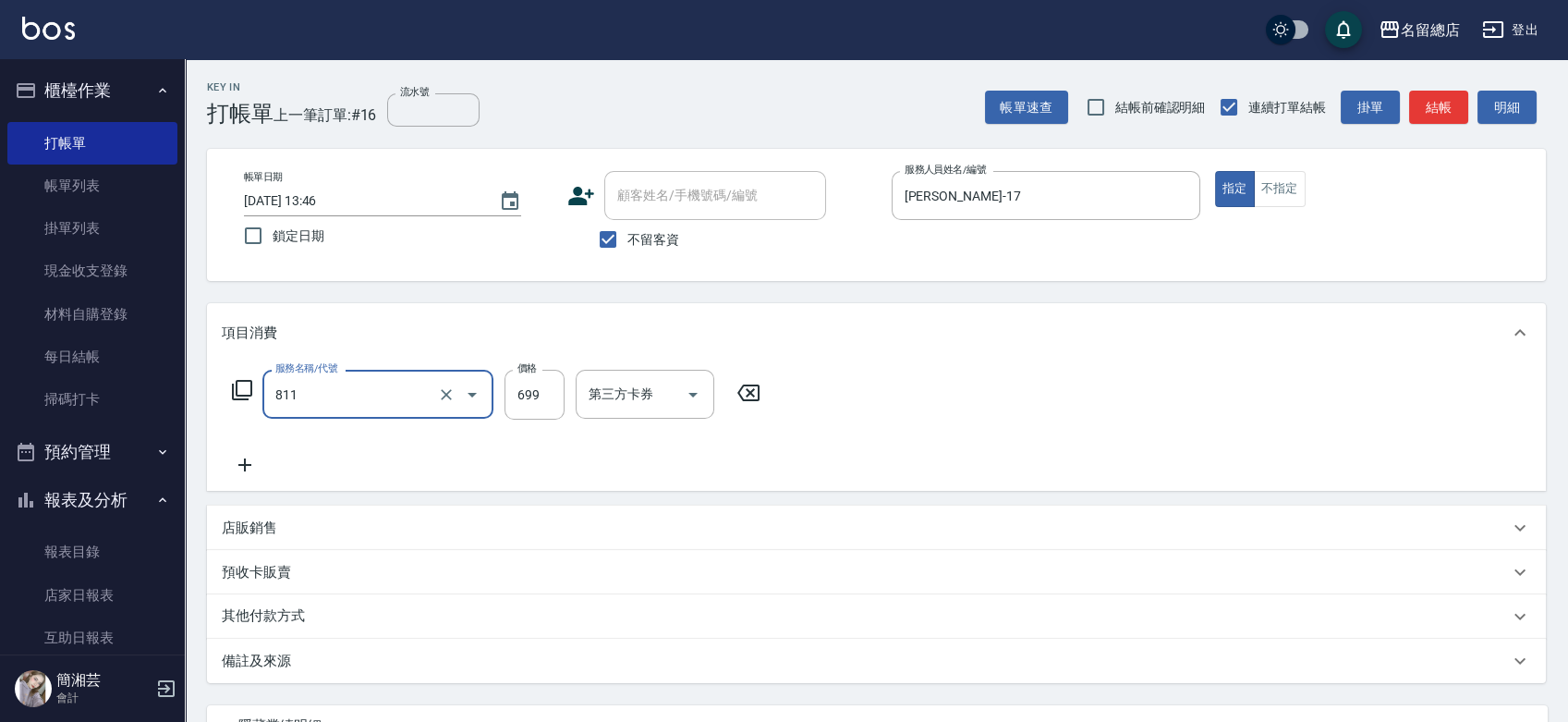
type input "洗+剪(811)"
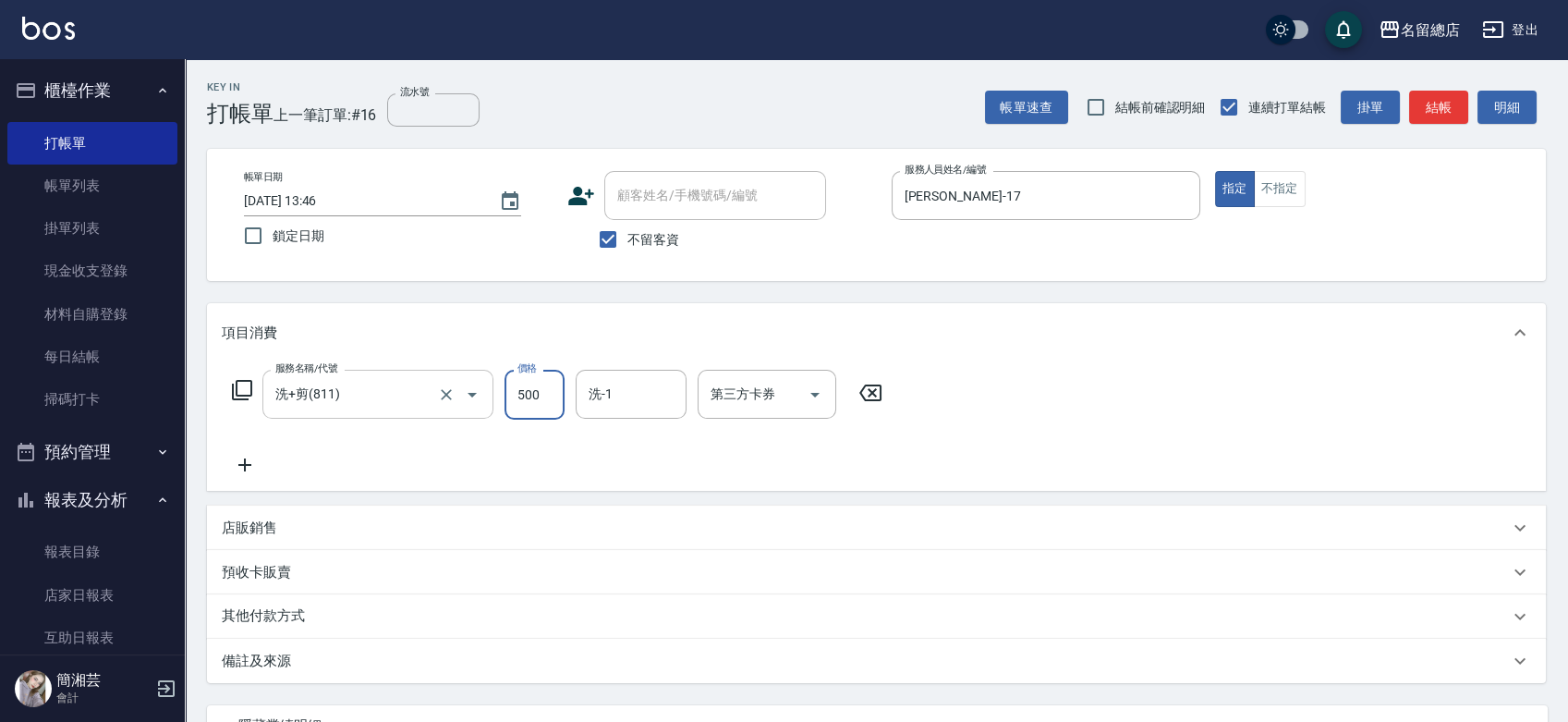
type input "500"
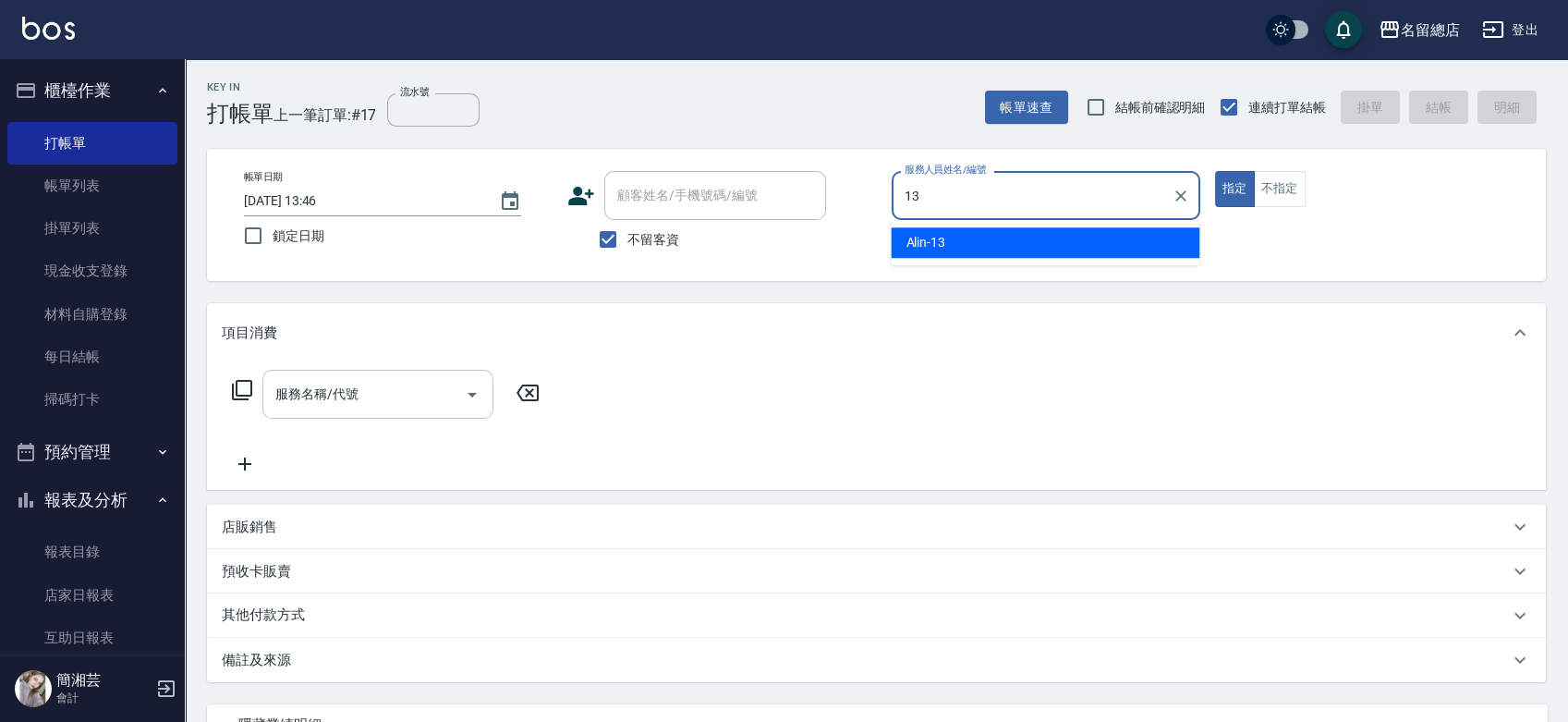
type input "Alin-13"
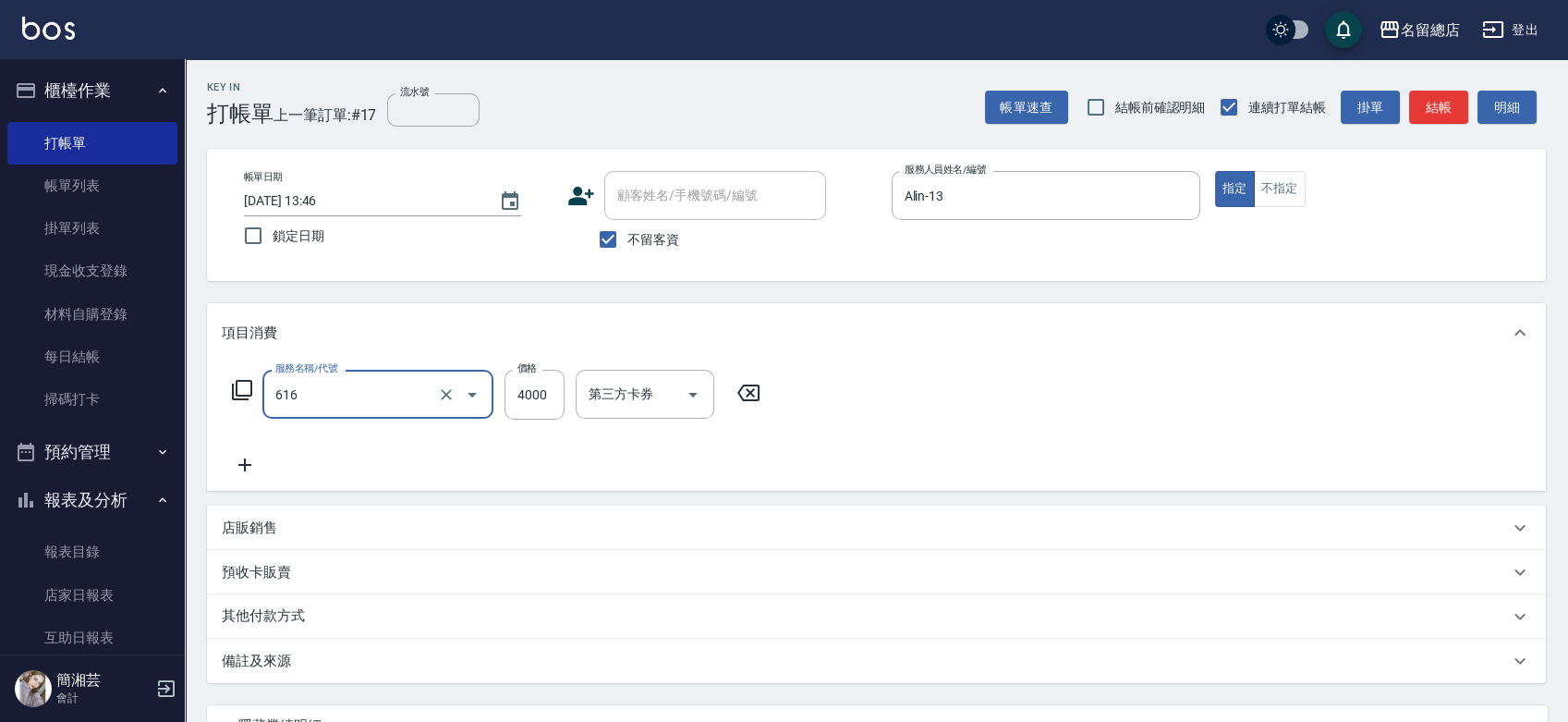
type input "自備接髮(616)"
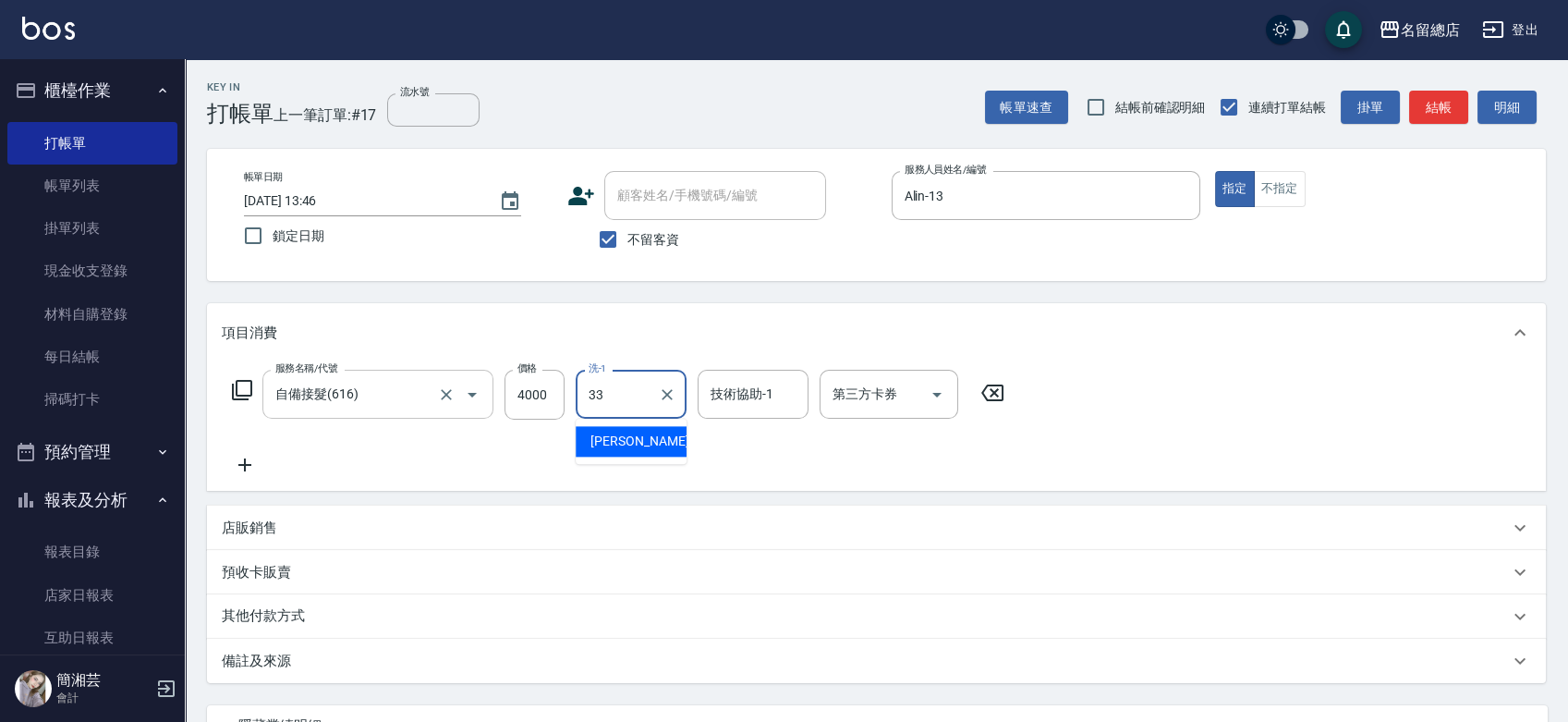
type input "[PERSON_NAME]-33"
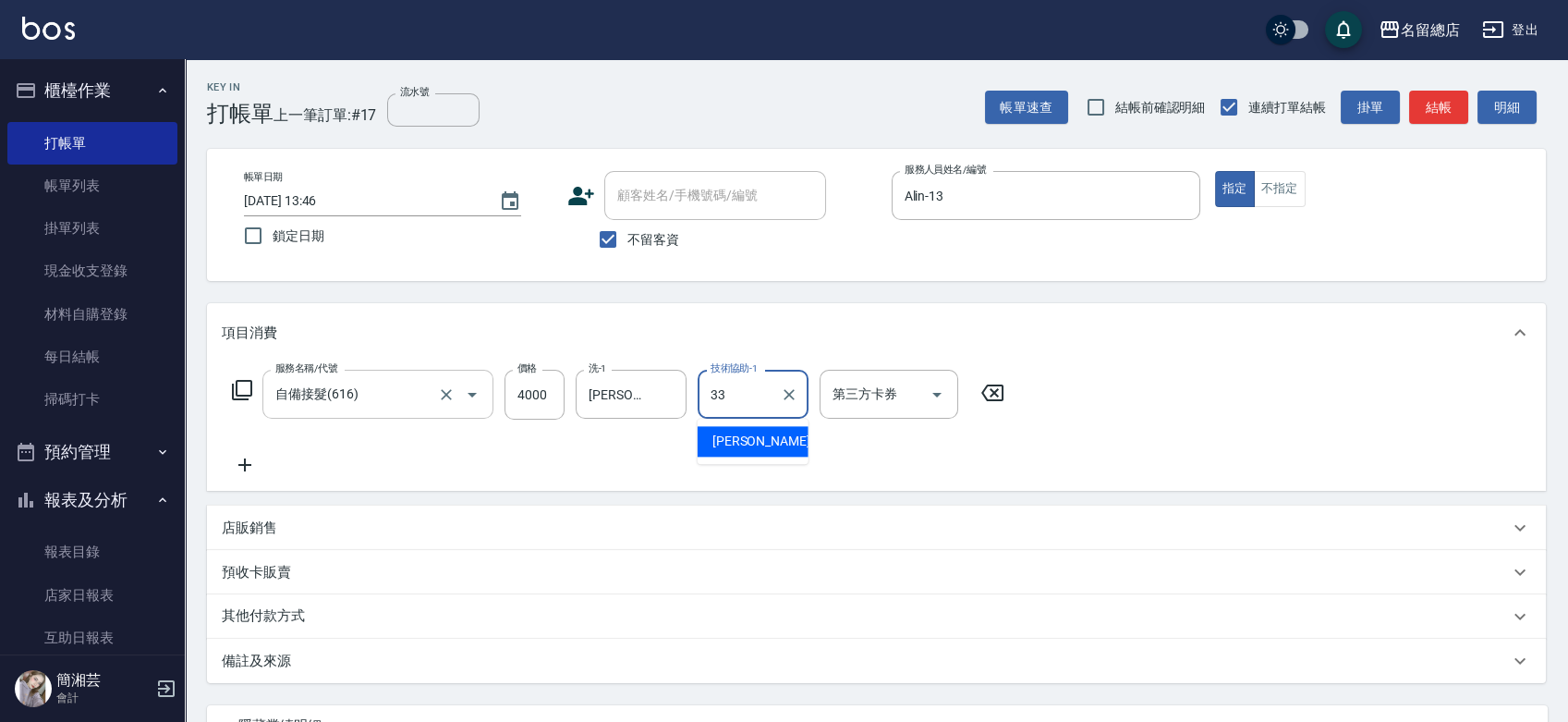
type input "[PERSON_NAME]-33"
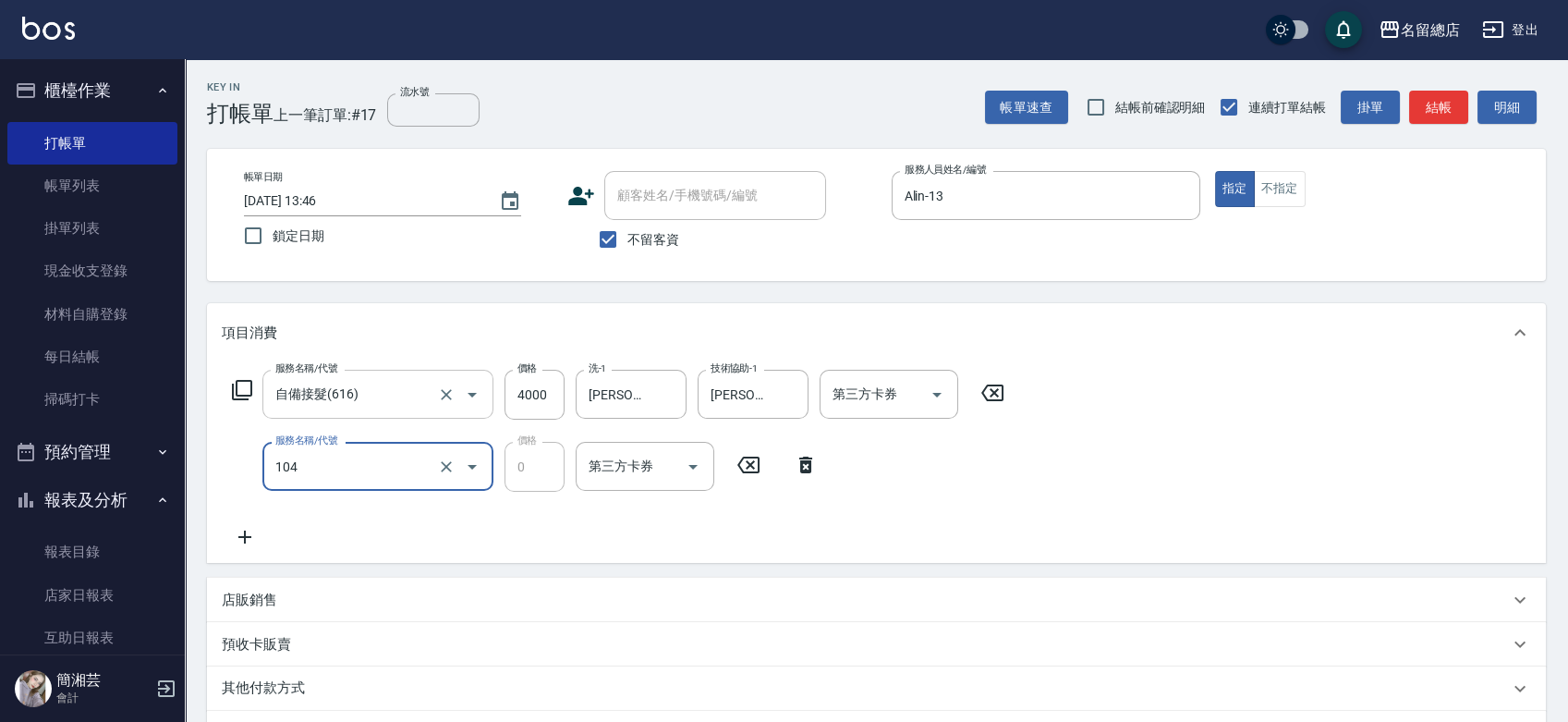
type input "頭皮蓋卡2點(104)"
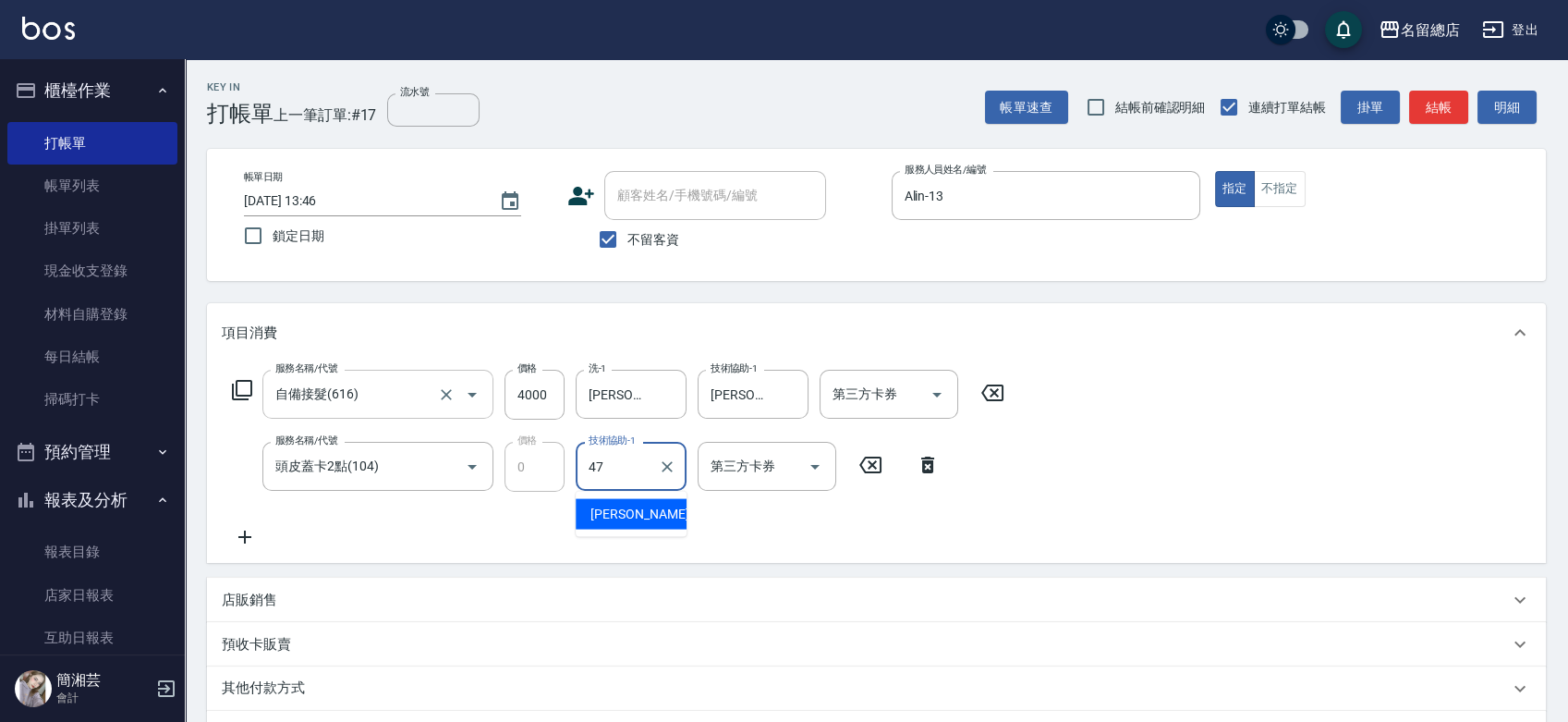
type input "[PERSON_NAME]-47"
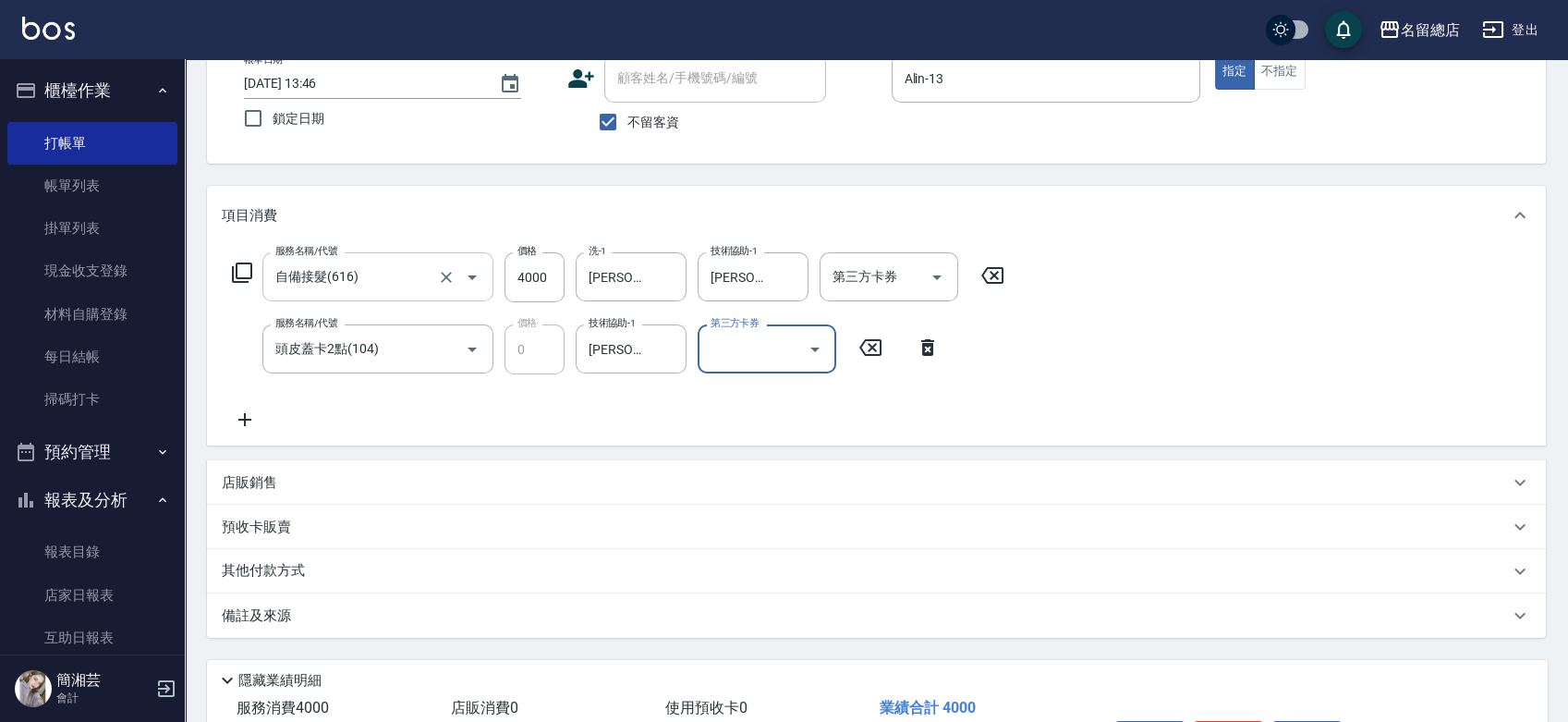
scroll to position [205, 0]
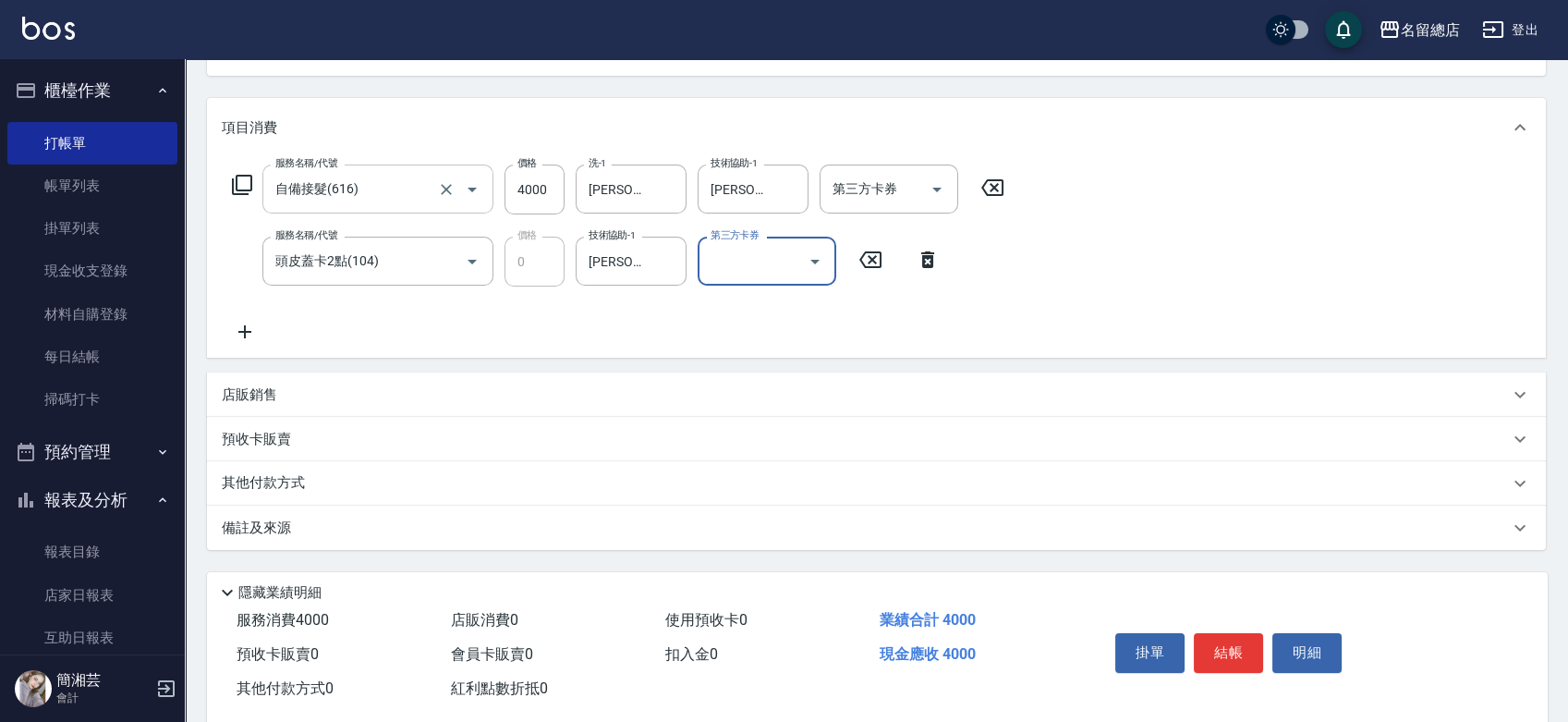
drag, startPoint x: 271, startPoint y: 479, endPoint x: 278, endPoint y: 488, distance: 11.4
click at [271, 479] on p "其他付款方式" at bounding box center [267, 483] width 93 height 20
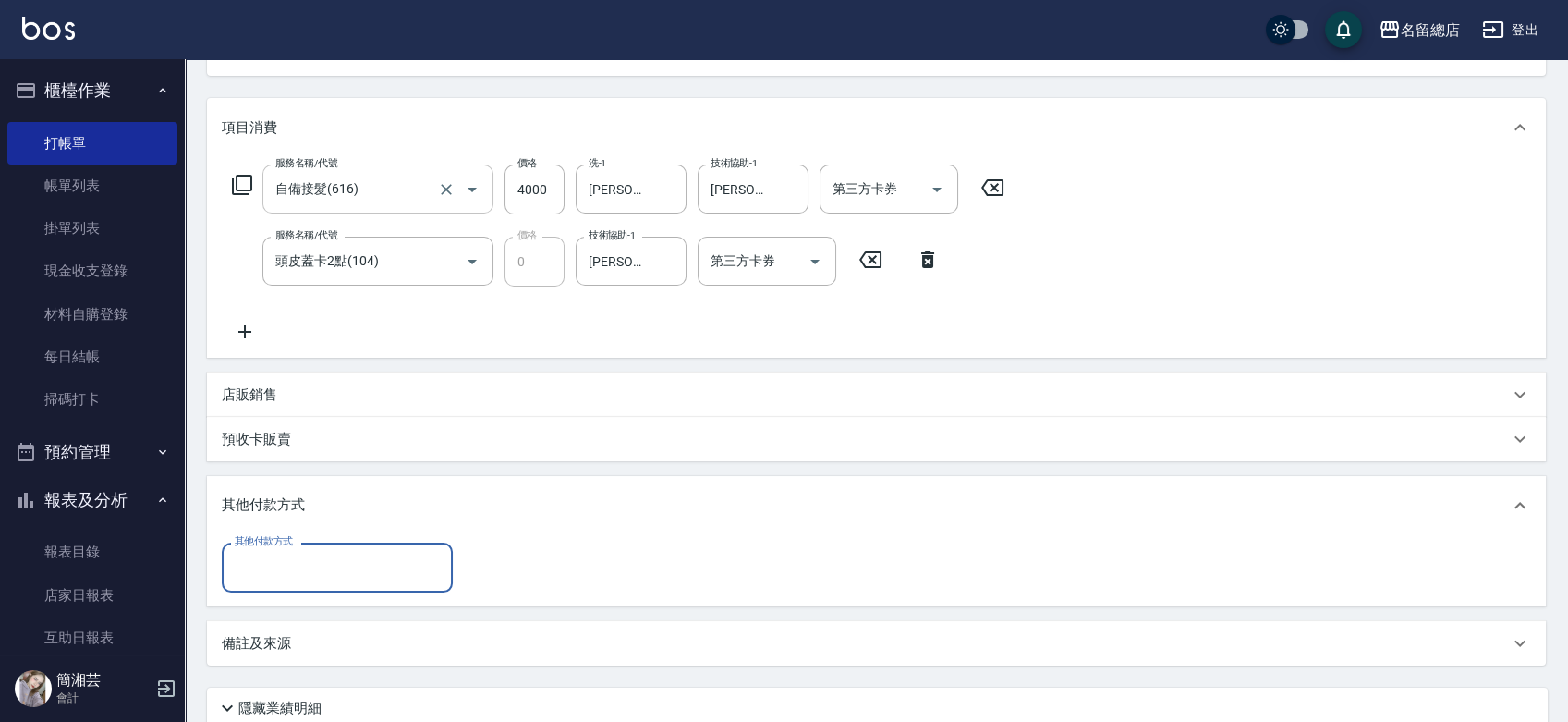
scroll to position [0, 0]
click at [280, 572] on input "其他付款方式" at bounding box center [337, 566] width 214 height 32
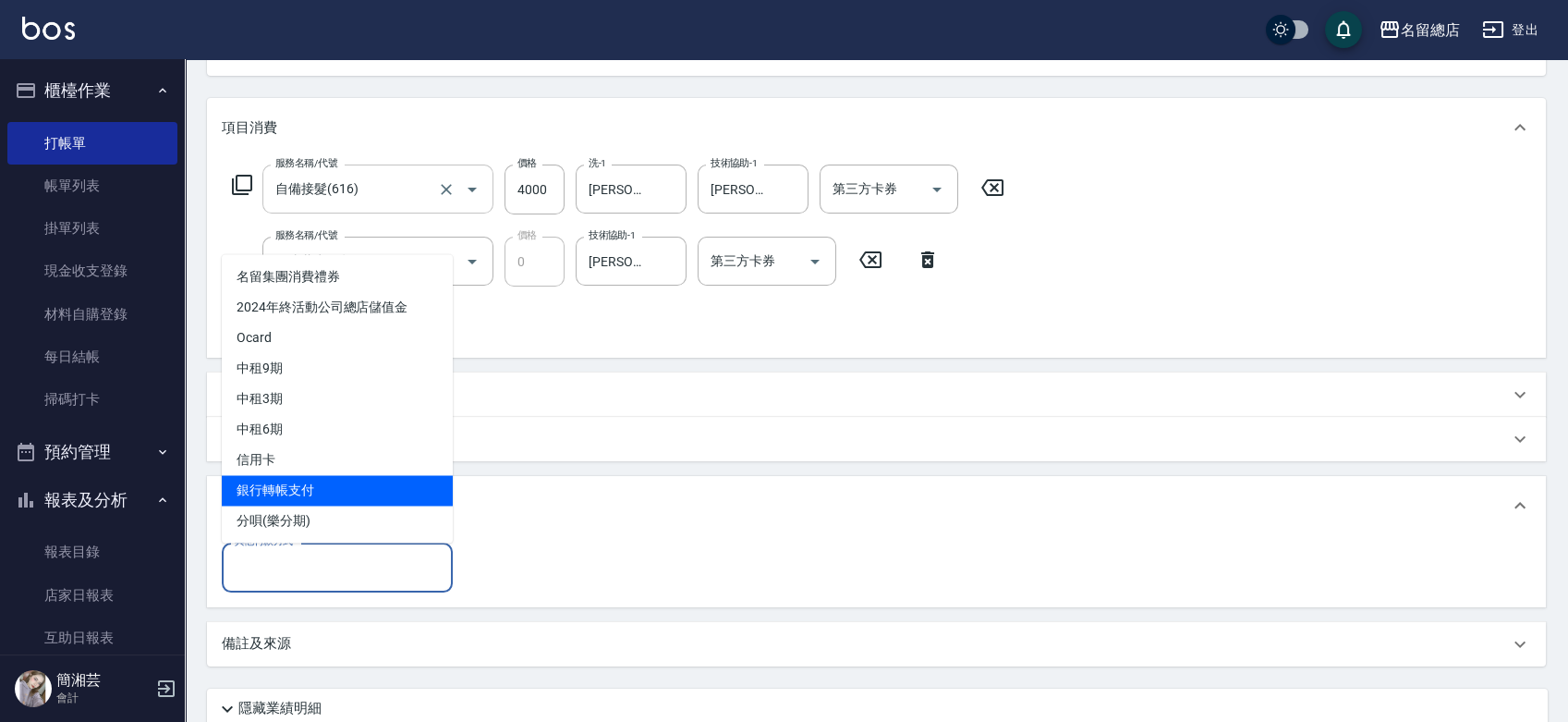
click at [279, 503] on span "銀行轉帳支付" at bounding box center [337, 490] width 231 height 31
type input "銀行轉帳支付"
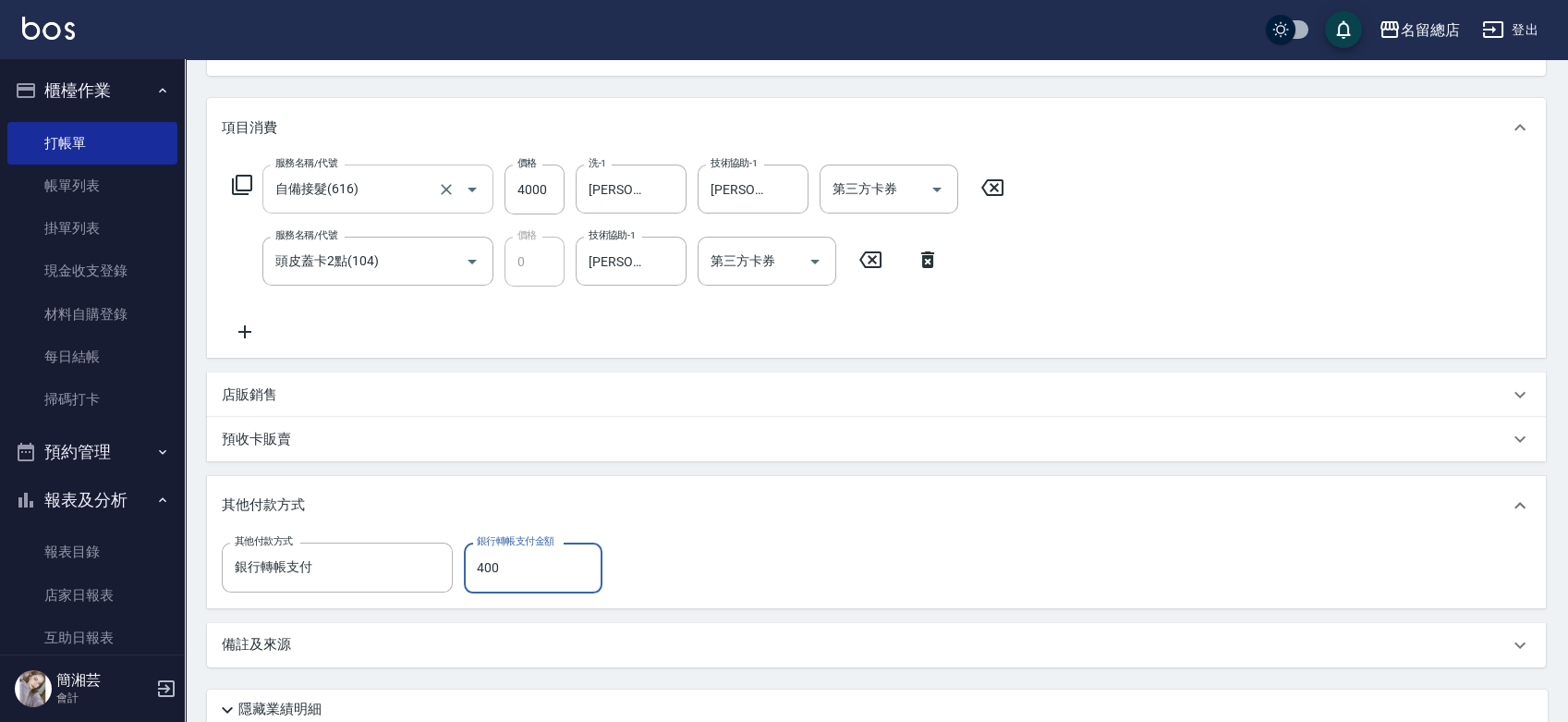
type input "4000"
type input "[DATE] 13:47"
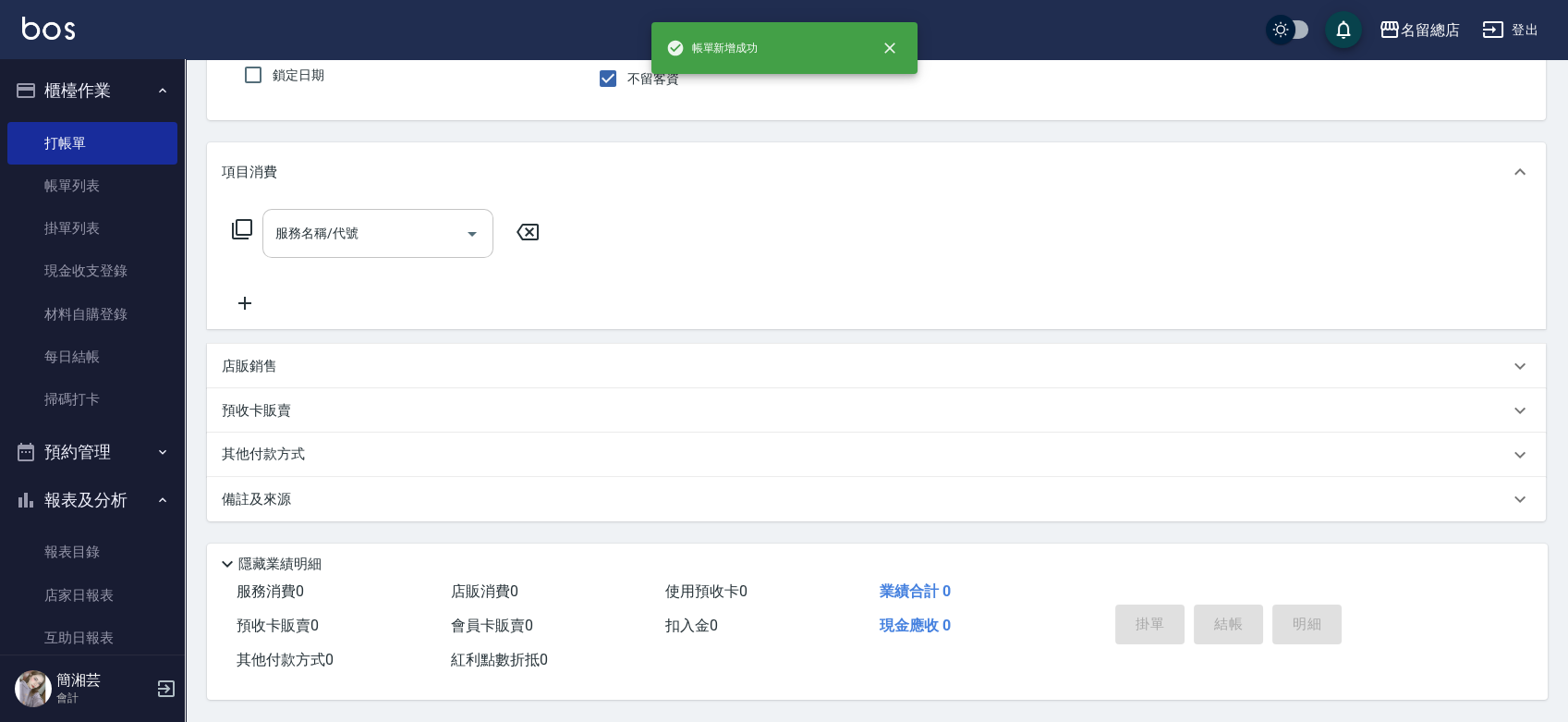
scroll to position [167, 0]
